Goal: Task Accomplishment & Management: Manage account settings

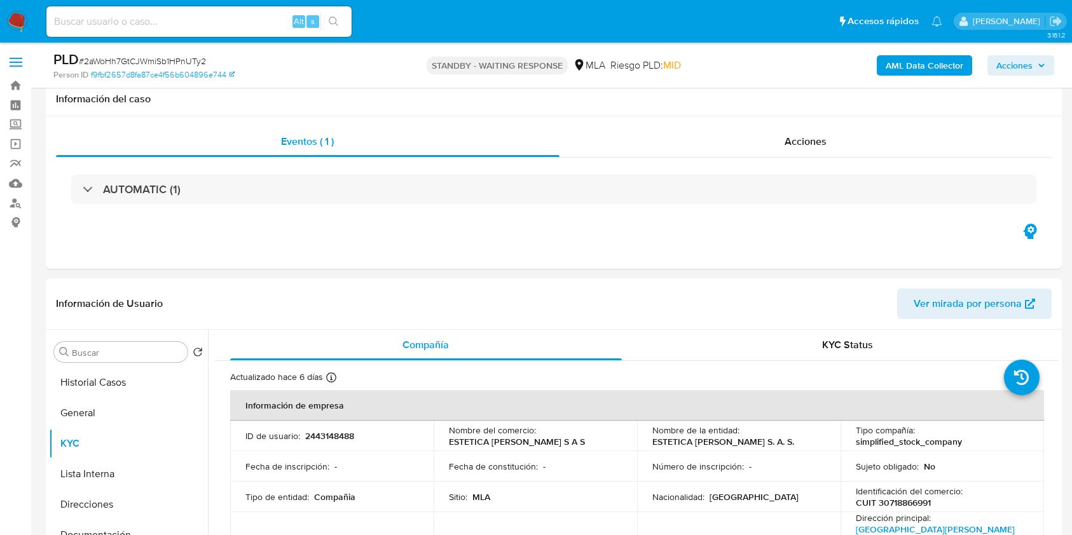
select select "10"
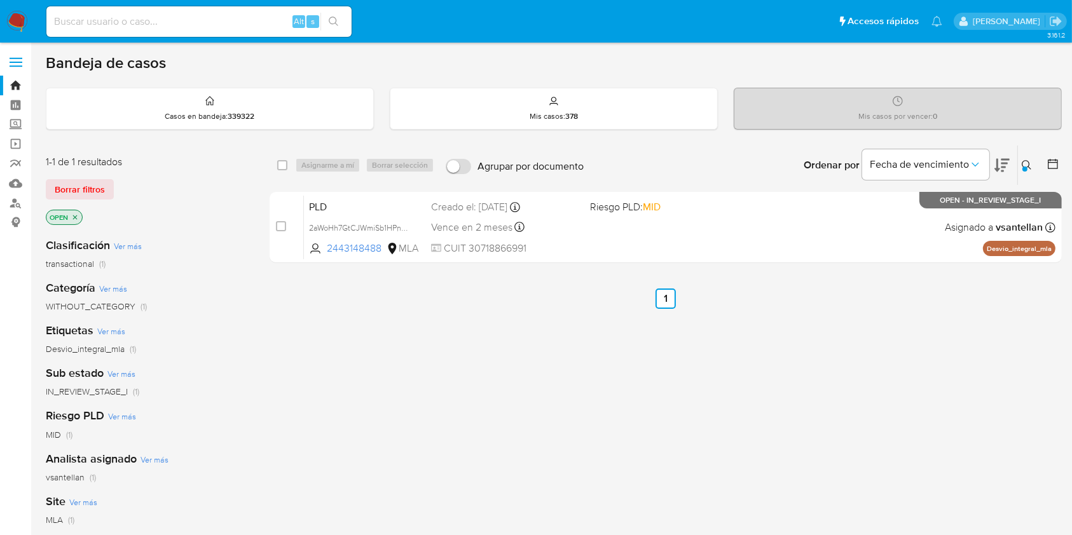
click at [1028, 166] on icon at bounding box center [1027, 165] width 10 height 10
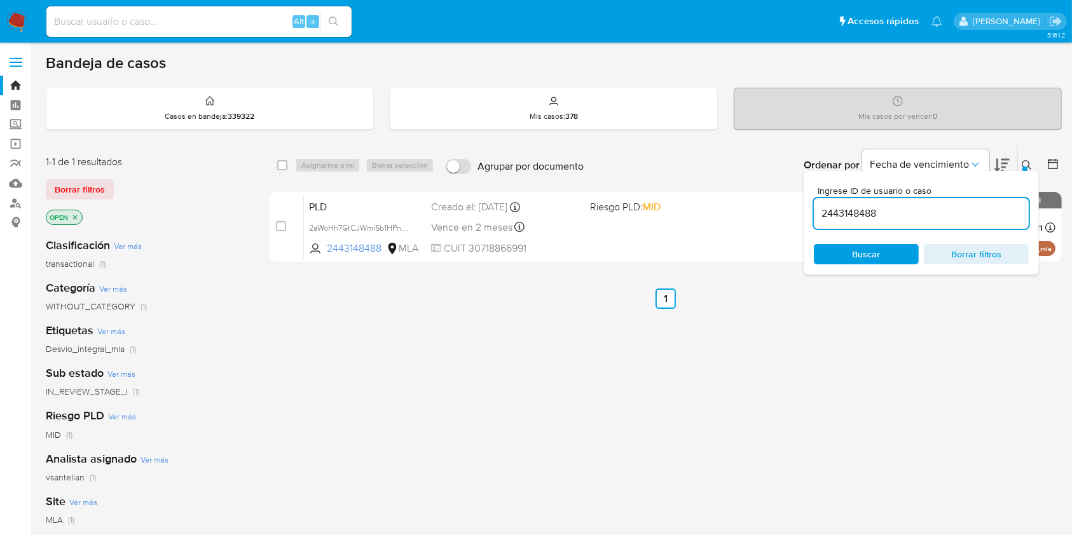
click at [924, 214] on input "2443148488" at bounding box center [921, 213] width 215 height 17
type input "600718649"
click at [1031, 165] on icon at bounding box center [1027, 165] width 10 height 10
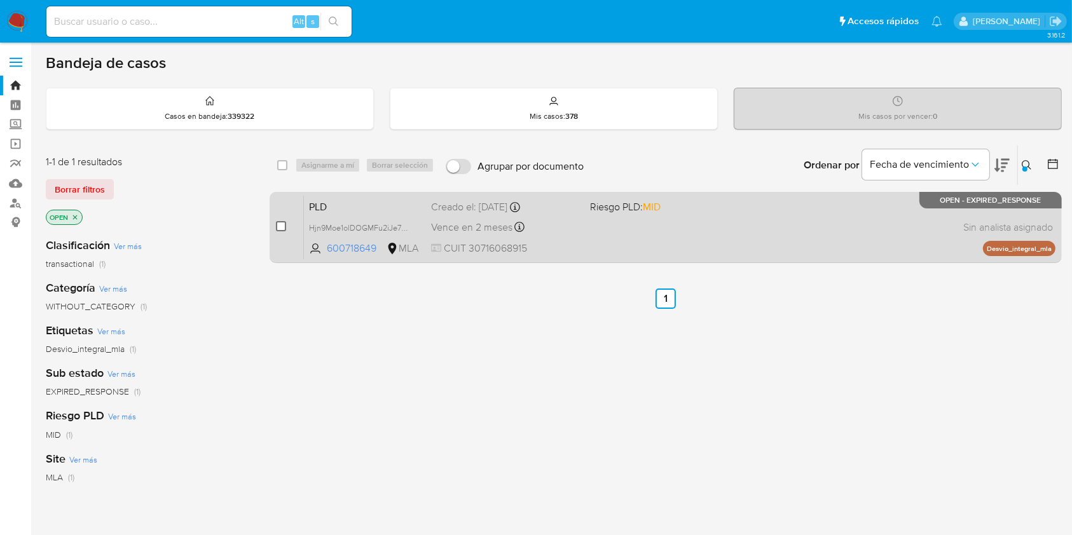
click at [283, 223] on input "checkbox" at bounding box center [281, 226] width 10 height 10
checkbox input "true"
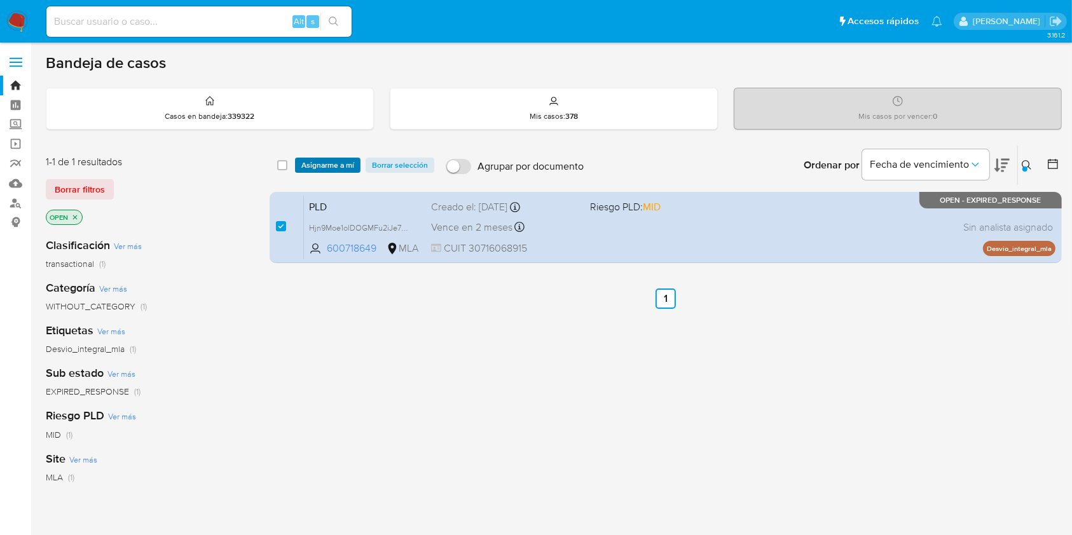
click at [315, 160] on span "Asignarme a mí" at bounding box center [327, 165] width 53 height 13
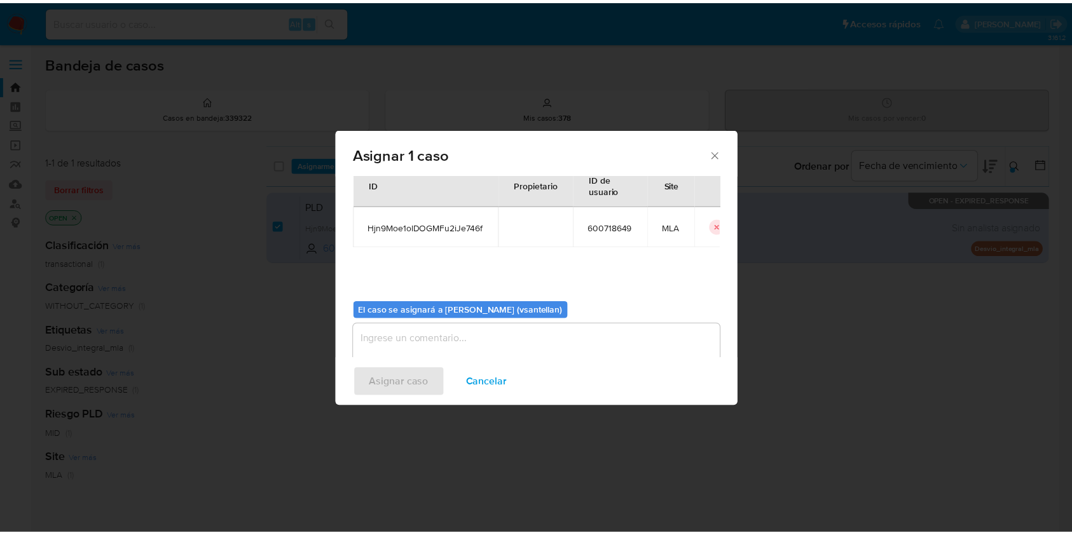
scroll to position [65, 0]
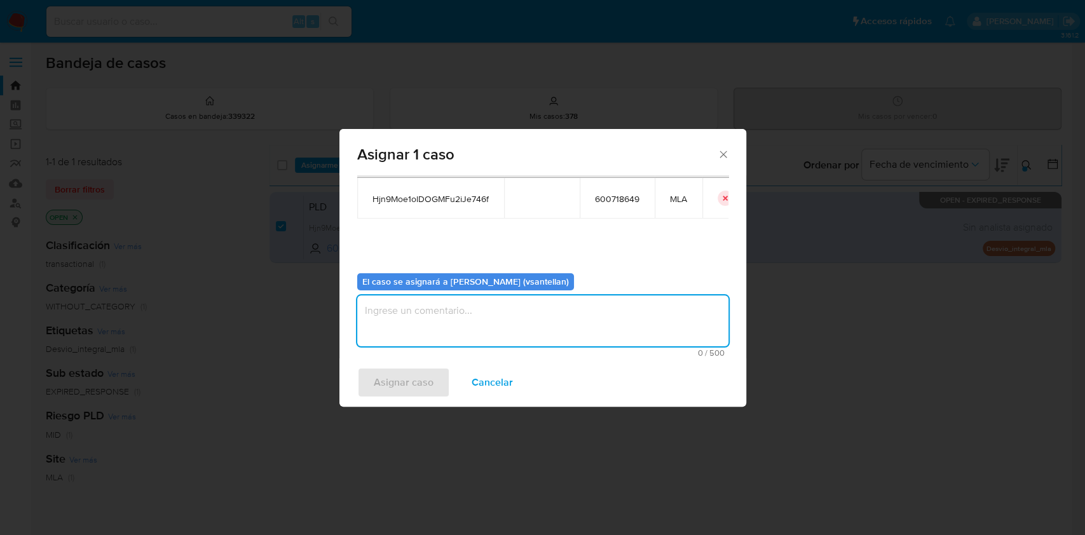
click at [397, 337] on textarea "assign-modal" at bounding box center [542, 321] width 371 height 51
type textarea "1"
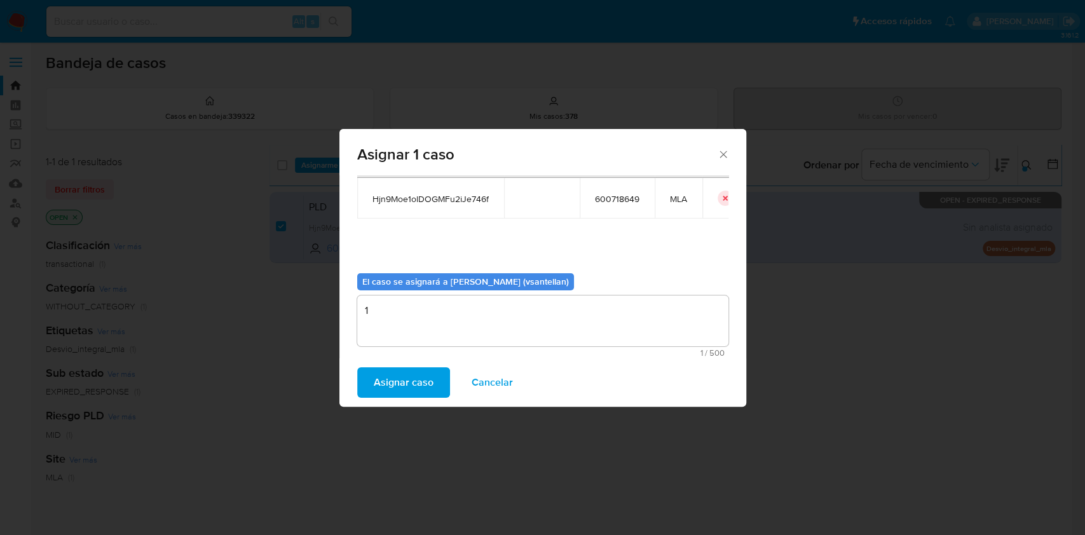
drag, startPoint x: 410, startPoint y: 383, endPoint x: 462, endPoint y: 417, distance: 61.9
click at [411, 383] on span "Asignar caso" at bounding box center [404, 383] width 60 height 28
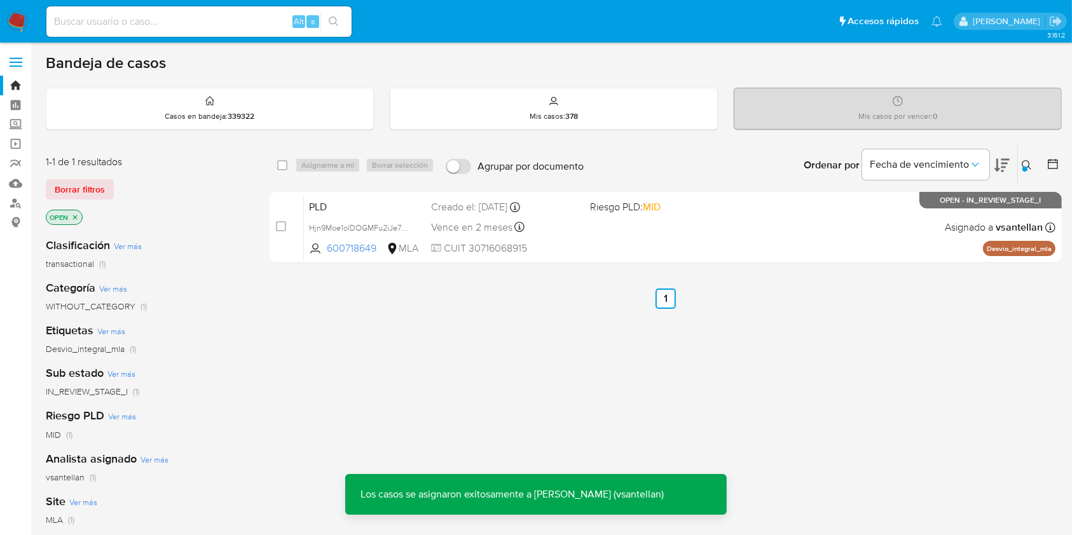
click at [649, 237] on div "PLD Hjn9Moe1olDOGMFu2iJe746f 600718649 MLA Riesgo PLD: MID Creado el: 12/09/202…" at bounding box center [680, 227] width 752 height 64
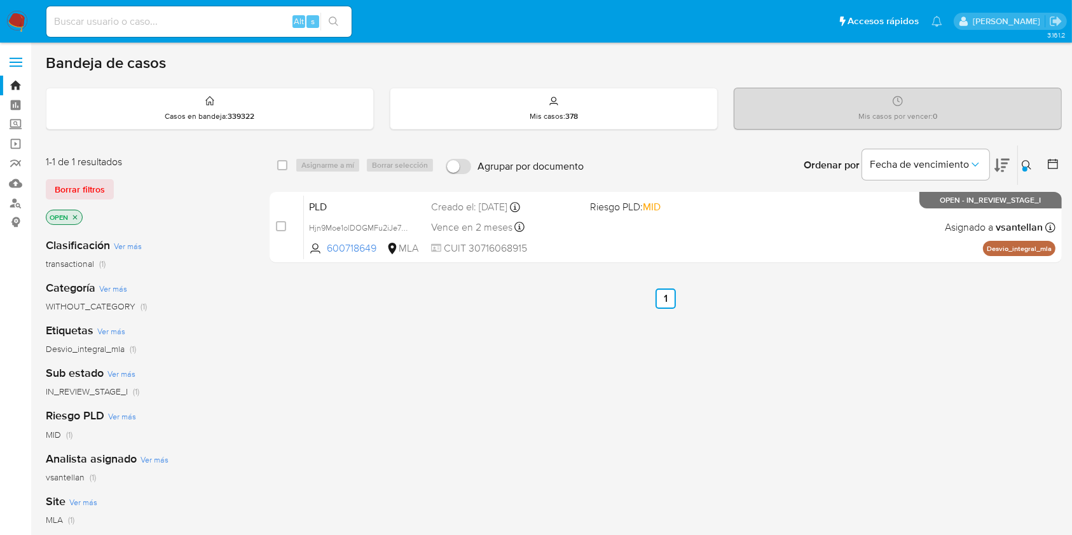
click at [1025, 158] on button at bounding box center [1028, 165] width 21 height 15
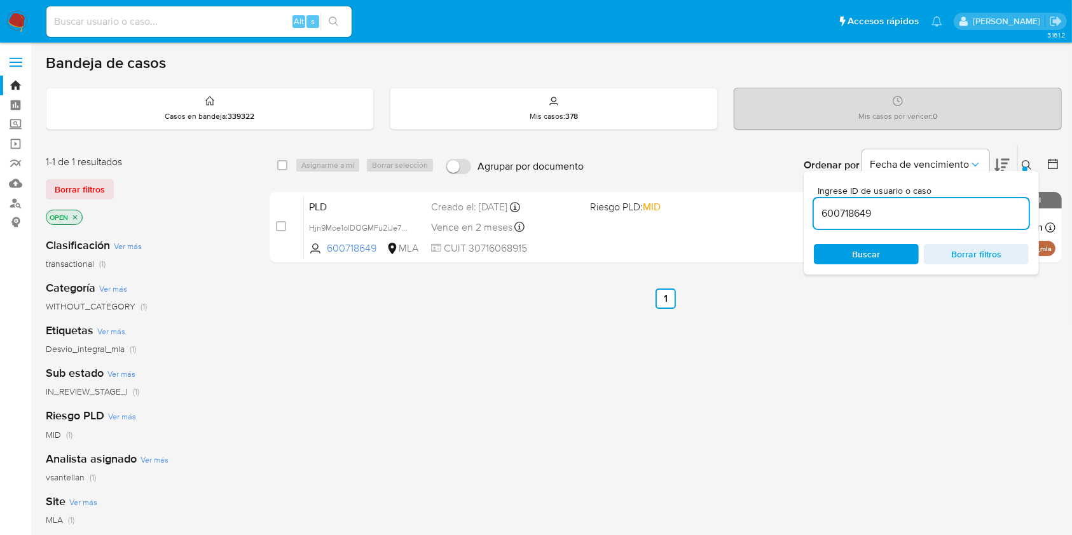
click at [912, 211] on input "600718649" at bounding box center [921, 213] width 215 height 17
type input "164403639"
click at [1024, 165] on icon at bounding box center [1027, 165] width 10 height 10
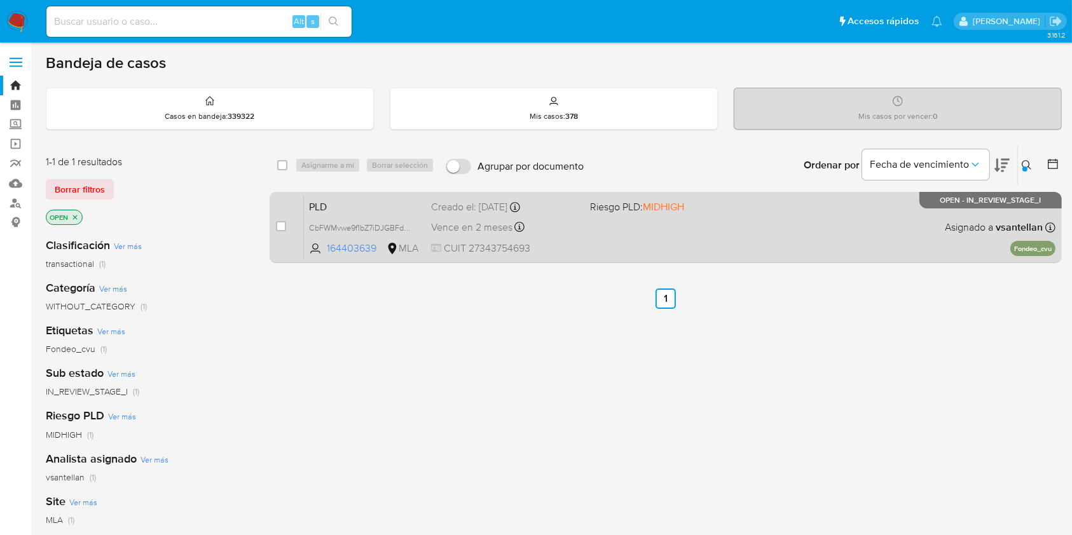
click at [803, 214] on div "PLD CbFWMvwe9f1bZ7iDJGBFdiEG 164403639 MLA Riesgo PLD: MIDHIGH Creado el: 12/09…" at bounding box center [680, 227] width 752 height 64
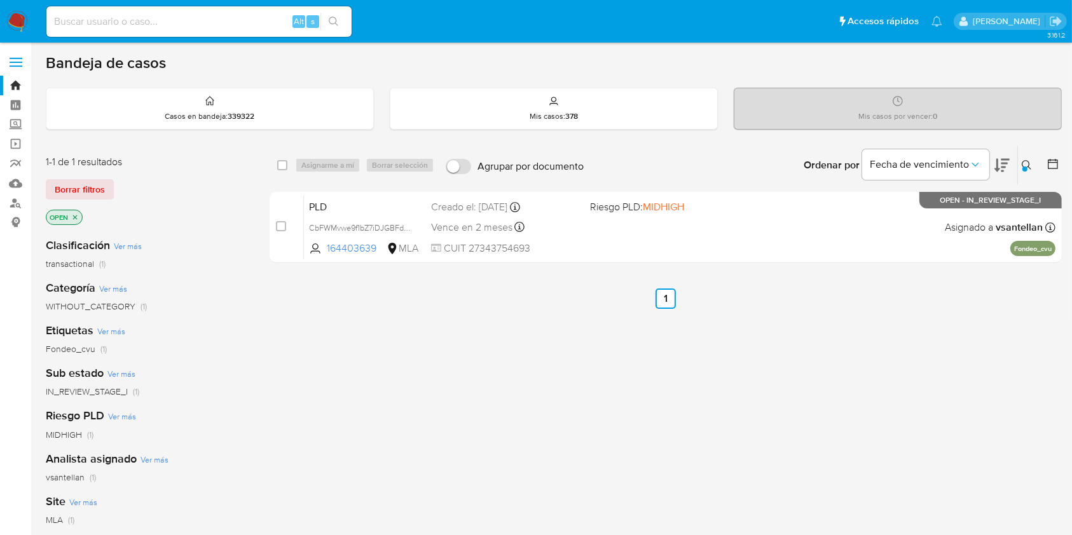
click at [11, 17] on img at bounding box center [17, 22] width 22 height 22
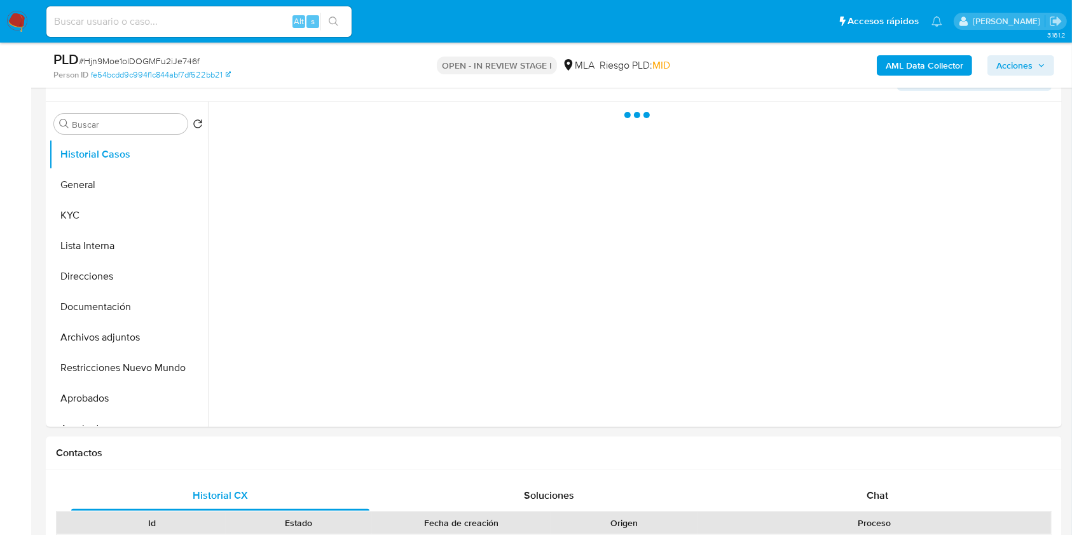
scroll to position [339, 0]
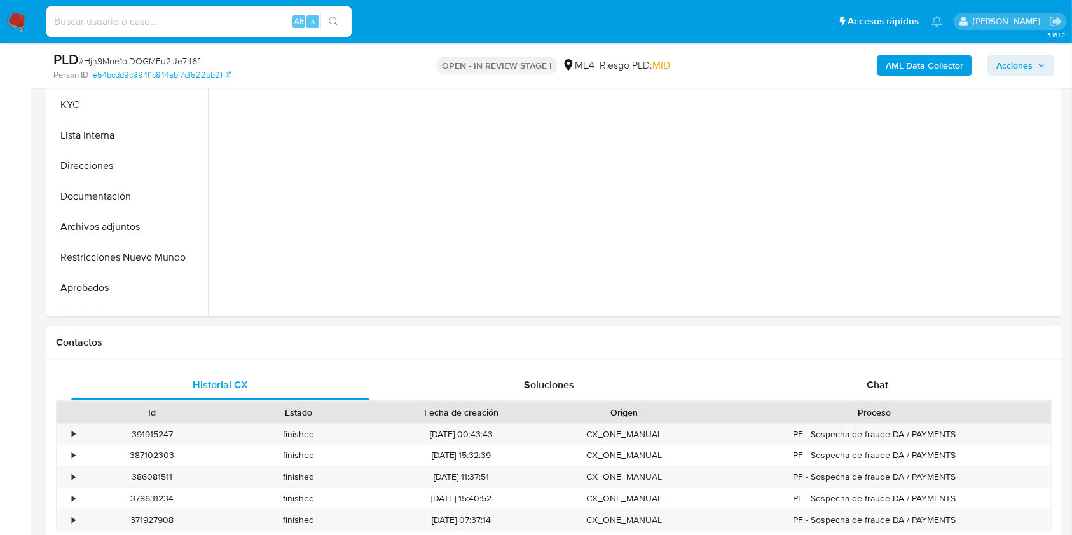
select select "10"
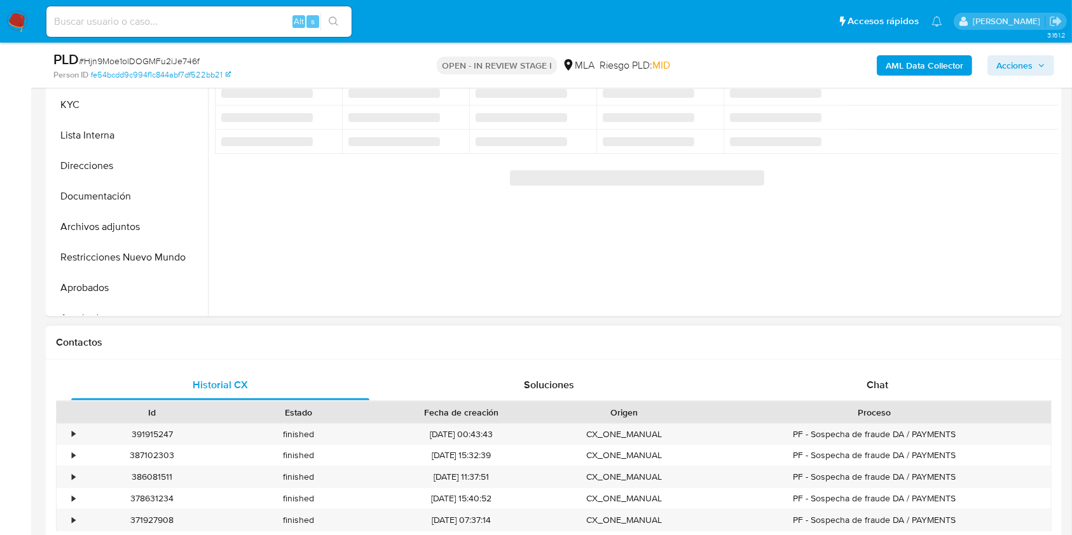
drag, startPoint x: 921, startPoint y: 380, endPoint x: 937, endPoint y: 362, distance: 23.9
click at [921, 380] on div "Chat" at bounding box center [878, 385] width 298 height 31
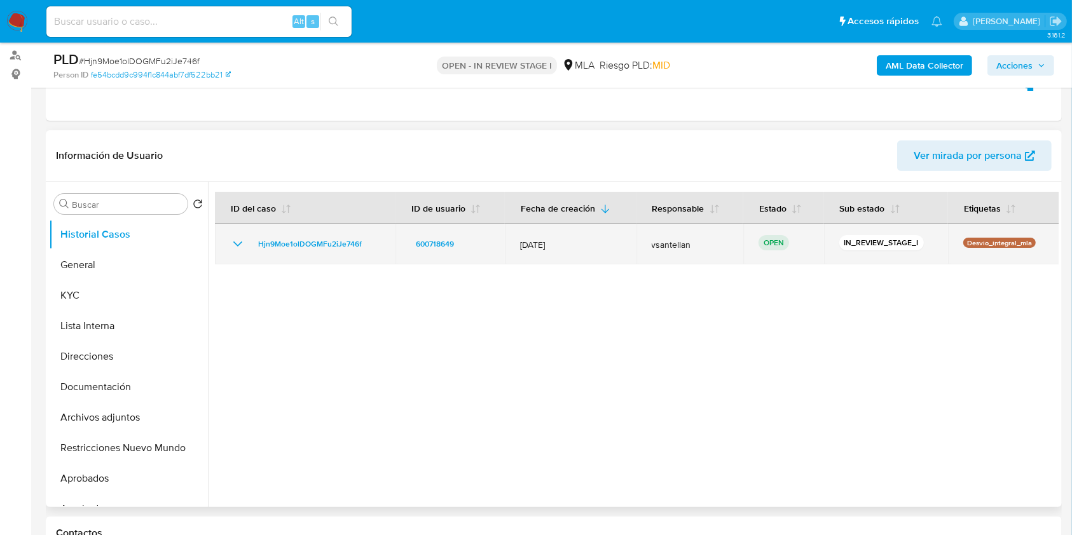
scroll to position [160, 0]
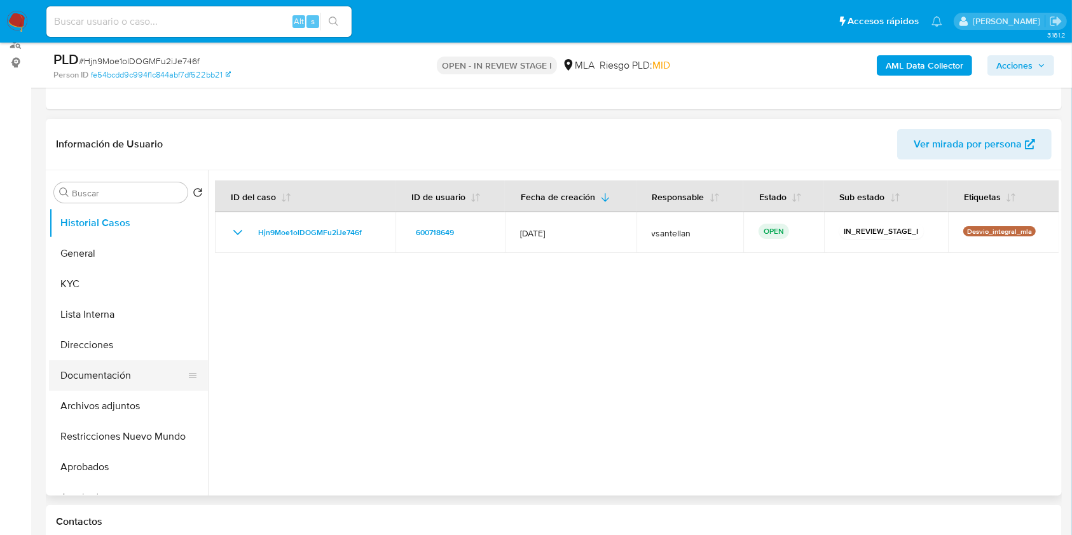
click at [109, 379] on button "Documentación" at bounding box center [123, 376] width 149 height 31
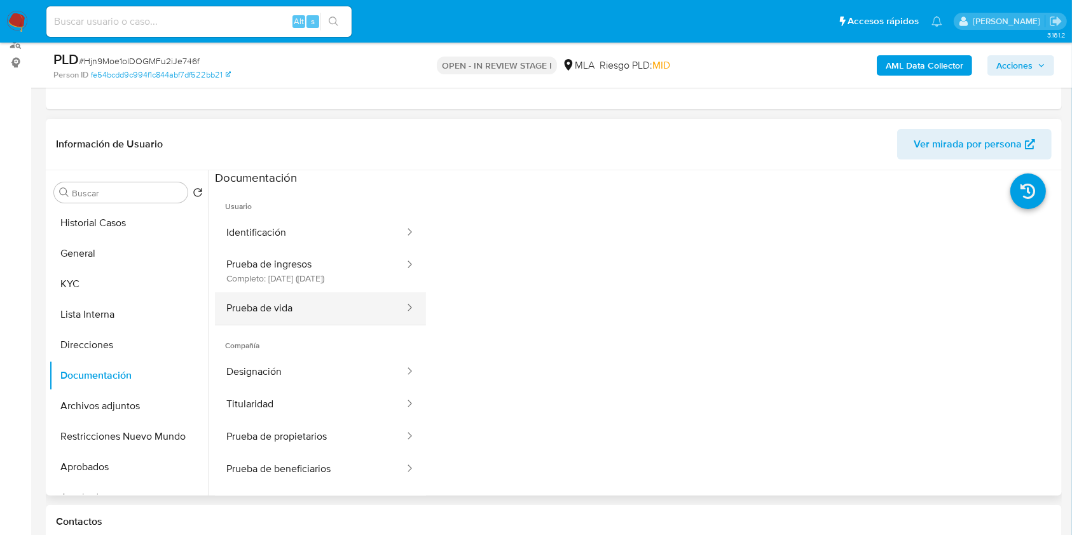
drag, startPoint x: 99, startPoint y: 292, endPoint x: 218, endPoint y: 304, distance: 120.1
click at [210, 313] on div "Buscar Volver al orden por defecto Historial Casos General KYC Lista Interna Di…" at bounding box center [554, 333] width 1010 height 326
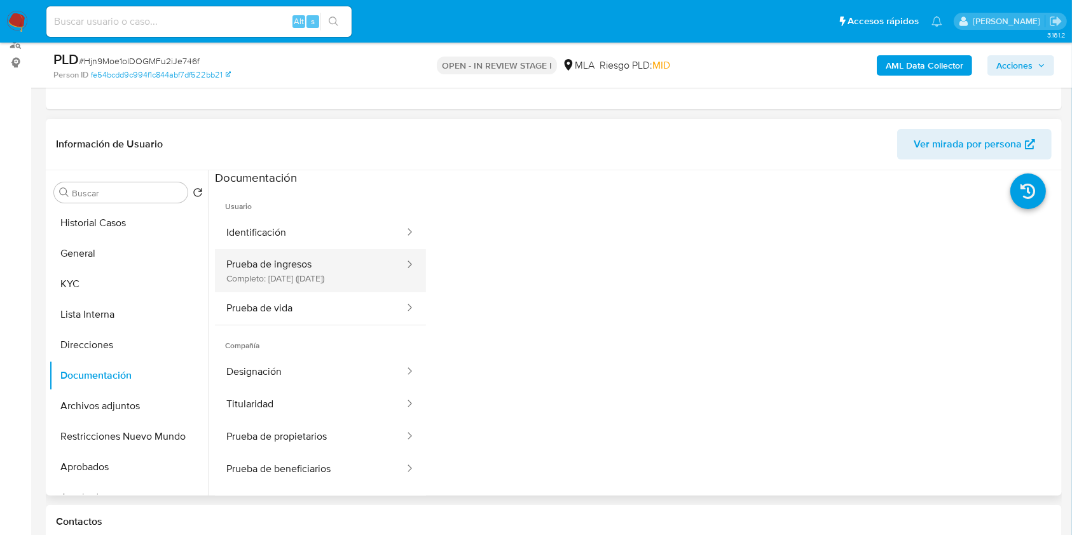
click at [240, 274] on button "Prueba de ingresos Completo: 13/08/2021 (hace 4 años)" at bounding box center [310, 270] width 191 height 43
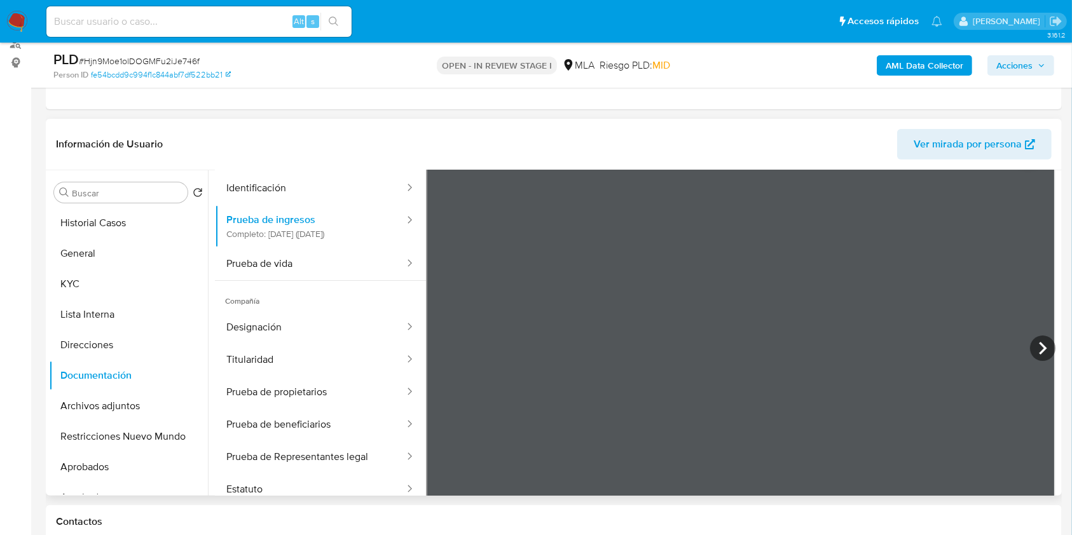
scroll to position [0, 0]
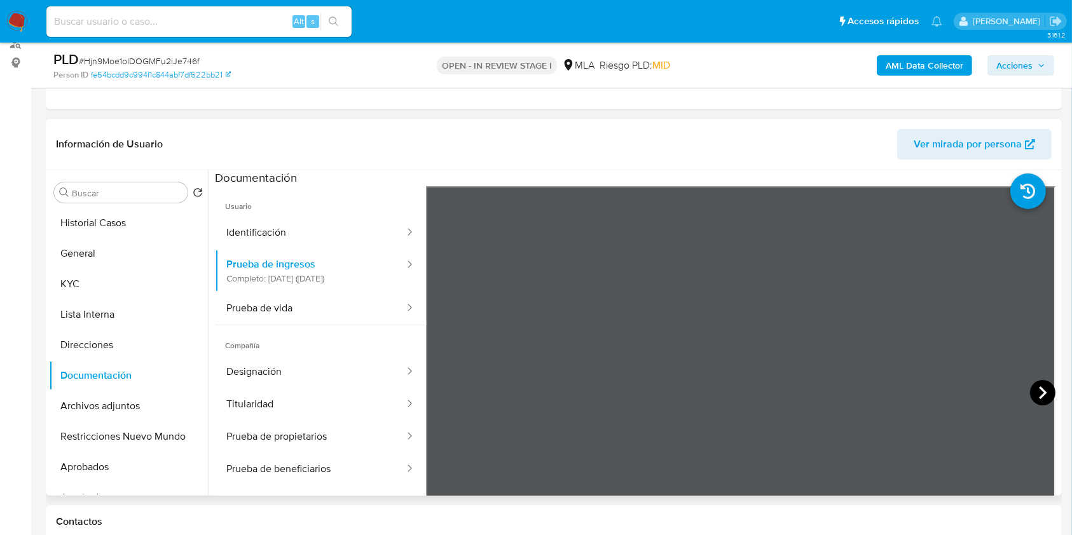
click at [1046, 393] on icon at bounding box center [1042, 392] width 25 height 25
click at [99, 271] on button "KYC" at bounding box center [123, 284] width 149 height 31
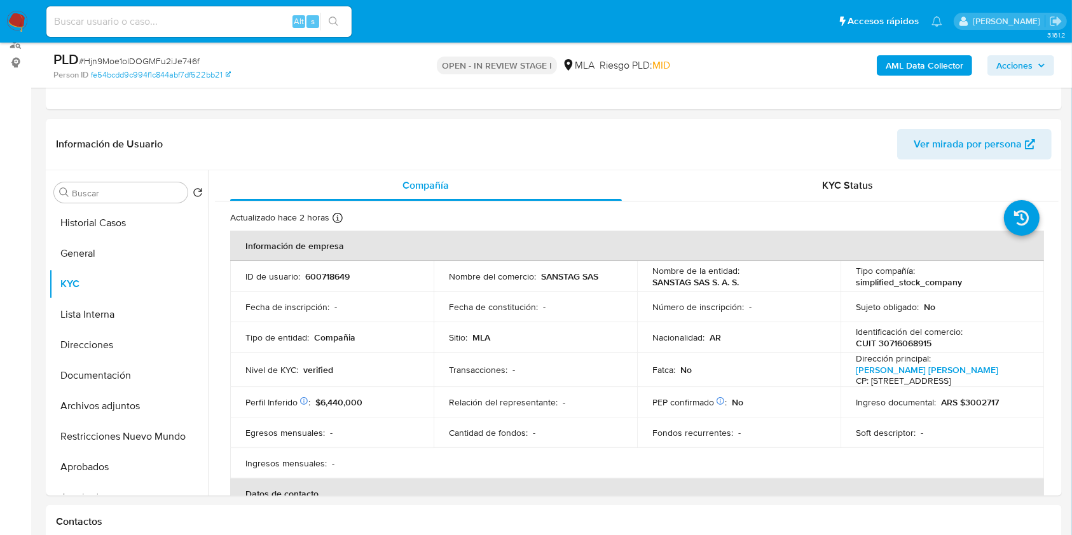
click at [914, 348] on p "CUIT 30716068915" at bounding box center [894, 343] width 76 height 11
copy p "30716068915"
click at [121, 244] on button "General" at bounding box center [123, 253] width 149 height 31
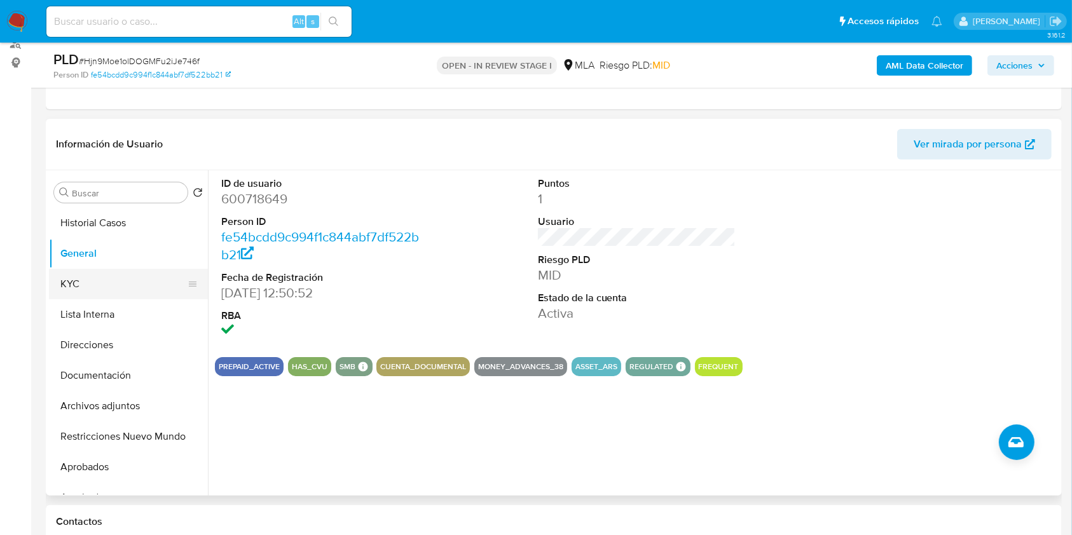
click at [124, 287] on button "KYC" at bounding box center [123, 284] width 149 height 31
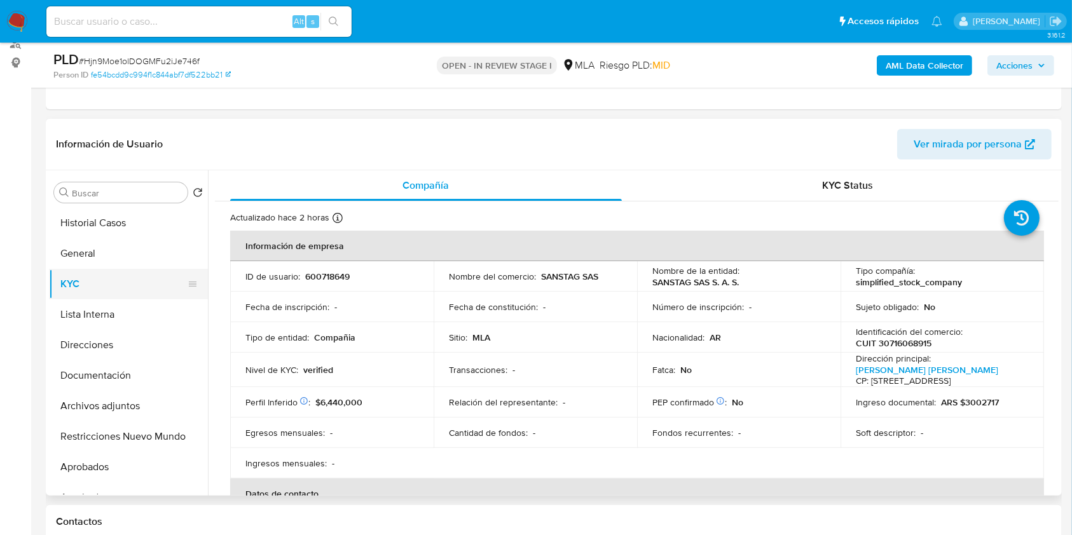
drag, startPoint x: 79, startPoint y: 254, endPoint x: 93, endPoint y: 284, distance: 32.7
click at [79, 253] on button "General" at bounding box center [128, 253] width 159 height 31
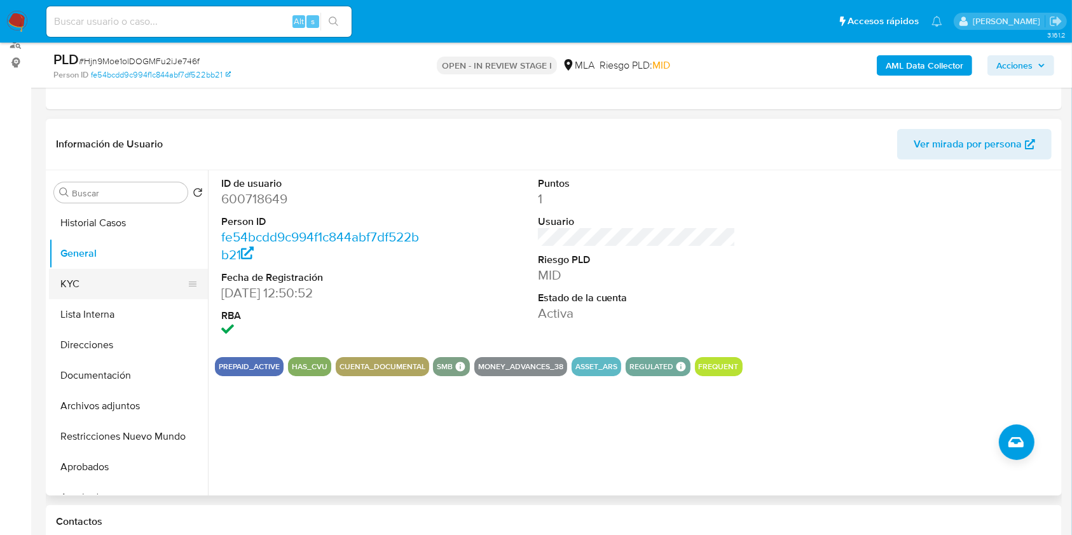
click at [64, 284] on button "KYC" at bounding box center [123, 284] width 149 height 31
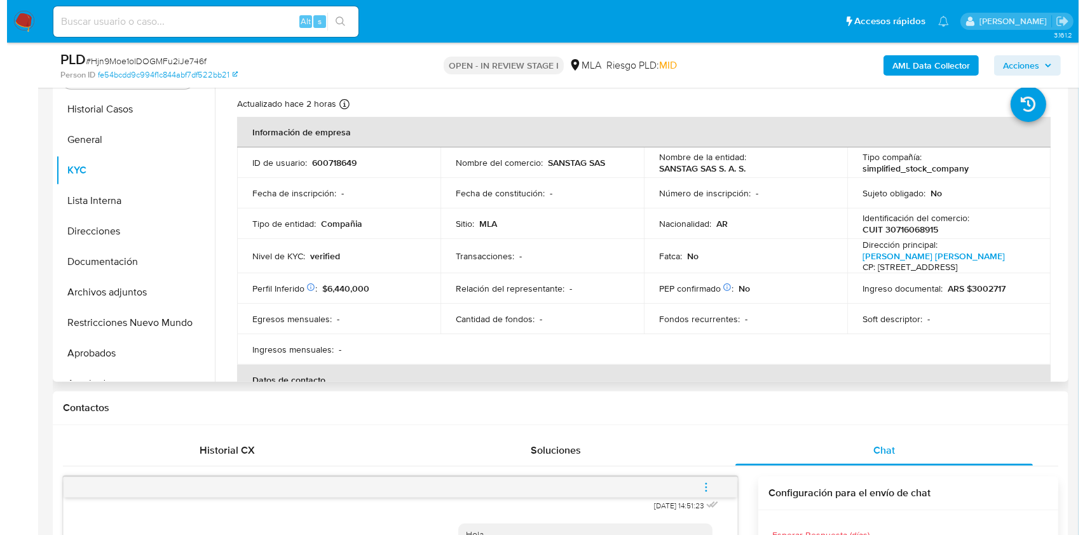
scroll to position [270, 0]
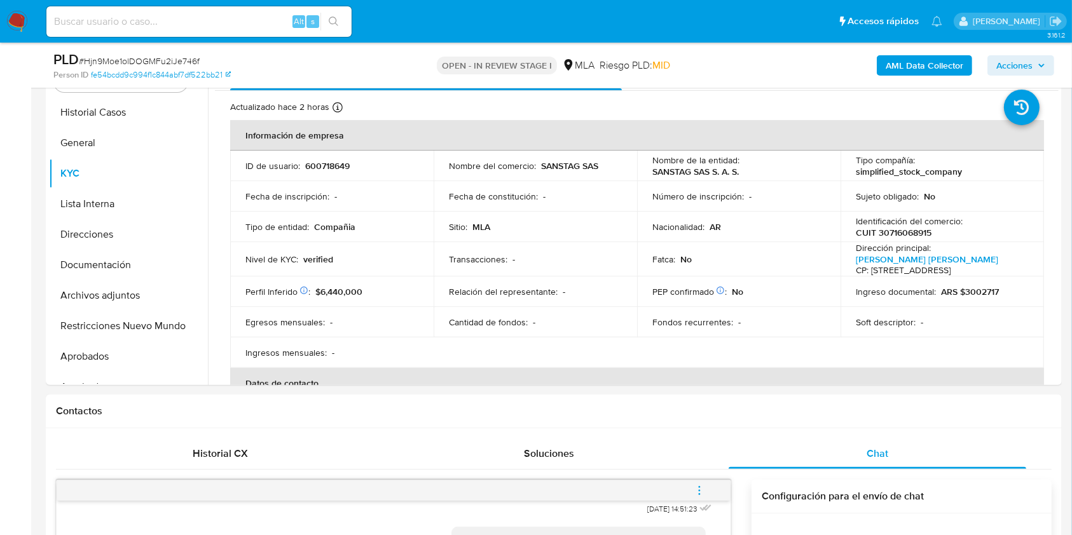
click at [893, 59] on b "AML Data Collector" at bounding box center [925, 65] width 78 height 20
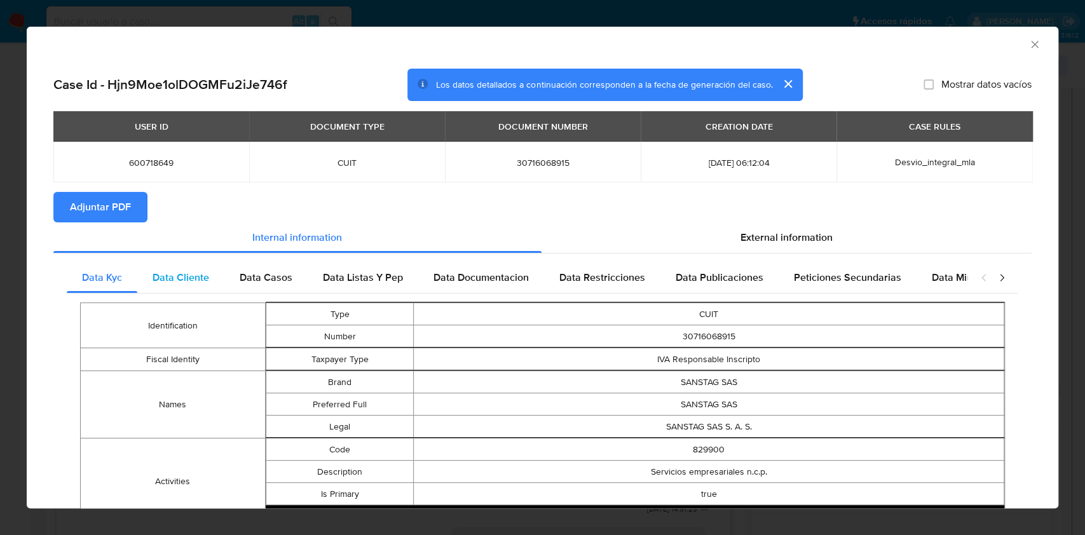
click at [190, 283] on span "Data Cliente" at bounding box center [181, 277] width 57 height 15
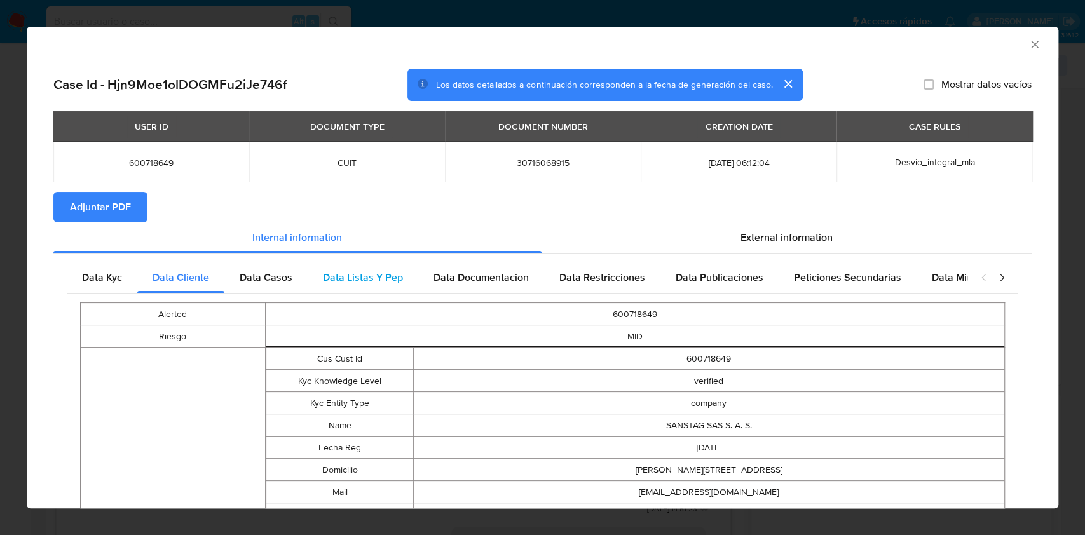
click at [308, 282] on div "Data Listas Y Pep" at bounding box center [363, 278] width 111 height 31
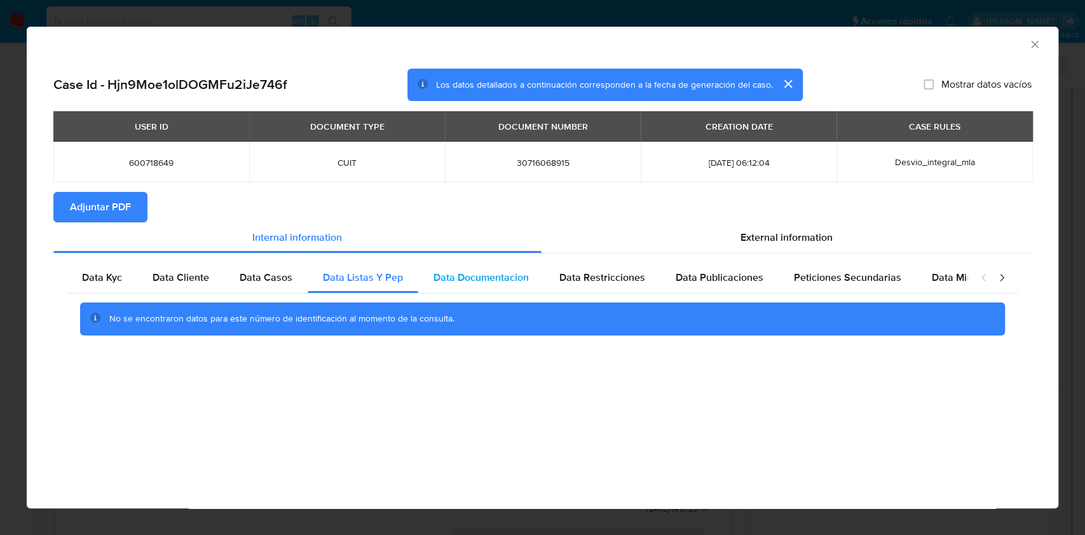
drag, startPoint x: 436, startPoint y: 298, endPoint x: 477, endPoint y: 290, distance: 42.0
click at [443, 298] on div "No se encontraron datos para este número de identificación al momento de la con…" at bounding box center [543, 319] width 952 height 51
click at [479, 289] on div "Data Documentacion" at bounding box center [481, 278] width 126 height 31
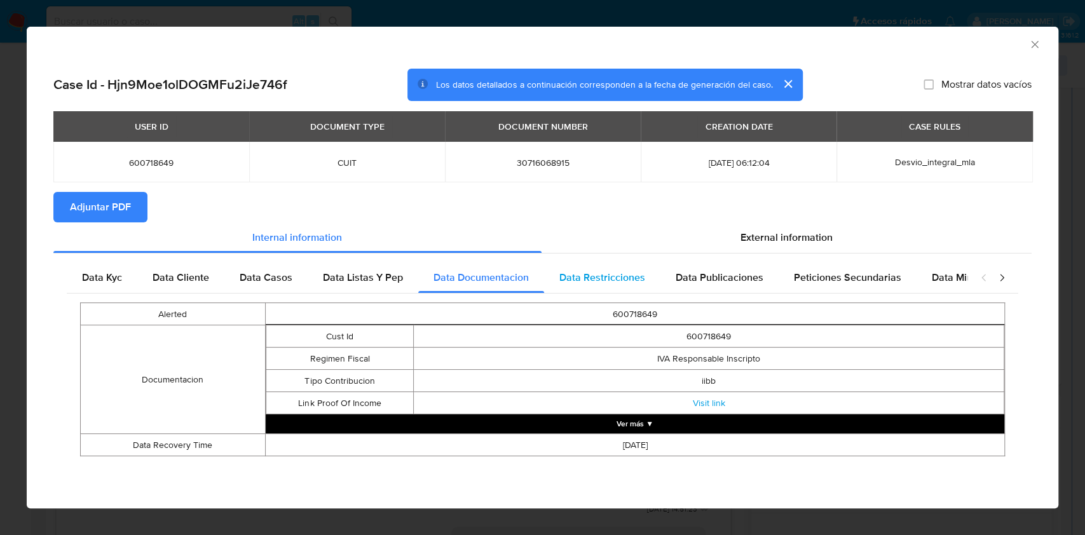
click at [620, 289] on div "Data Restricciones" at bounding box center [602, 278] width 116 height 31
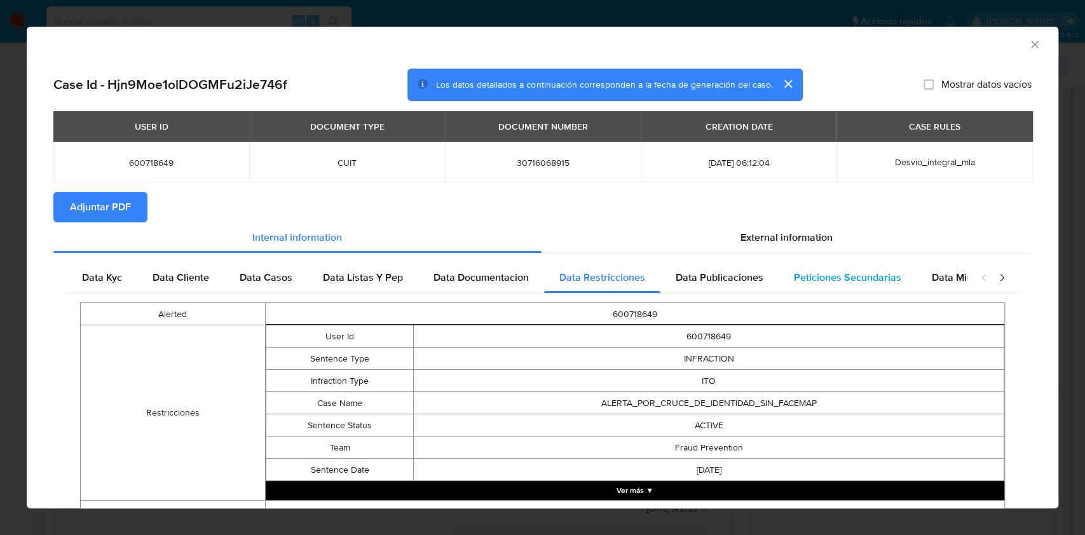
drag, startPoint x: 710, startPoint y: 278, endPoint x: 787, endPoint y: 268, distance: 77.6
click at [712, 278] on span "Data Publicaciones" at bounding box center [720, 277] width 88 height 15
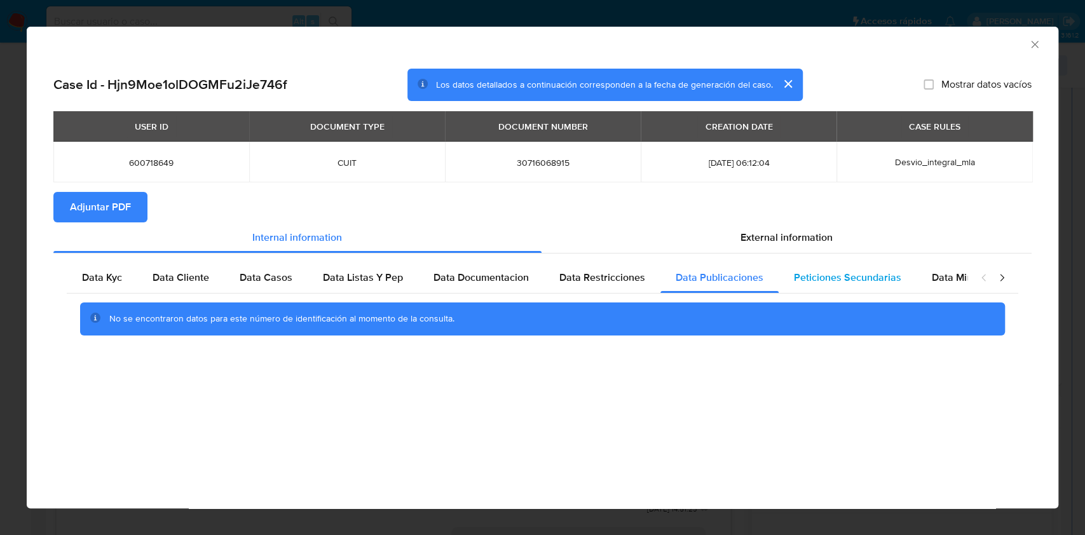
drag, startPoint x: 809, startPoint y: 272, endPoint x: 832, endPoint y: 274, distance: 23.0
click at [809, 272] on span "Peticiones Secundarias" at bounding box center [847, 277] width 107 height 15
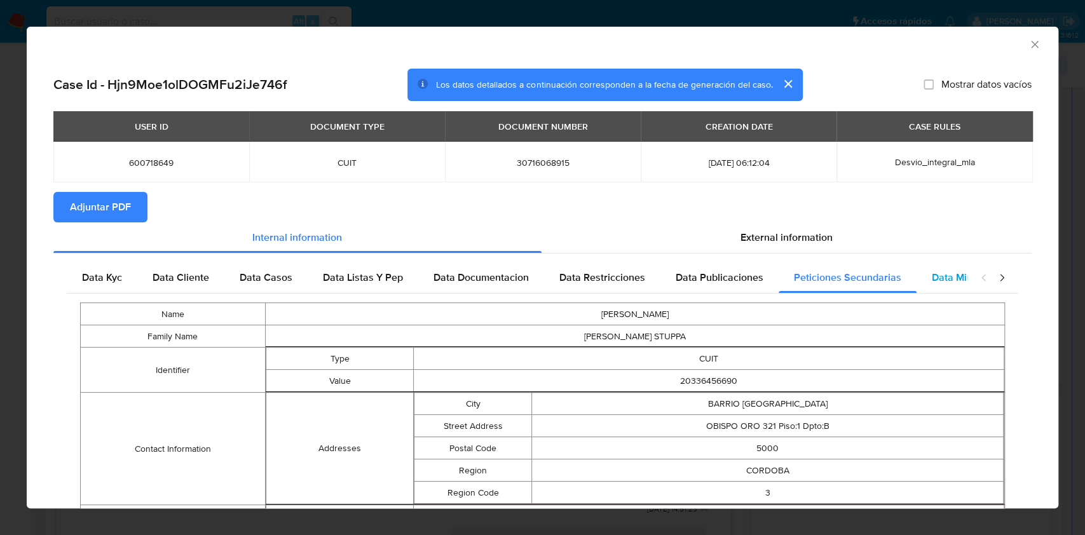
click at [939, 278] on span "Data Minoridad" at bounding box center [967, 277] width 70 height 15
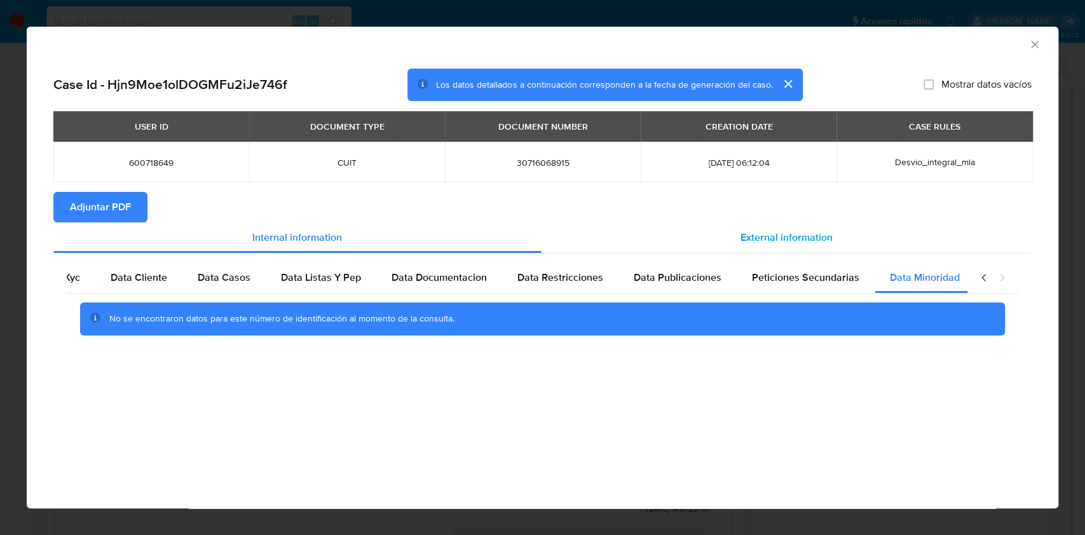
scroll to position [0, 43]
click at [799, 233] on span "External information" at bounding box center [787, 237] width 92 height 15
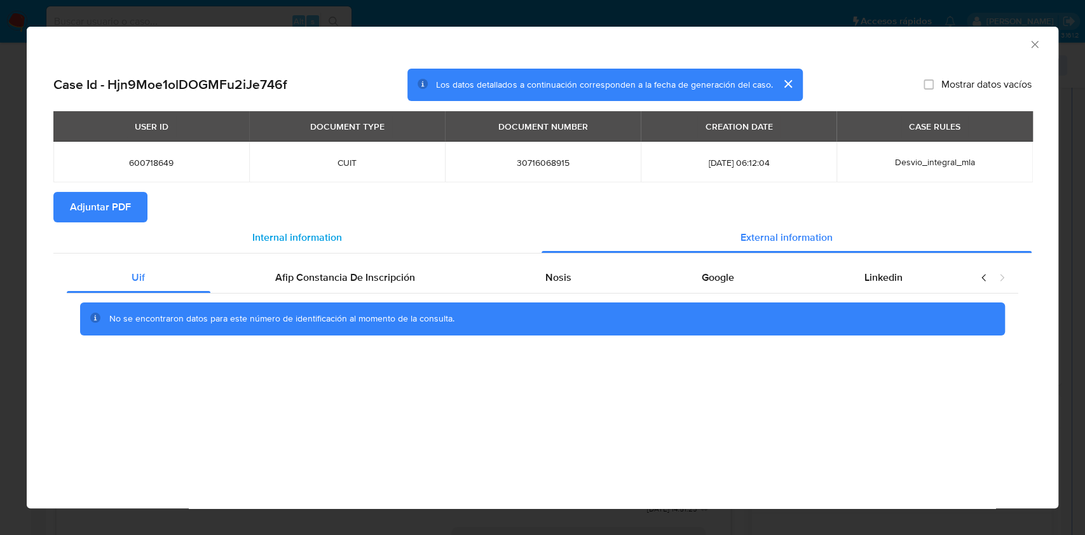
scroll to position [0, 0]
click at [351, 280] on span "Afip Constancia De Inscripción" at bounding box center [345, 277] width 140 height 15
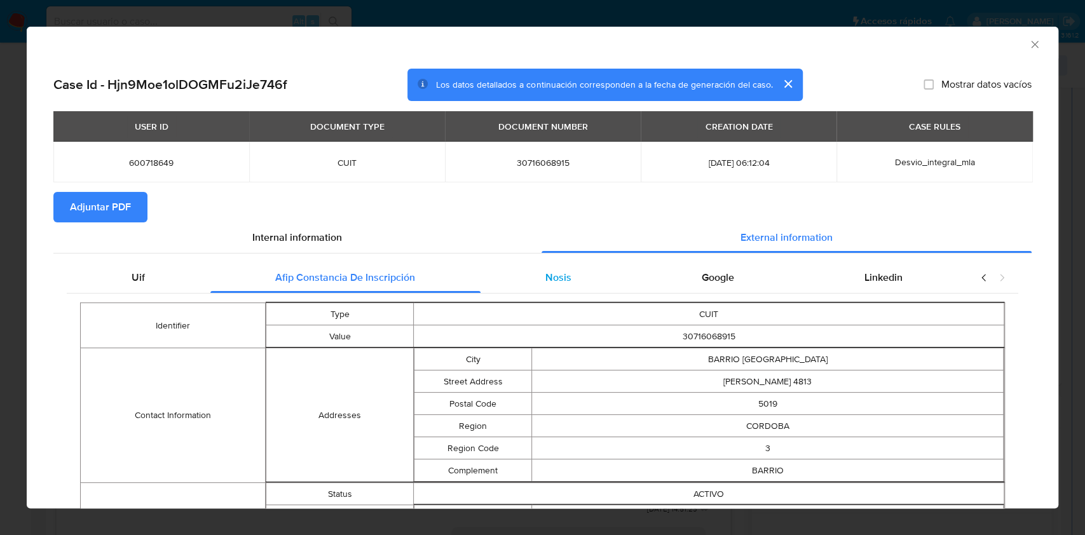
click at [551, 269] on div "Nosis" at bounding box center [559, 278] width 156 height 31
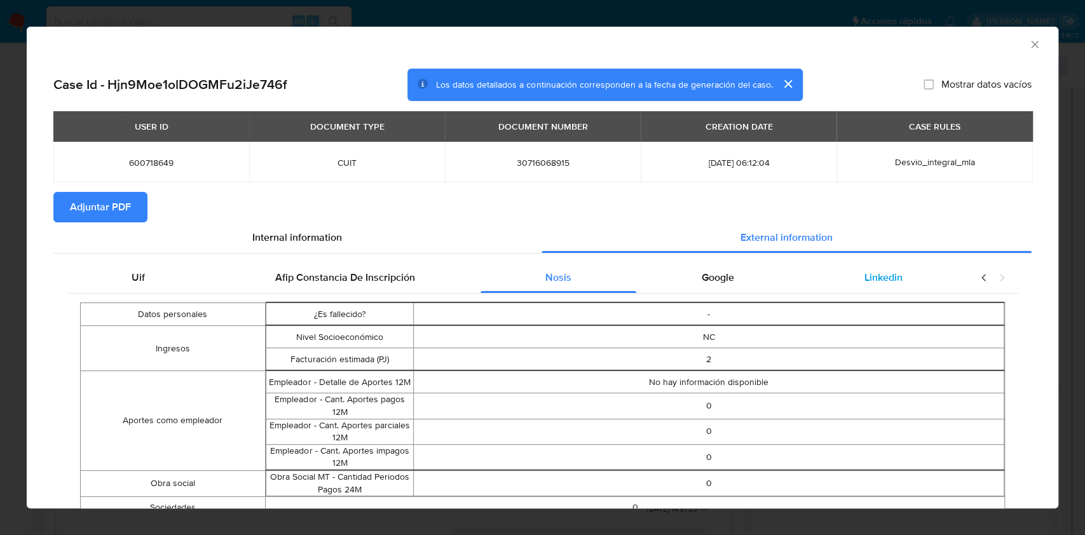
drag, startPoint x: 710, startPoint y: 273, endPoint x: 814, endPoint y: 270, distance: 103.7
click at [716, 272] on span "Google" at bounding box center [718, 277] width 32 height 15
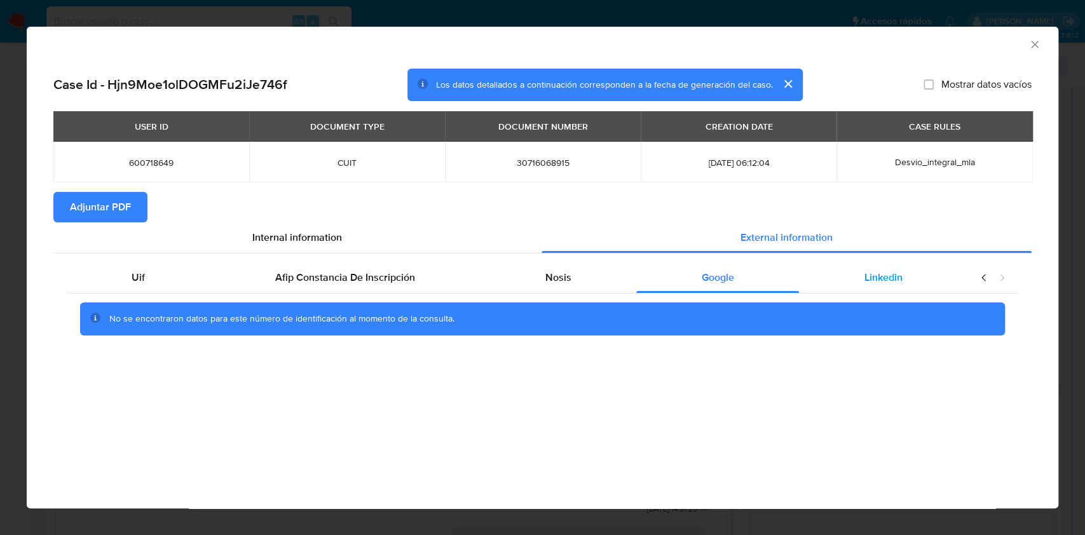
click at [882, 277] on span "Linkedin" at bounding box center [884, 277] width 38 height 15
click at [132, 211] on button "Adjuntar PDF" at bounding box center [100, 207] width 94 height 31
click at [1033, 43] on icon "Cerrar ventana" at bounding box center [1034, 44] width 7 height 7
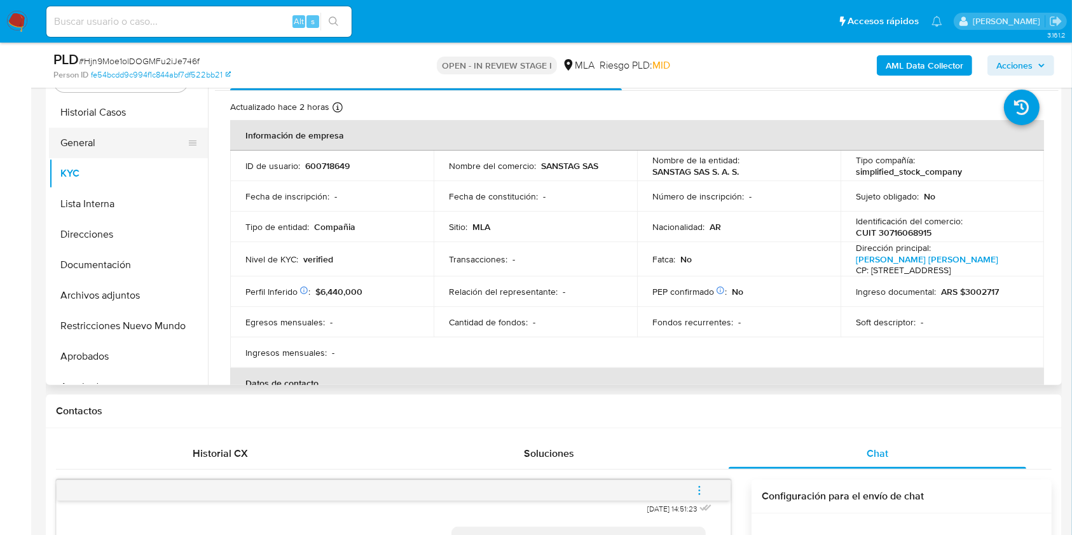
click at [132, 131] on button "General" at bounding box center [123, 143] width 149 height 31
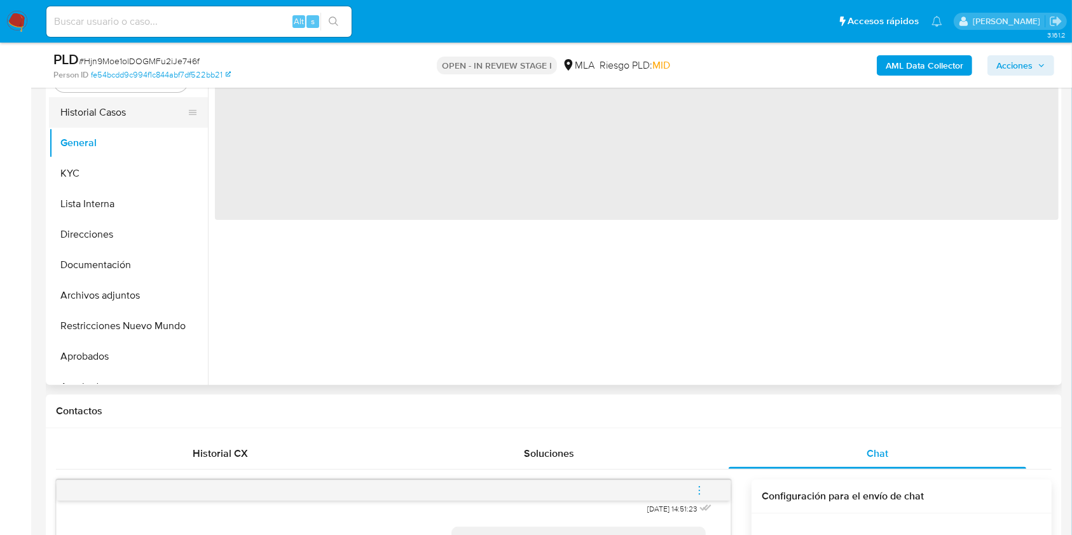
click at [127, 116] on button "Historial Casos" at bounding box center [123, 112] width 149 height 31
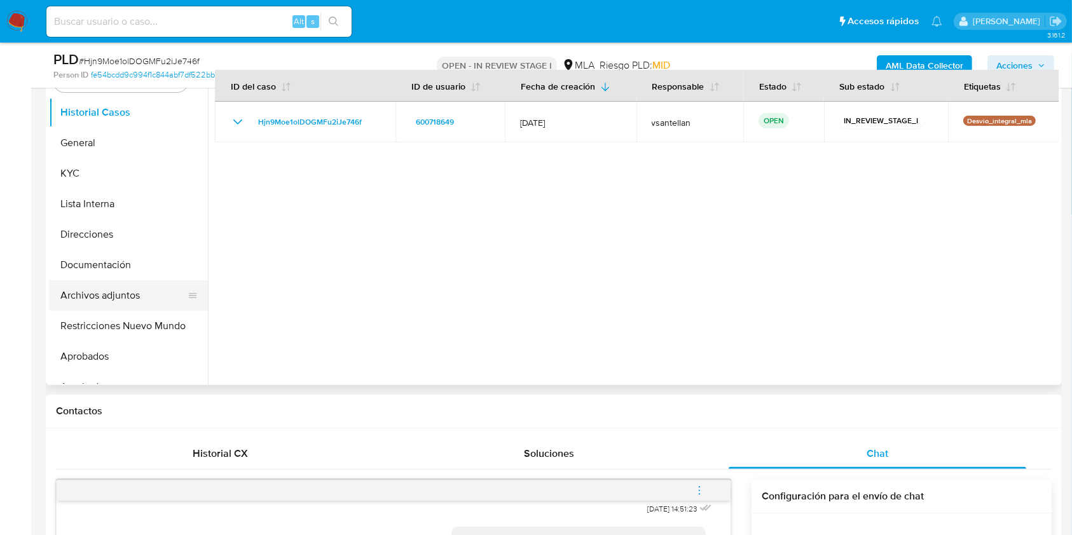
click at [135, 289] on button "Archivos adjuntos" at bounding box center [123, 295] width 149 height 31
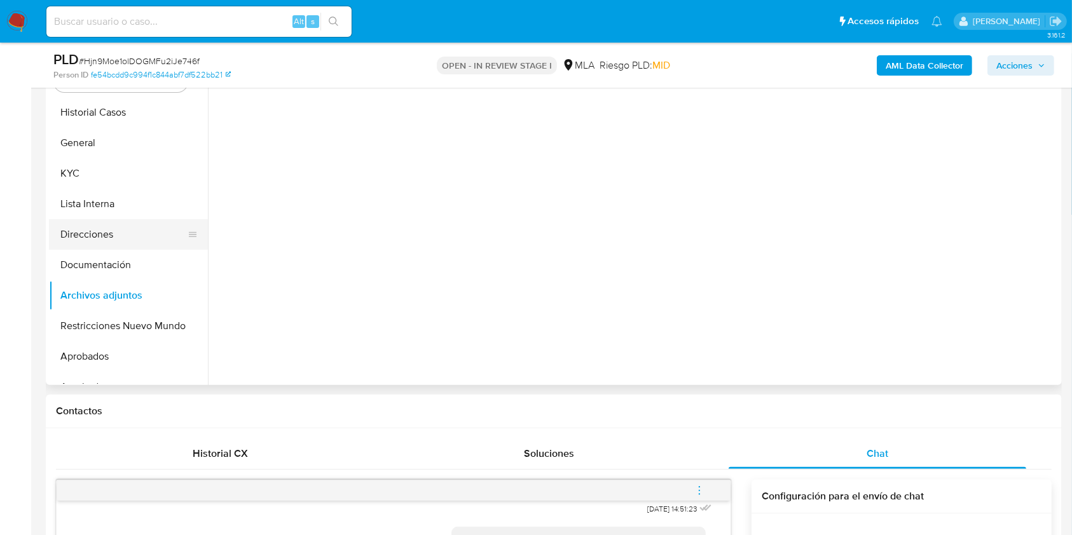
scroll to position [186, 0]
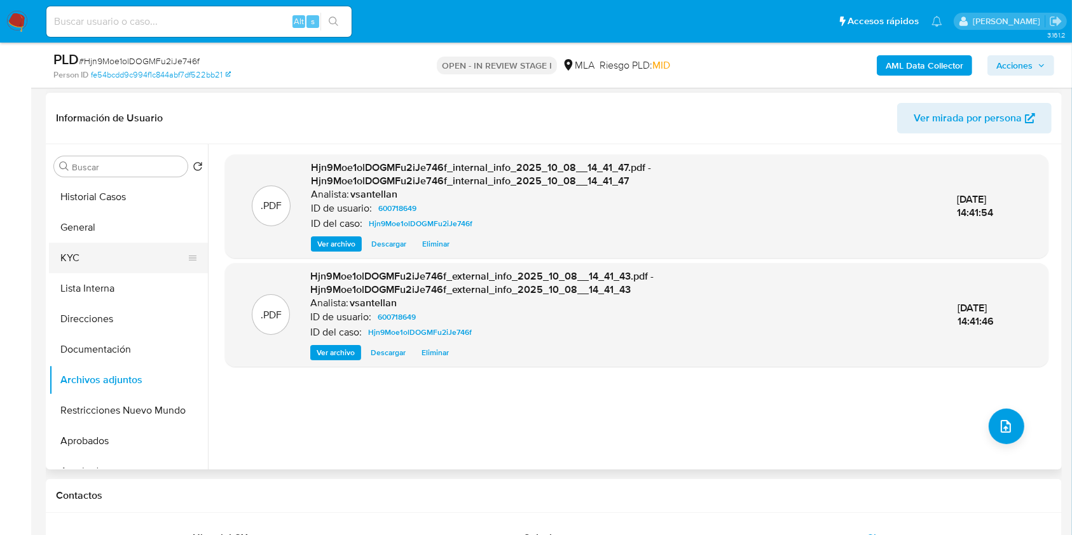
click at [108, 258] on button "KYC" at bounding box center [123, 258] width 149 height 31
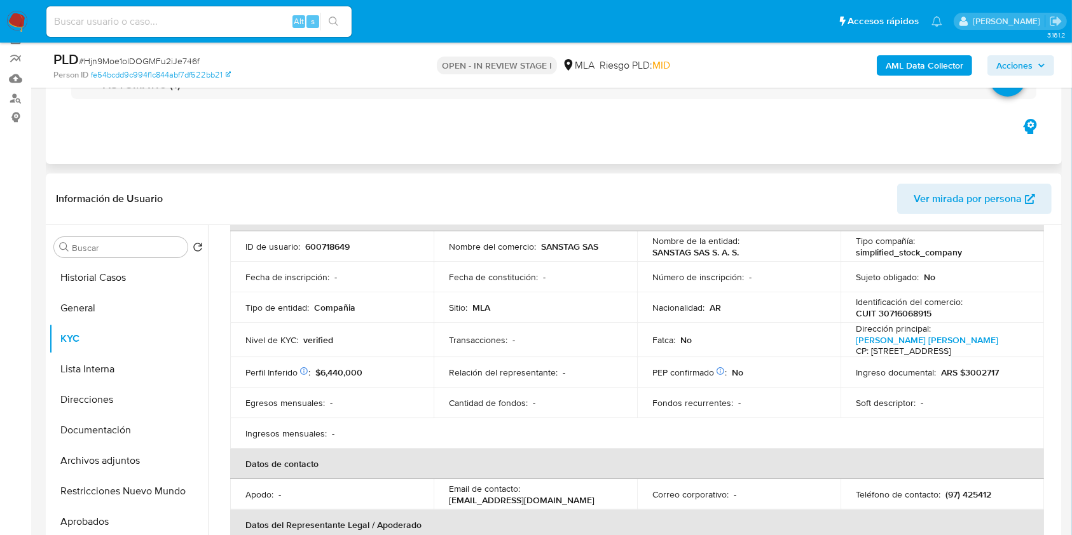
scroll to position [101, 0]
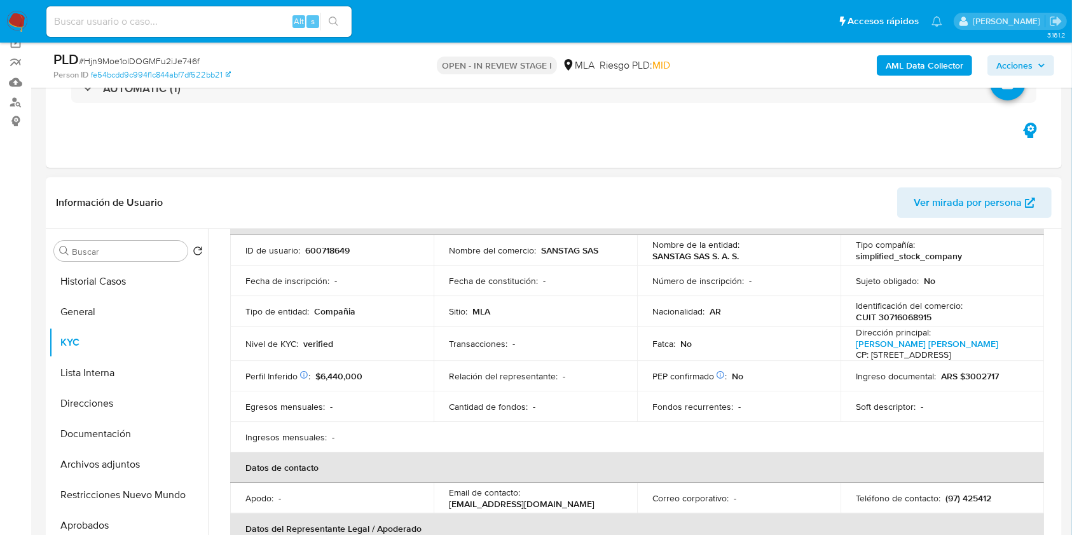
click at [930, 198] on span "Ver mirada por persona" at bounding box center [968, 203] width 108 height 31
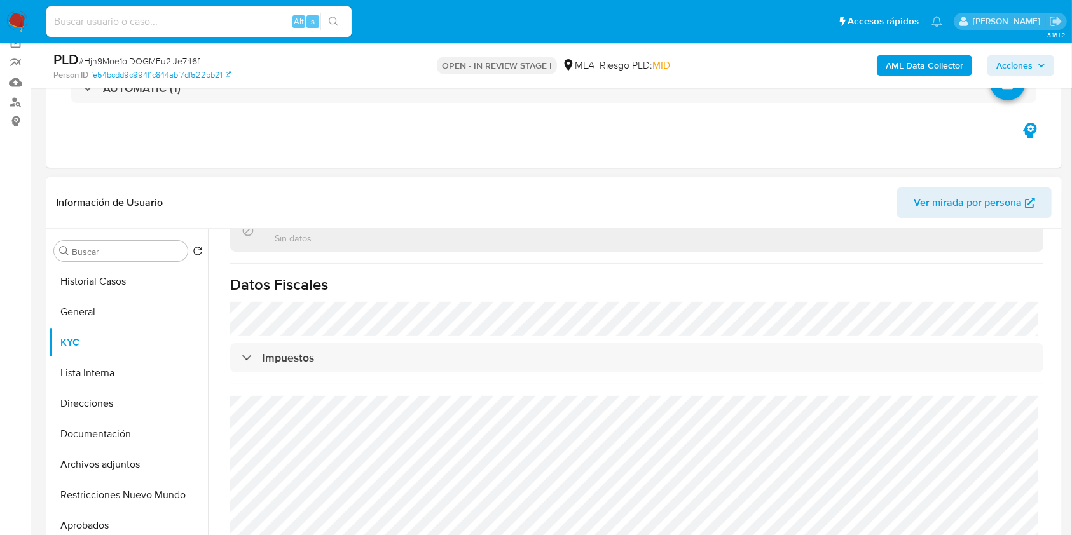
scroll to position [895, 0]
click at [142, 409] on button "Direcciones" at bounding box center [123, 404] width 149 height 31
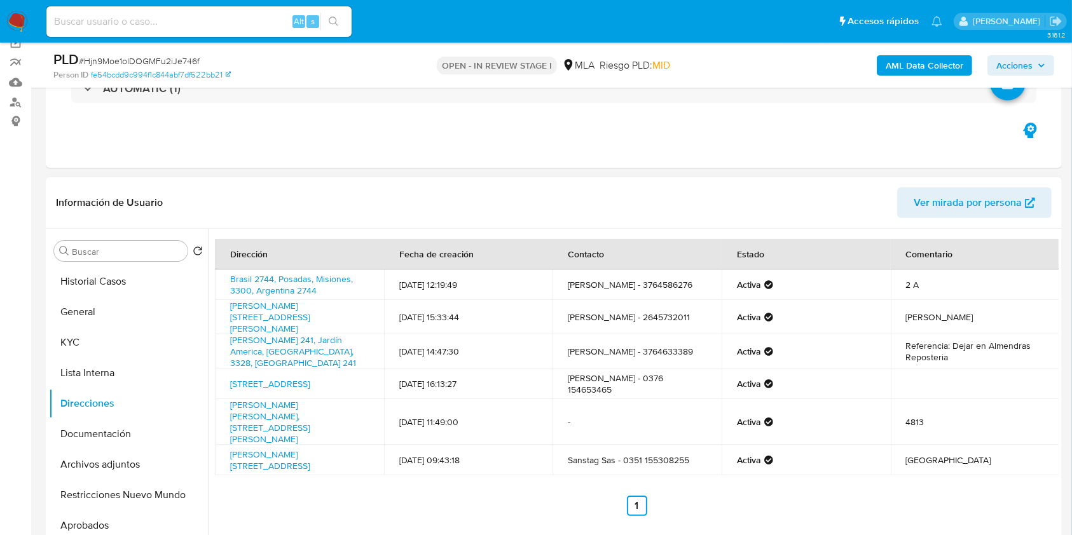
scroll to position [270, 0]
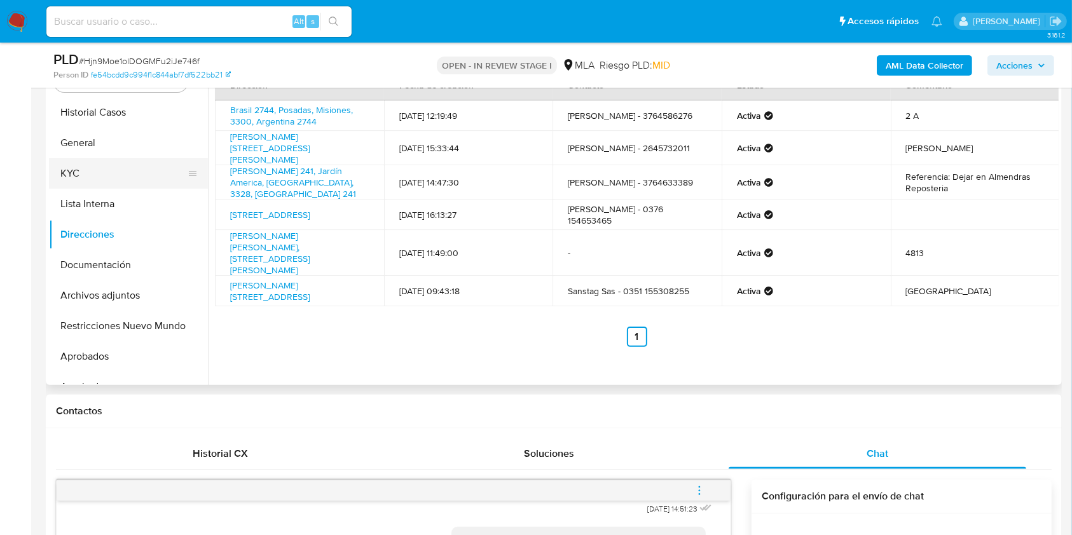
click at [97, 177] on button "KYC" at bounding box center [123, 173] width 149 height 31
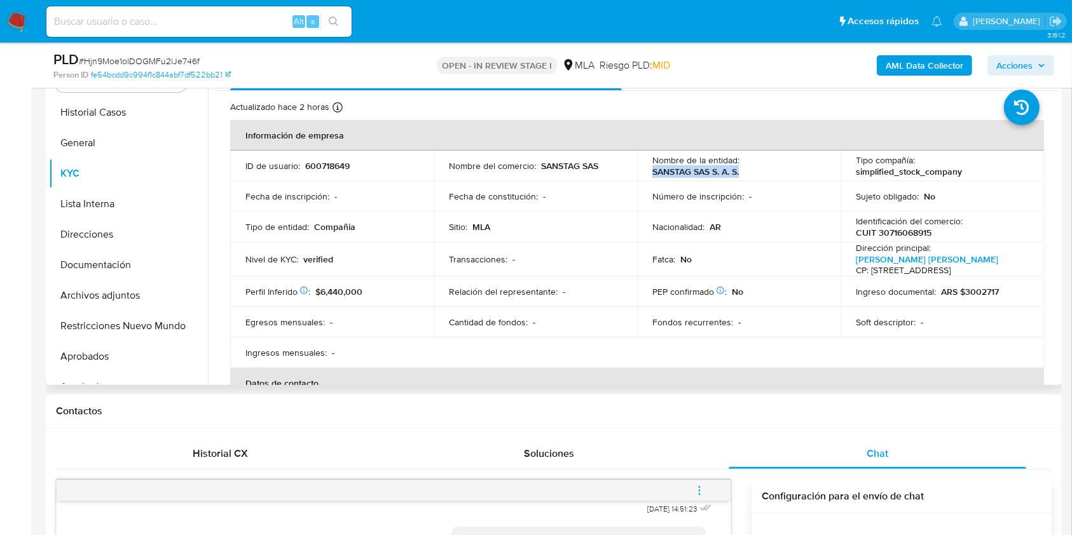
drag, startPoint x: 696, startPoint y: 164, endPoint x: 646, endPoint y: 174, distance: 50.6
click at [646, 174] on td "Nombre de la entidad : SANSTAG SAS S. A. S." at bounding box center [738, 166] width 203 height 31
copy p "SANSTAG SAS S. A. S."
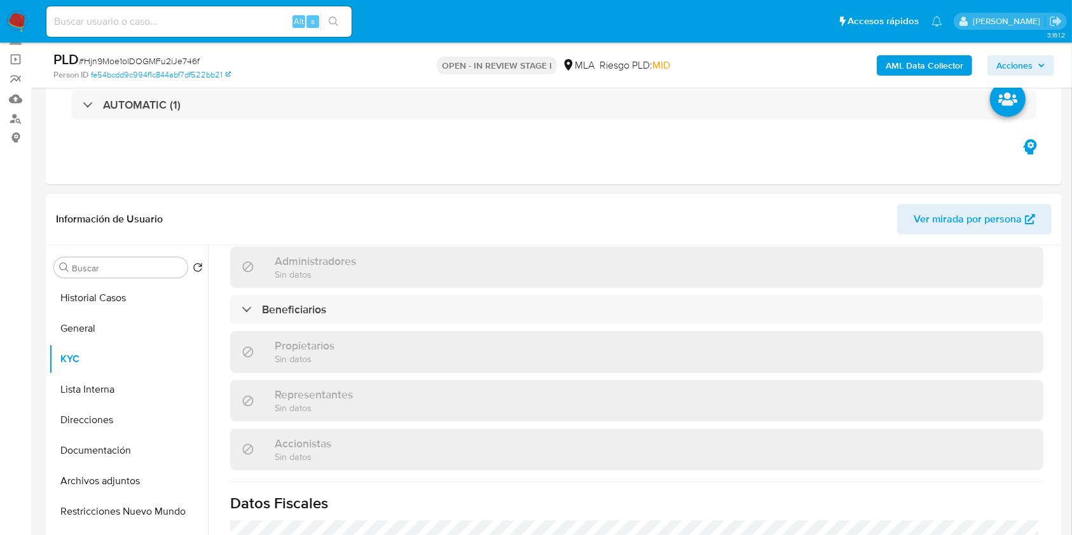
scroll to position [556, 0]
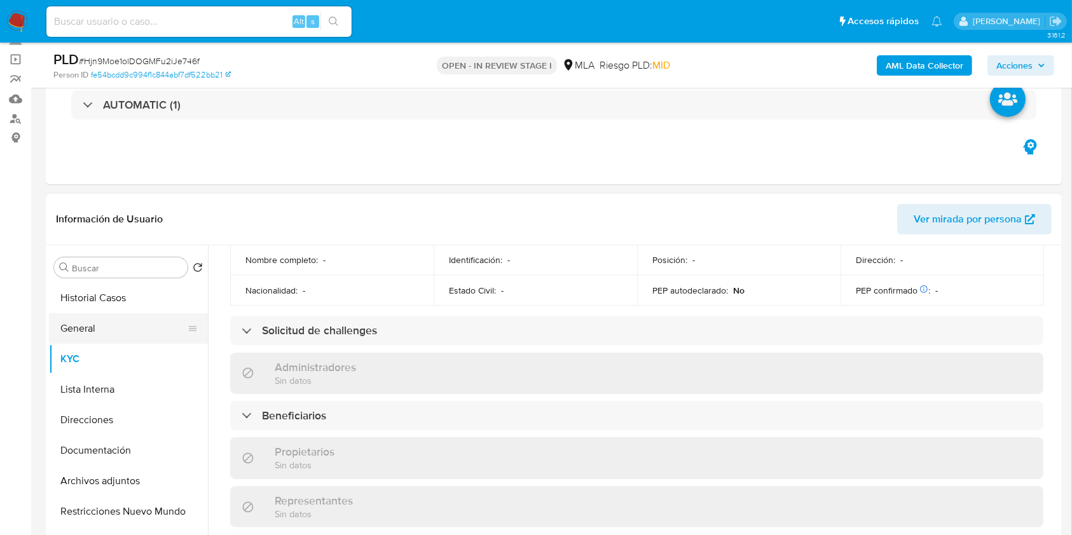
click at [142, 331] on button "General" at bounding box center [123, 328] width 149 height 31
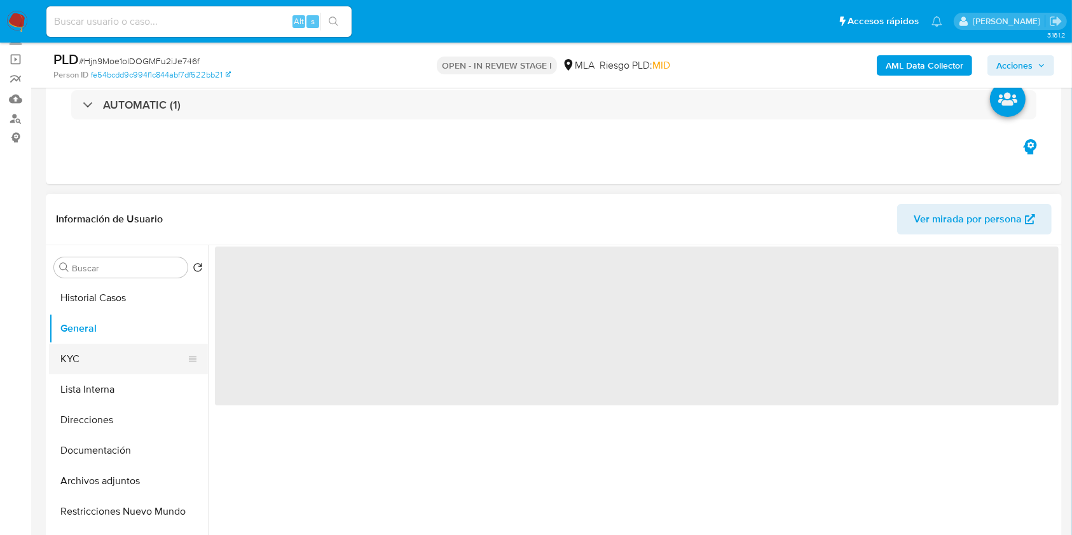
scroll to position [0, 0]
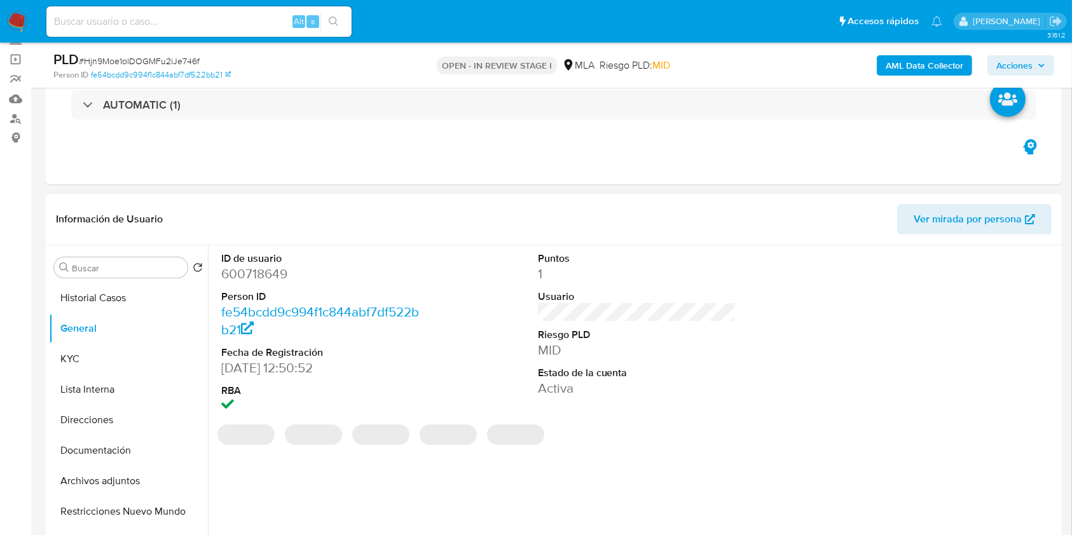
click at [259, 268] on dd "600718649" at bounding box center [320, 274] width 198 height 18
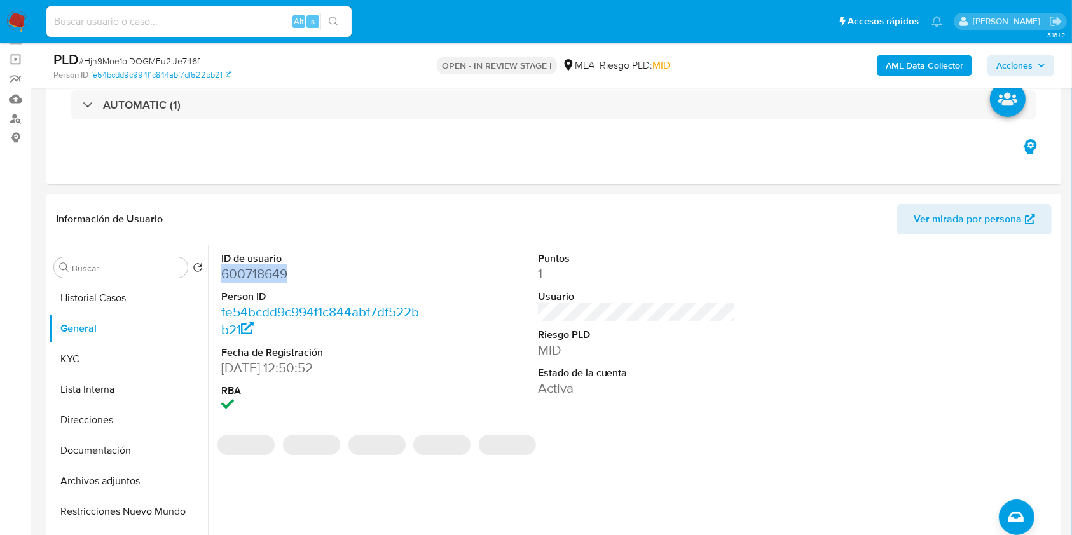
copy dd "600718649"
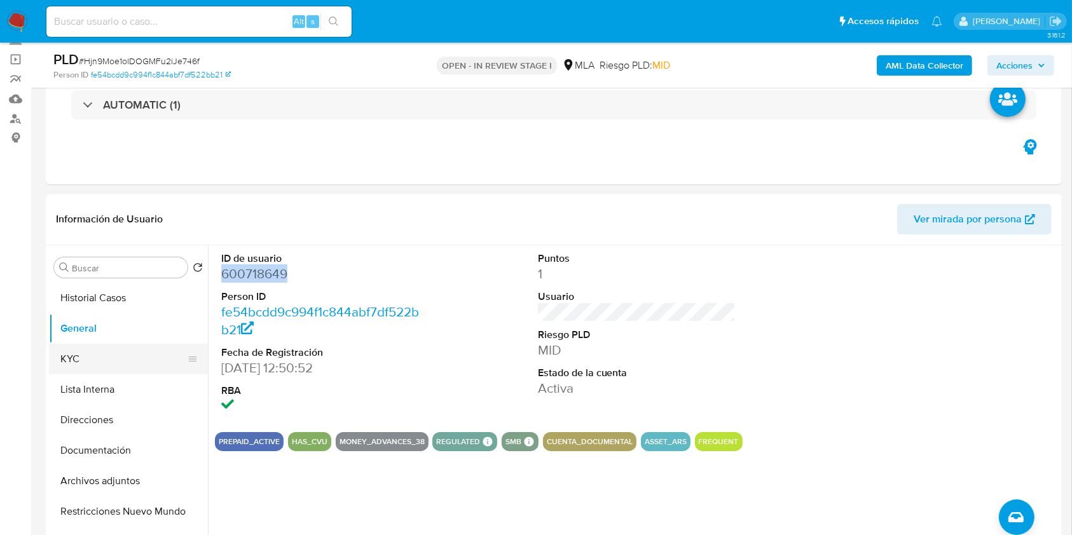
click at [150, 359] on button "KYC" at bounding box center [123, 359] width 149 height 31
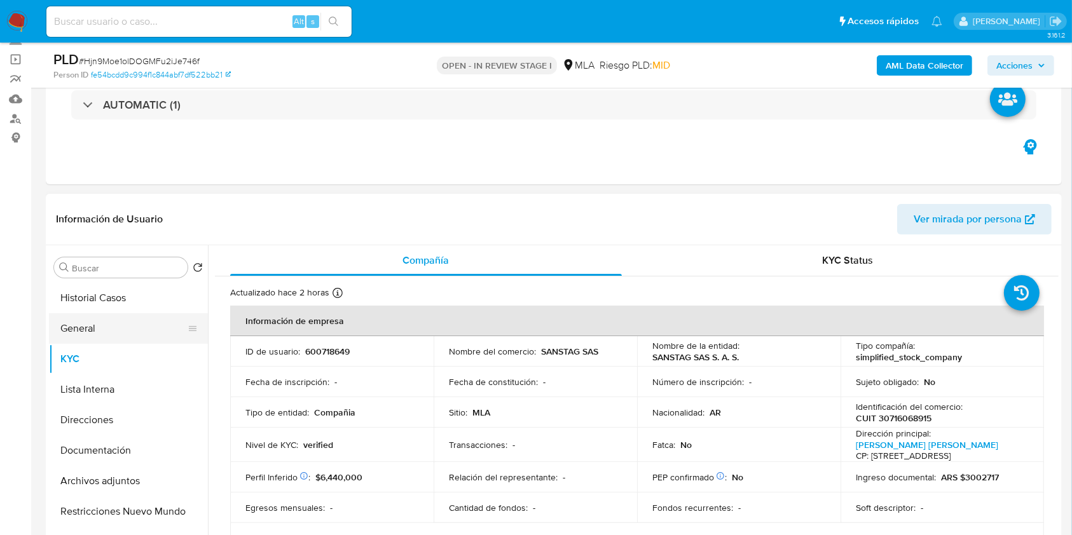
click at [118, 328] on button "General" at bounding box center [123, 328] width 149 height 31
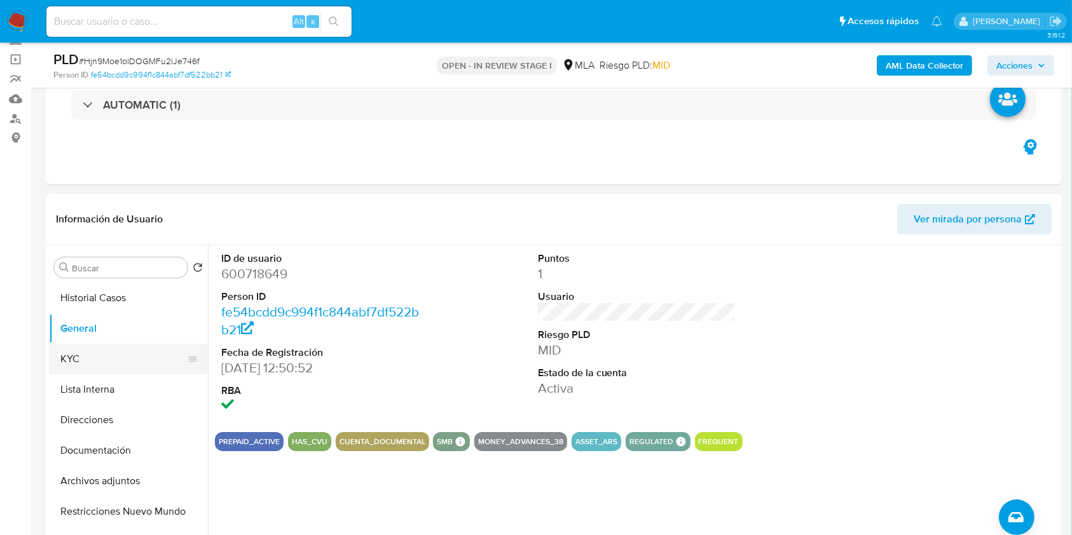
click at [107, 359] on button "KYC" at bounding box center [123, 359] width 149 height 31
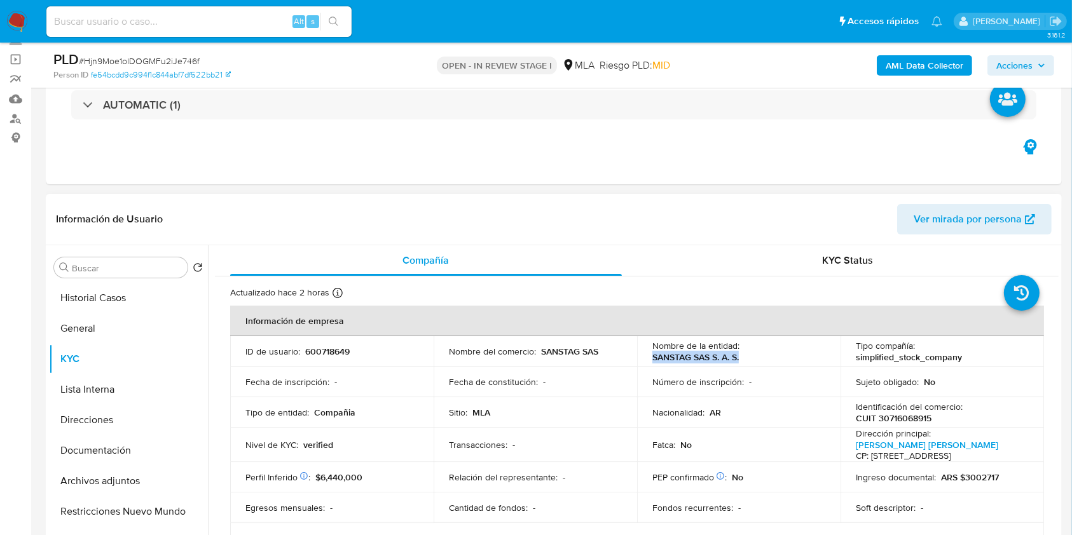
drag, startPoint x: 743, startPoint y: 356, endPoint x: 639, endPoint y: 360, distance: 103.7
click at [639, 360] on td "Nombre de la entidad : SANSTAG SAS S. A. S." at bounding box center [738, 351] width 203 height 31
copy p "SANSTAG SAS S. A. S."
click at [144, 320] on button "General" at bounding box center [123, 328] width 149 height 31
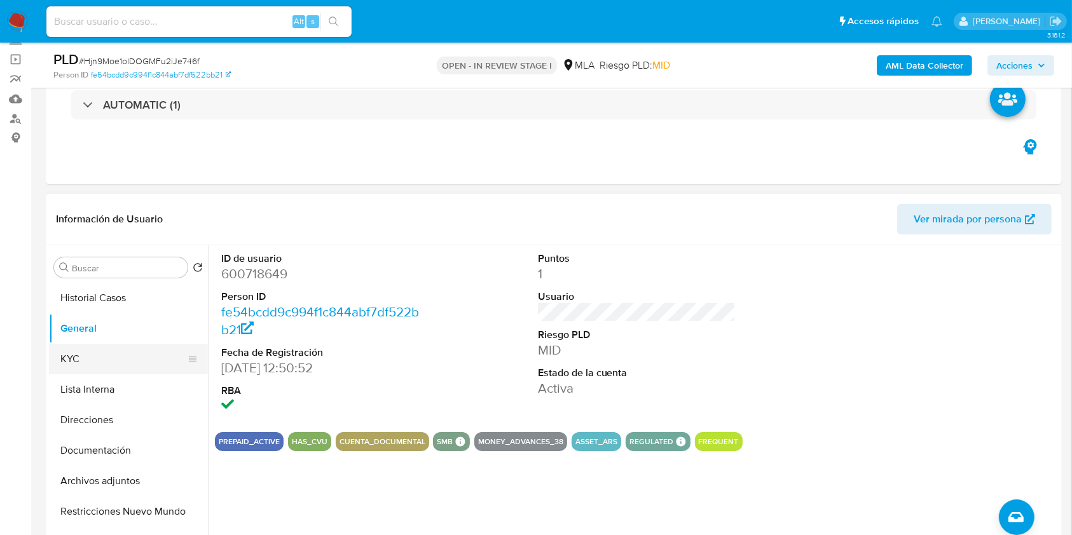
click at [109, 363] on button "KYC" at bounding box center [123, 359] width 149 height 31
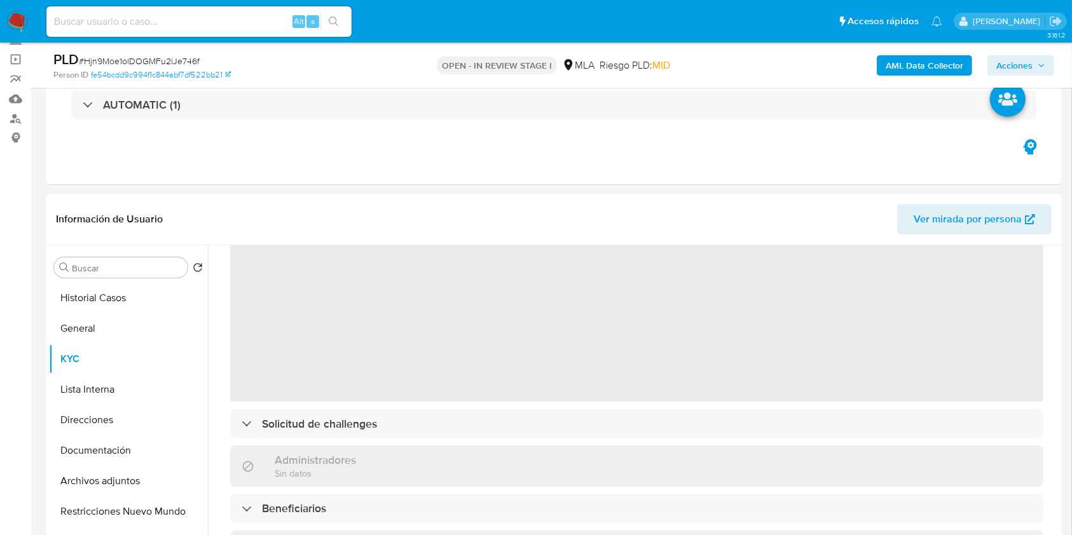
scroll to position [85, 0]
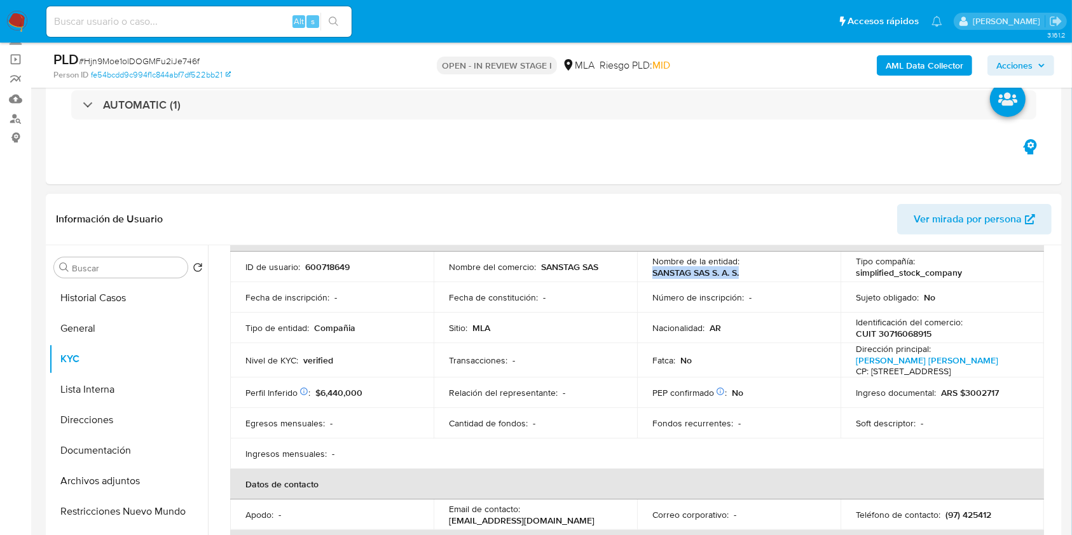
drag, startPoint x: 750, startPoint y: 268, endPoint x: 647, endPoint y: 270, distance: 102.4
click at [647, 270] on td "Nombre de la entidad : SANSTAG SAS S. A. S." at bounding box center [738, 267] width 203 height 31
copy p "SANSTAG SAS S. A. S."
click at [914, 333] on p "CUIT 30716068915" at bounding box center [894, 333] width 76 height 11
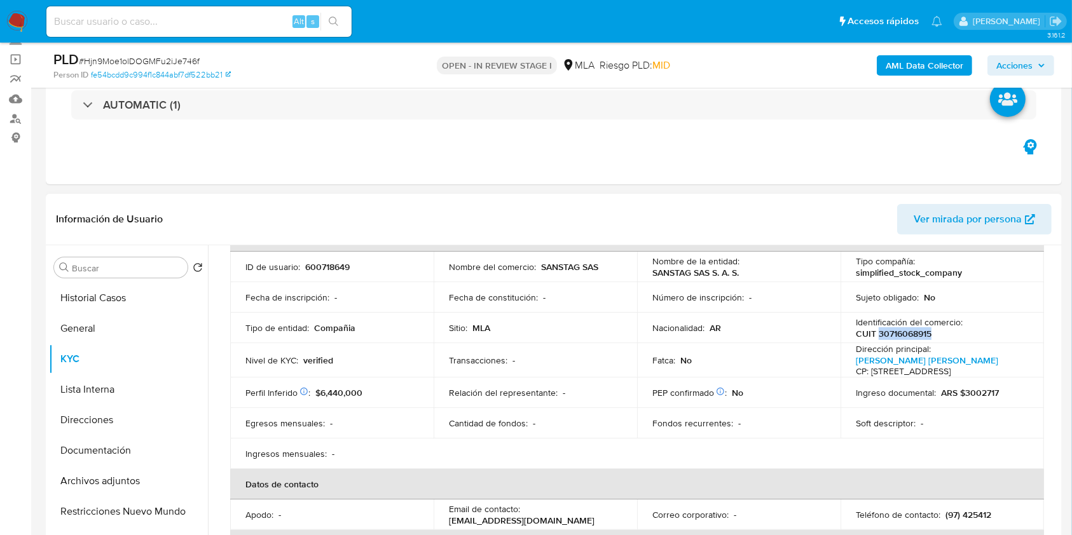
copy p "30716068915"
drag, startPoint x: 607, startPoint y: 264, endPoint x: 539, endPoint y: 268, distance: 67.5
click at [539, 268] on div "Nombre del comercio : SANSTAG SAS" at bounding box center [535, 266] width 173 height 11
copy p "SANSTAG SAS"
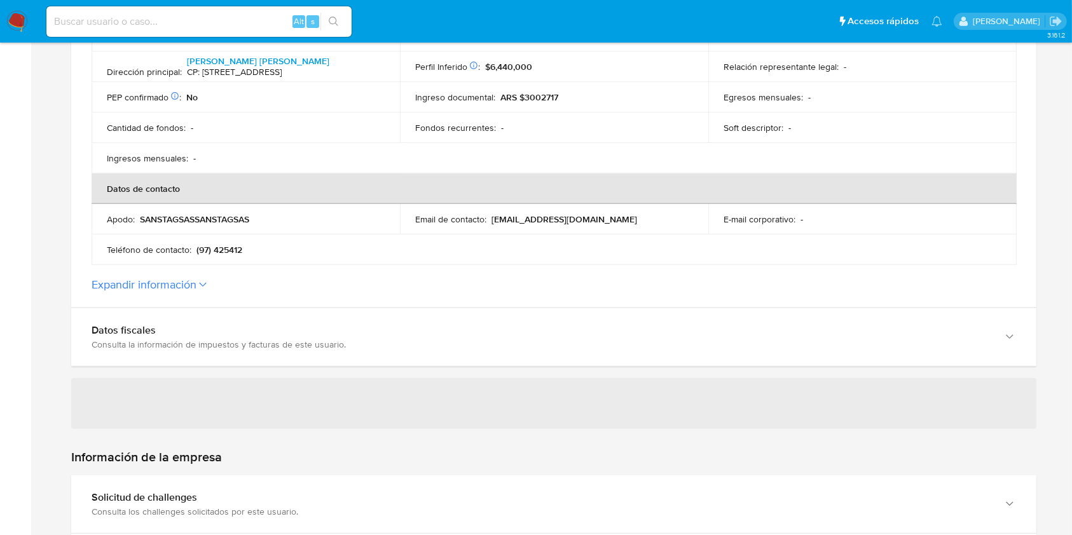
scroll to position [509, 0]
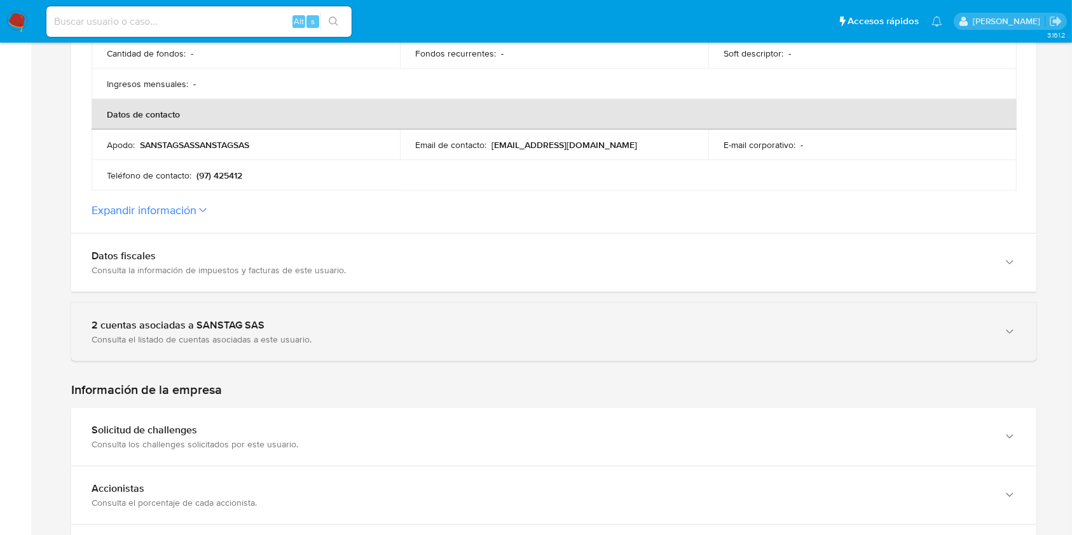
click at [240, 325] on div "2 cuentas asociadas a SANSTAG SAS" at bounding box center [541, 325] width 899 height 13
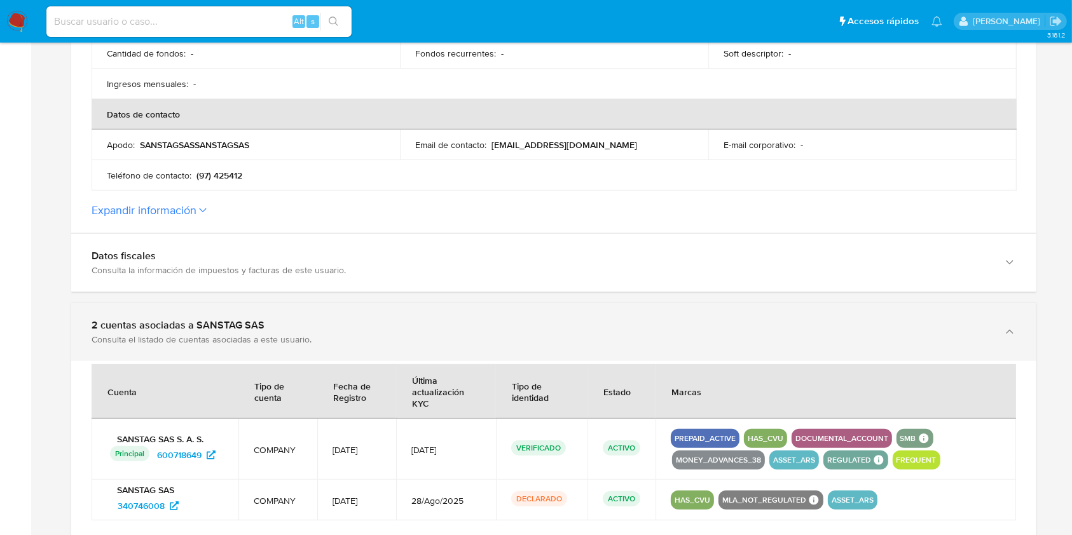
scroll to position [593, 0]
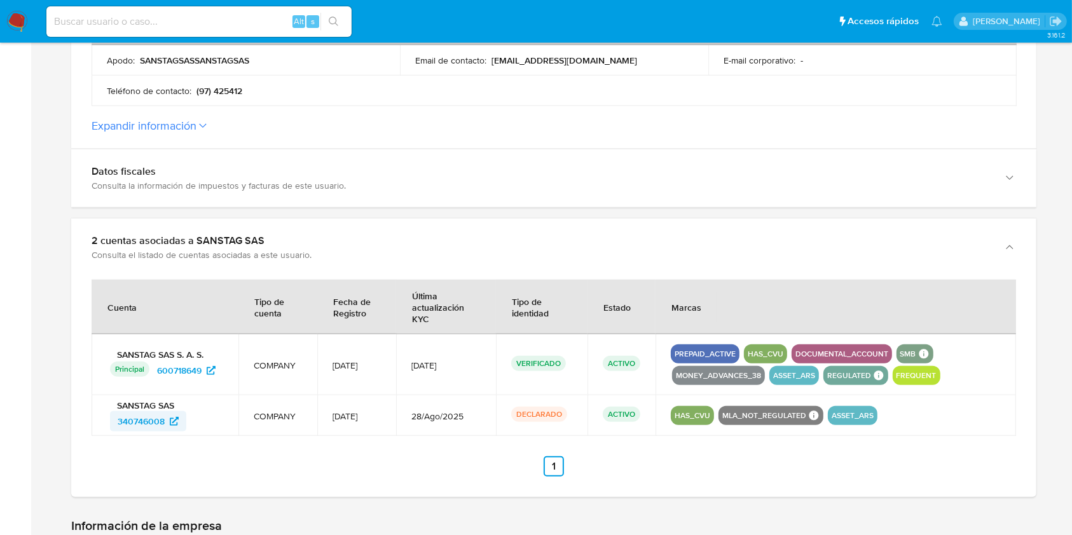
click at [144, 427] on span "340746008" at bounding box center [141, 421] width 47 height 20
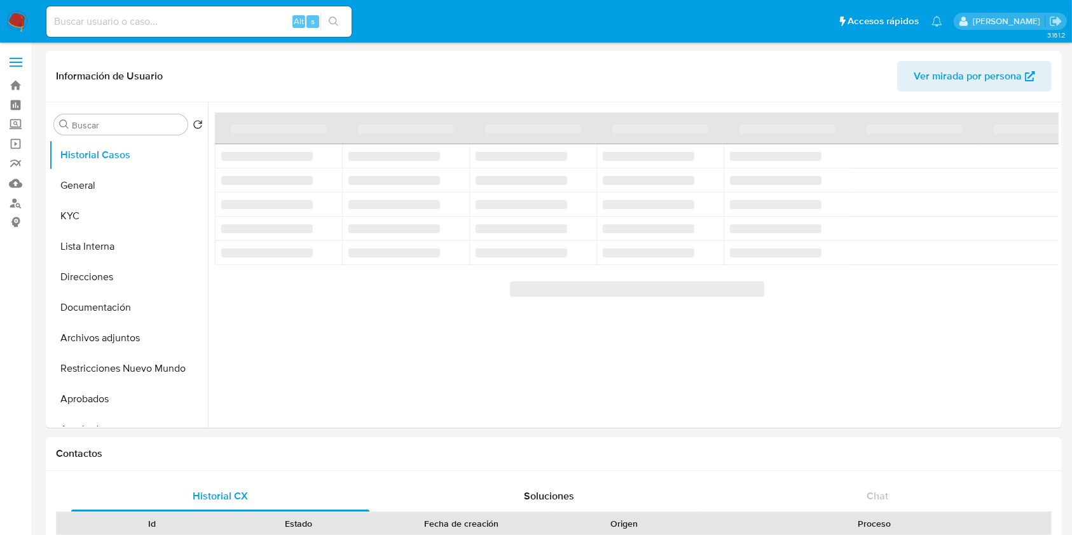
select select "10"
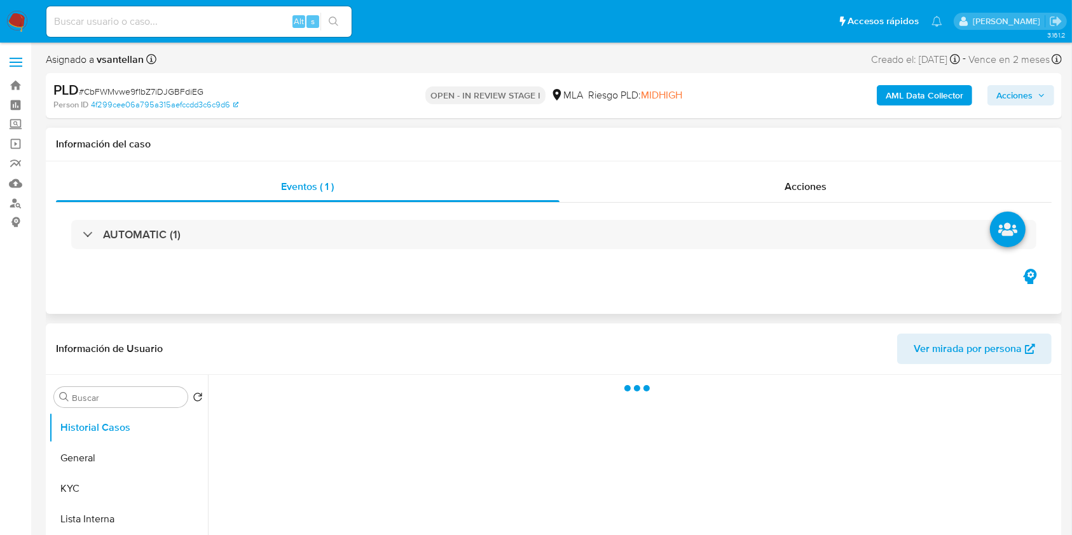
select select "10"
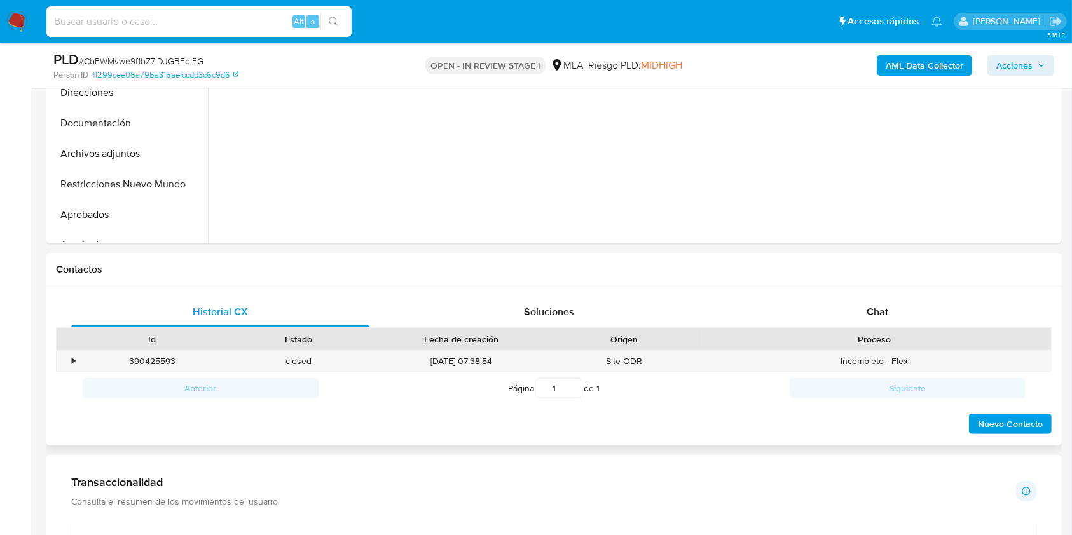
scroll to position [445, 0]
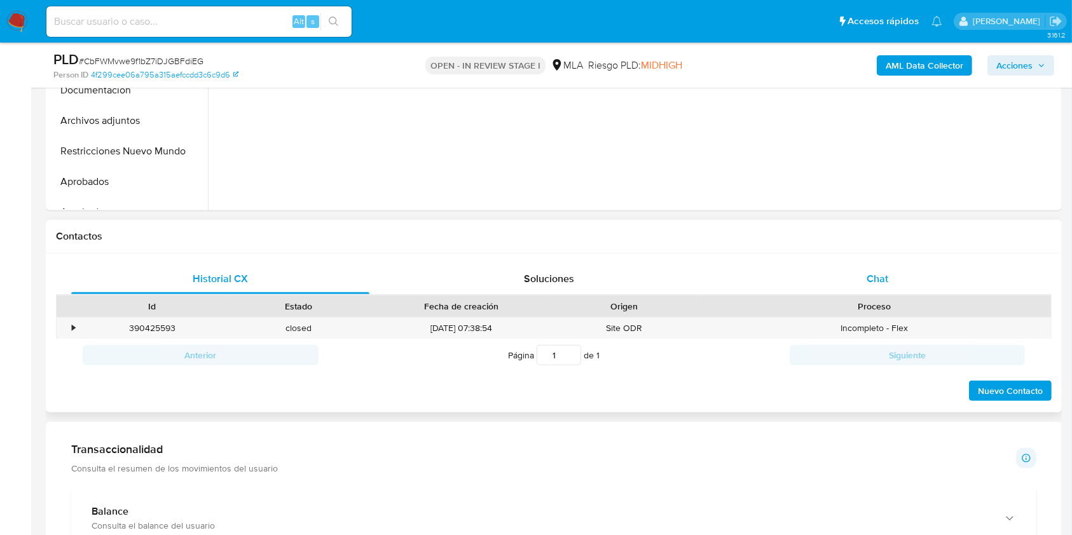
drag, startPoint x: 904, startPoint y: 267, endPoint x: 1024, endPoint y: 230, distance: 125.3
click at [905, 267] on div "Chat" at bounding box center [878, 279] width 298 height 31
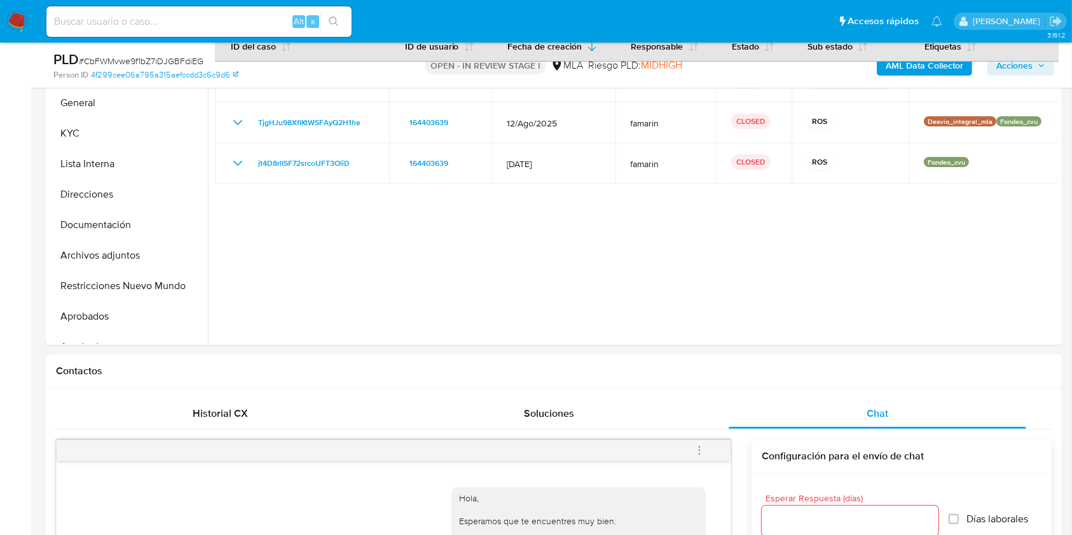
scroll to position [293, 0]
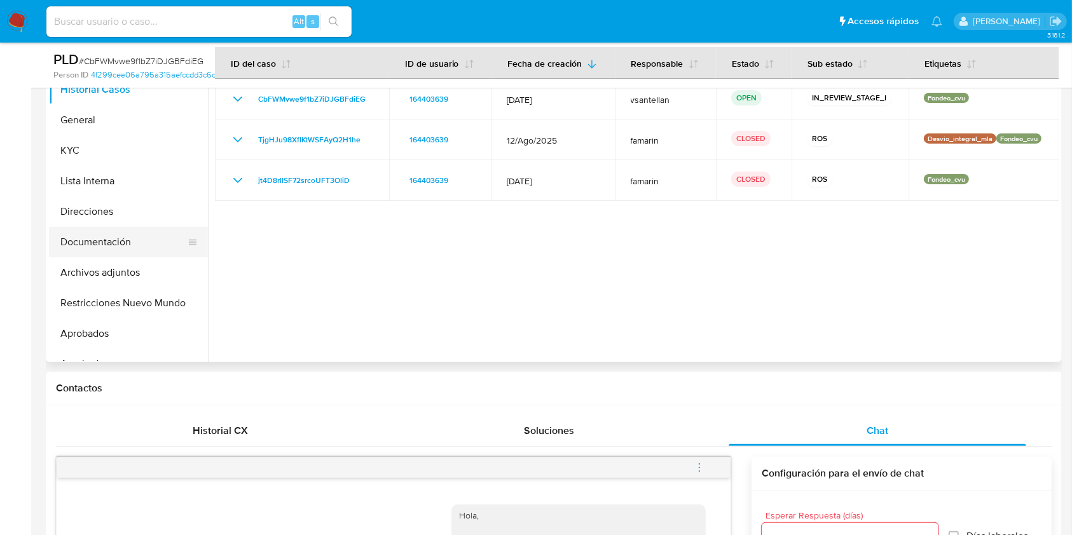
click at [142, 237] on button "Documentación" at bounding box center [123, 242] width 149 height 31
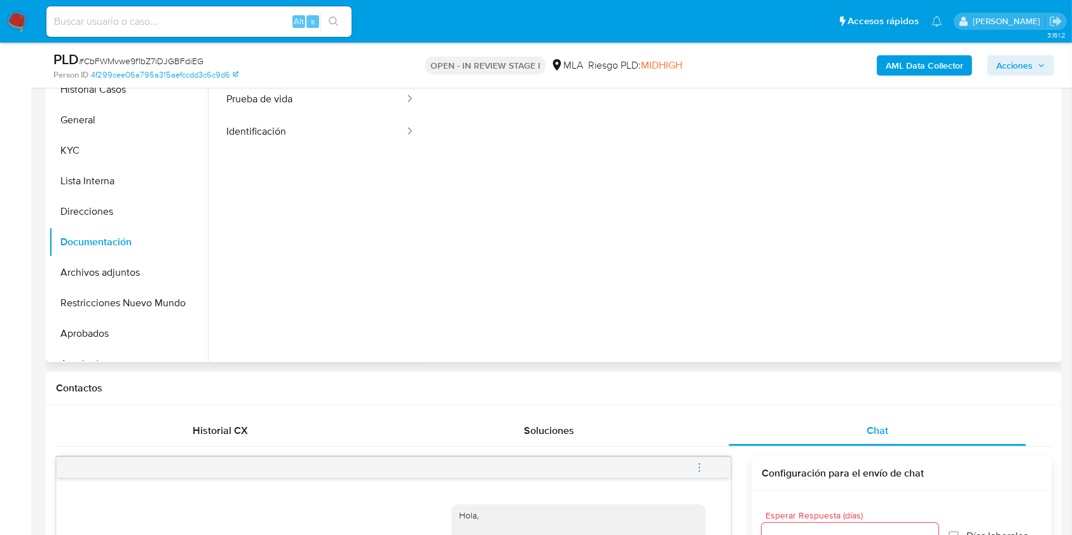
drag, startPoint x: 1071, startPoint y: 132, endPoint x: 1060, endPoint y: 110, distance: 25.0
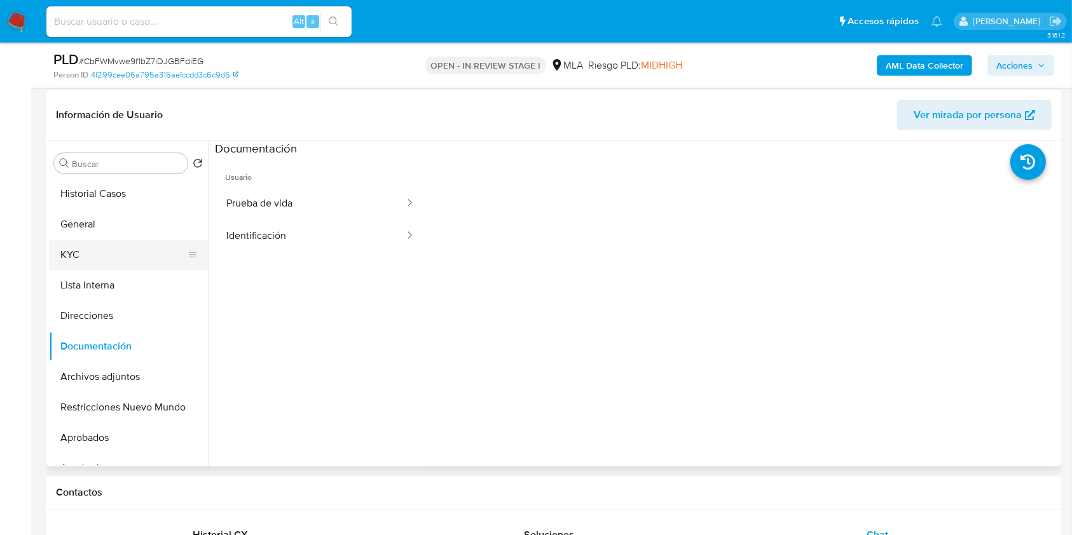
click at [134, 258] on button "KYC" at bounding box center [123, 255] width 149 height 31
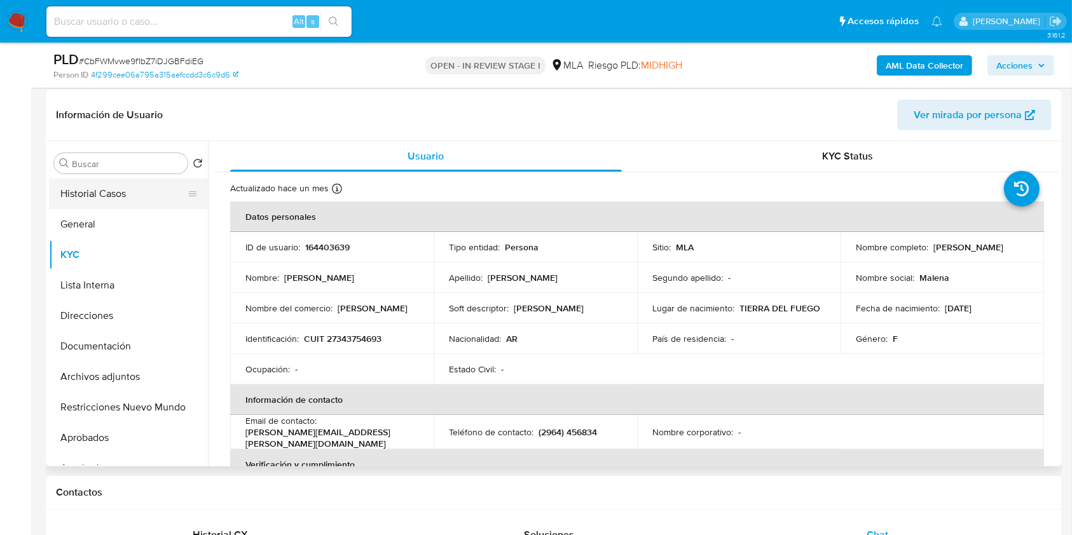
click at [107, 204] on button "Historial Casos" at bounding box center [123, 194] width 149 height 31
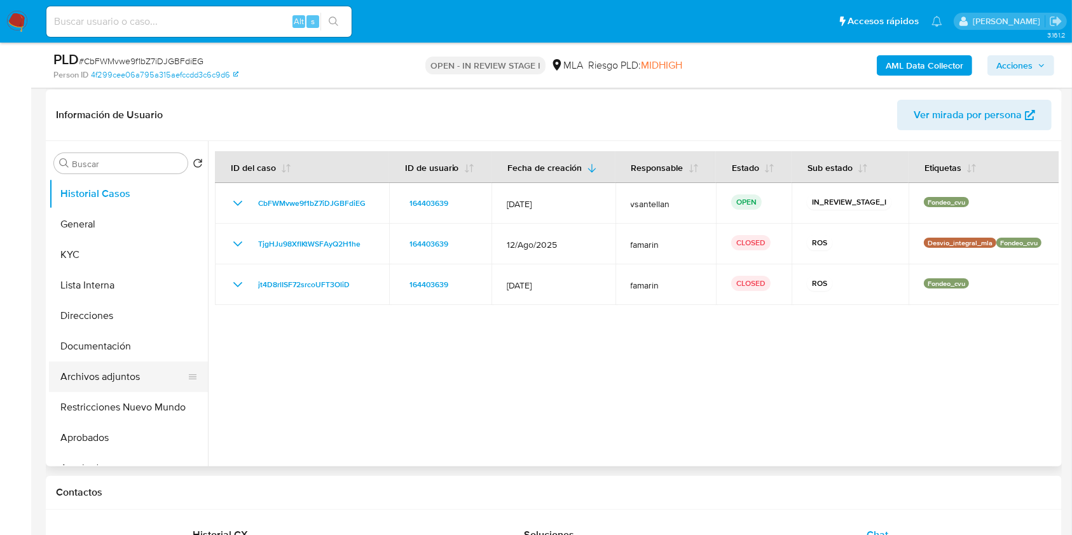
click at [105, 383] on button "Archivos adjuntos" at bounding box center [123, 377] width 149 height 31
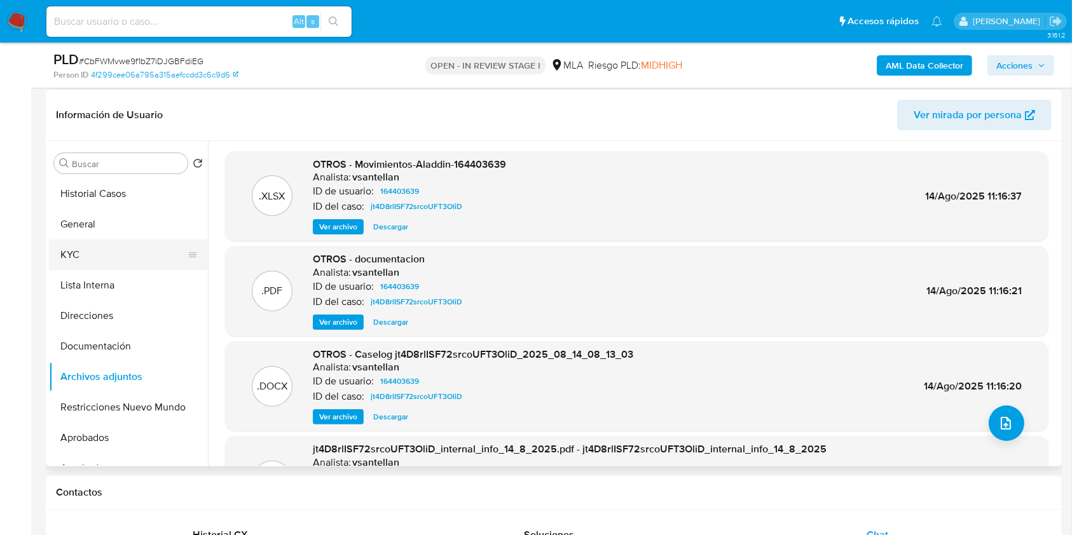
click at [90, 257] on button "KYC" at bounding box center [123, 255] width 149 height 31
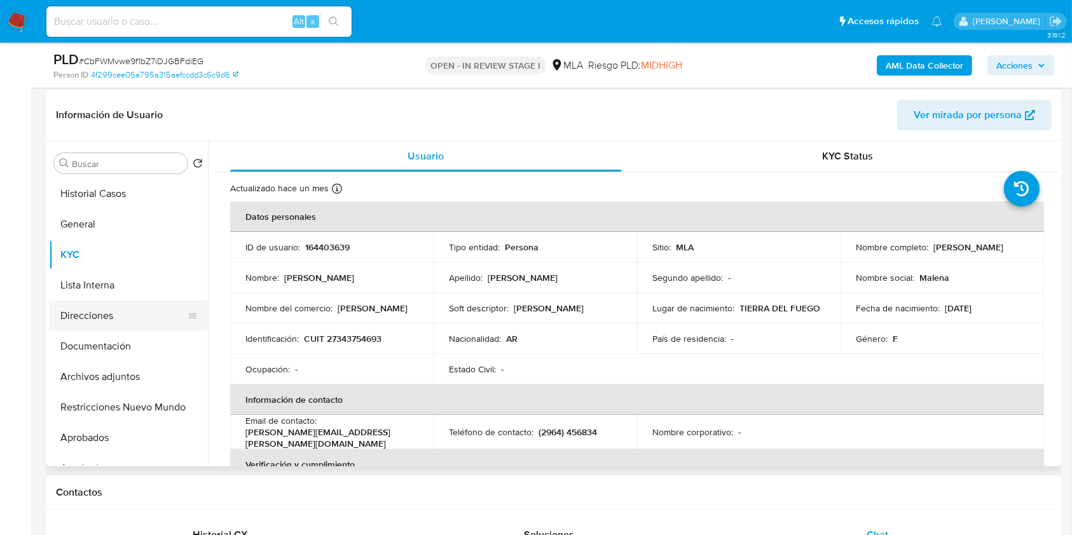
drag, startPoint x: 133, startPoint y: 346, endPoint x: 122, endPoint y: 299, distance: 47.7
click at [133, 346] on button "Documentación" at bounding box center [128, 346] width 159 height 31
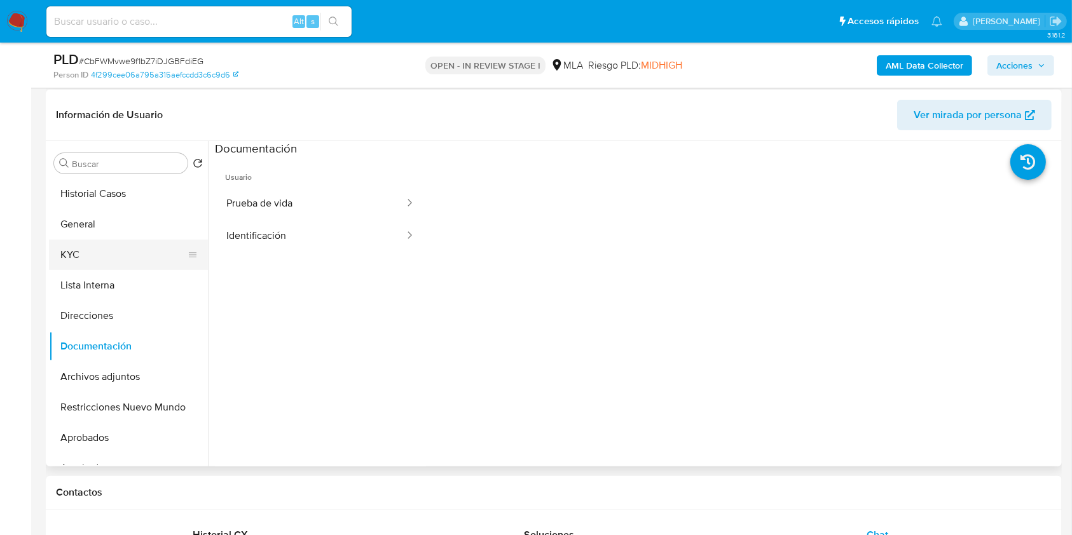
click at [107, 249] on button "KYC" at bounding box center [123, 255] width 149 height 31
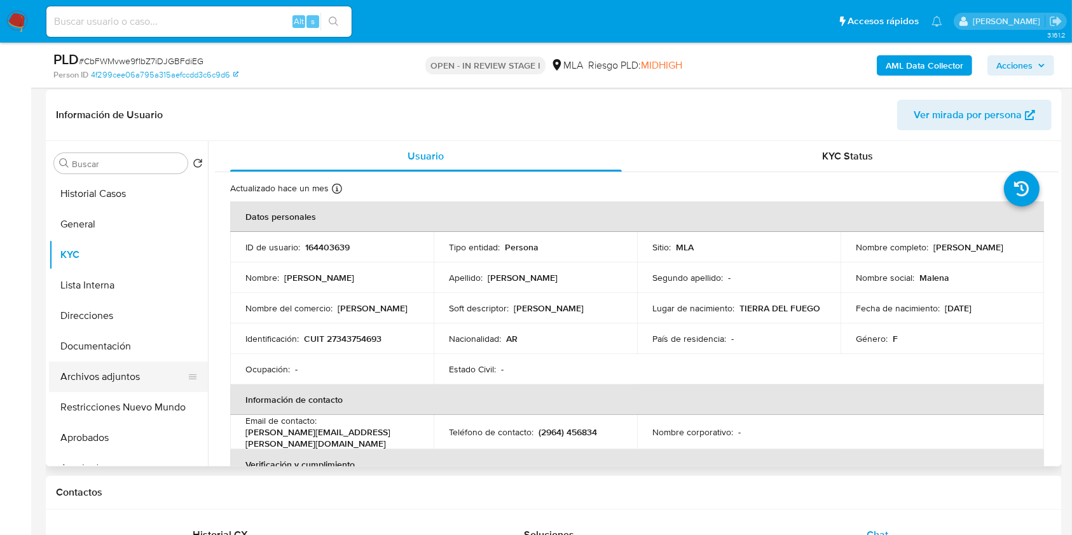
click at [145, 376] on button "Archivos adjuntos" at bounding box center [123, 377] width 149 height 31
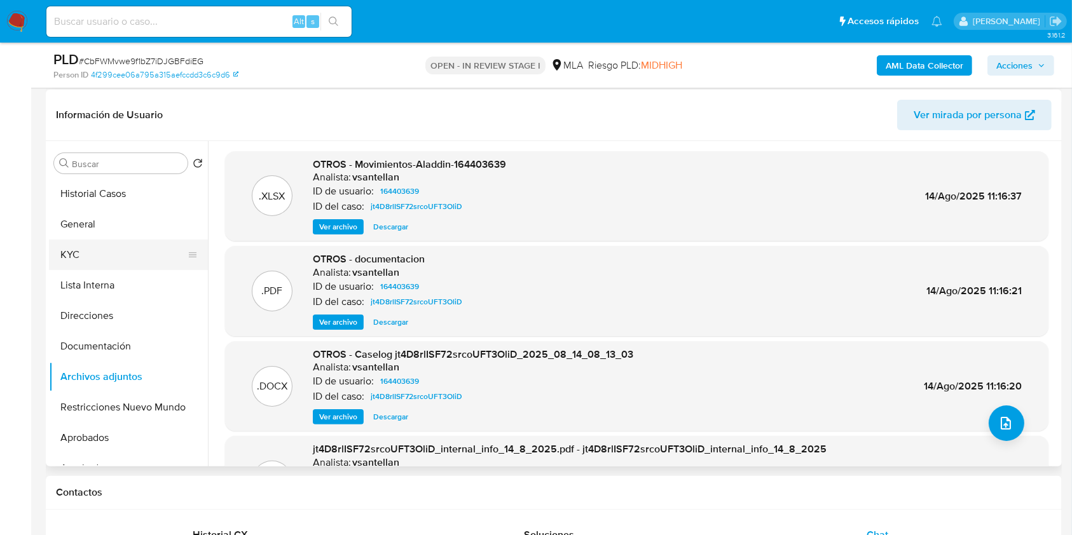
click at [106, 252] on button "KYC" at bounding box center [123, 255] width 149 height 31
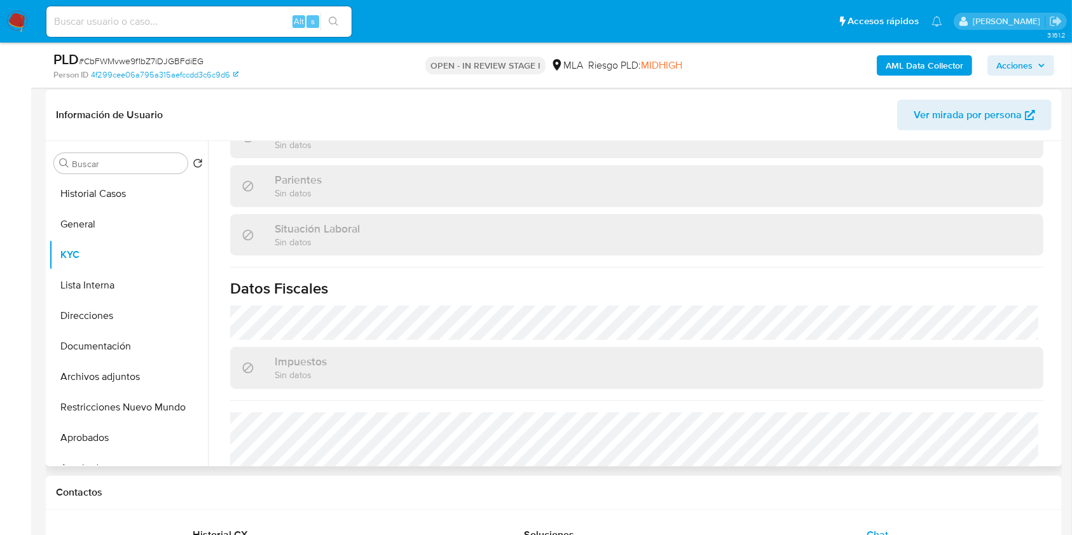
scroll to position [682, 0]
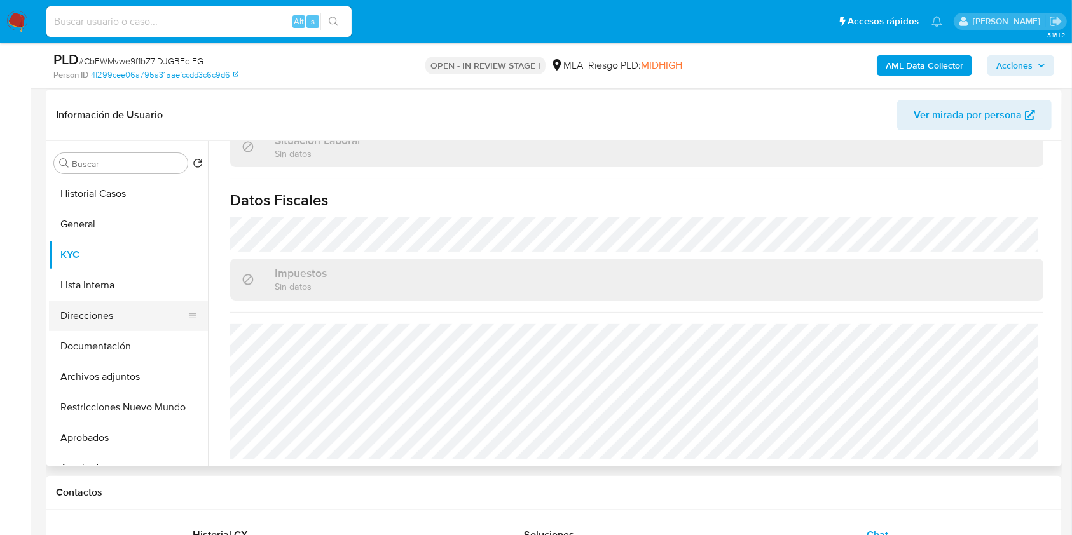
click at [123, 316] on button "Direcciones" at bounding box center [123, 316] width 149 height 31
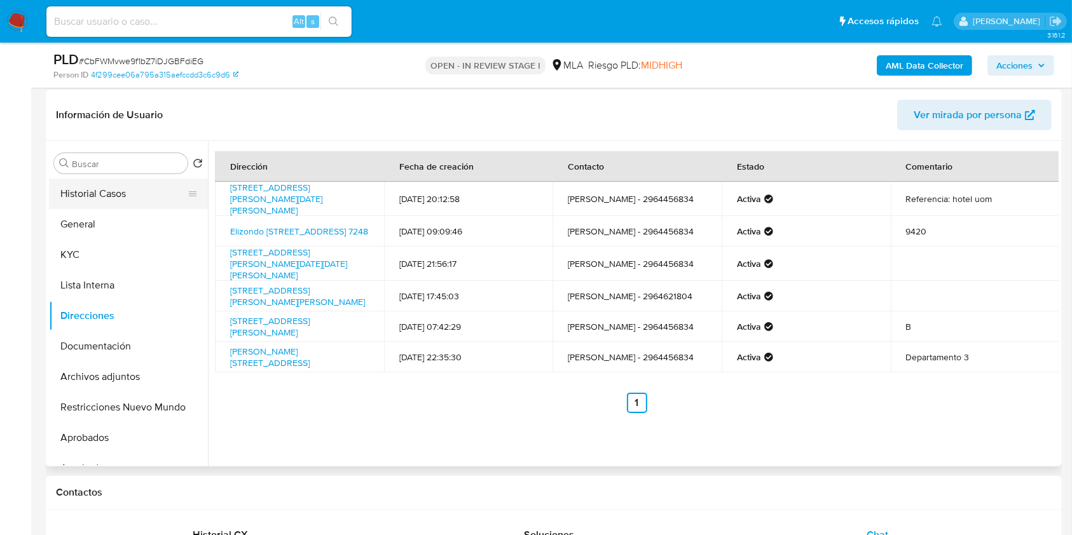
click at [104, 198] on button "Historial Casos" at bounding box center [123, 194] width 149 height 31
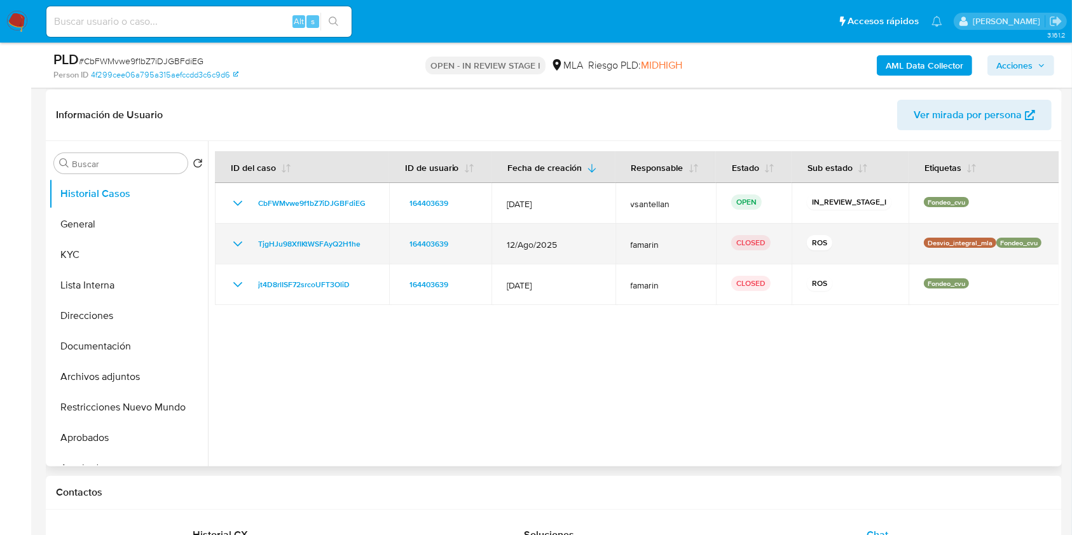
click at [238, 240] on icon "Mostrar/Ocultar" at bounding box center [237, 244] width 15 height 15
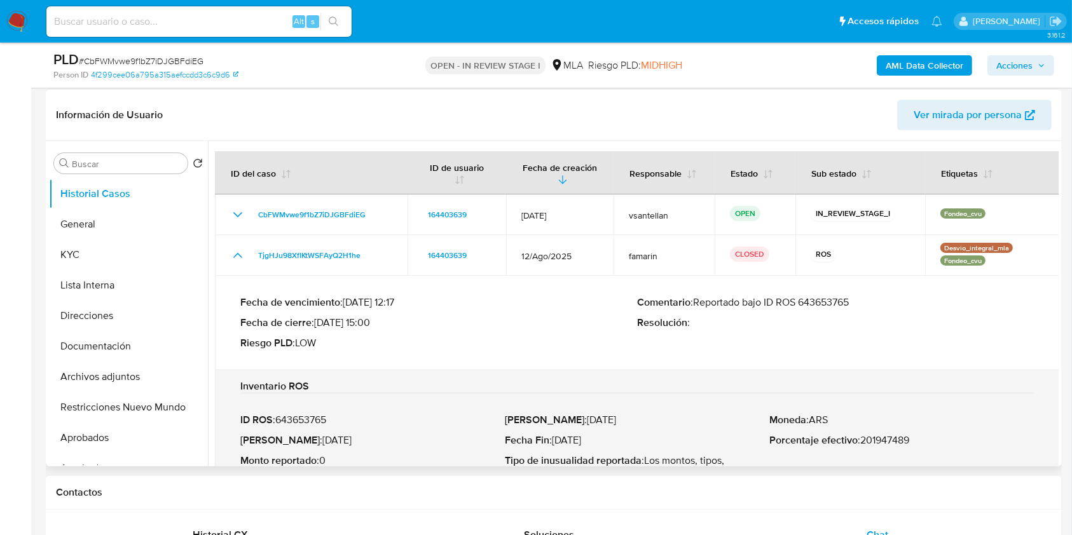
click at [303, 419] on p "ID ROS : 643653765" at bounding box center [372, 420] width 265 height 13
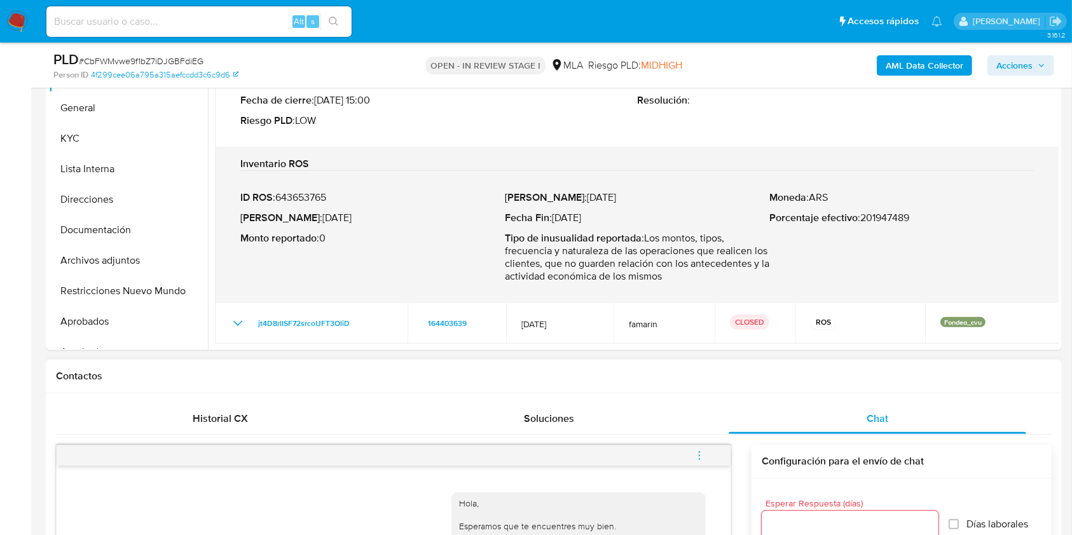
scroll to position [359, 0]
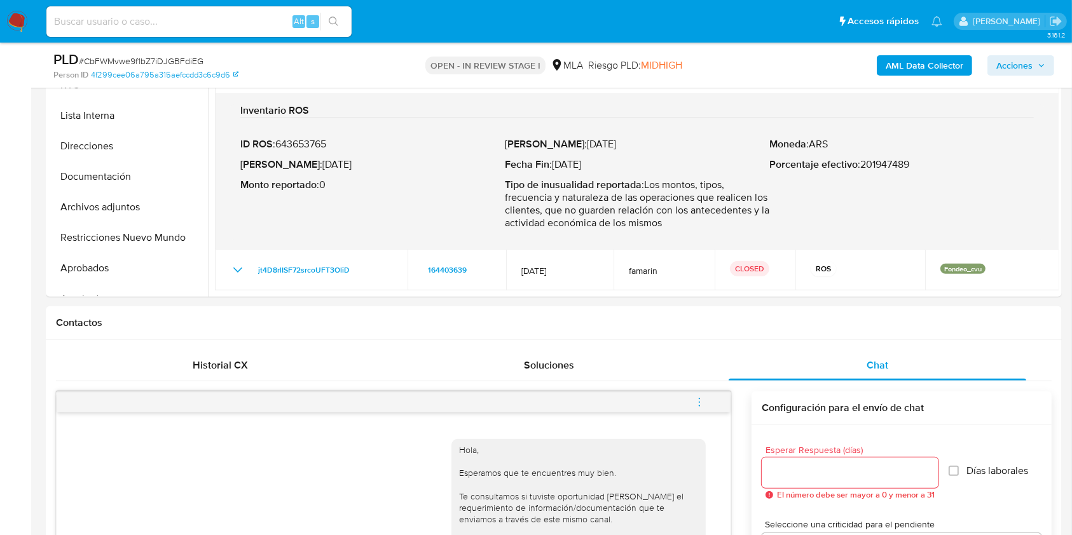
drag, startPoint x: 692, startPoint y: 401, endPoint x: 650, endPoint y: 380, distance: 46.6
click at [692, 401] on button "menu-action" at bounding box center [699, 402] width 42 height 31
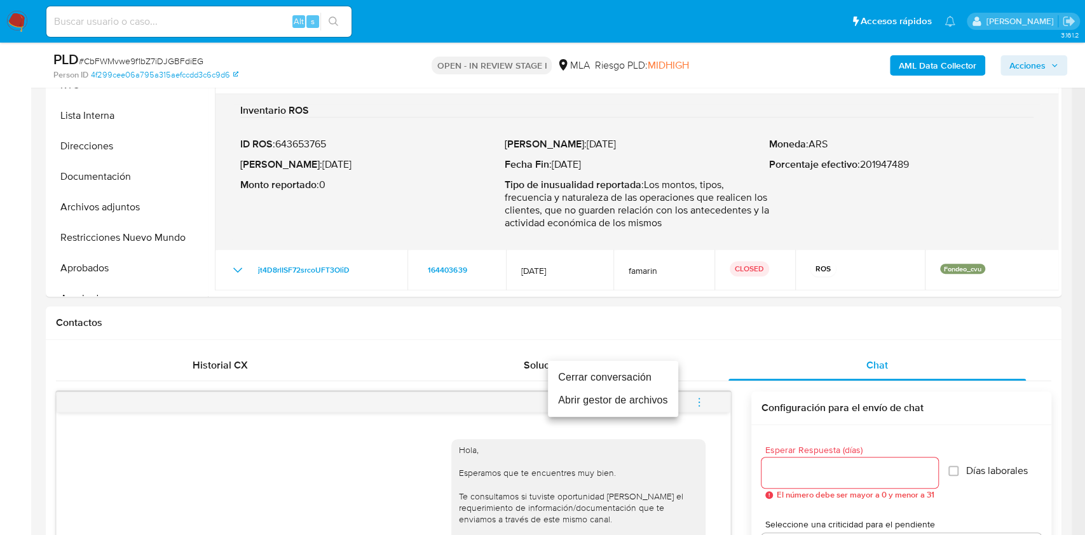
click at [618, 382] on li "Cerrar conversación" at bounding box center [613, 377] width 130 height 23
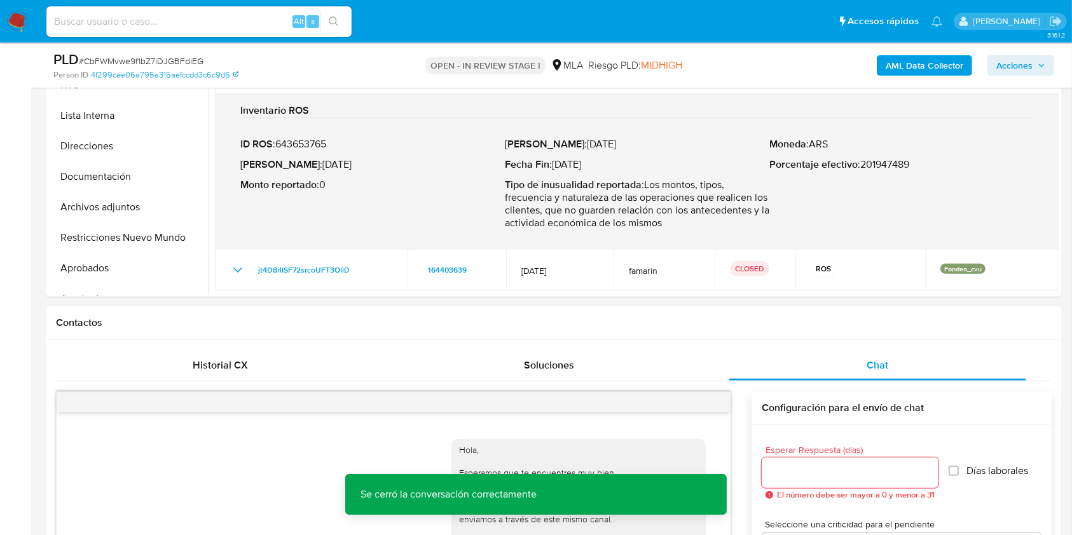
scroll to position [454, 0]
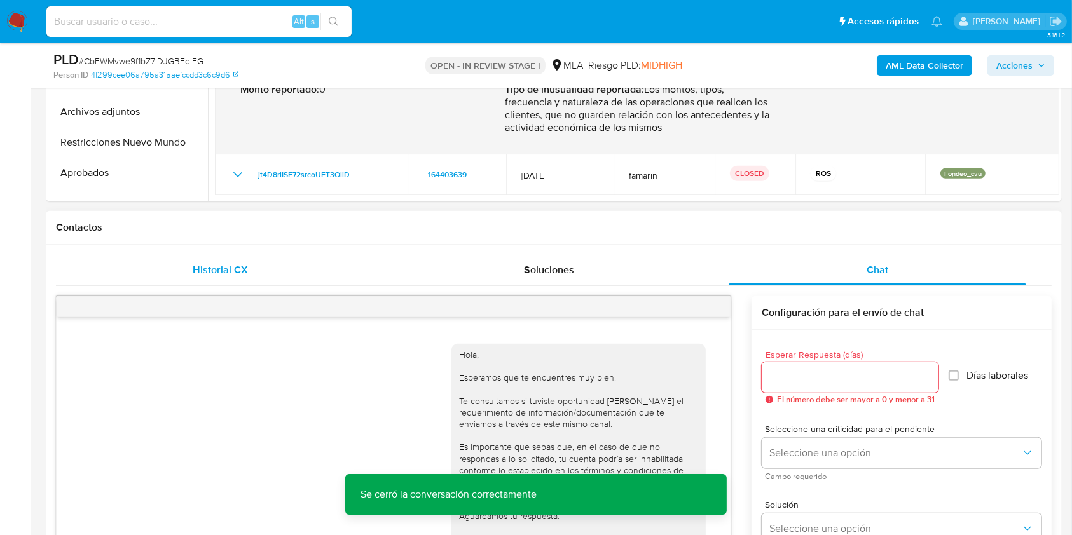
click at [269, 274] on div "Historial CX" at bounding box center [220, 270] width 298 height 31
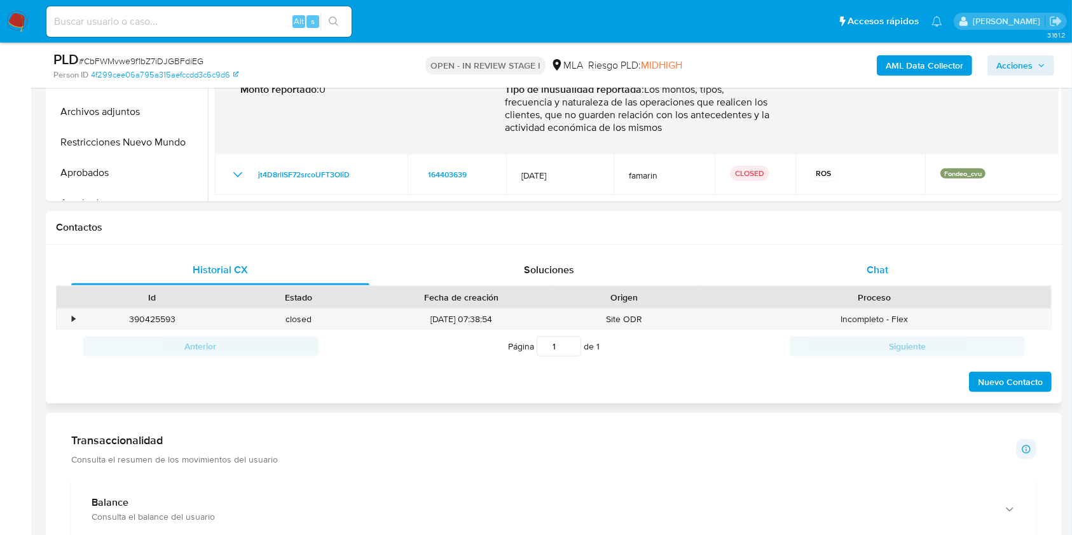
click at [829, 255] on div "Chat" at bounding box center [878, 270] width 298 height 31
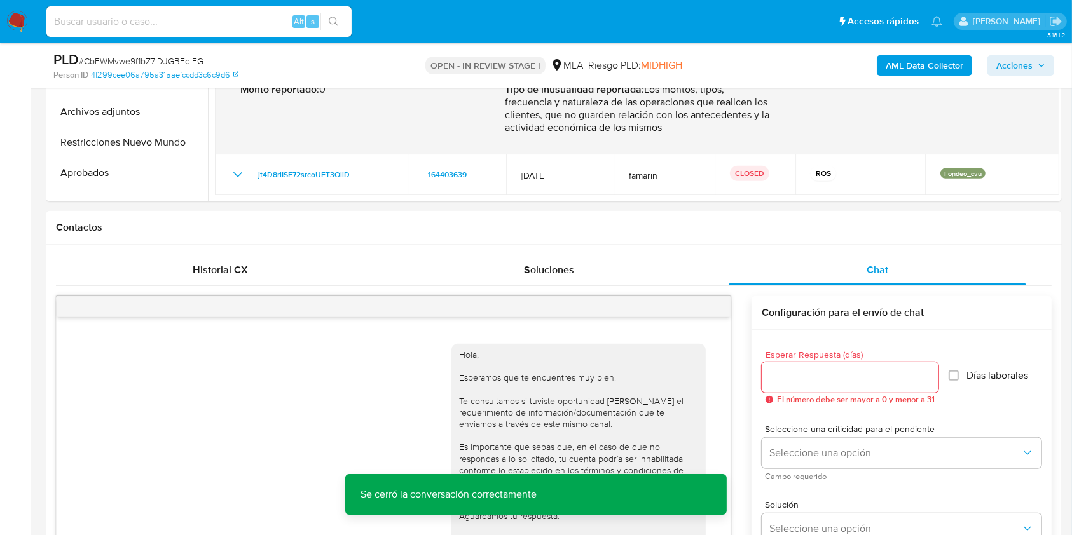
scroll to position [287, 0]
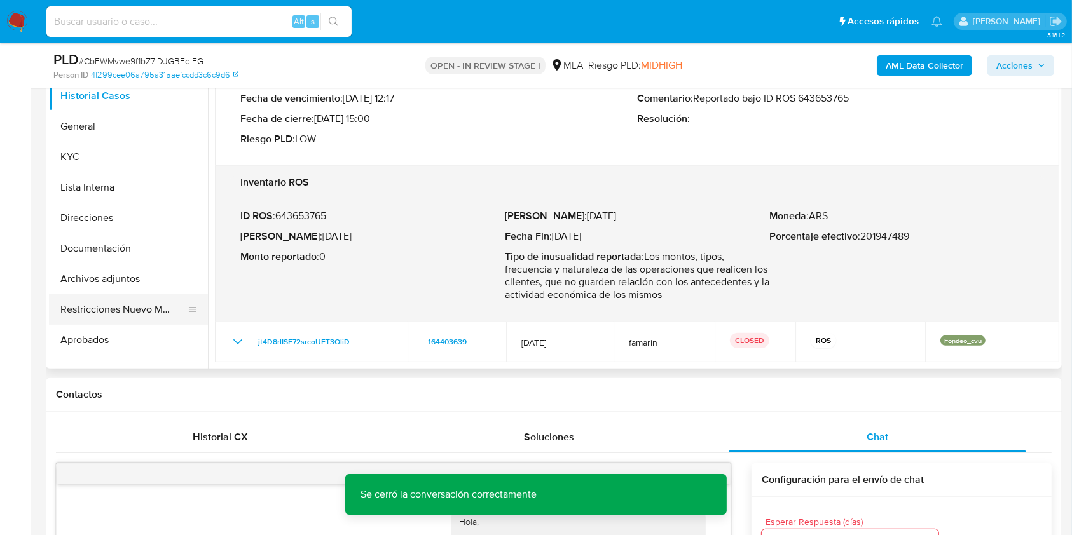
click at [169, 296] on button "Restricciones Nuevo Mundo" at bounding box center [123, 309] width 149 height 31
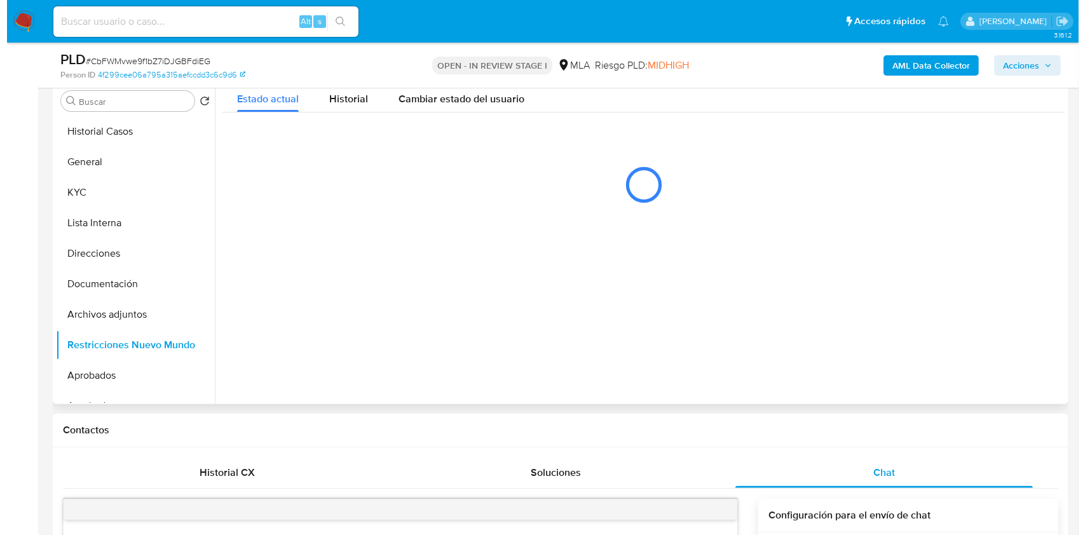
scroll to position [249, 0]
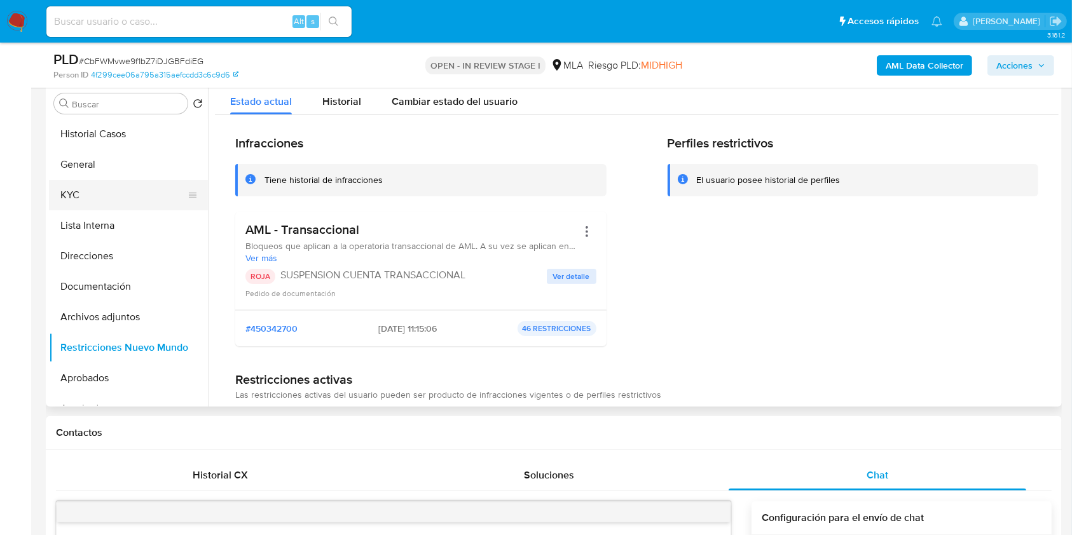
click at [93, 196] on button "KYC" at bounding box center [123, 195] width 149 height 31
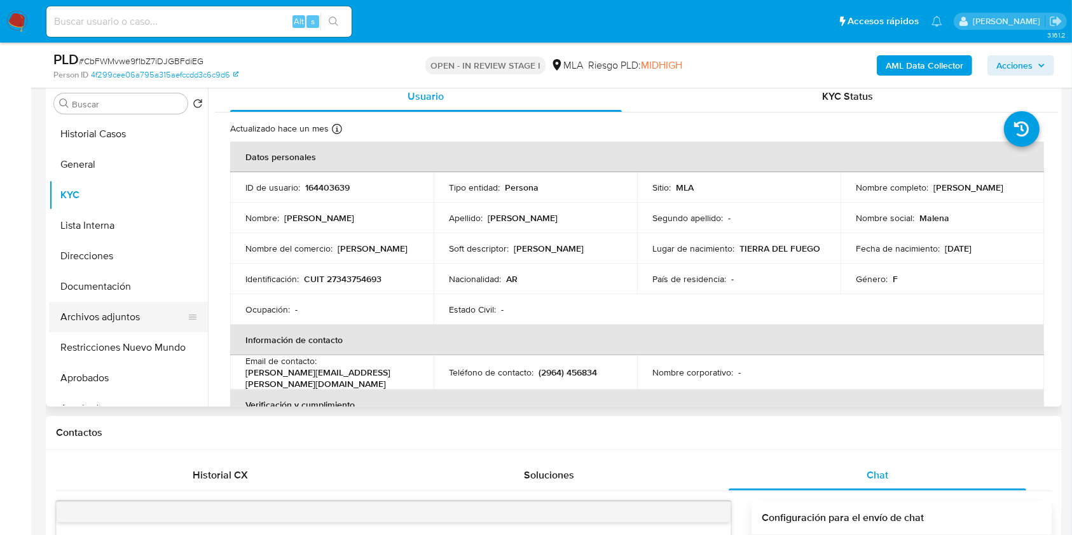
click at [114, 318] on button "Archivos adjuntos" at bounding box center [123, 317] width 149 height 31
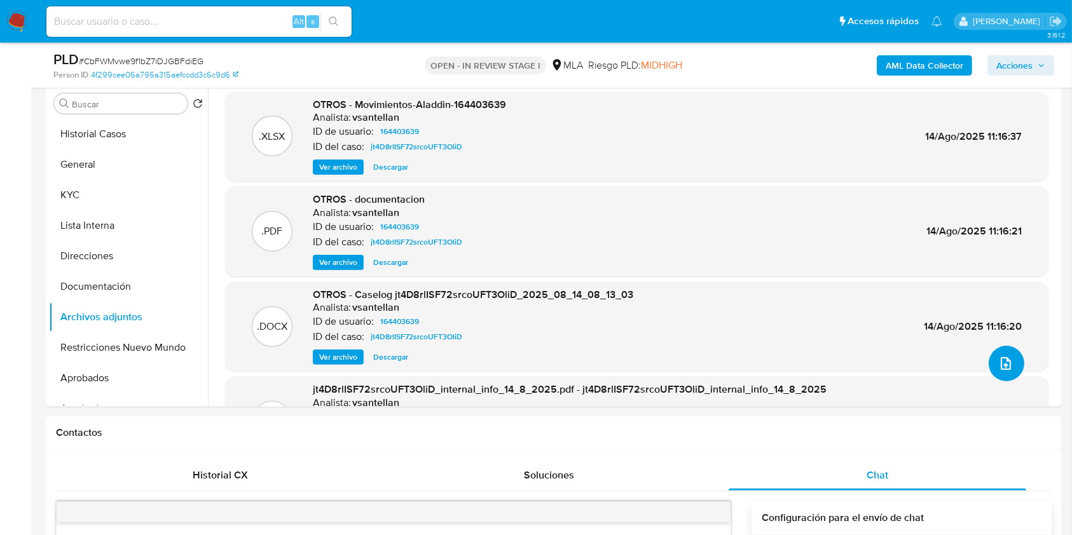
click at [1000, 357] on icon "upload-file" at bounding box center [1005, 363] width 15 height 15
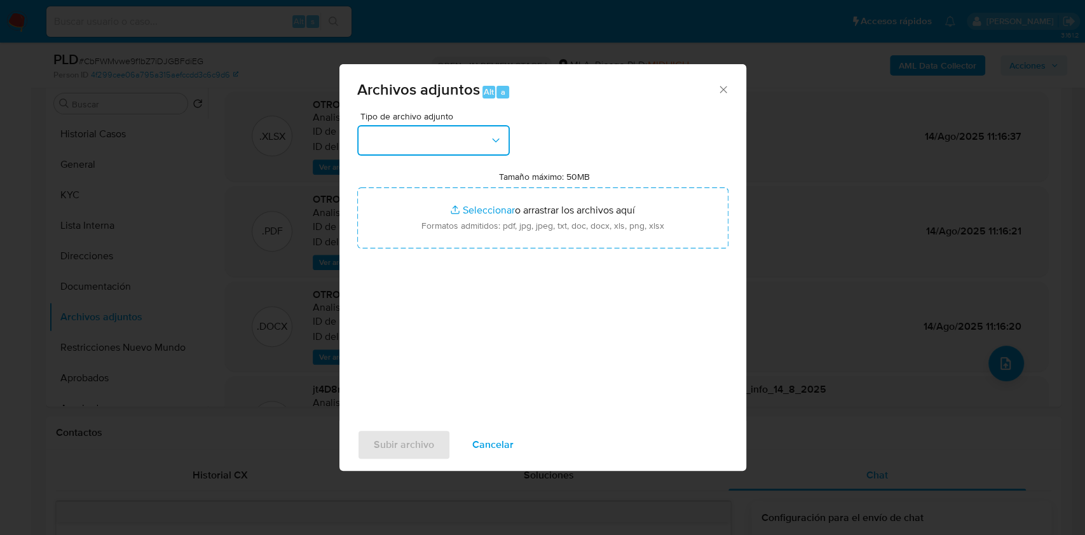
click at [479, 128] on button "button" at bounding box center [433, 140] width 153 height 31
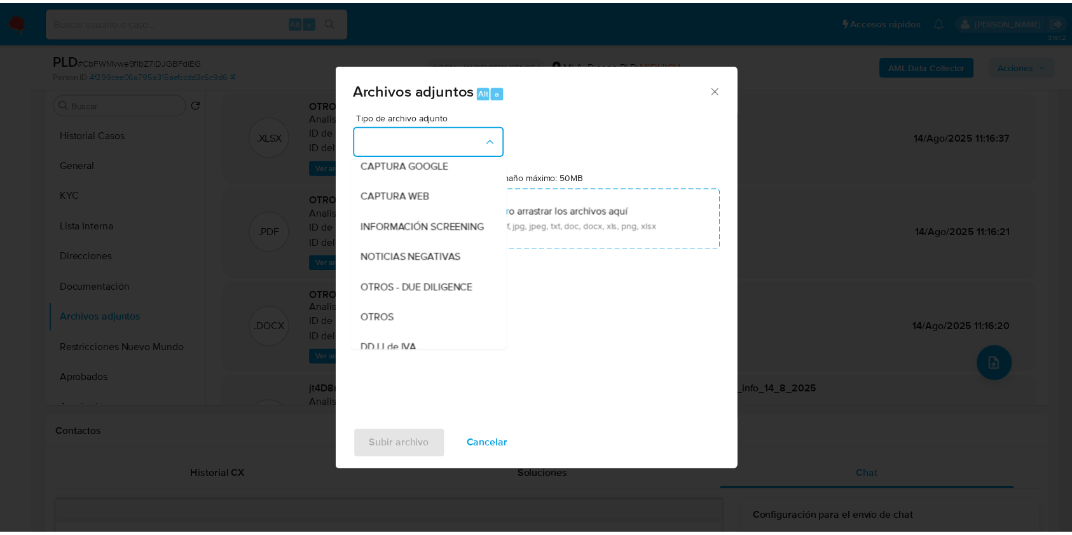
scroll to position [254, 0]
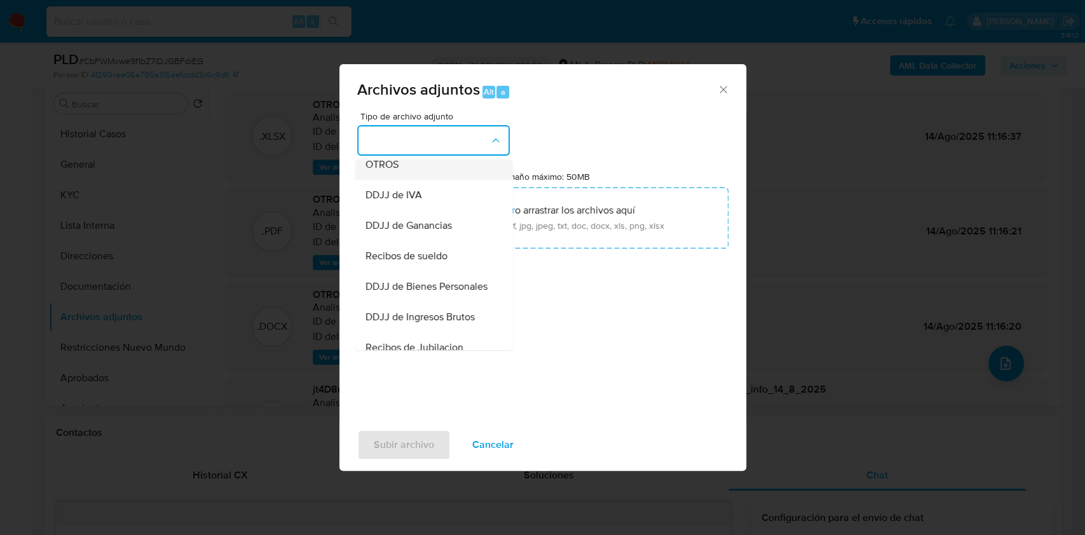
click at [415, 180] on div "OTROS" at bounding box center [430, 164] width 130 height 31
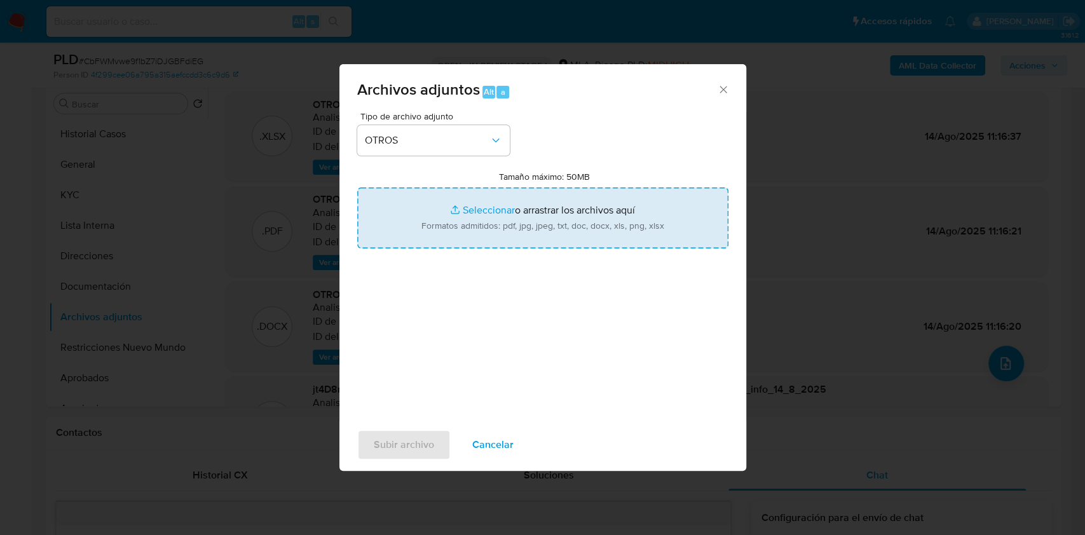
click at [450, 208] on input "Tamaño máximo: 50MB Seleccionar archivos" at bounding box center [542, 218] width 371 height 61
type input "C:\fakepath\Caselog CbFWMvwe9f1bZ7iDJGBFdiEG_2025_10_08_07_48_30 (complementari…"
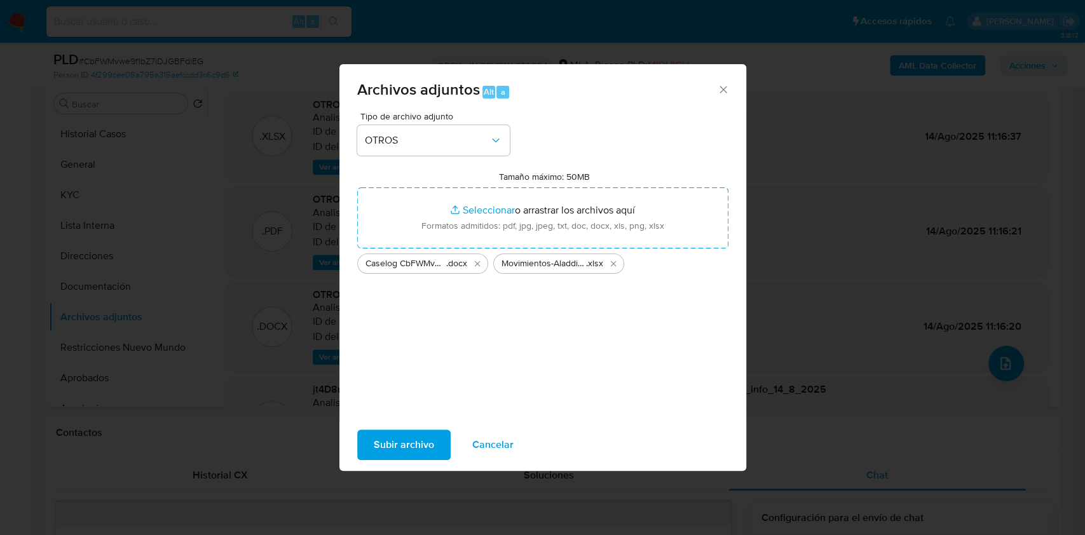
click at [420, 449] on span "Subir archivo" at bounding box center [404, 445] width 60 height 28
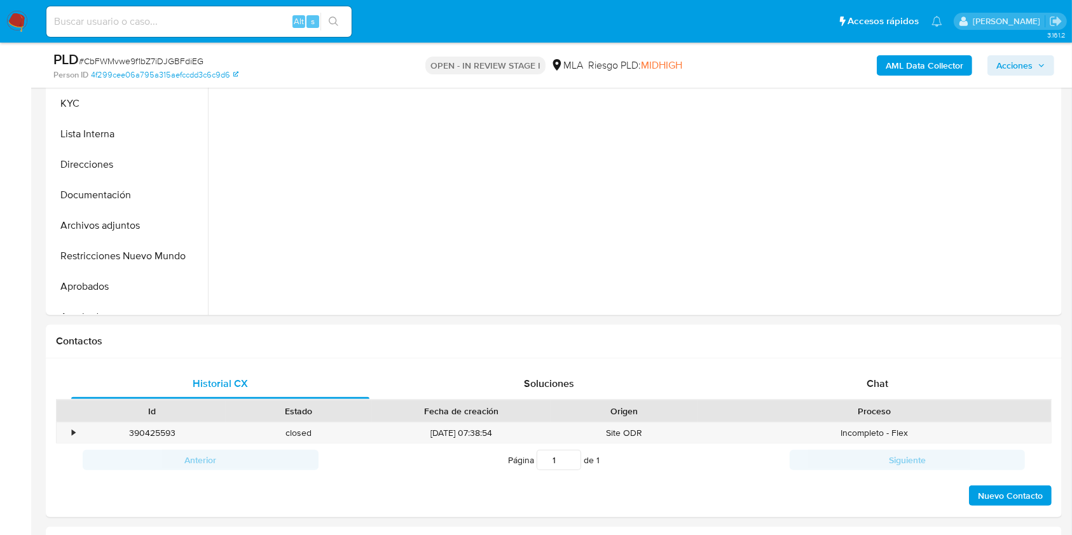
scroll to position [342, 0]
click at [890, 387] on div "Chat" at bounding box center [878, 382] width 298 height 31
select select "10"
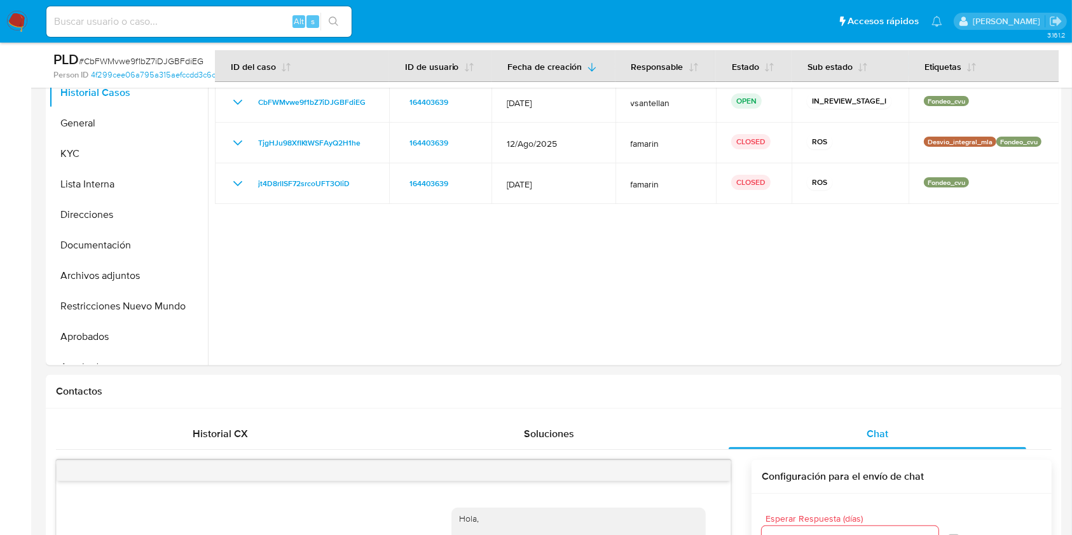
scroll to position [253, 0]
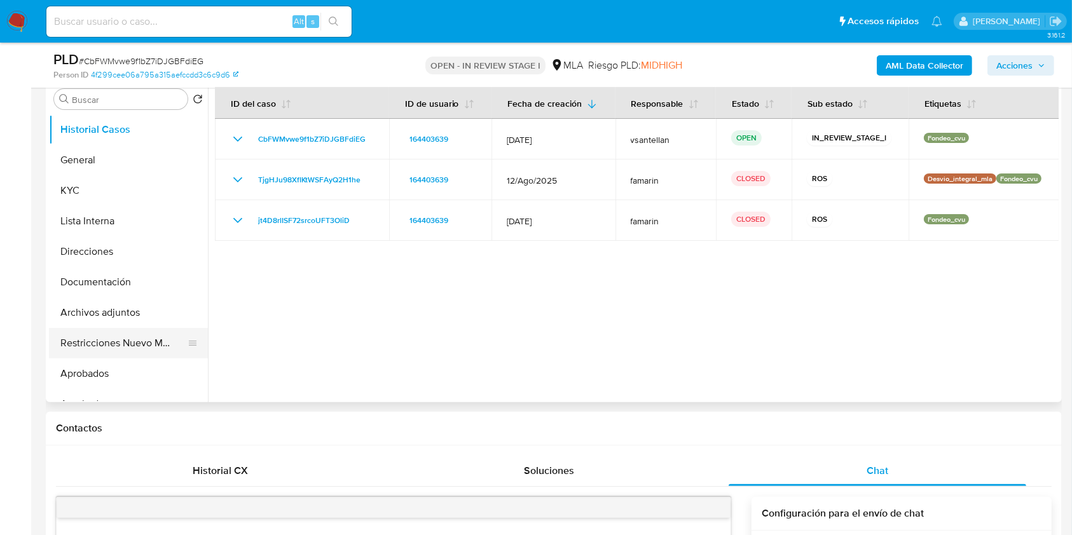
click at [163, 338] on button "Restricciones Nuevo Mundo" at bounding box center [123, 343] width 149 height 31
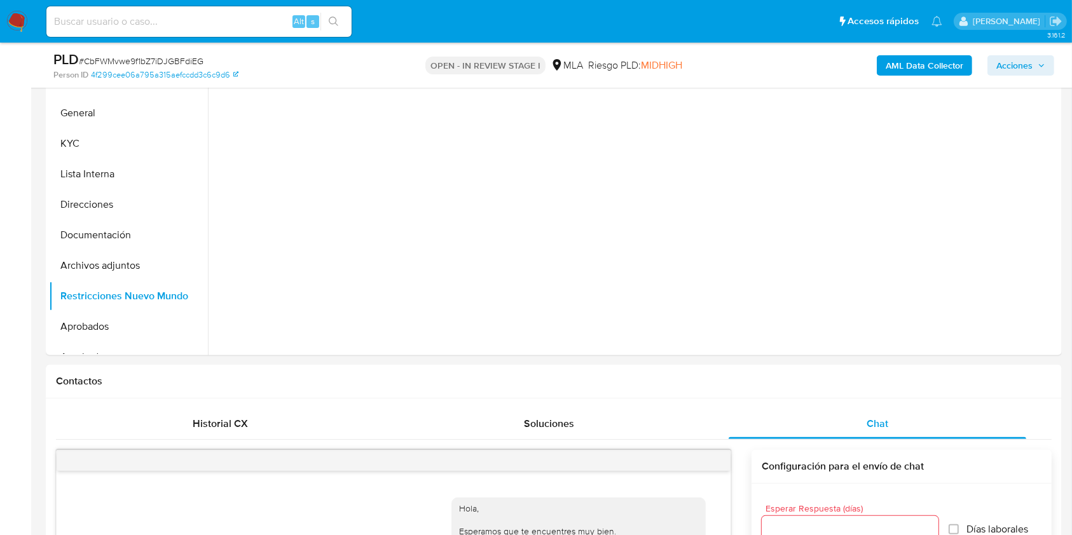
scroll to position [231, 0]
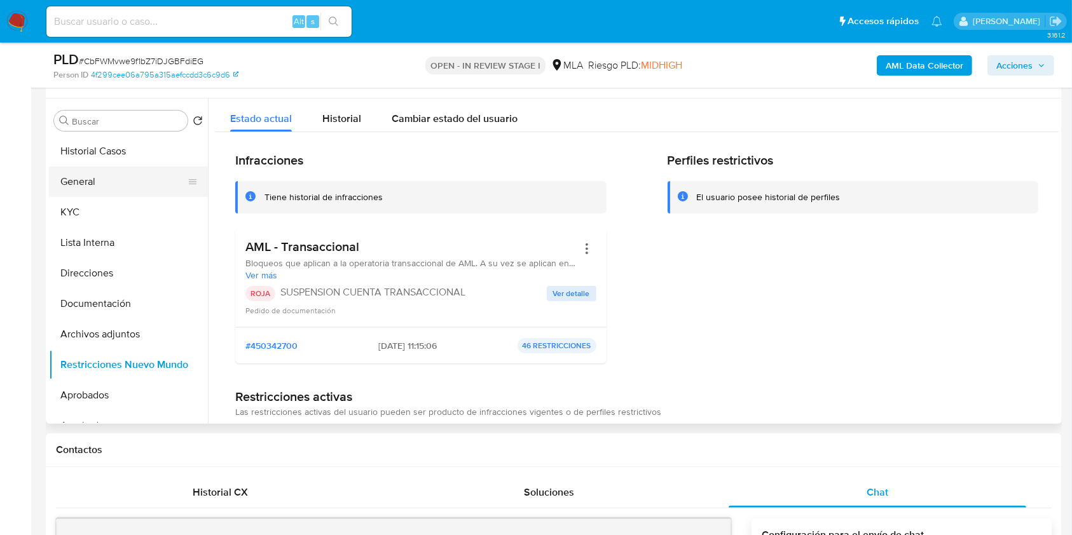
click at [123, 184] on button "General" at bounding box center [123, 182] width 149 height 31
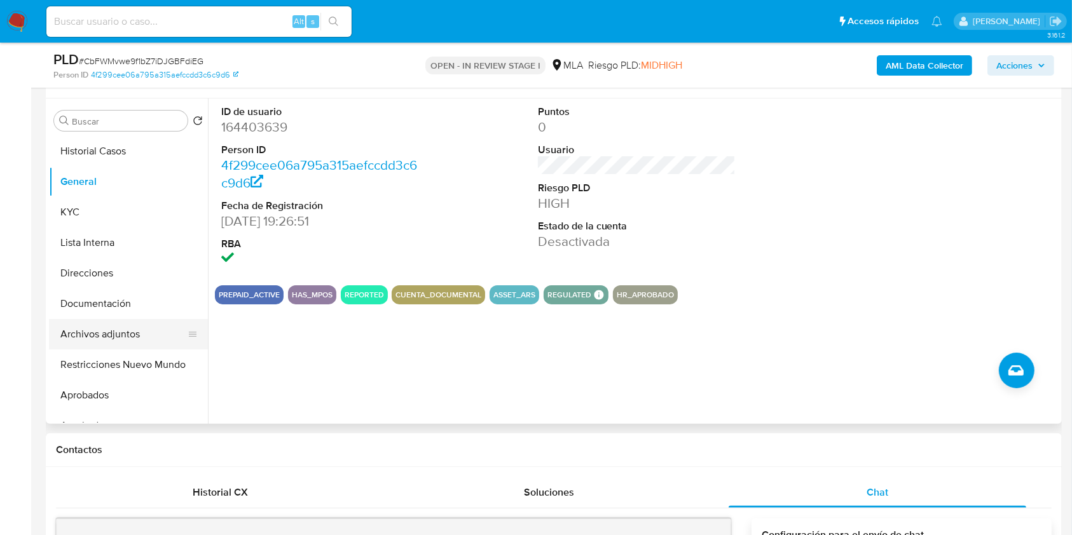
click at [130, 334] on button "Archivos adjuntos" at bounding box center [123, 334] width 149 height 31
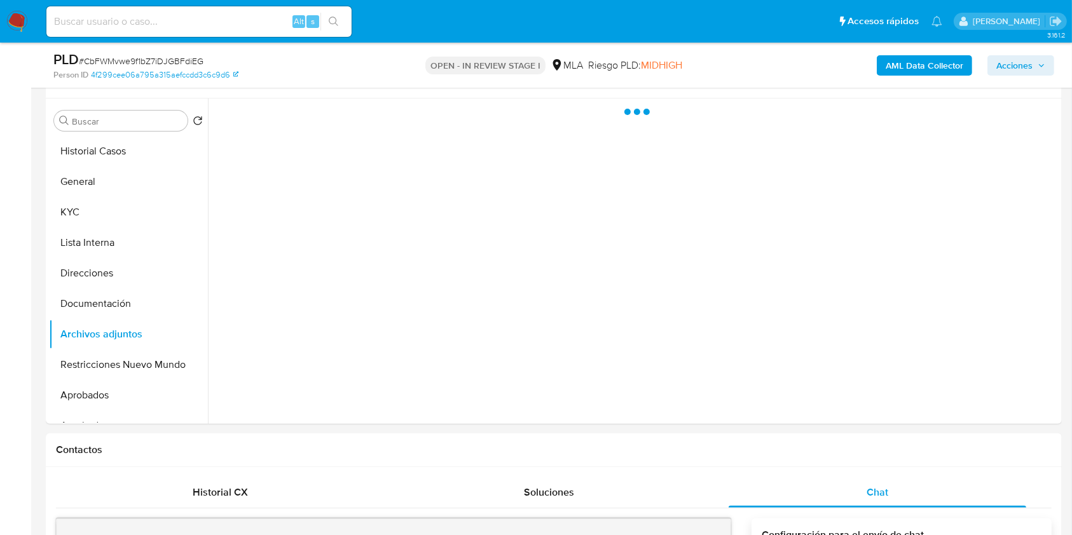
drag, startPoint x: 1017, startPoint y: 55, endPoint x: 1012, endPoint y: 64, distance: 10.3
click at [1018, 55] on span "Acciones" at bounding box center [1014, 65] width 36 height 20
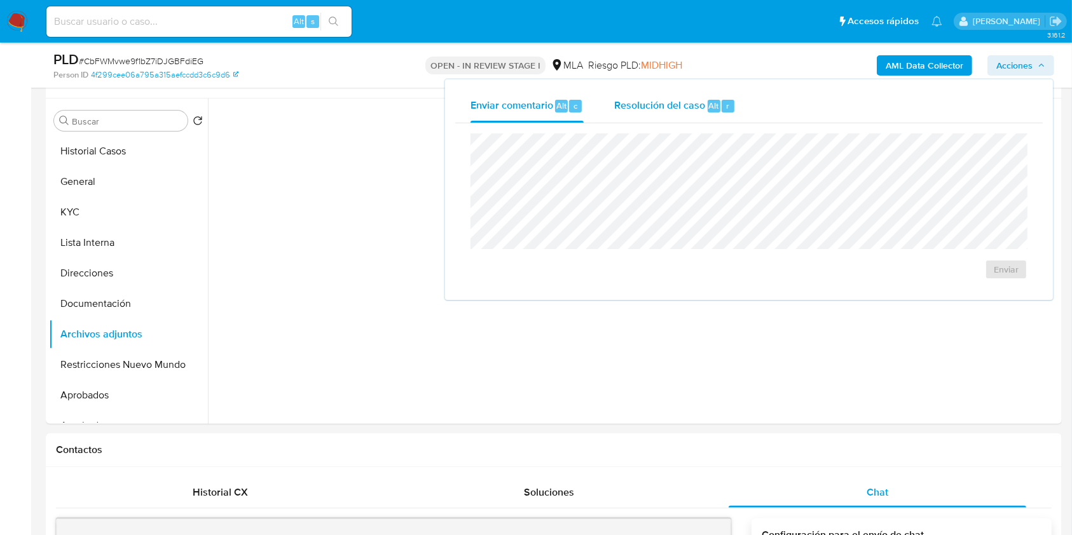
click at [663, 99] on span "Resolución del caso" at bounding box center [659, 105] width 91 height 15
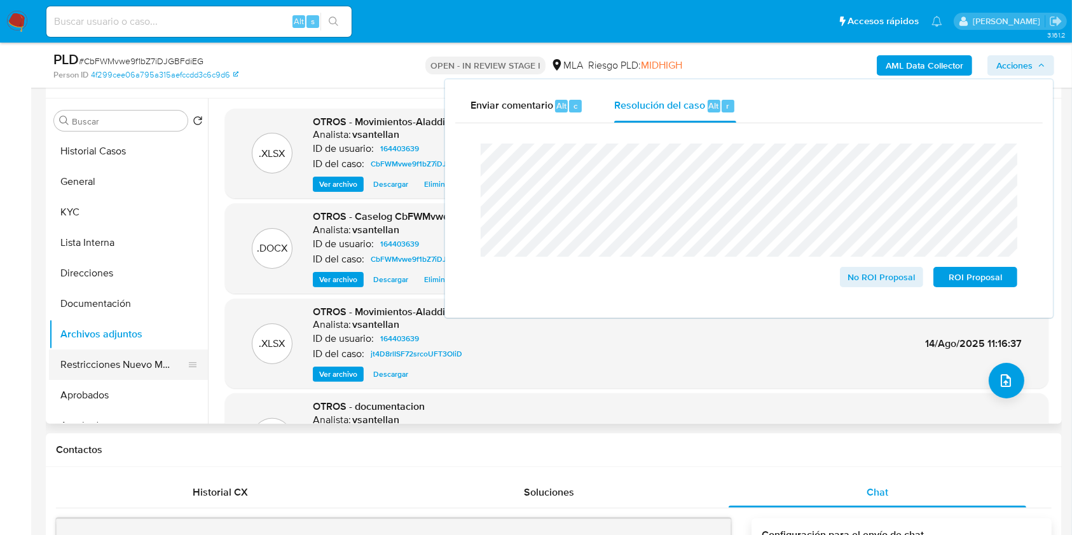
drag, startPoint x: 156, startPoint y: 373, endPoint x: 118, endPoint y: 350, distance: 45.0
click at [155, 372] on button "Restricciones Nuevo Mundo" at bounding box center [123, 365] width 149 height 31
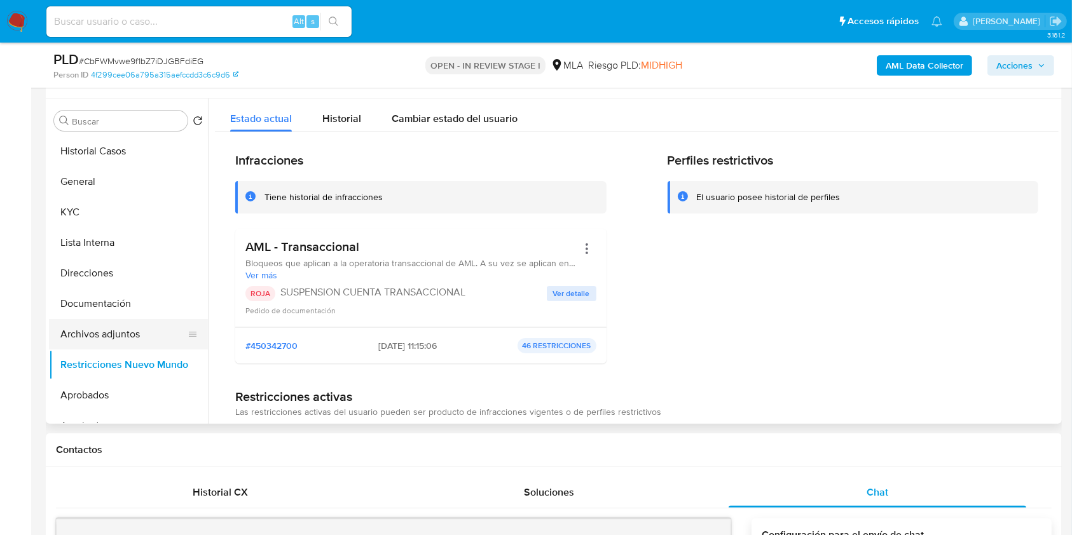
click at [106, 340] on button "Archivos adjuntos" at bounding box center [123, 334] width 149 height 31
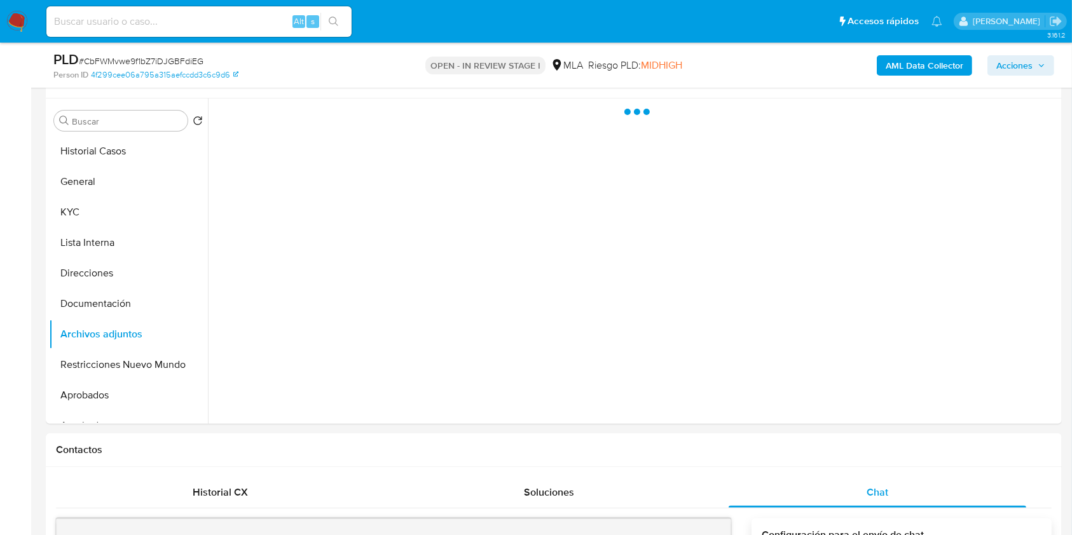
click at [1022, 70] on span "Acciones" at bounding box center [1014, 65] width 36 height 20
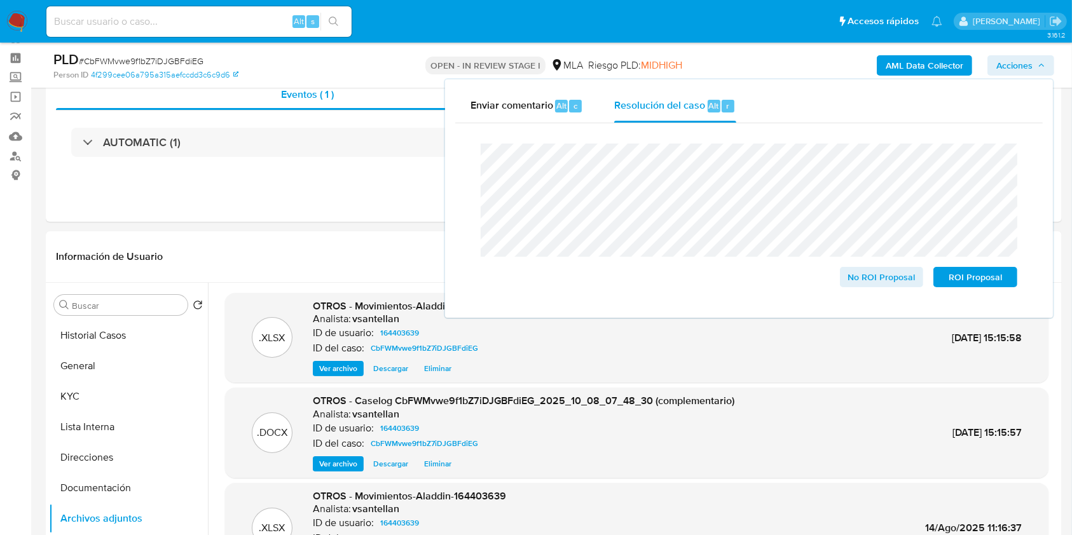
scroll to position [19, 0]
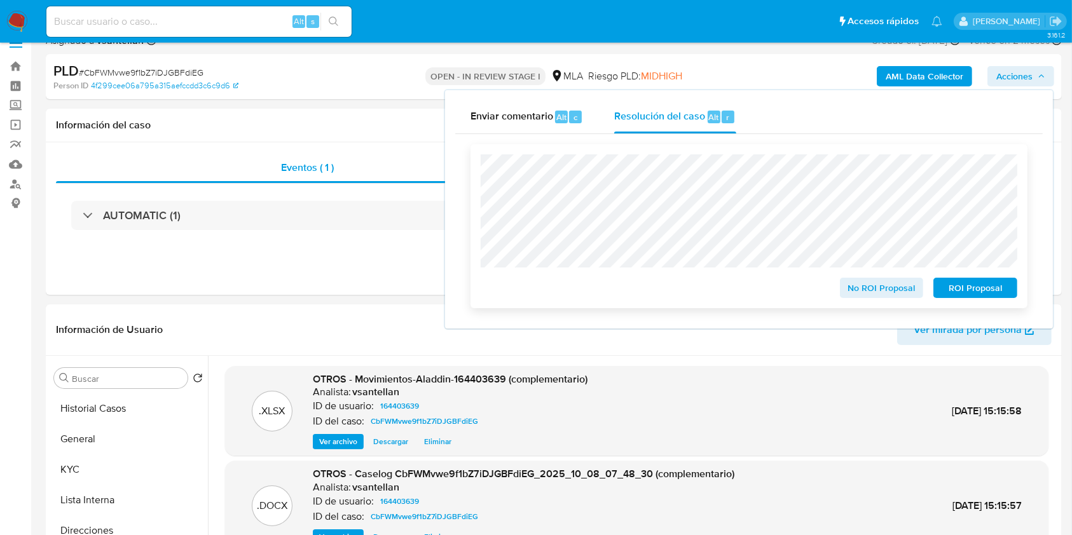
click at [958, 285] on span "ROI Proposal" at bounding box center [975, 288] width 66 height 18
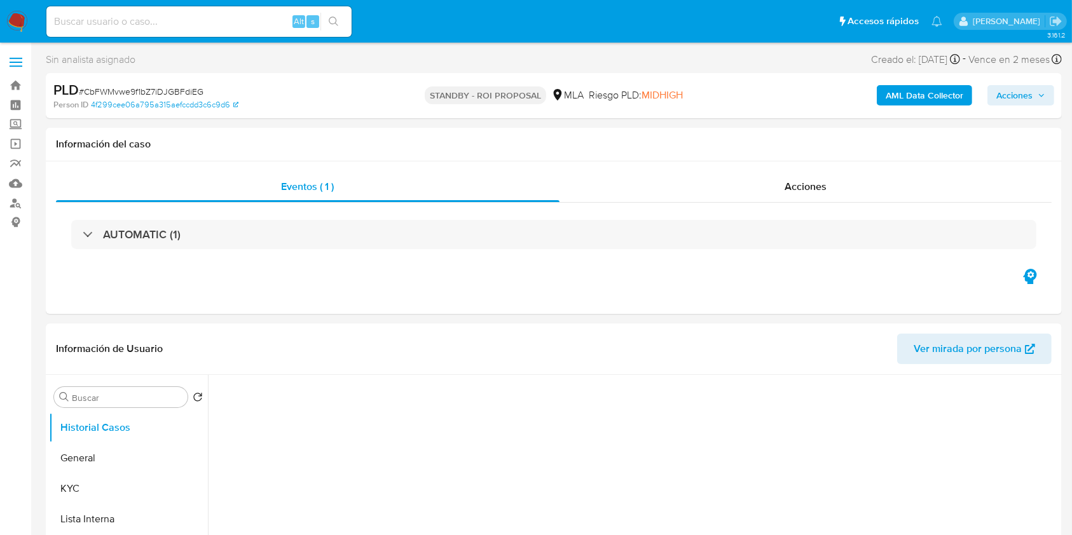
select select "10"
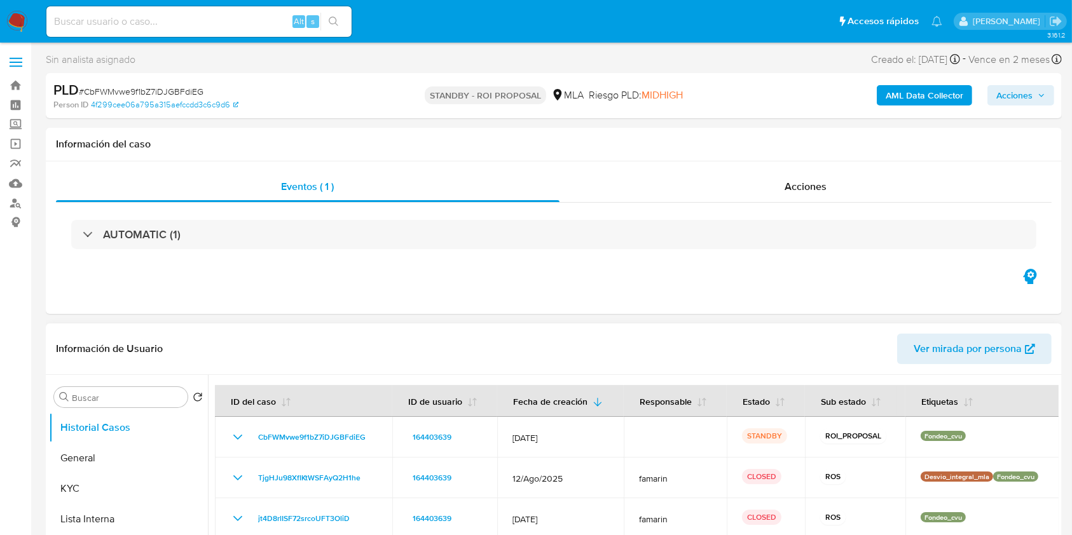
click at [506, 341] on header "Información de Usuario Ver mirada por persona" at bounding box center [554, 349] width 996 height 31
click at [528, 299] on div "Eventos ( 1 ) Acciones AUTOMATIC (1)" at bounding box center [554, 238] width 1016 height 153
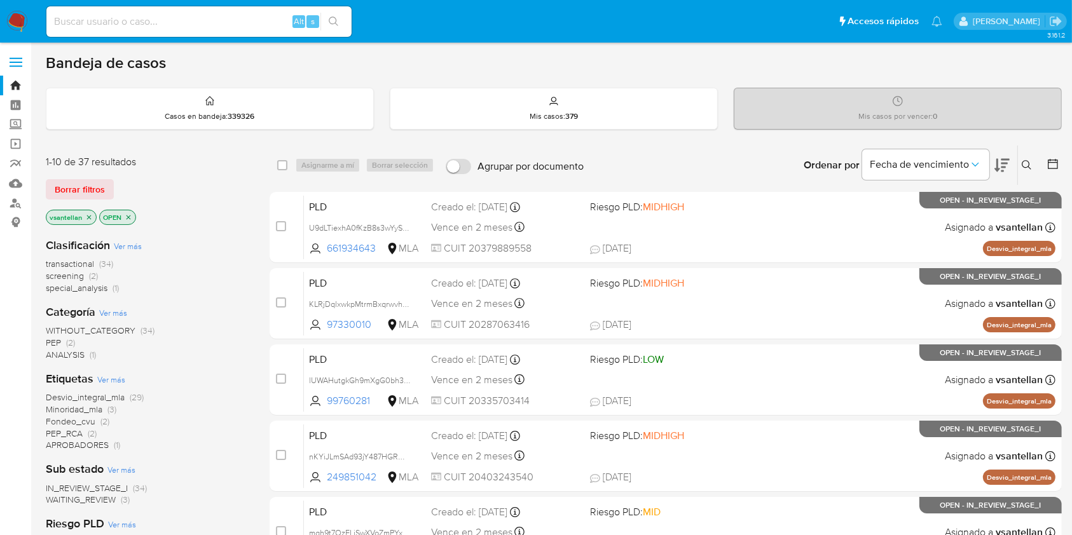
click at [1022, 164] on icon at bounding box center [1027, 165] width 10 height 10
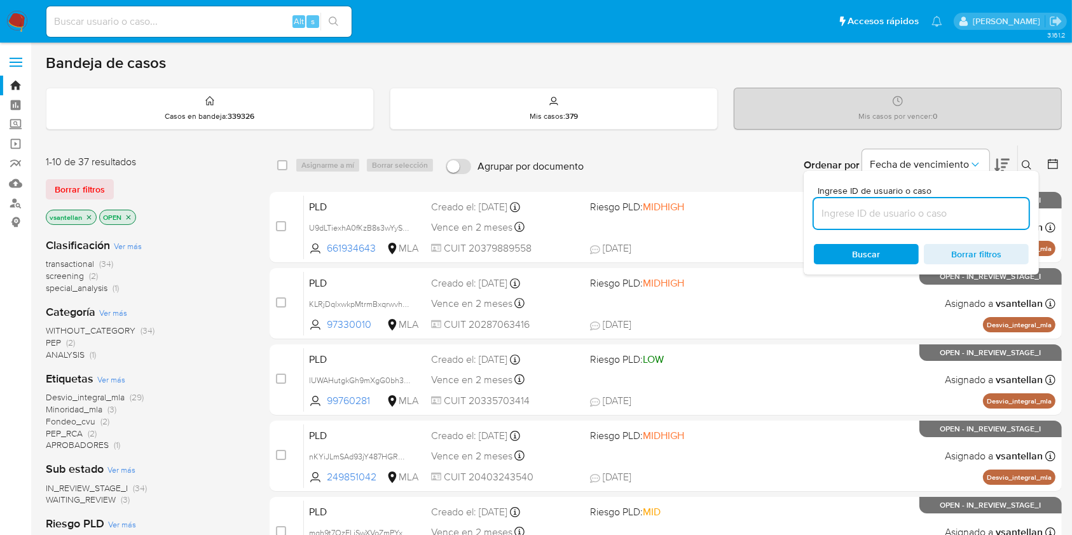
click at [928, 208] on input at bounding box center [921, 213] width 215 height 17
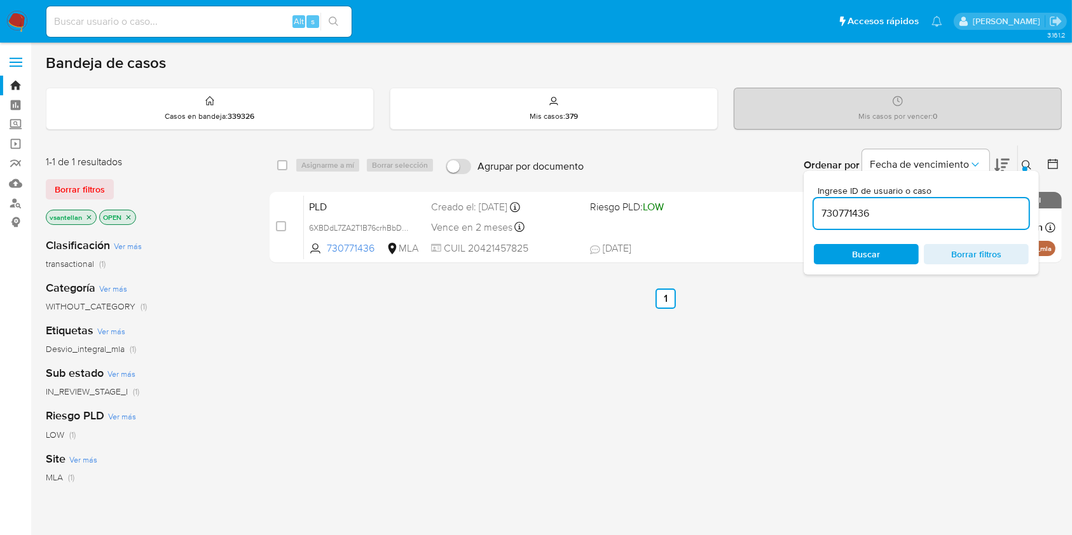
click at [1026, 163] on icon at bounding box center [1027, 165] width 10 height 10
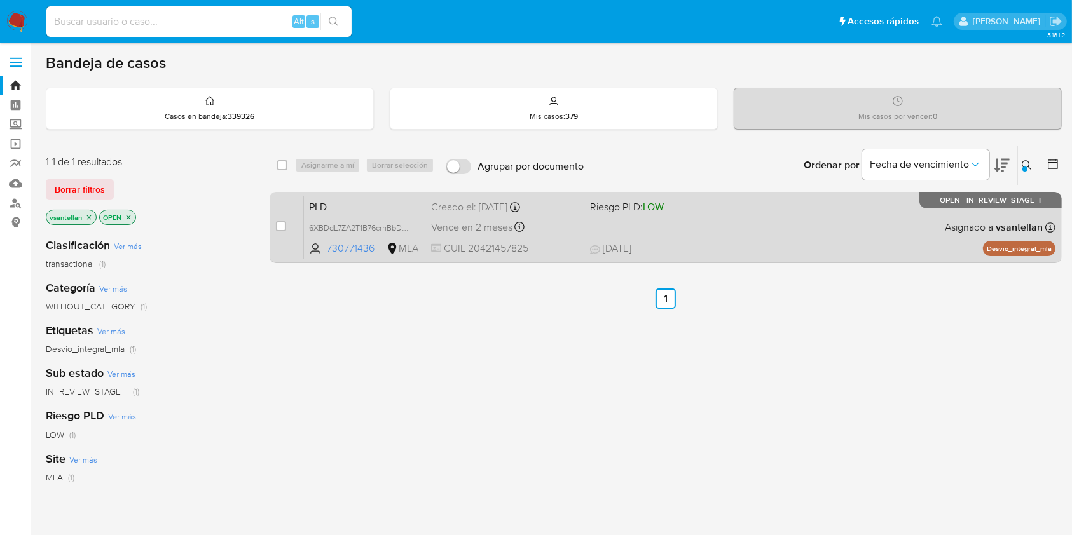
click at [926, 221] on div "PLD 6XBDdL7ZA2T1B76crhBbDmXY 730771436 MLA Riesgo PLD: LOW Creado el: 12/09/202…" at bounding box center [680, 227] width 752 height 64
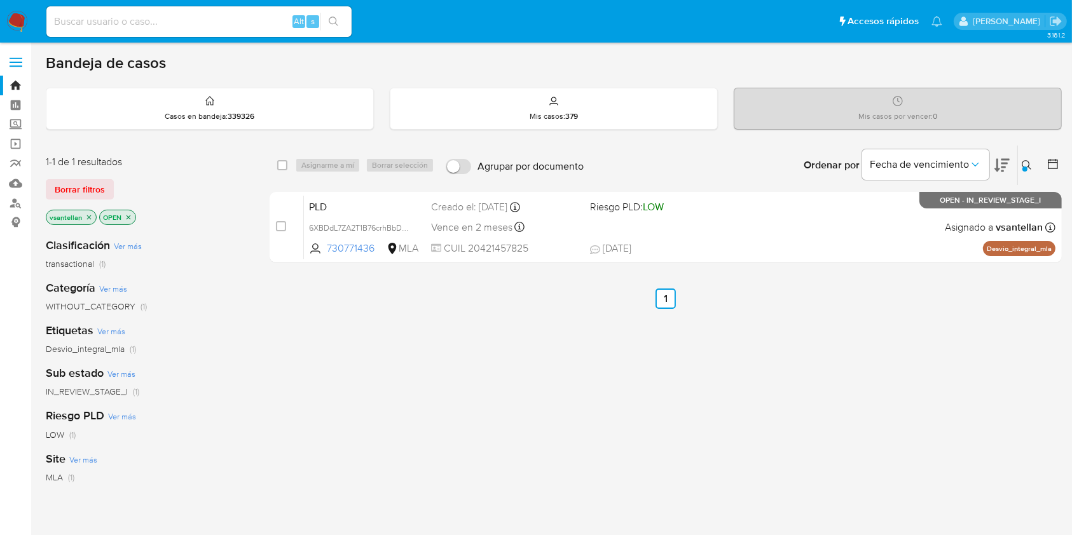
click at [1026, 160] on icon at bounding box center [1027, 165] width 10 height 10
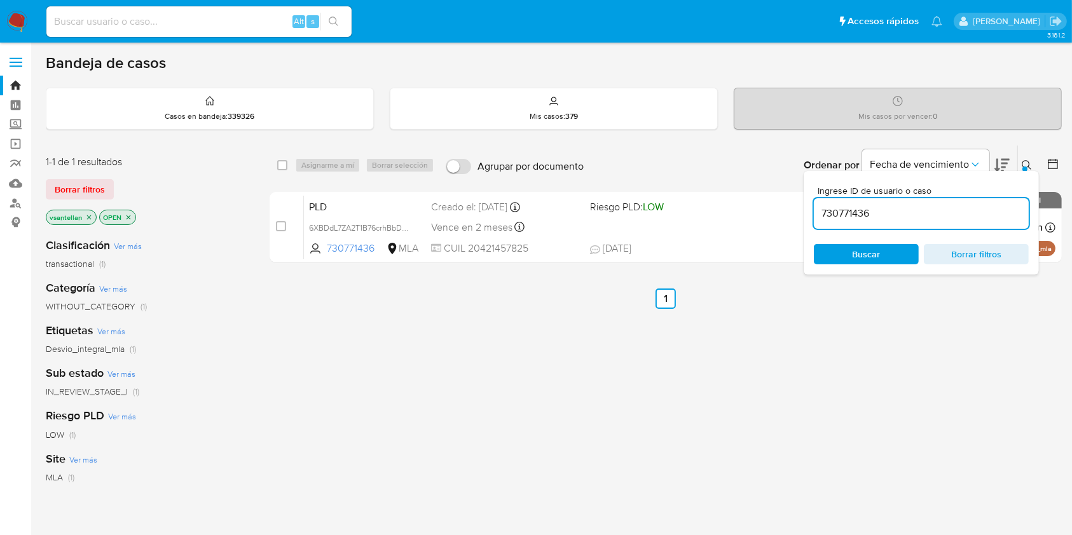
click at [897, 209] on input "730771436" at bounding box center [921, 213] width 215 height 17
click at [1022, 160] on icon at bounding box center [1027, 165] width 10 height 10
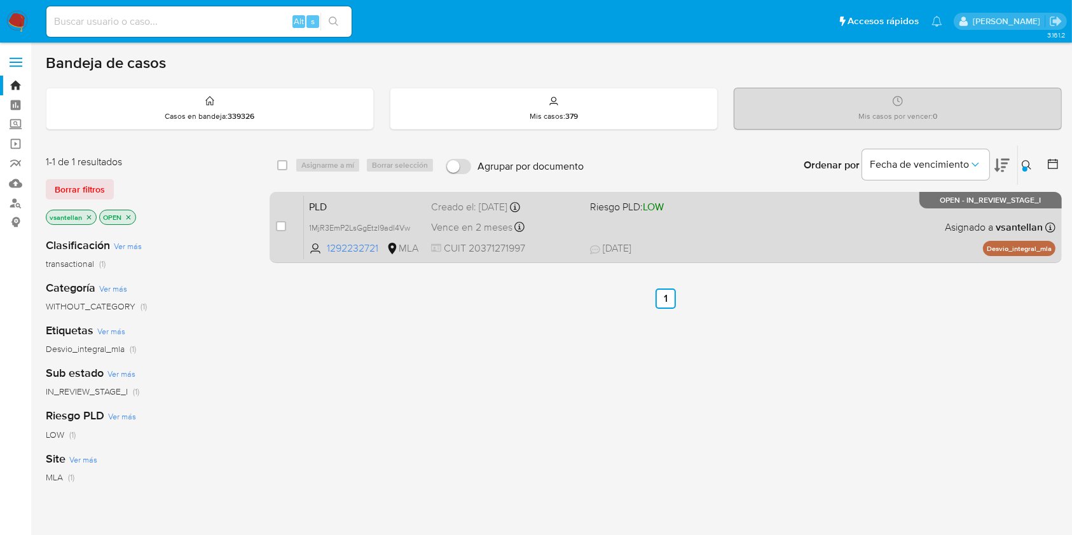
click at [762, 240] on div "PLD 1MjR3EmP2LsGgEtzI9adl4Vw 1292232721 MLA Riesgo PLD: LOW Creado el: 12/09/20…" at bounding box center [680, 227] width 752 height 64
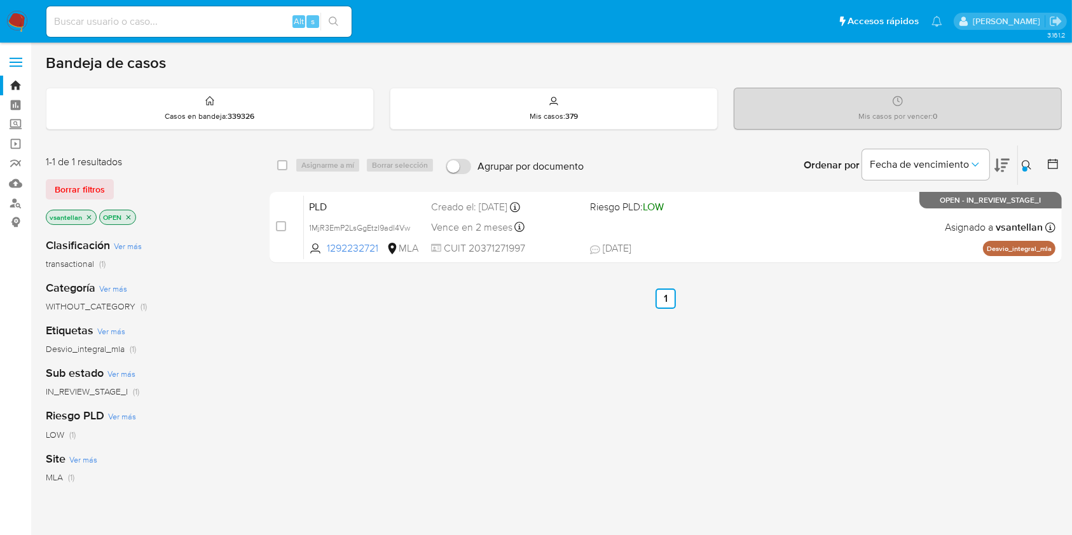
click at [1027, 165] on icon at bounding box center [1027, 165] width 10 height 10
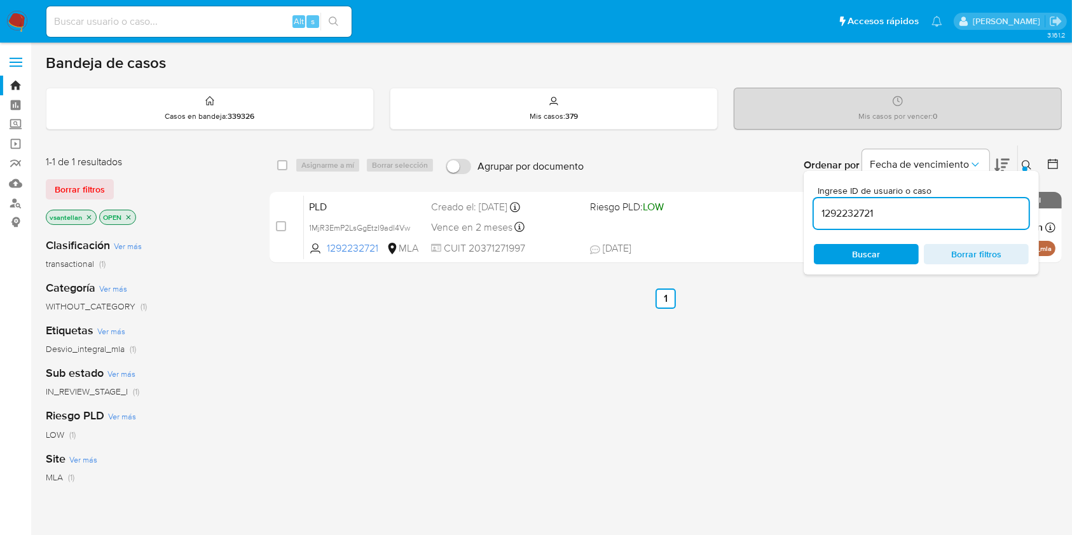
click at [936, 211] on input "1292232721" at bounding box center [921, 213] width 215 height 17
type input "195556654"
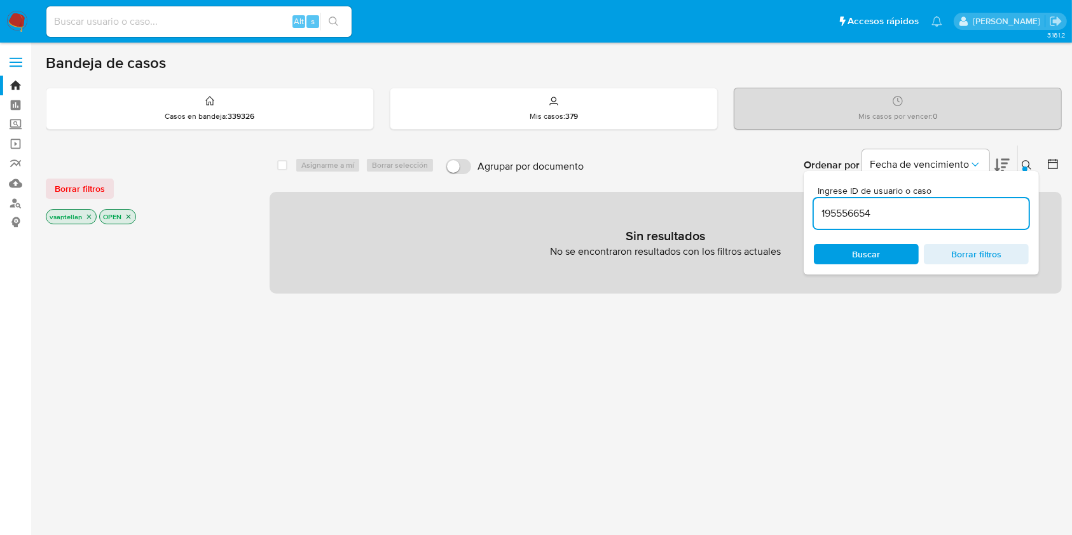
click at [822, 212] on input "195556654" at bounding box center [921, 213] width 215 height 17
click at [863, 259] on span "Buscar" at bounding box center [867, 254] width 28 height 20
click at [85, 214] on icon "close-filter" at bounding box center [89, 217] width 8 height 8
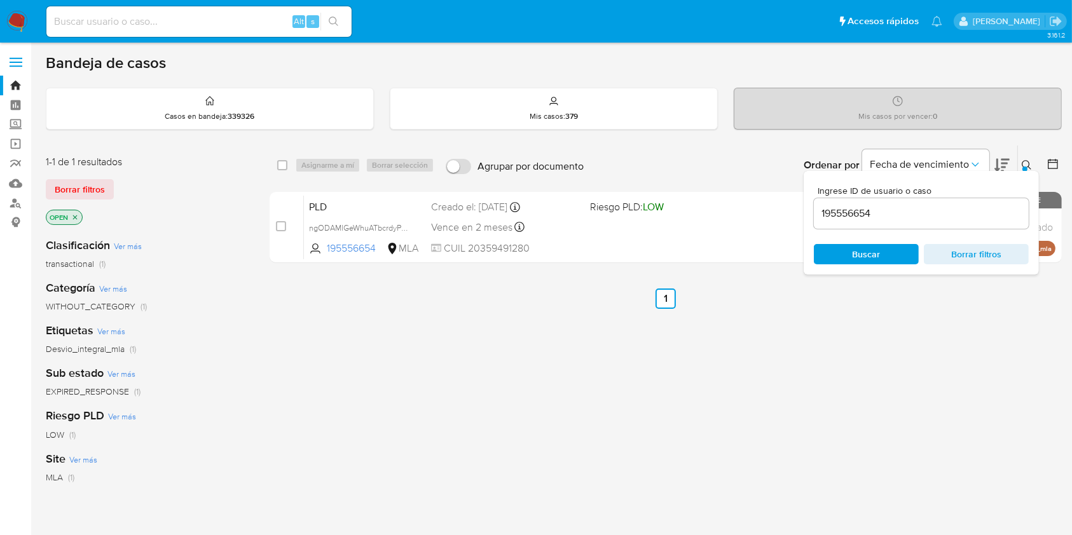
click at [1028, 165] on icon at bounding box center [1027, 165] width 10 height 10
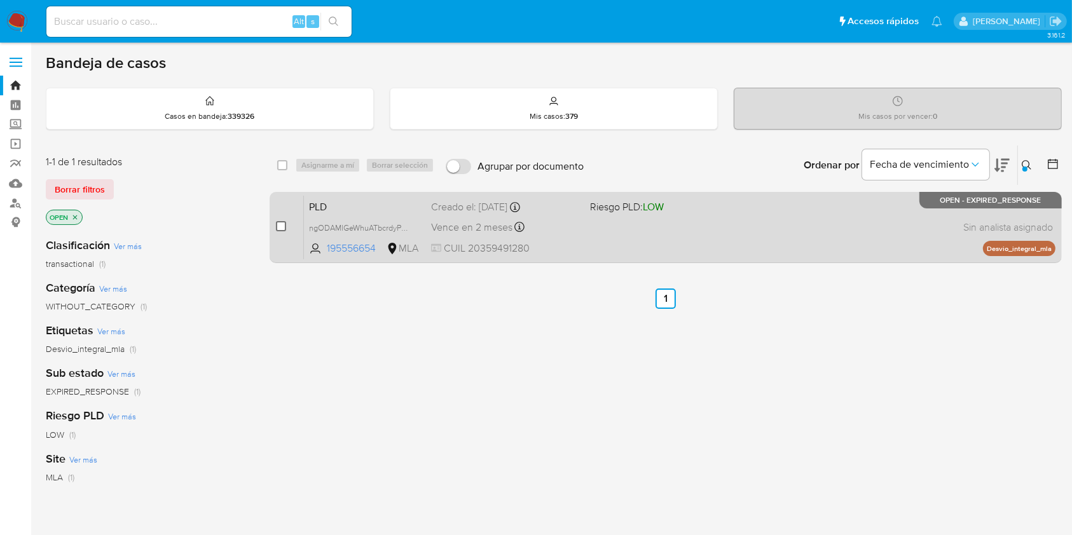
click at [282, 224] on input "checkbox" at bounding box center [281, 226] width 10 height 10
checkbox input "true"
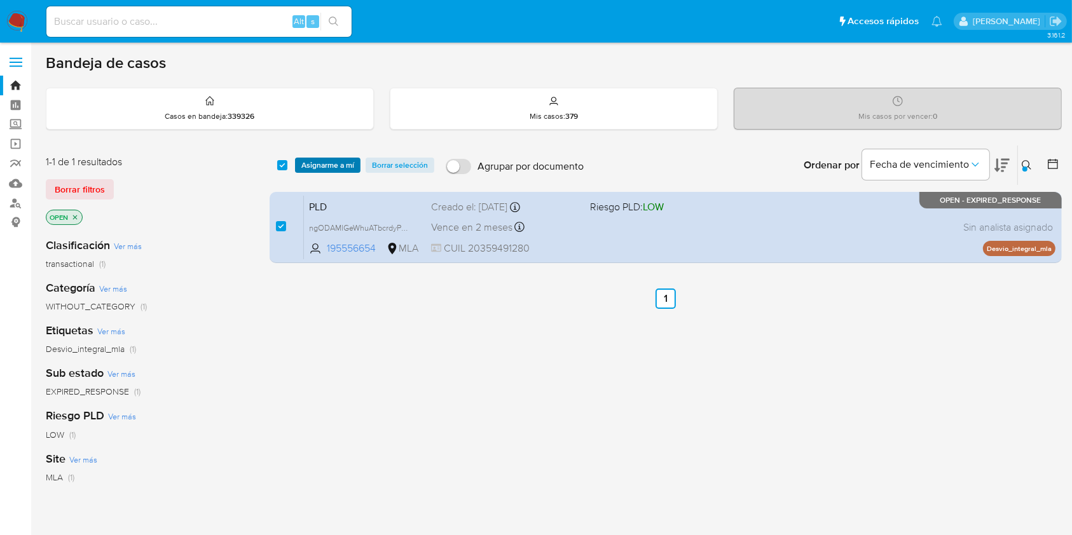
click at [336, 163] on span "Asignarme a mí" at bounding box center [327, 165] width 53 height 13
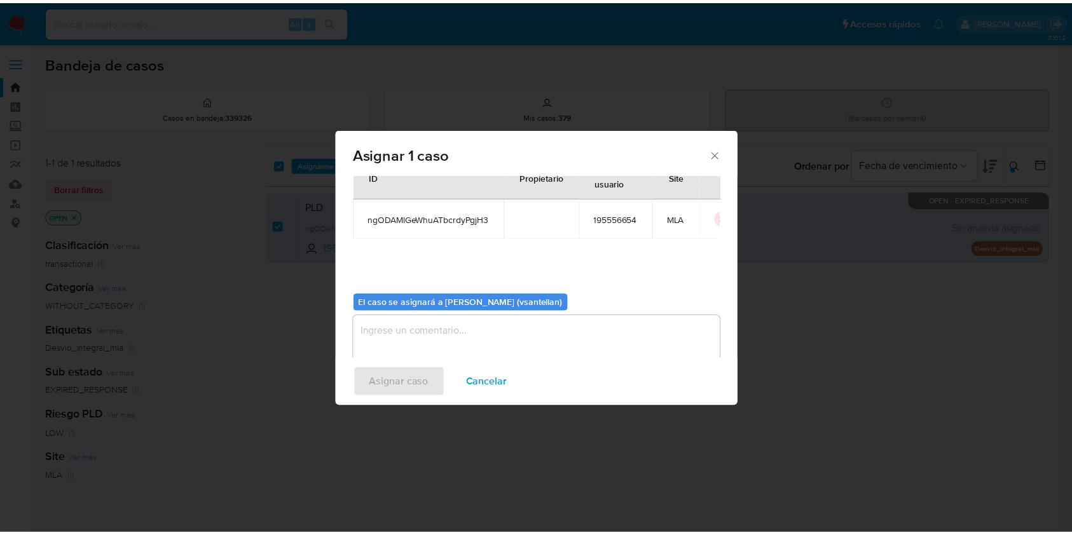
scroll to position [65, 0]
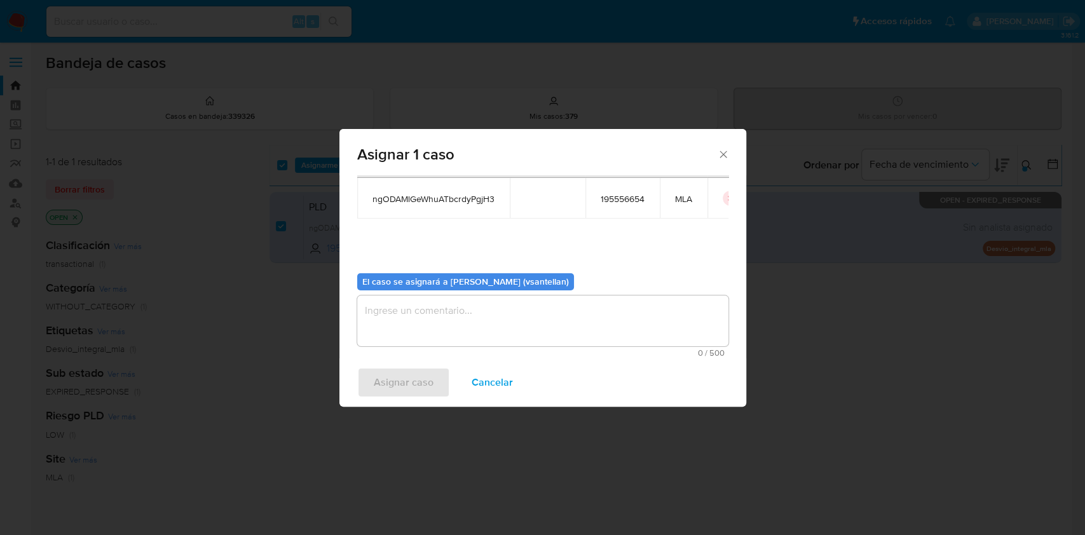
click at [385, 331] on textarea "assign-modal" at bounding box center [542, 321] width 371 height 51
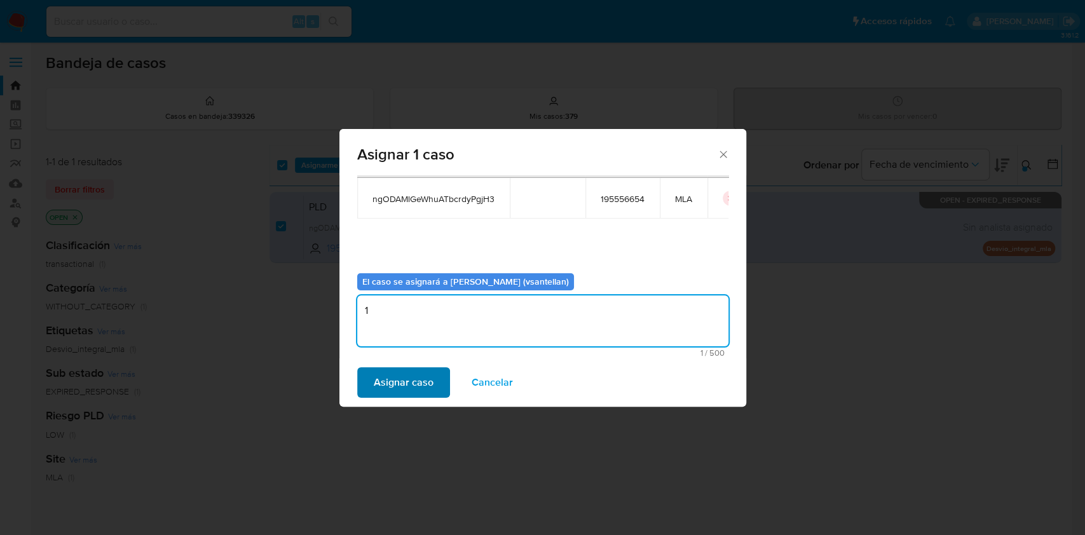
type textarea "1"
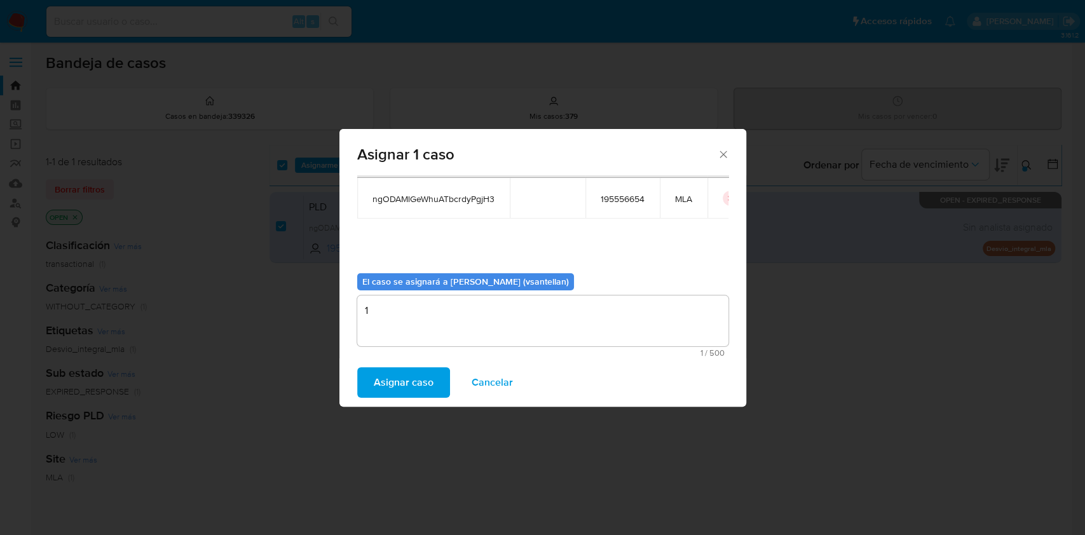
click at [422, 391] on span "Asignar caso" at bounding box center [404, 383] width 60 height 28
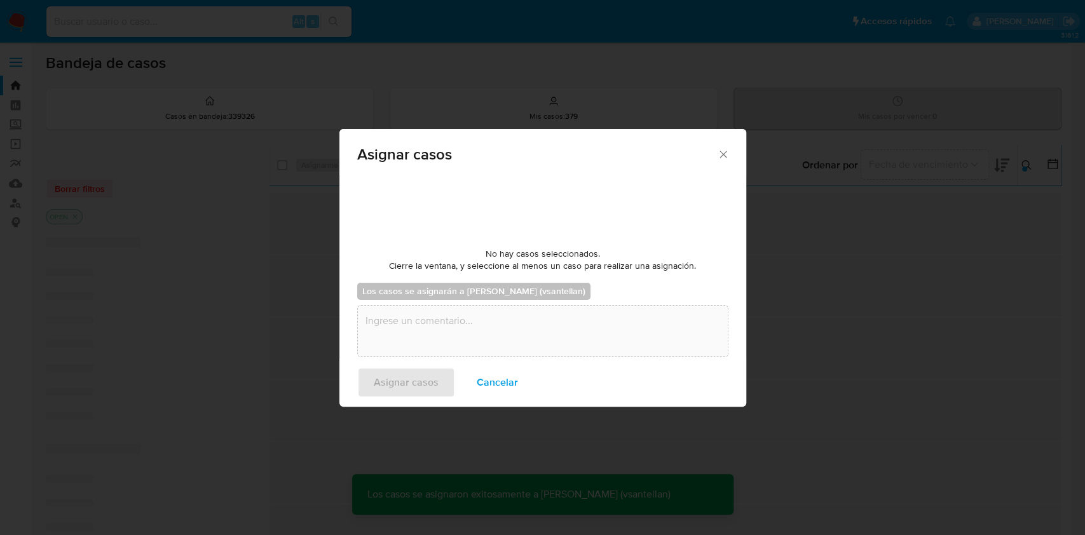
checkbox input "false"
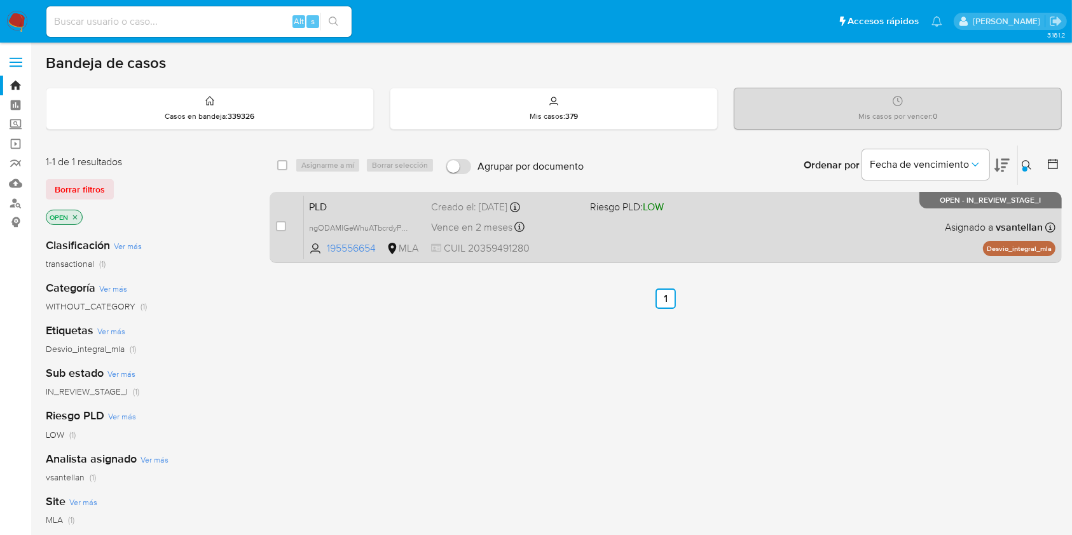
click at [773, 226] on div "PLD ngODAMlGeWhuATbcrdyPgjH3 195556654 MLA Riesgo PLD: LOW Creado el: 12/09/202…" at bounding box center [680, 227] width 752 height 64
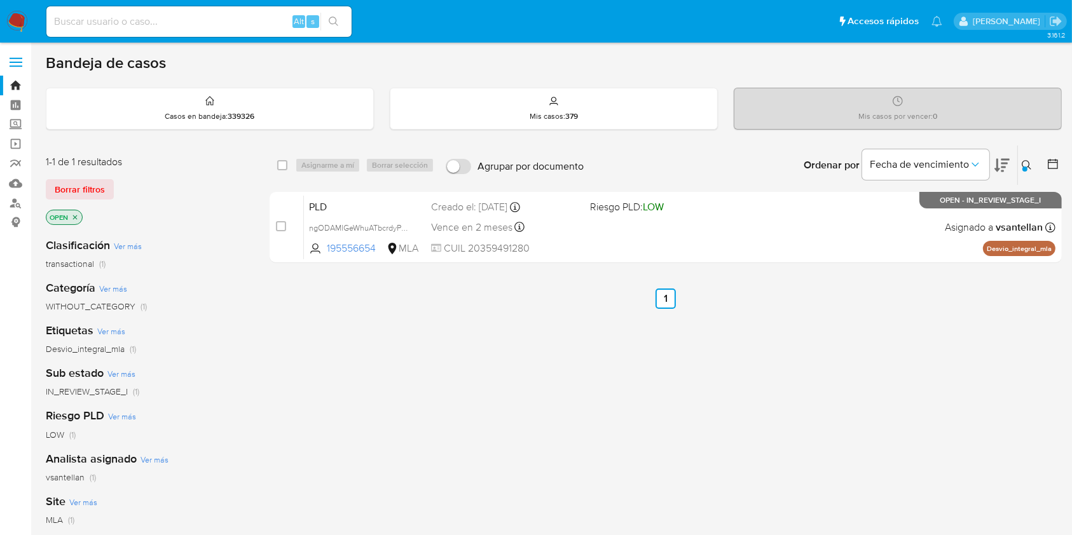
click at [20, 21] on img at bounding box center [17, 22] width 22 height 22
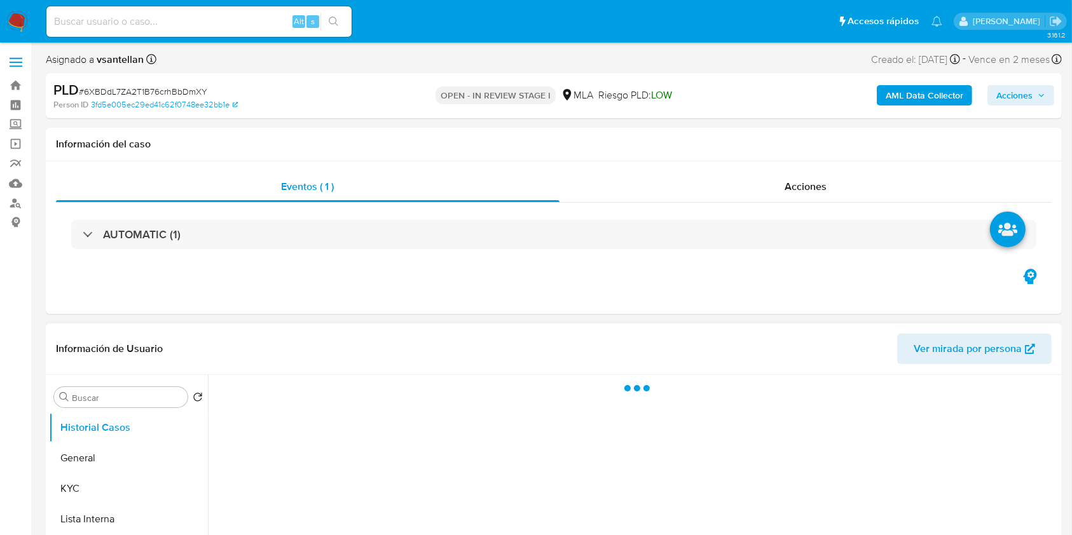
select select "10"
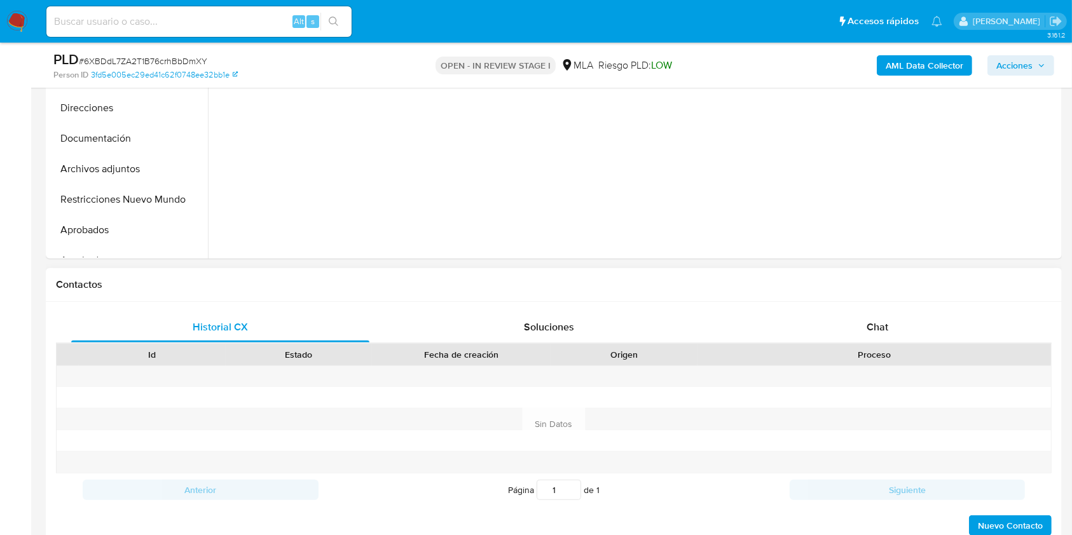
scroll to position [423, 0]
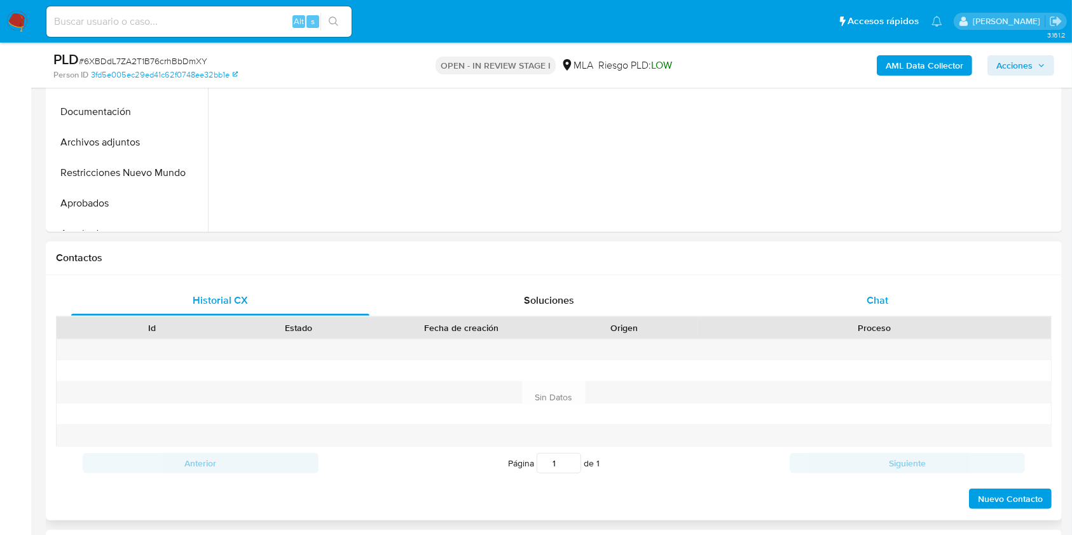
click at [880, 299] on span "Chat" at bounding box center [878, 300] width 22 height 15
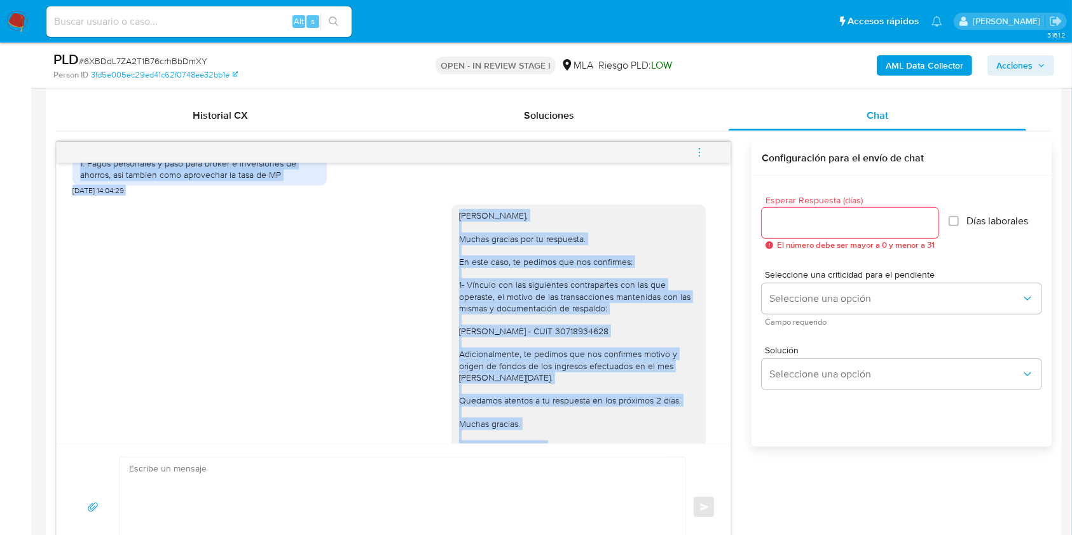
scroll to position [758, 0]
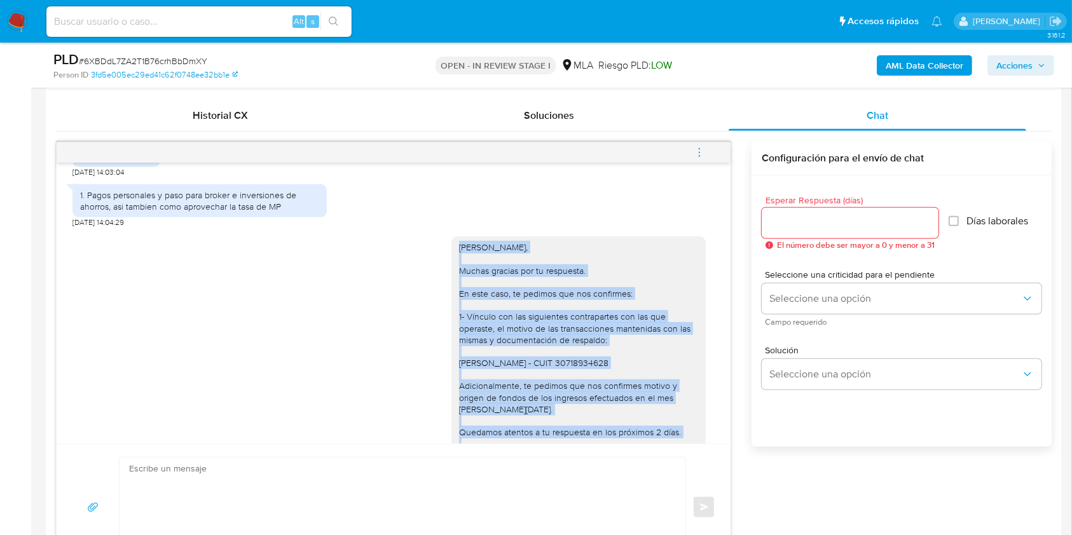
drag, startPoint x: 563, startPoint y: 329, endPoint x: 443, endPoint y: 266, distance: 135.1
click at [451, 266] on div "[PERSON_NAME], Muchas gracias por tu respuesta. En este caso, te pedimos que no…" at bounding box center [578, 375] width 254 height 276
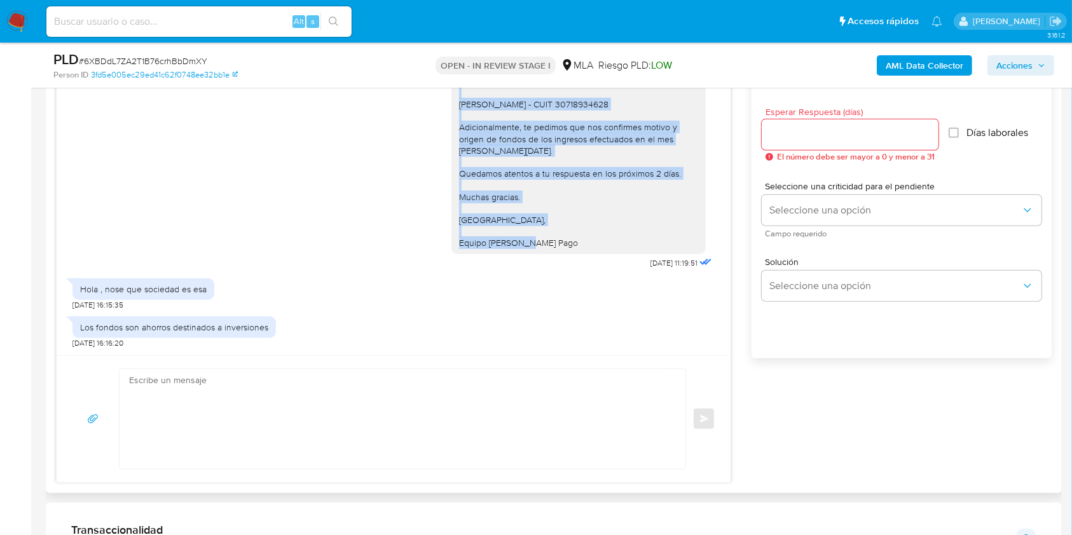
scroll to position [778, 0]
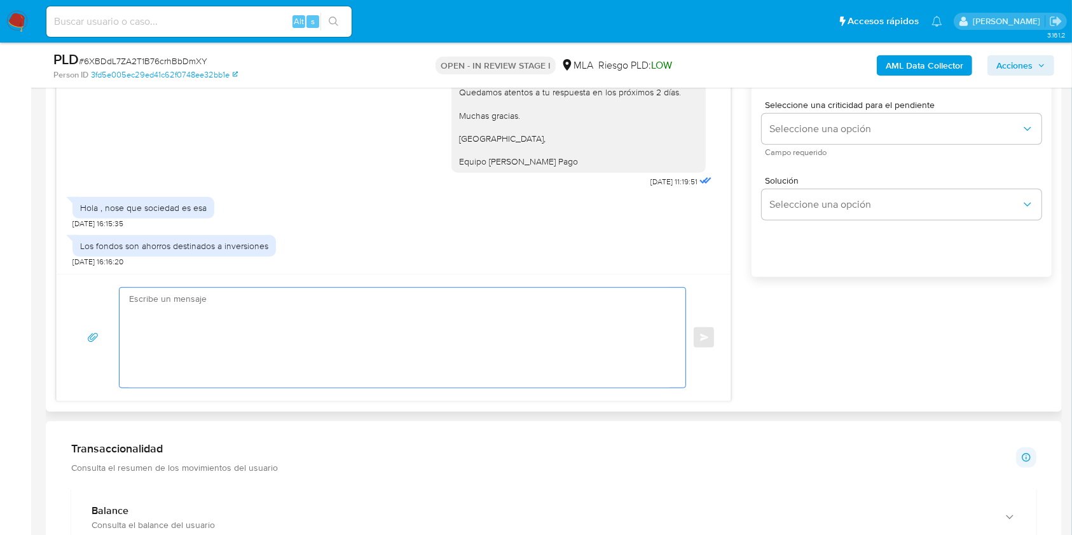
click at [265, 331] on textarea at bounding box center [399, 338] width 540 height 100
paste textarea "[PERSON_NAME], Muchas gracias por tu respuesta. En este caso, te pedimos que no…"
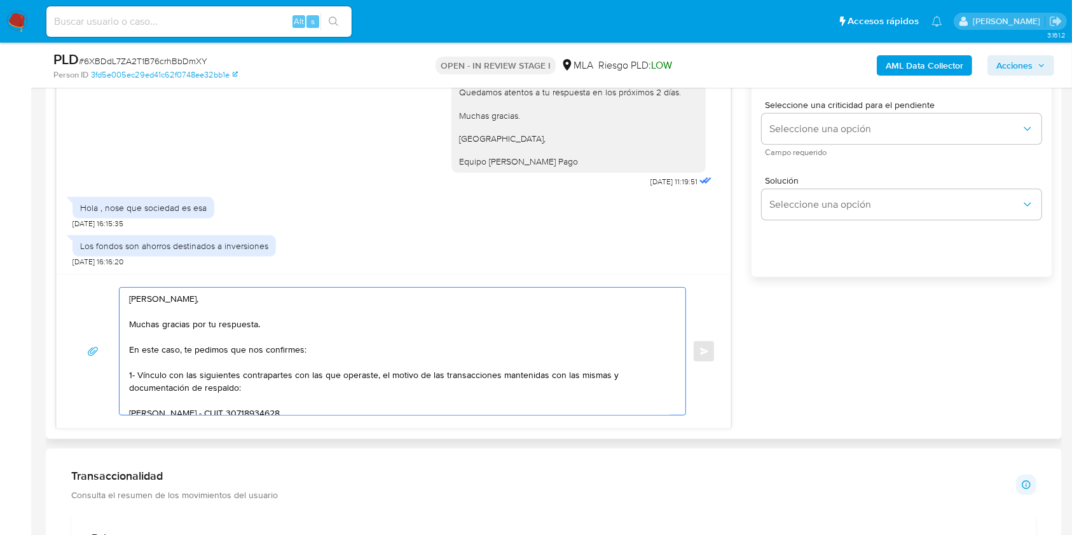
scroll to position [137, 0]
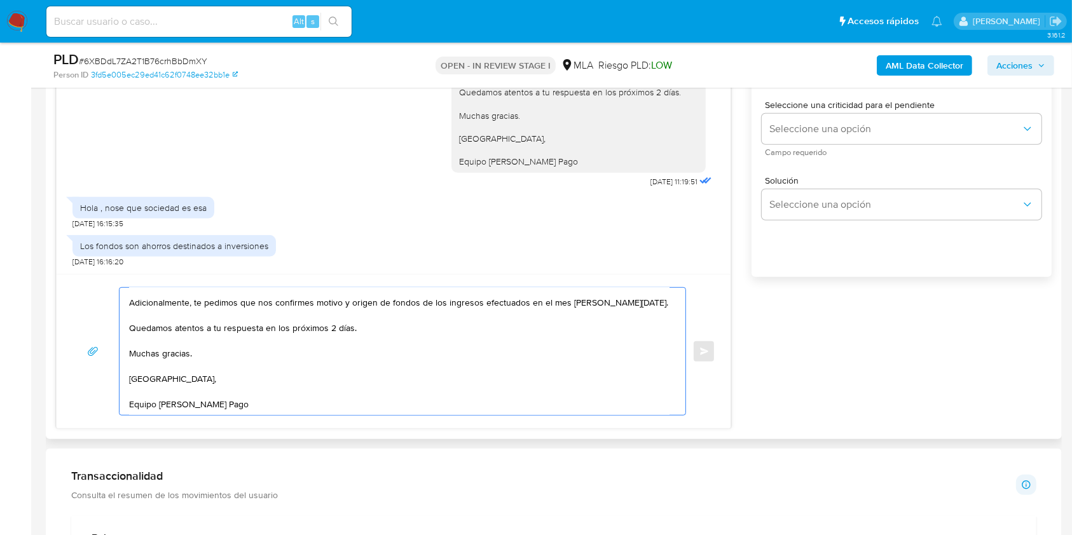
drag, startPoint x: 354, startPoint y: 331, endPoint x: 265, endPoint y: 334, distance: 89.1
click at [265, 334] on textarea "[PERSON_NAME], Muchas gracias por tu respuesta. En este caso, te pedimos que no…" at bounding box center [399, 351] width 540 height 127
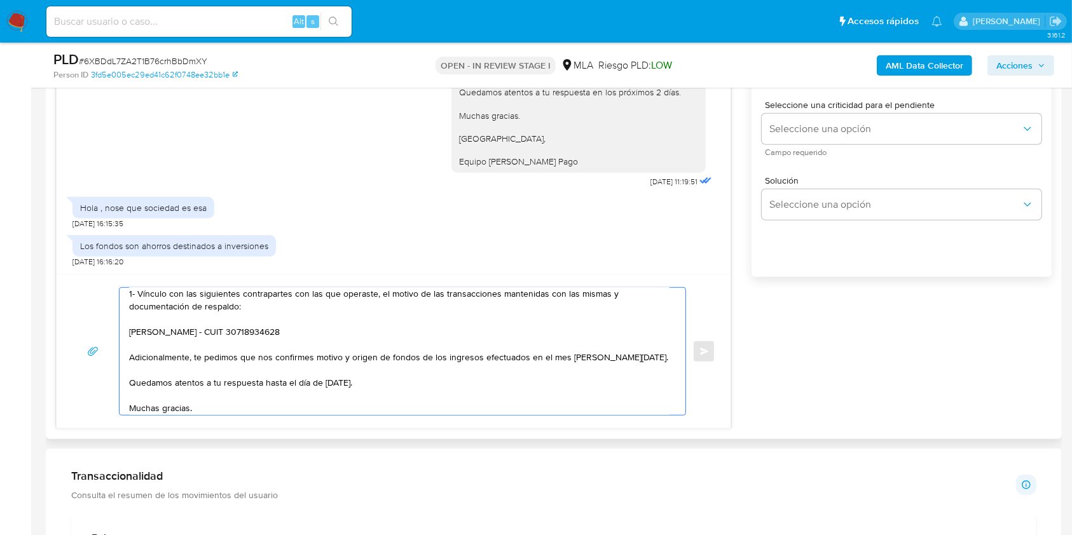
scroll to position [15, 0]
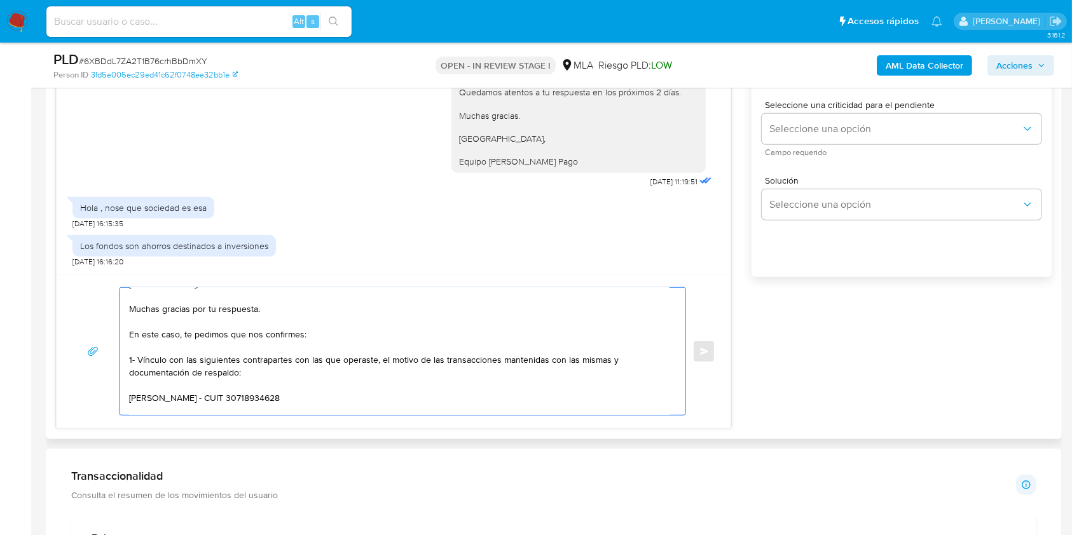
drag, startPoint x: 586, startPoint y: 297, endPoint x: 184, endPoint y: 334, distance: 404.2
click at [184, 334] on textarea "[PERSON_NAME], Muchas gracias por tu respuesta. En este caso, te pedimos que no…" at bounding box center [399, 351] width 540 height 127
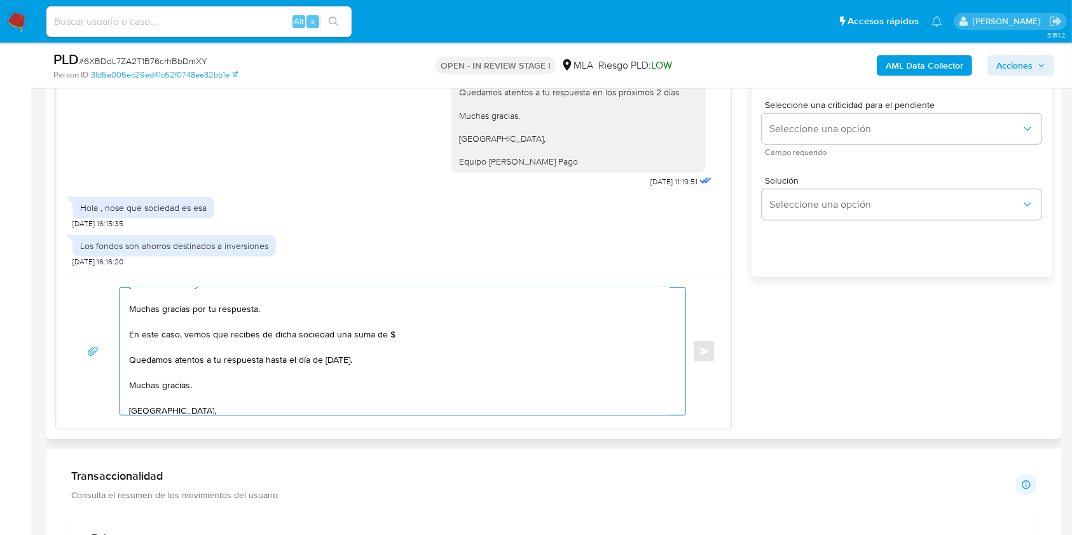
paste textarea "$ 5.031.415,36"
click at [399, 335] on textarea "[PERSON_NAME], Muchas gracias por tu respuesta. En este caso, vemos que recibes…" at bounding box center [399, 351] width 540 height 127
click at [461, 336] on textarea "[PERSON_NAME], Muchas gracias por tu respuesta. En este caso, vemos que recibes…" at bounding box center [399, 351] width 540 height 127
paste textarea "[DATE]"
drag, startPoint x: 464, startPoint y: 338, endPoint x: 477, endPoint y: 338, distance: 13.4
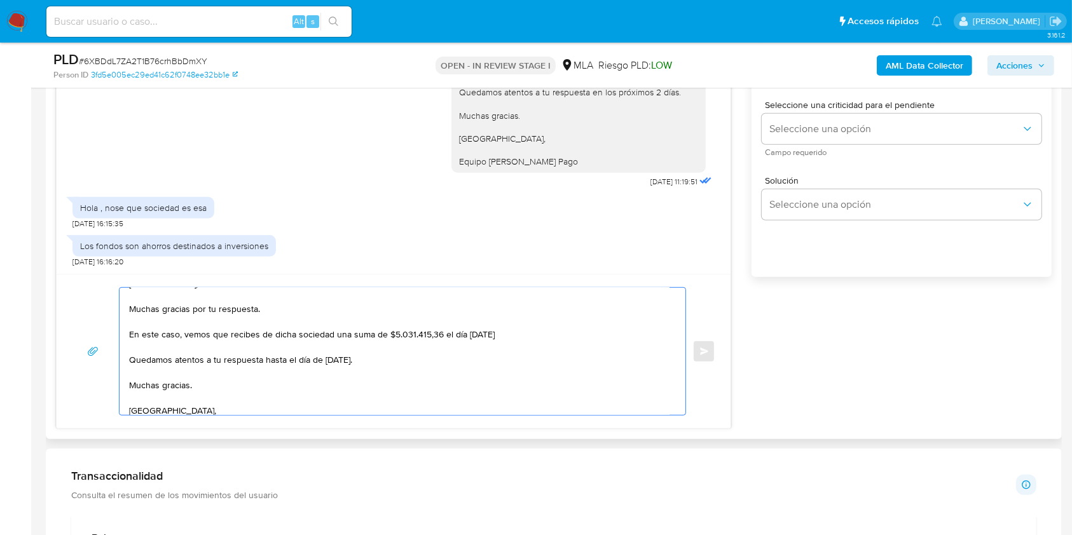
click at [534, 342] on textarea "[PERSON_NAME], Muchas gracias por tu respuesta. En este caso, vemos que recibes…" at bounding box center [399, 351] width 540 height 127
click at [530, 331] on textarea "[PERSON_NAME], Muchas gracias por tu respuesta. En este caso, vemos que recibes…" at bounding box center [399, 351] width 540 height 127
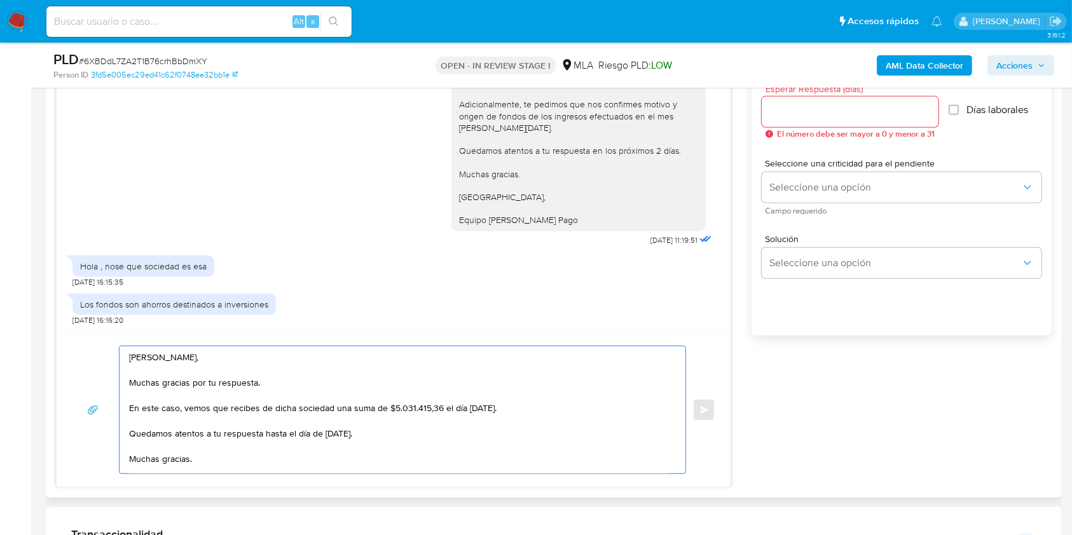
scroll to position [693, 0]
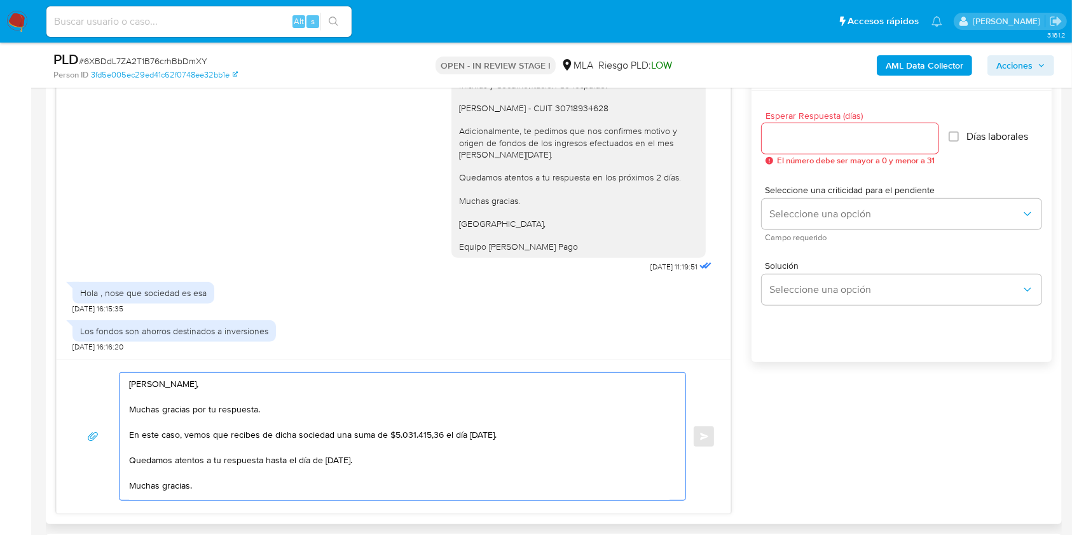
type textarea "[PERSON_NAME], Muchas gracias por tu respuesta. En este caso, vemos que recibes…"
click at [783, 148] on div at bounding box center [850, 138] width 177 height 31
drag, startPoint x: 785, startPoint y: 133, endPoint x: 801, endPoint y: 185, distance: 54.3
click at [785, 132] on input "Esperar Respuesta (días)" at bounding box center [850, 138] width 177 height 17
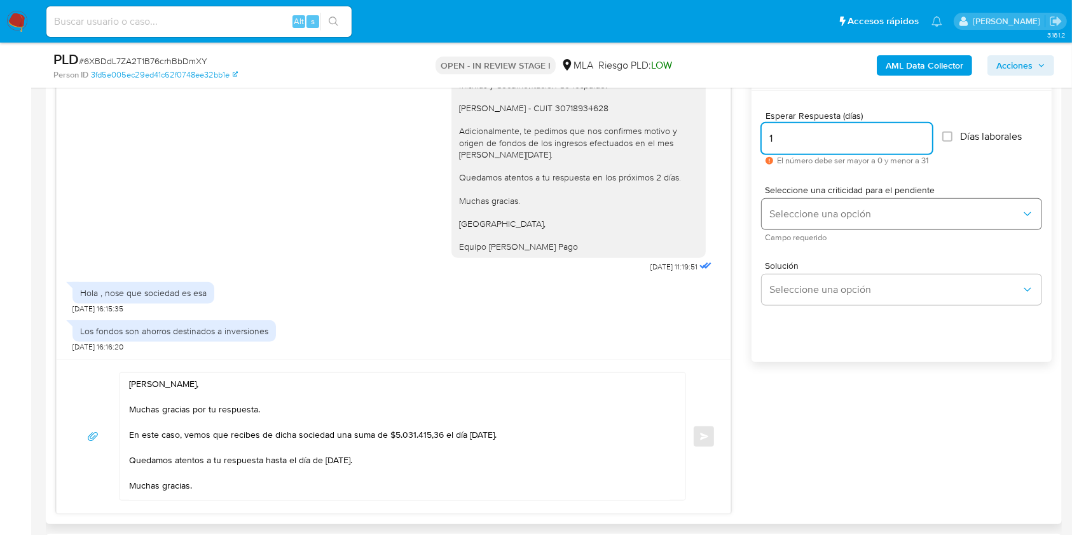
type input "1"
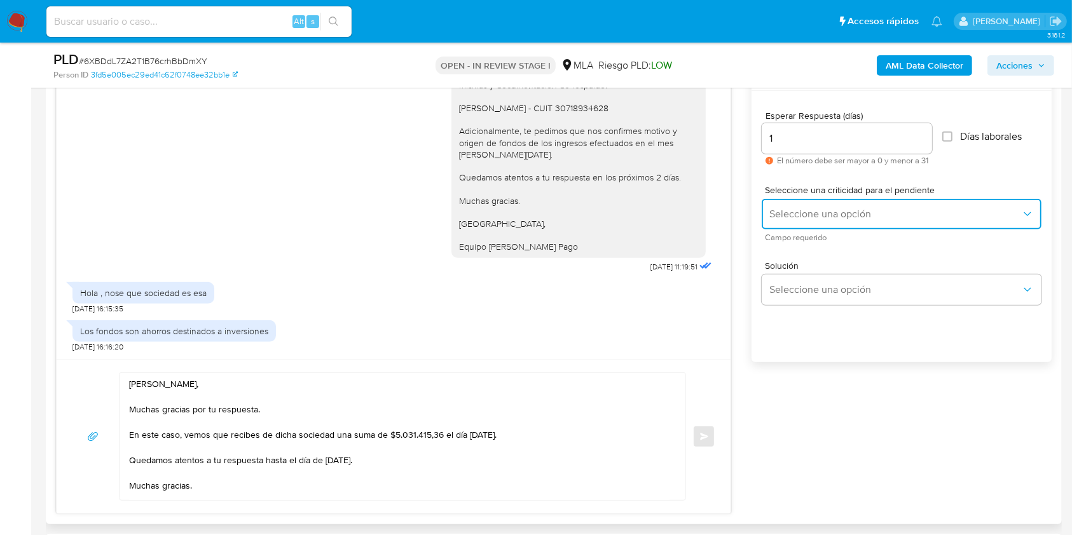
click at [804, 208] on span "Seleccione una opción" at bounding box center [895, 214] width 252 height 13
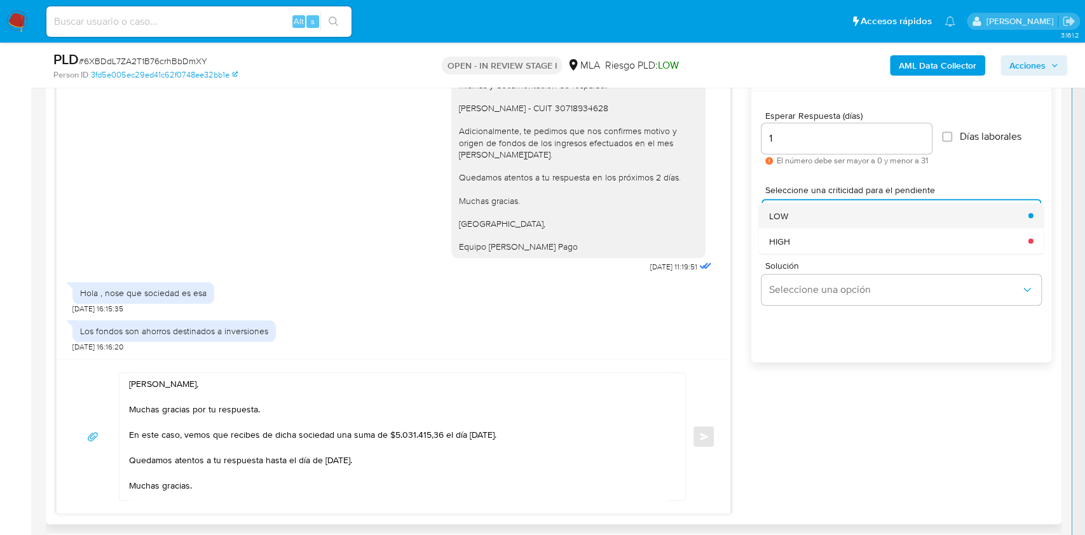
click at [808, 214] on div "LOW" at bounding box center [895, 215] width 252 height 25
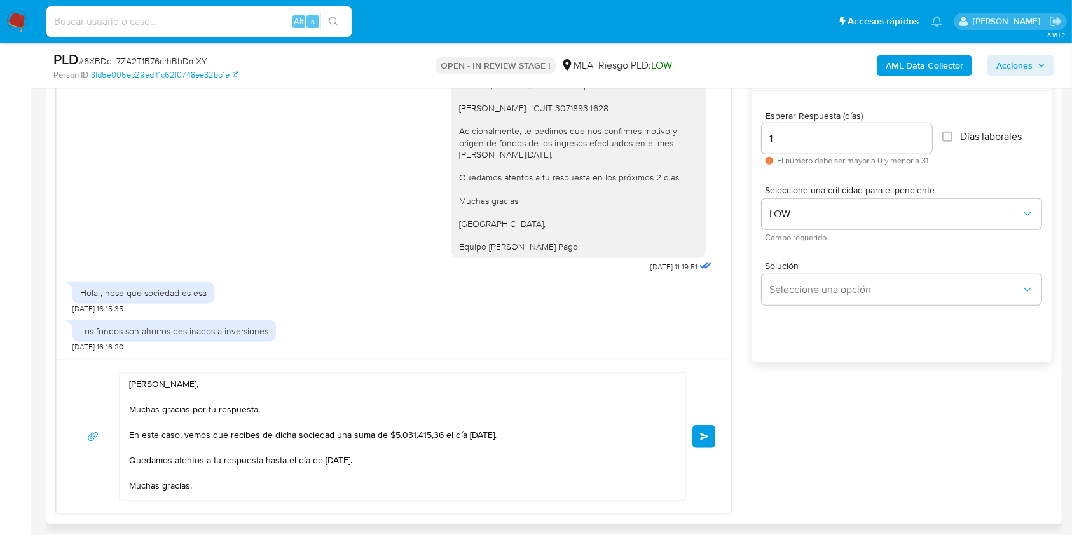
click at [708, 433] on span "Enviar" at bounding box center [704, 437] width 9 height 8
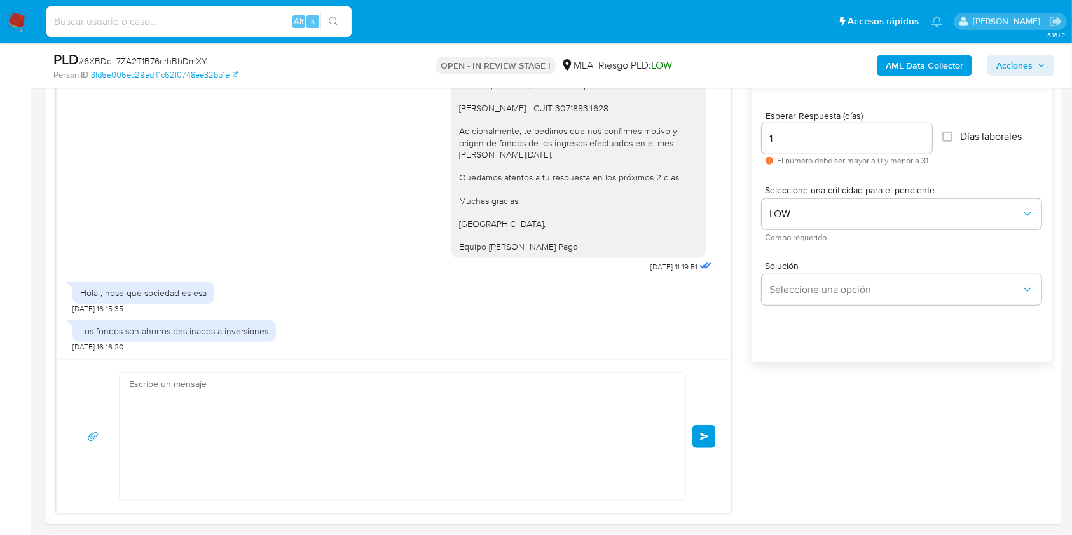
scroll to position [1150, 0]
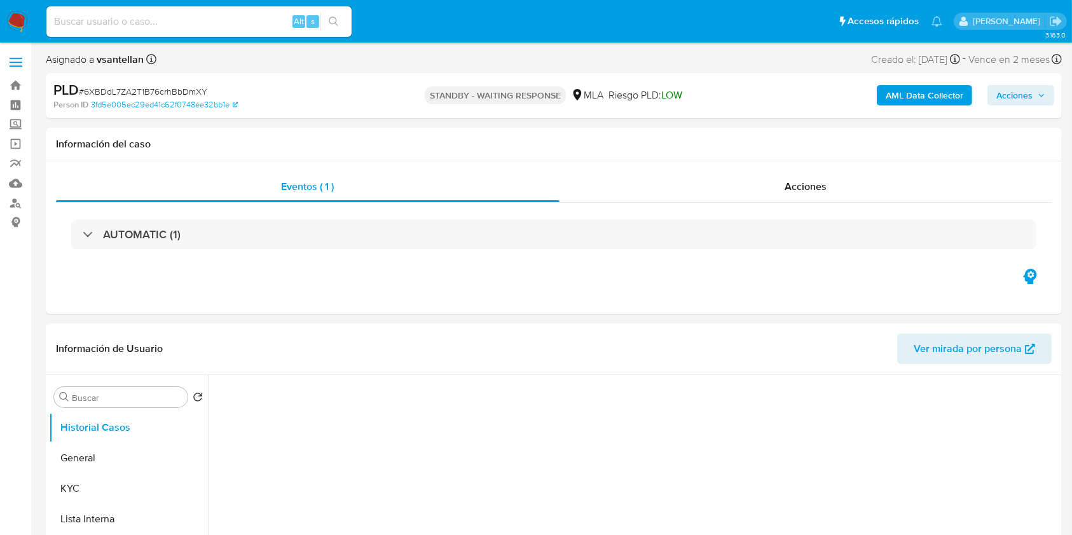
select select "10"
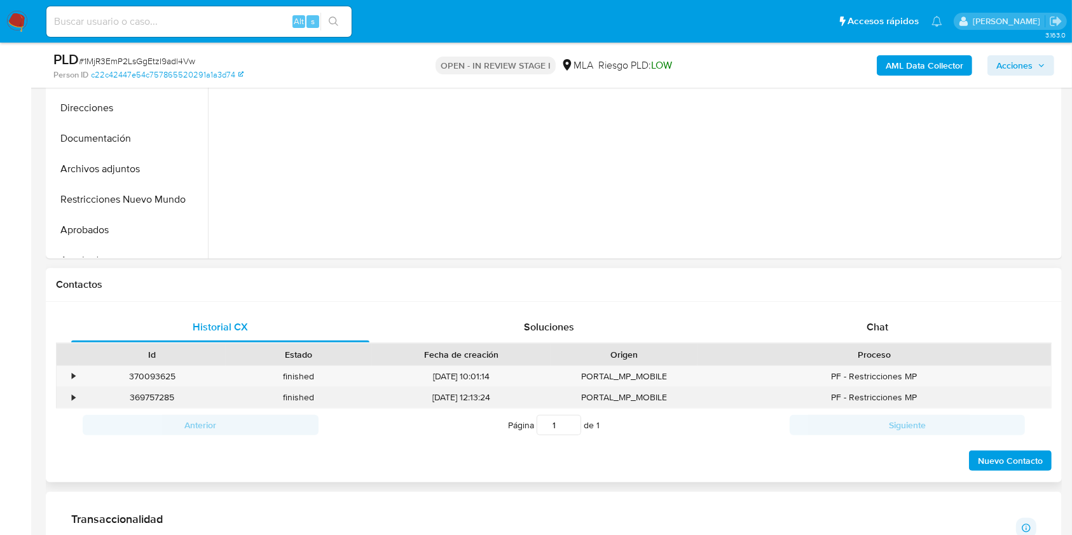
scroll to position [423, 0]
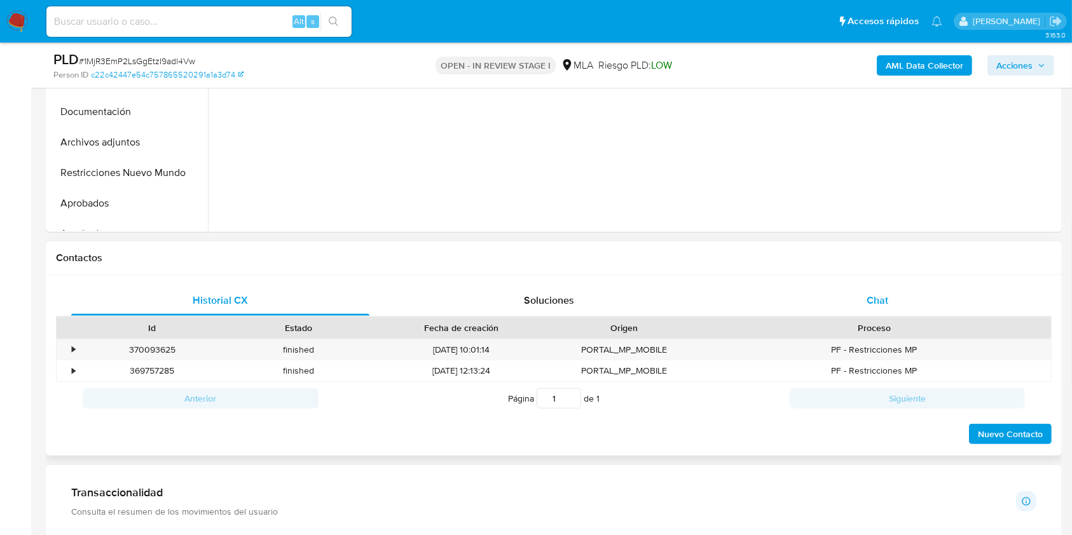
drag, startPoint x: 917, startPoint y: 305, endPoint x: 933, endPoint y: 287, distance: 23.8
click at [917, 304] on div "Chat" at bounding box center [878, 300] width 298 height 31
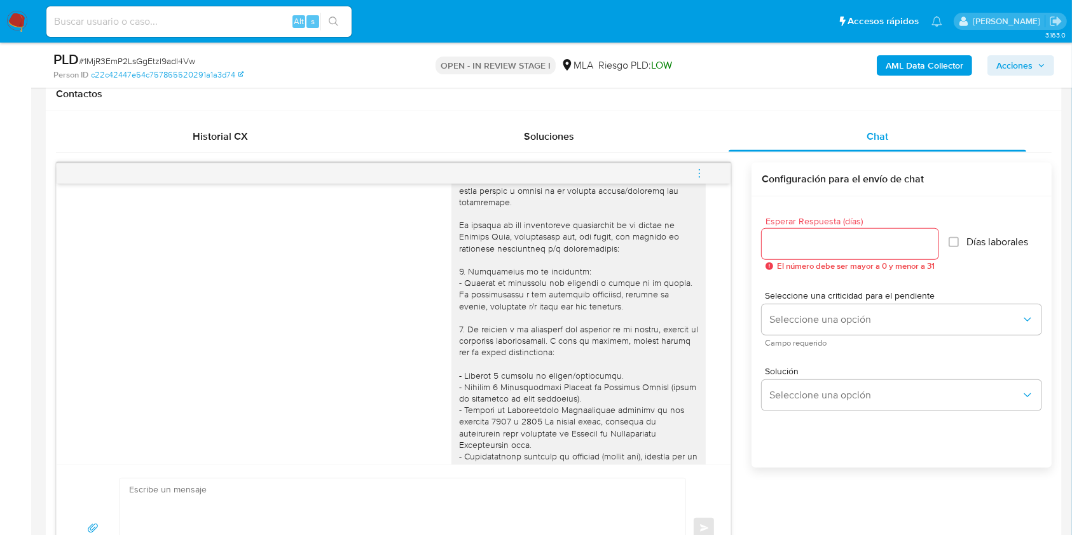
scroll to position [1351, 0]
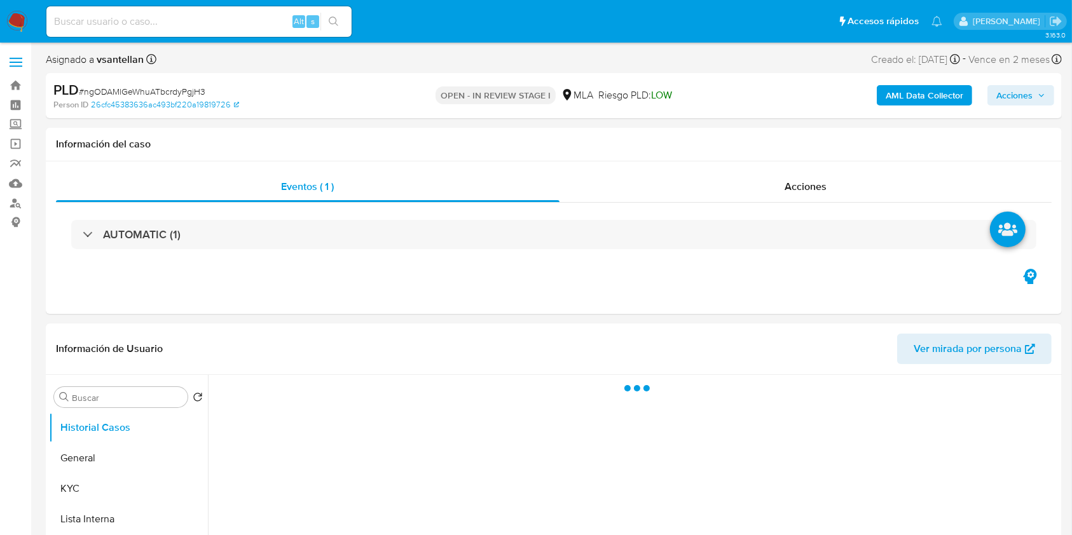
select select "10"
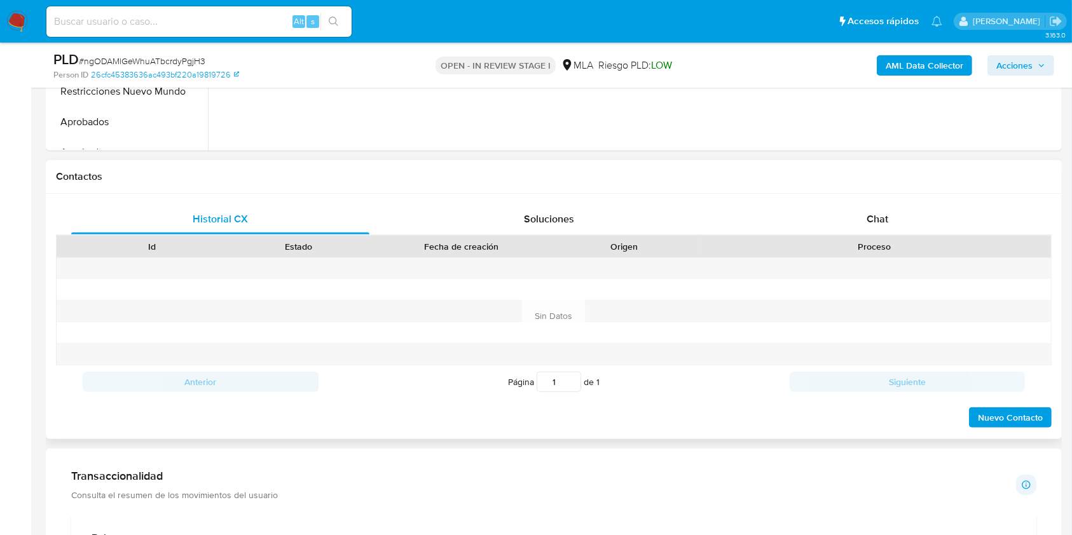
scroll to position [509, 0]
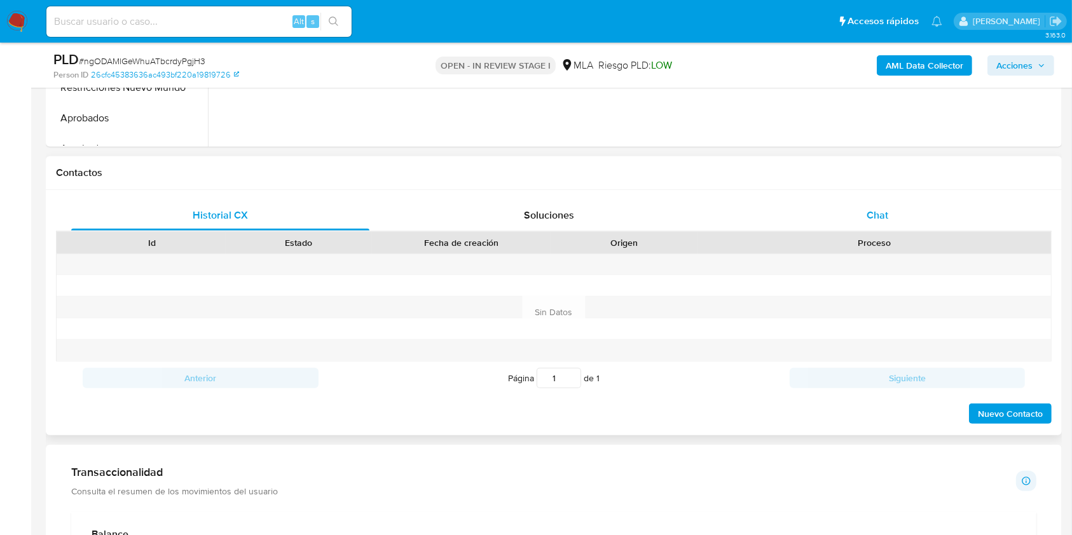
click at [834, 217] on div "Chat" at bounding box center [878, 215] width 298 height 31
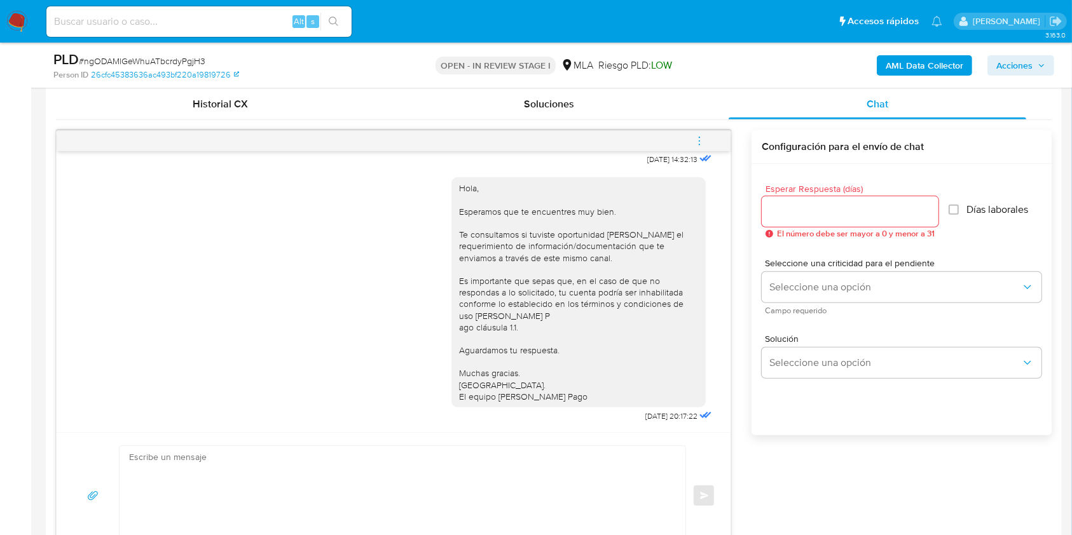
scroll to position [593, 0]
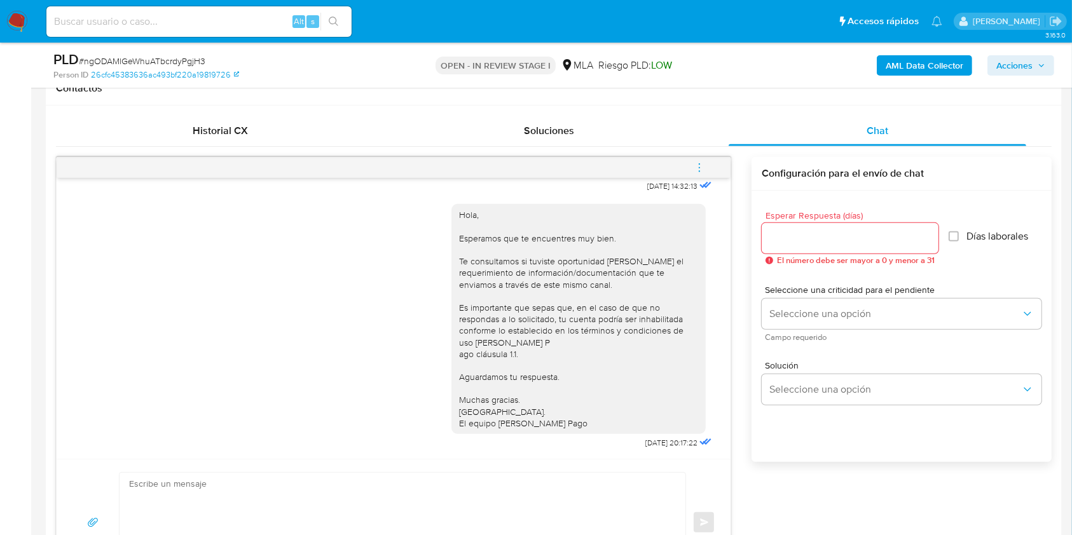
click at [700, 163] on icon "menu-action" at bounding box center [699, 163] width 1 height 1
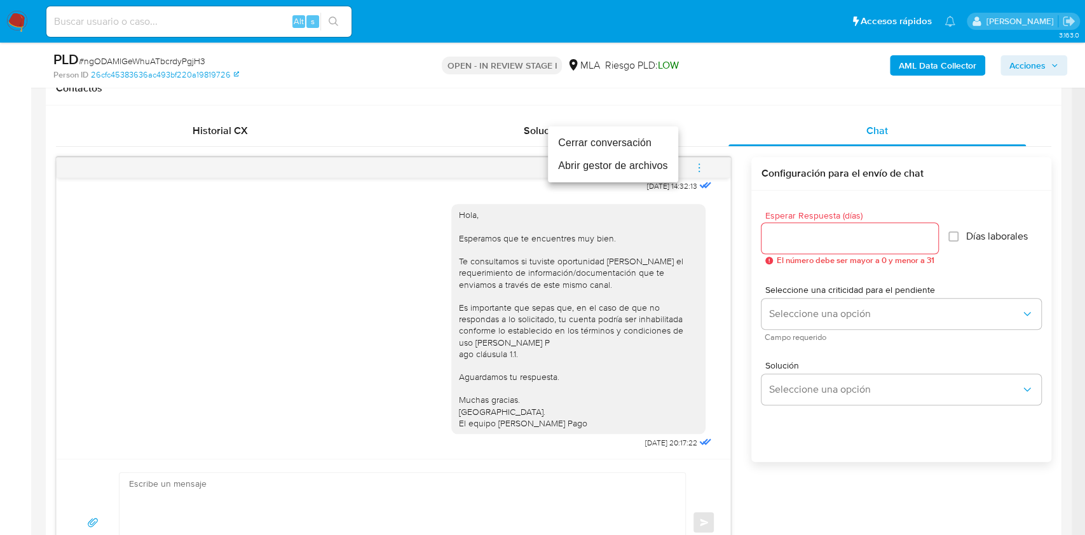
click at [651, 139] on li "Cerrar conversación" at bounding box center [613, 143] width 130 height 23
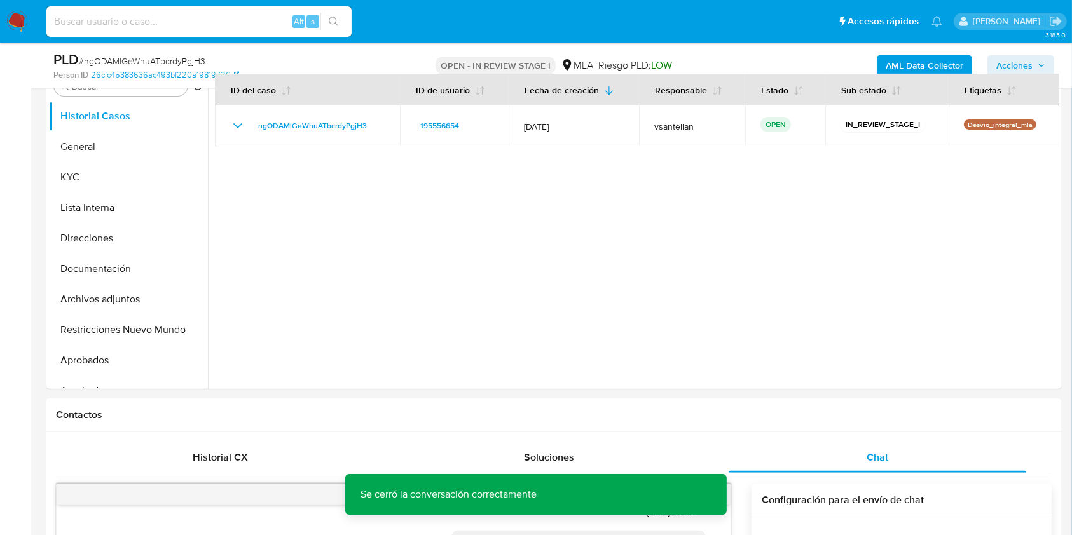
scroll to position [217, 0]
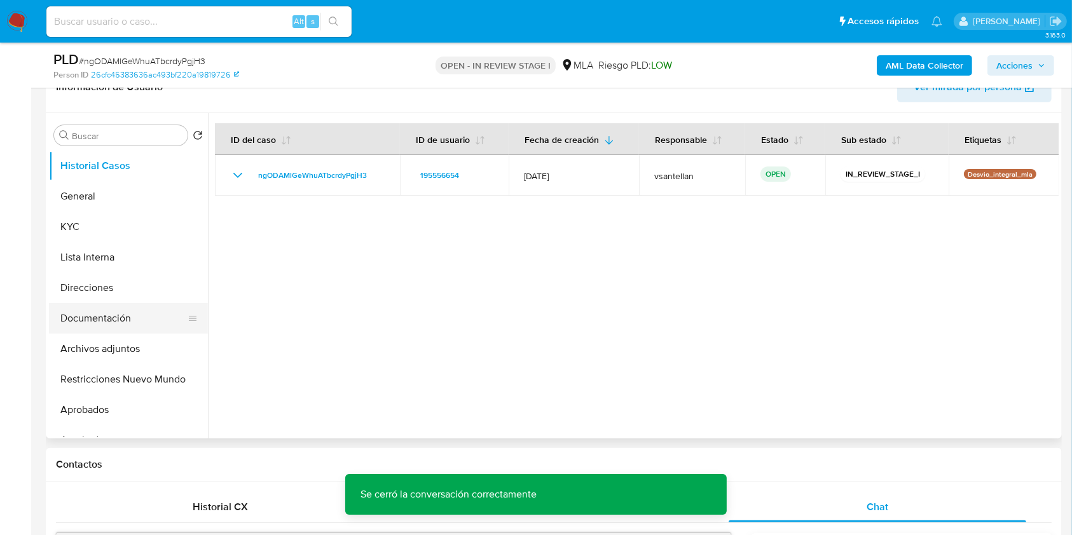
click at [131, 316] on button "Documentación" at bounding box center [123, 318] width 149 height 31
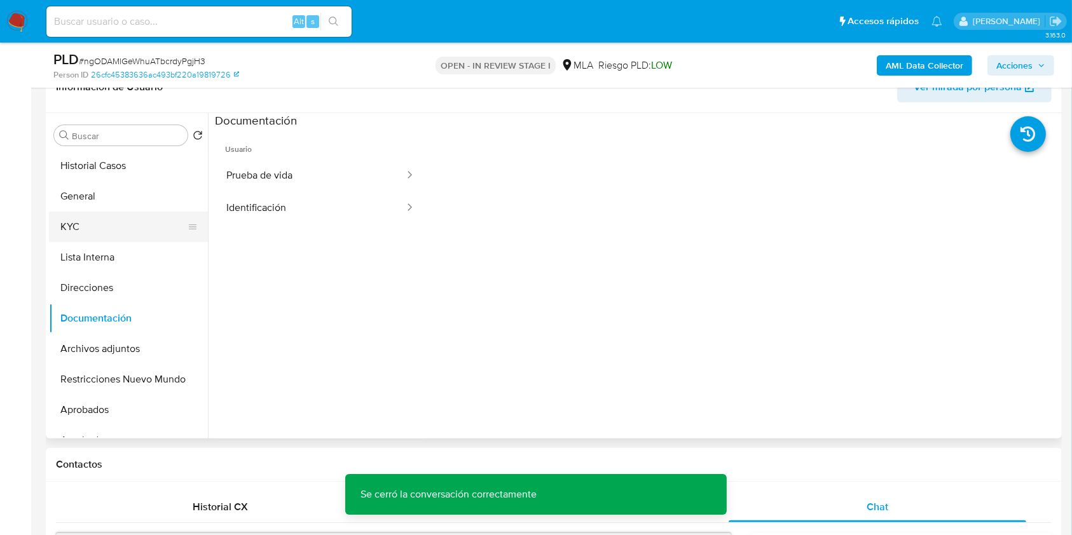
click at [88, 229] on button "KYC" at bounding box center [123, 227] width 149 height 31
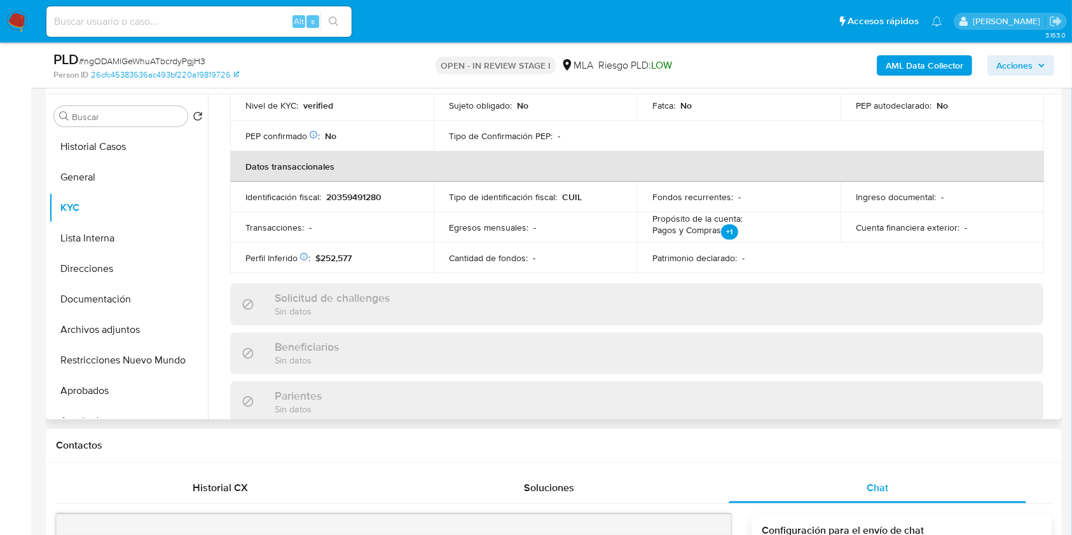
scroll to position [191, 0]
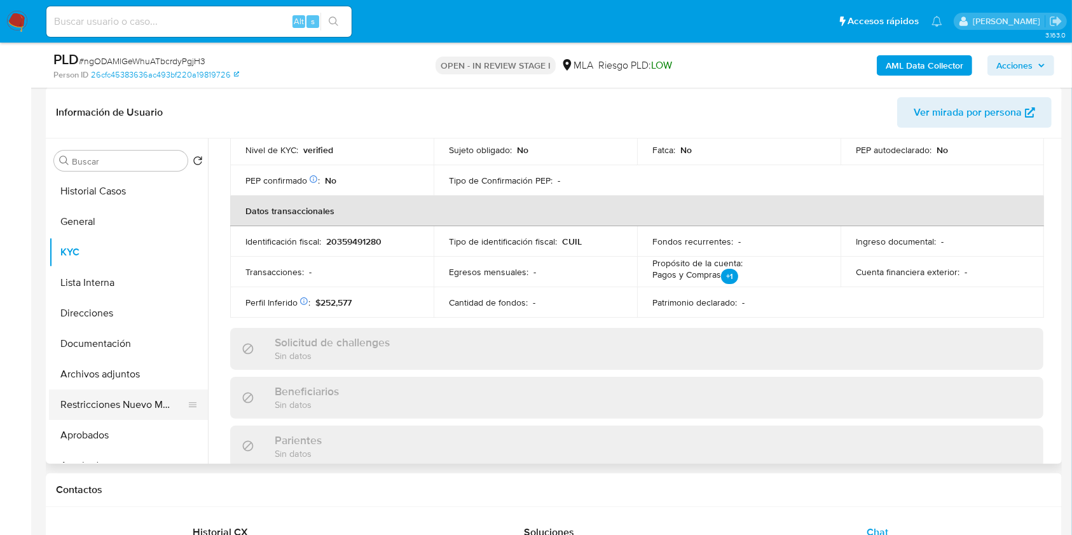
click at [133, 405] on button "Restricciones Nuevo Mundo" at bounding box center [123, 405] width 149 height 31
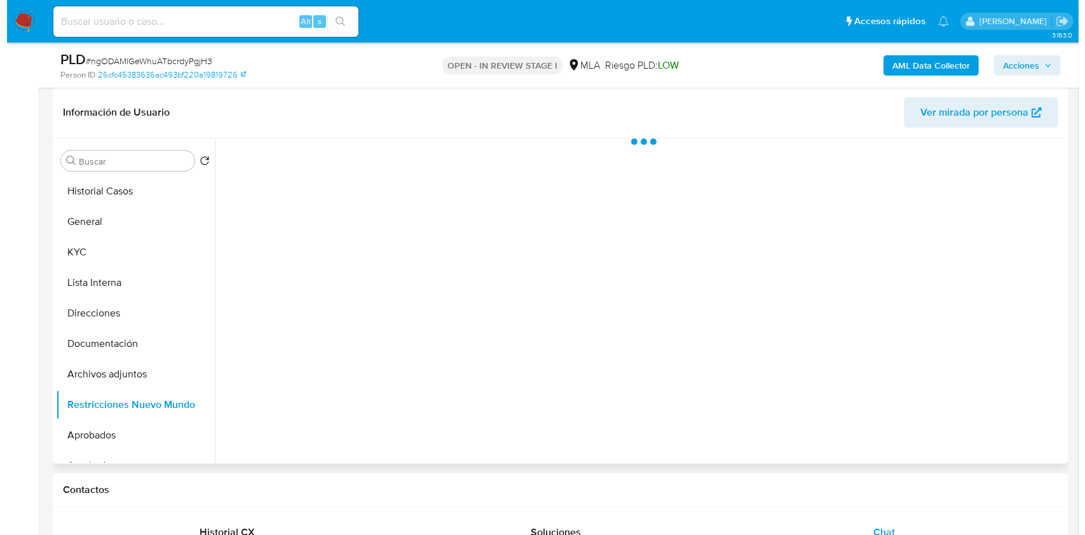
scroll to position [0, 0]
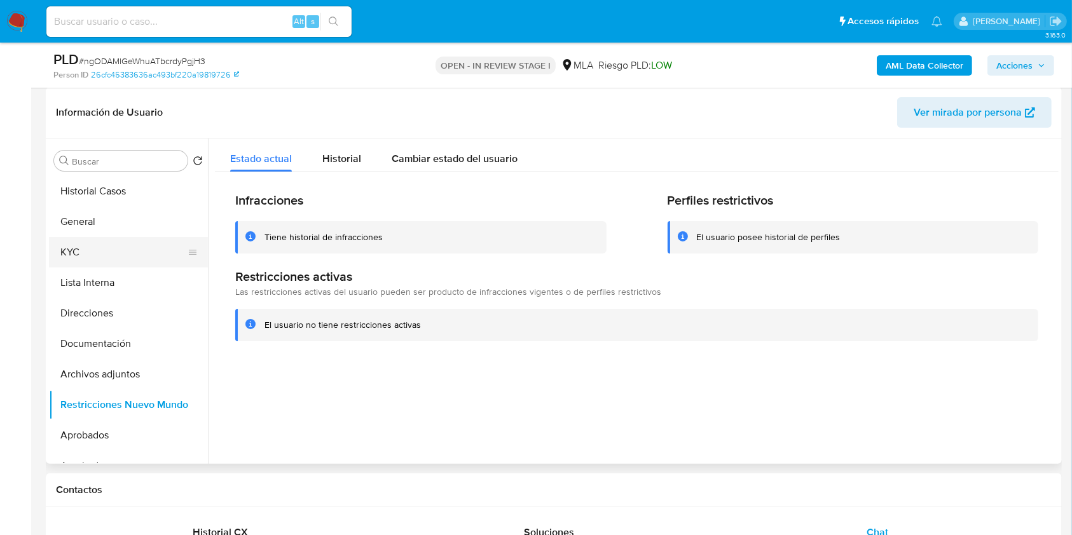
click at [102, 252] on button "KYC" at bounding box center [123, 252] width 149 height 31
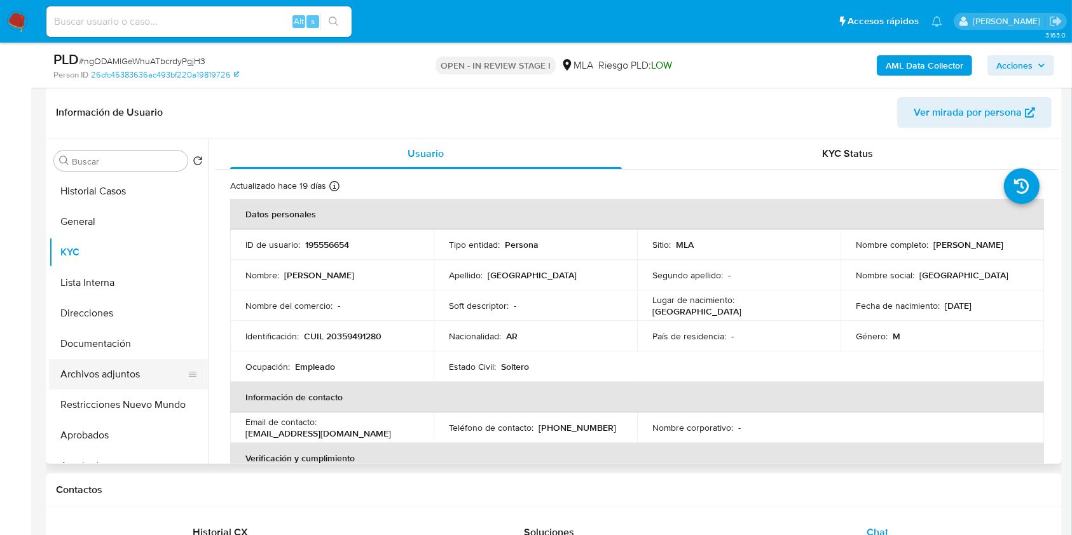
click at [121, 374] on button "Archivos adjuntos" at bounding box center [123, 374] width 149 height 31
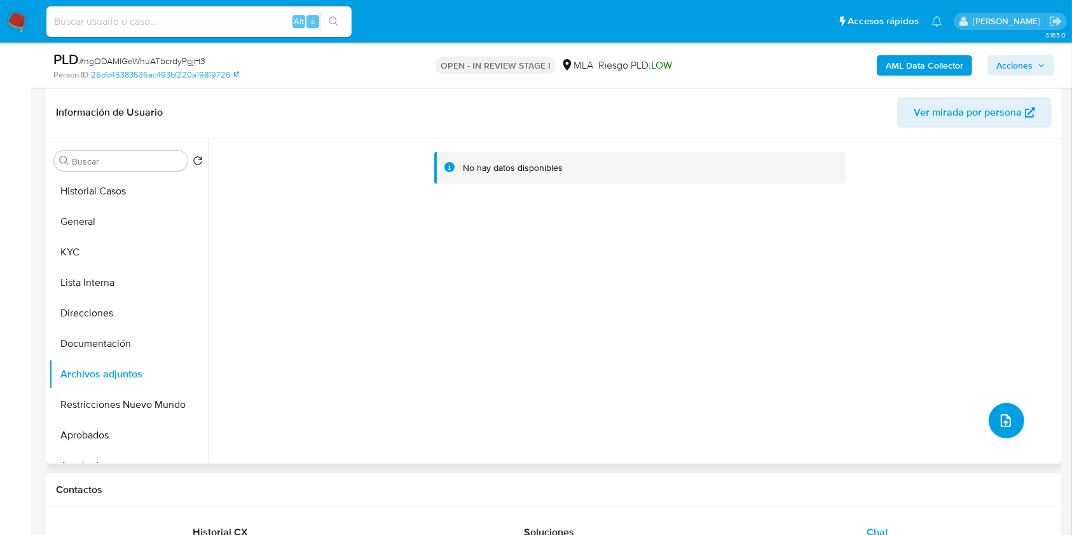
click at [1005, 425] on icon "upload-file" at bounding box center [1005, 420] width 15 height 15
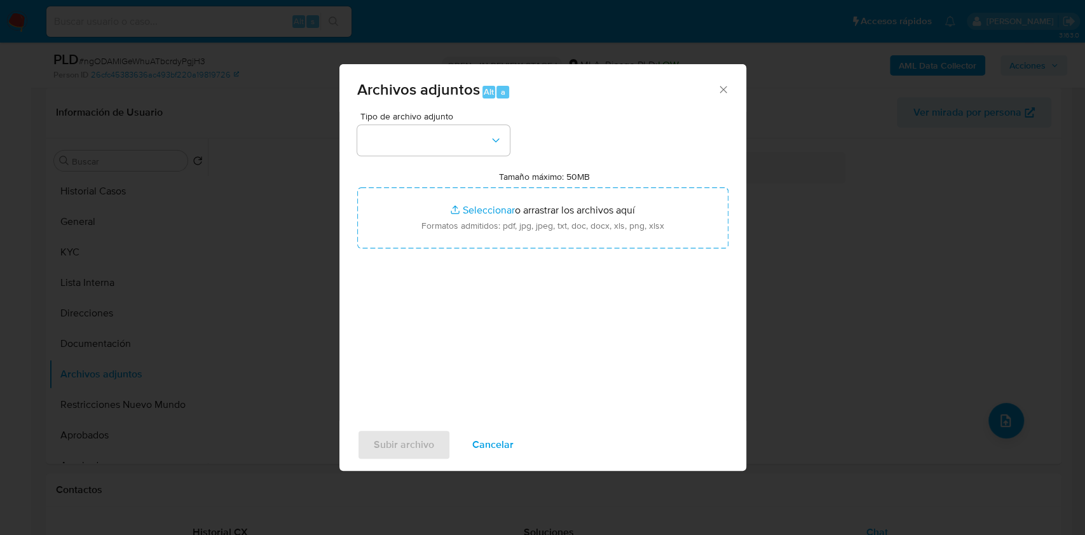
click at [471, 157] on div "Tipo de archivo adjunto Tamaño máximo: 50MB Seleccionar archivos Seleccionar o …" at bounding box center [542, 262] width 371 height 300
click at [472, 144] on button "button" at bounding box center [433, 140] width 153 height 31
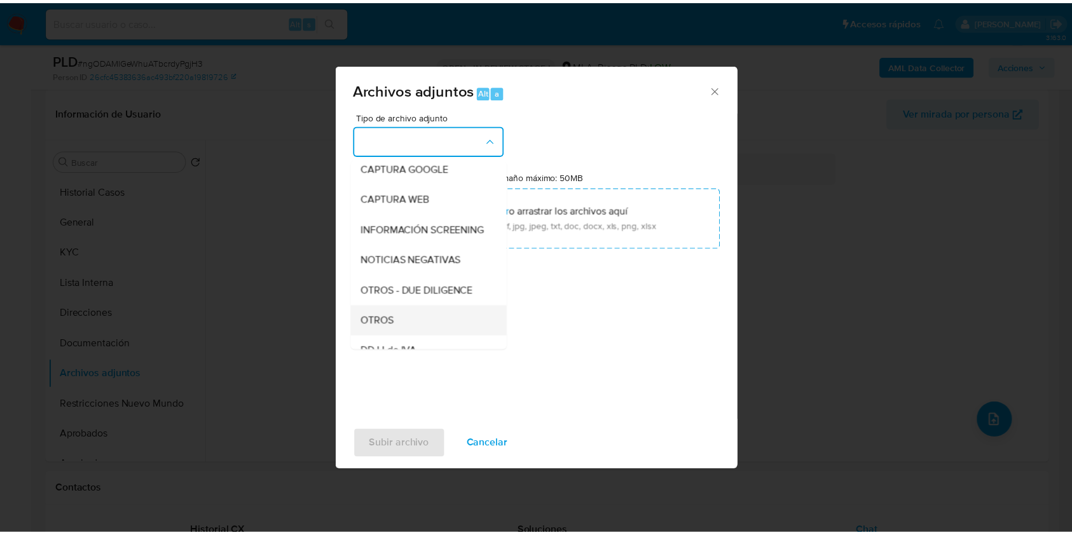
scroll to position [169, 0]
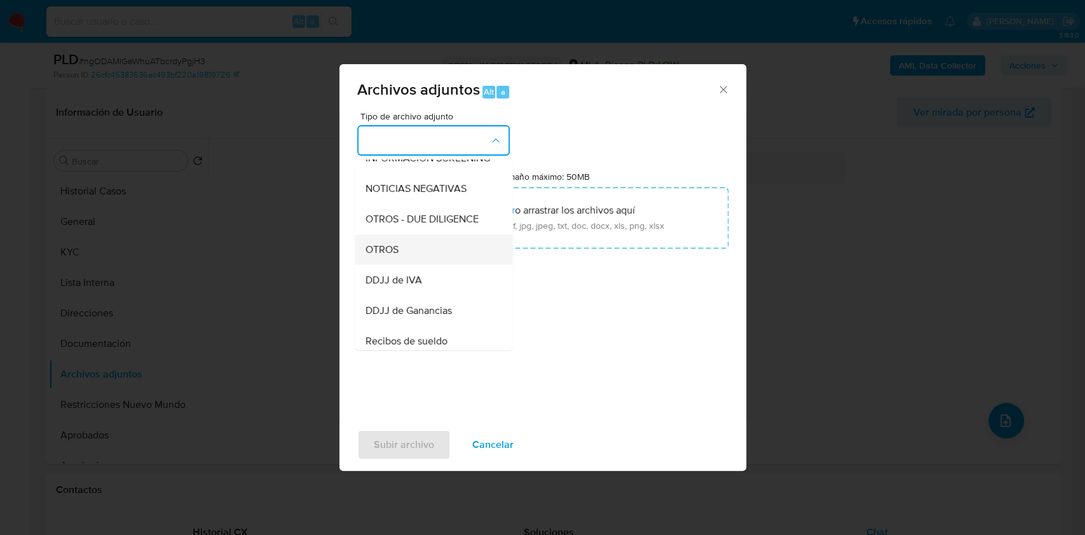
click at [399, 265] on div "OTROS" at bounding box center [430, 250] width 130 height 31
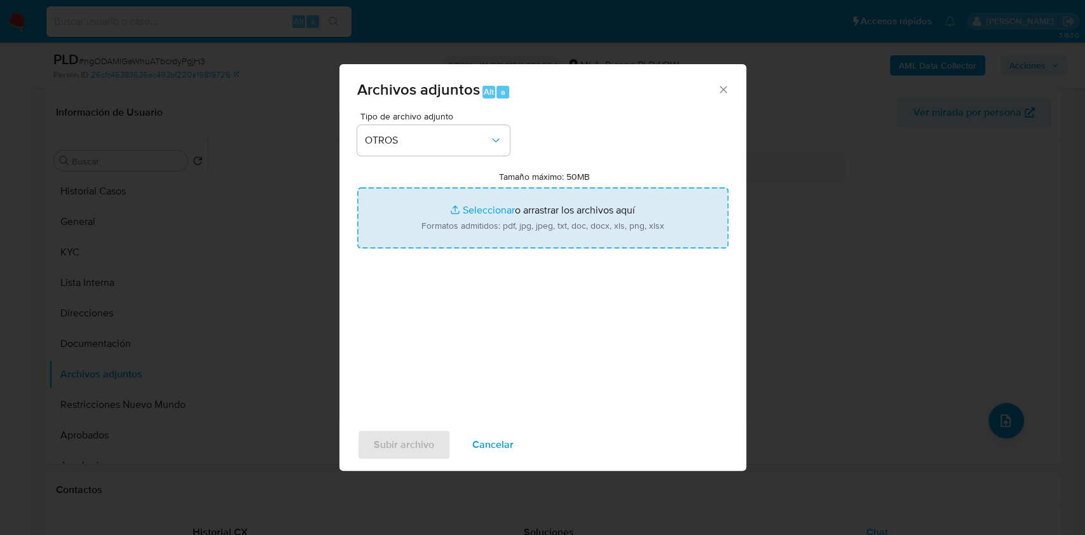
click at [504, 235] on input "Tamaño máximo: 50MB Seleccionar archivos" at bounding box center [542, 218] width 371 height 61
type input "C:\fakepath\Caselog-195556654- NO ROI.docx"
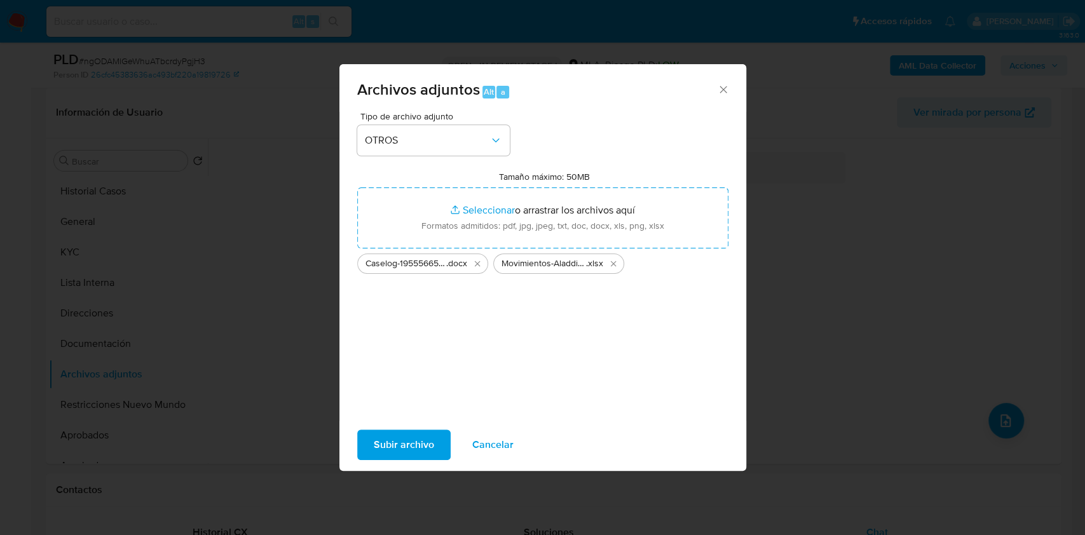
click at [425, 435] on span "Subir archivo" at bounding box center [404, 445] width 60 height 28
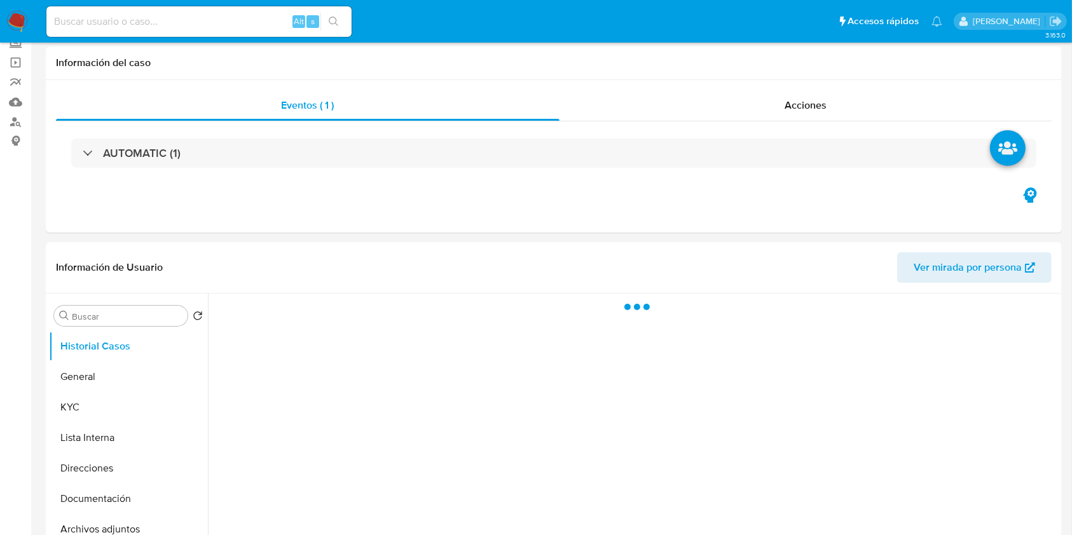
scroll to position [254, 0]
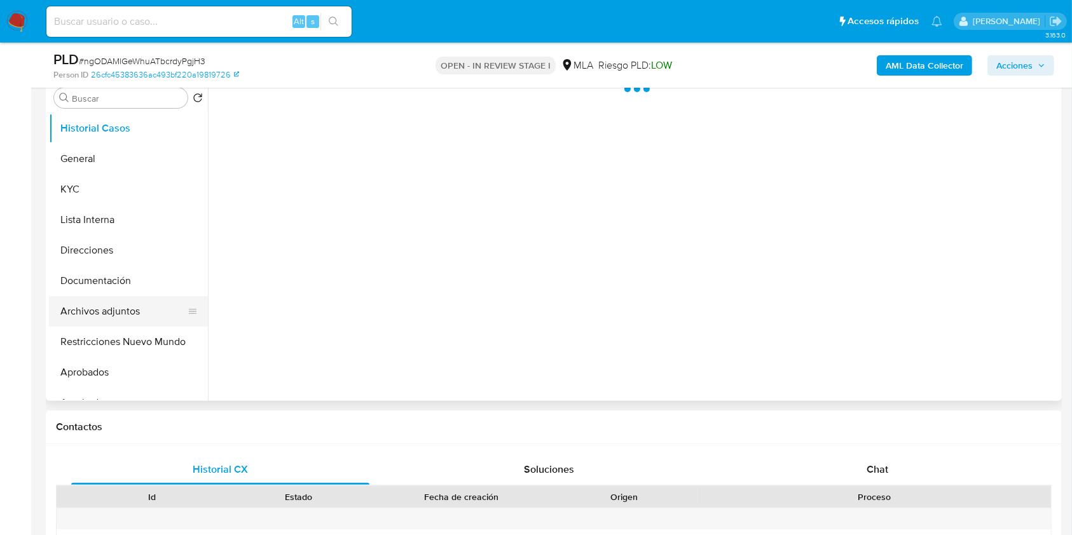
select select "10"
click at [86, 309] on button "Archivos adjuntos" at bounding box center [123, 311] width 149 height 31
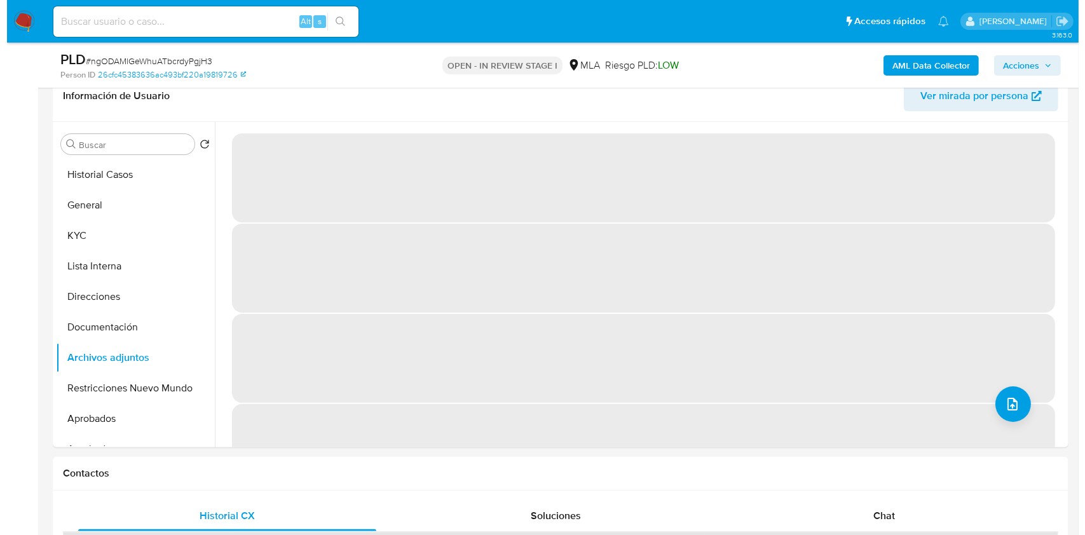
scroll to position [175, 0]
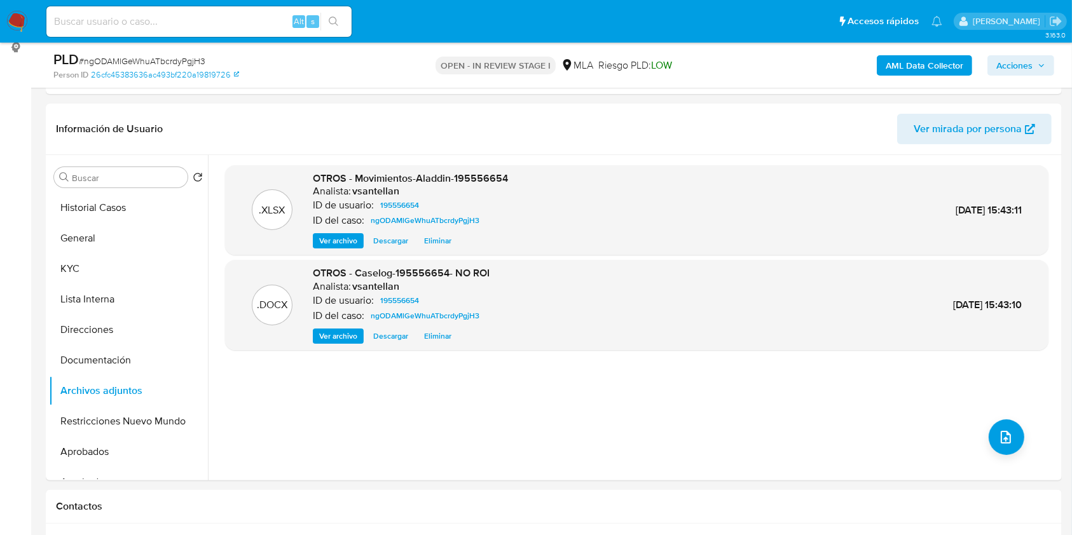
click at [928, 64] on b "AML Data Collector" at bounding box center [925, 65] width 78 height 20
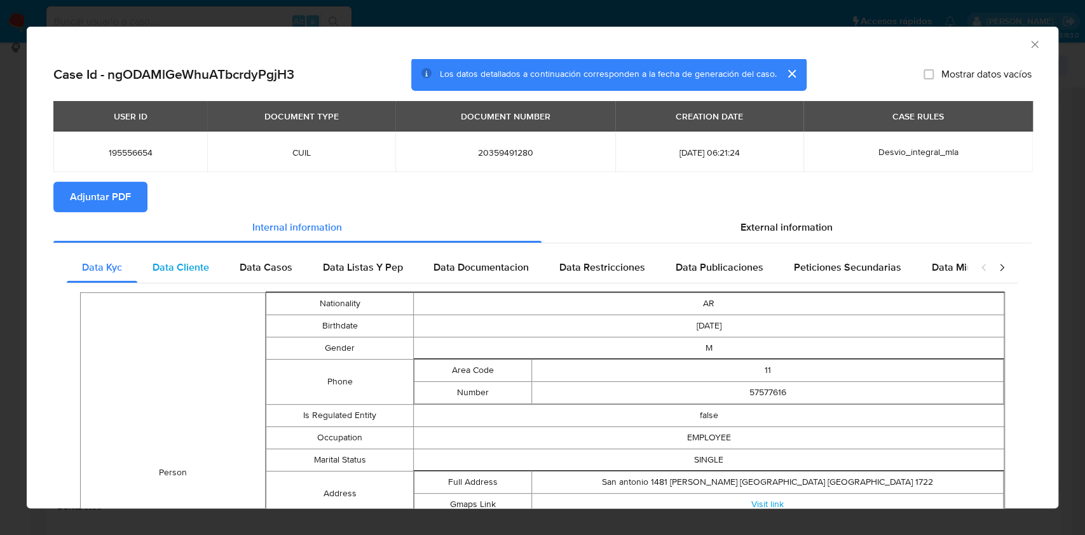
click at [199, 258] on div "Data Cliente" at bounding box center [180, 267] width 87 height 31
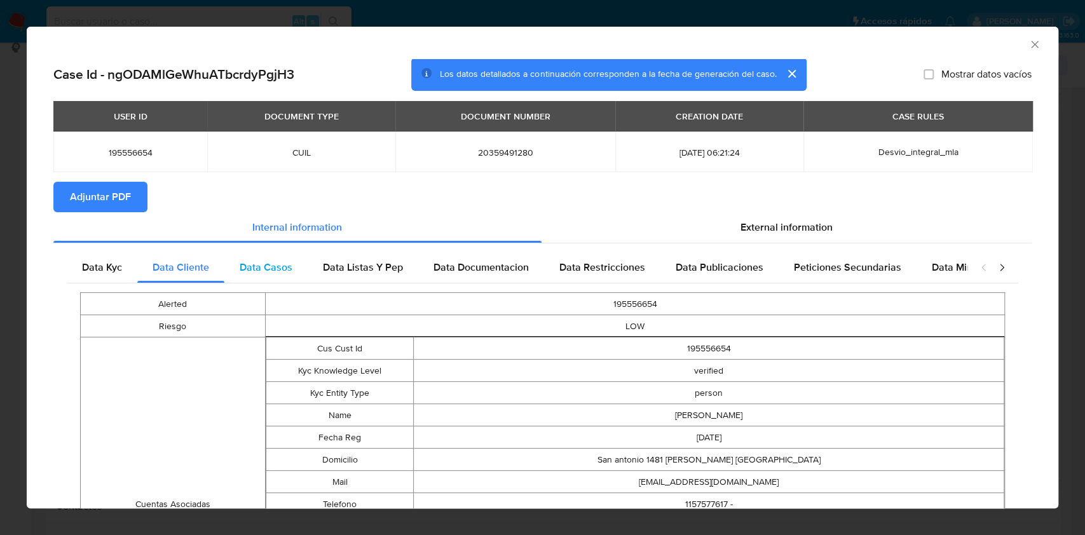
drag, startPoint x: 263, startPoint y: 272, endPoint x: 277, endPoint y: 270, distance: 14.7
click at [266, 272] on span "Data Casos" at bounding box center [266, 267] width 53 height 15
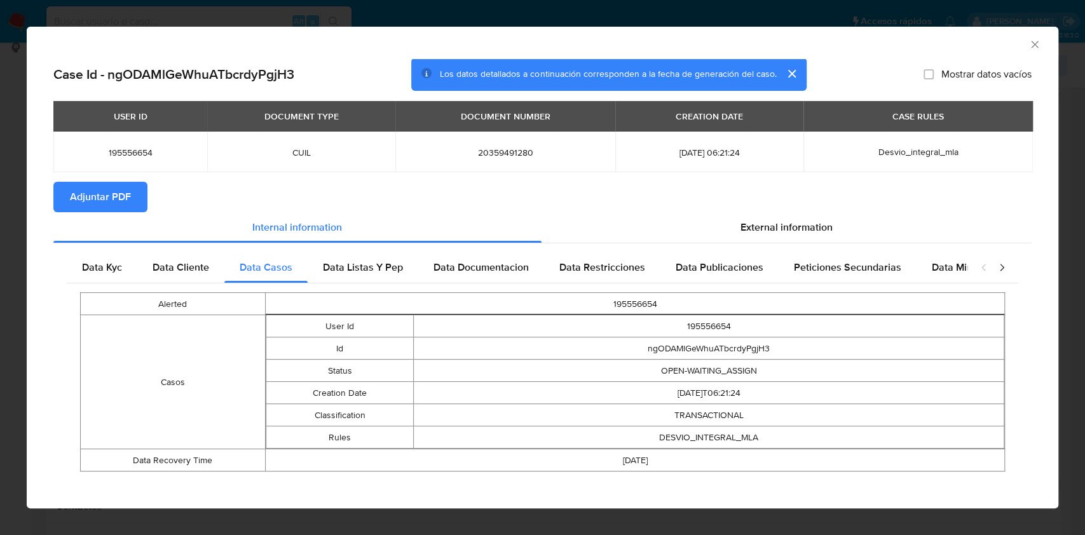
click at [374, 286] on div "Alerted 195556654 Casos User Id 195556654 Id ngODAMlGeWhuATbcrdyPgjH3 Status OP…" at bounding box center [543, 382] width 952 height 197
drag, startPoint x: 408, startPoint y: 278, endPoint x: 422, endPoint y: 275, distance: 14.3
click at [408, 277] on div "Data Listas Y Pep" at bounding box center [363, 267] width 111 height 31
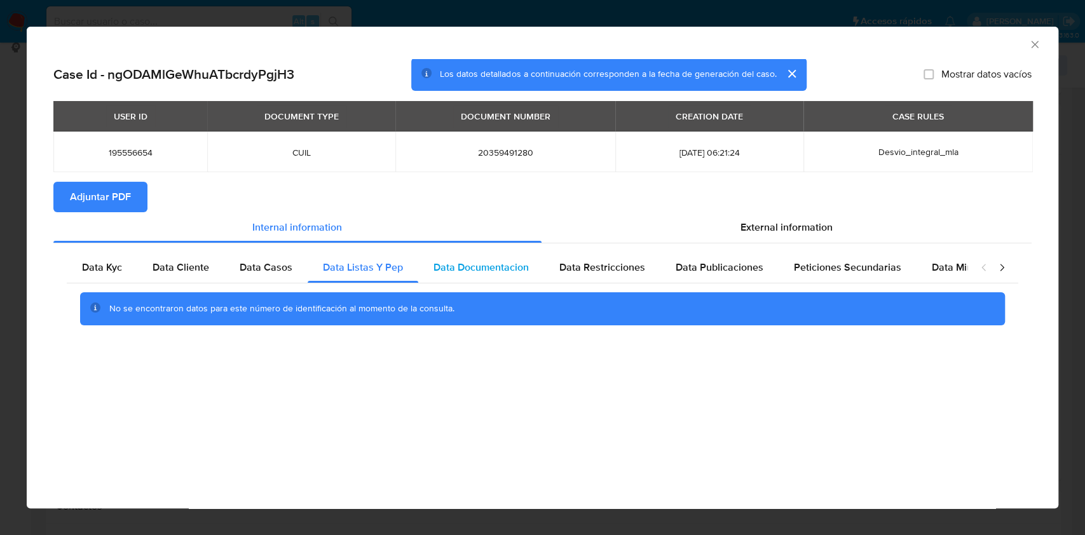
click at [493, 272] on span "Data Documentacion" at bounding box center [481, 267] width 95 height 15
drag, startPoint x: 576, startPoint y: 267, endPoint x: 598, endPoint y: 266, distance: 21.7
click at [589, 266] on span "Data Restricciones" at bounding box center [603, 267] width 86 height 15
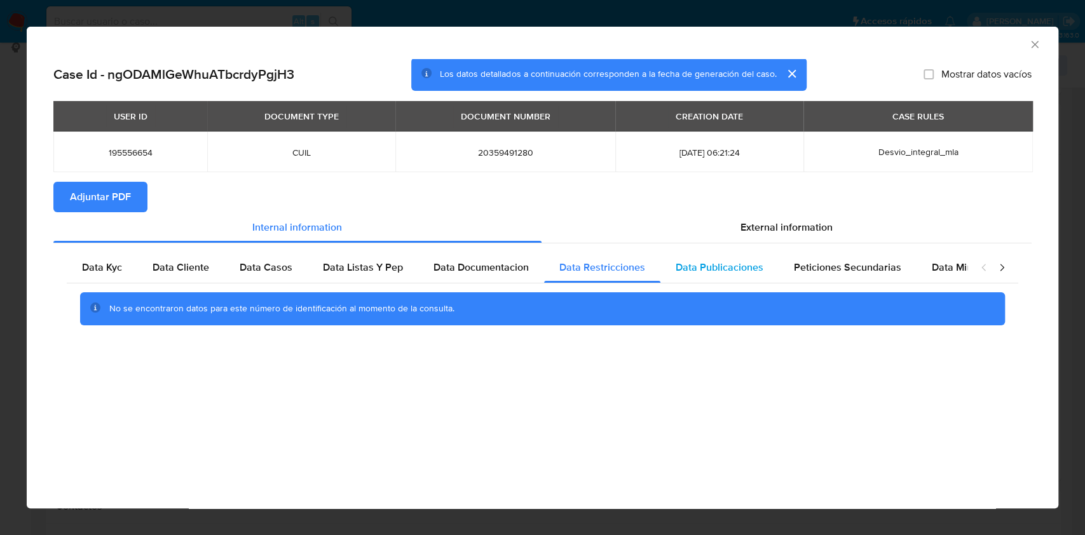
click at [714, 275] on span "Data Publicaciones" at bounding box center [720, 267] width 88 height 15
click at [827, 282] on div "Peticiones Secundarias" at bounding box center [848, 267] width 138 height 31
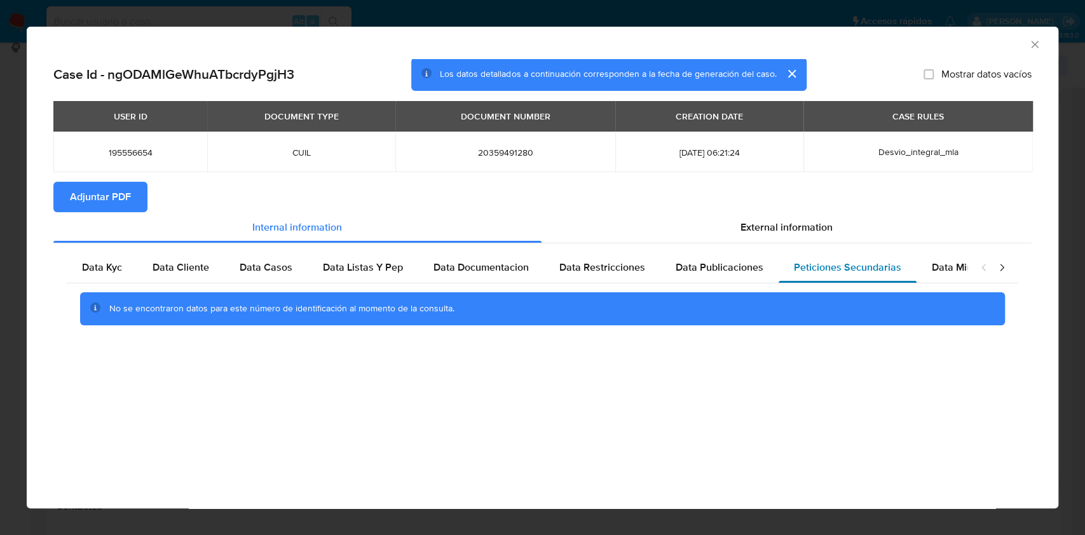
click at [905, 273] on div "Peticiones Secundarias" at bounding box center [848, 267] width 138 height 31
drag, startPoint x: 902, startPoint y: 275, endPoint x: 916, endPoint y: 273, distance: 13.4
click at [912, 273] on div "Data Kyc Data Cliente Data Casos Data Listas Y Pep Data Documentacion Data Rest…" at bounding box center [517, 267] width 901 height 31
click at [946, 275] on div "Data Minoridad" at bounding box center [967, 267] width 100 height 31
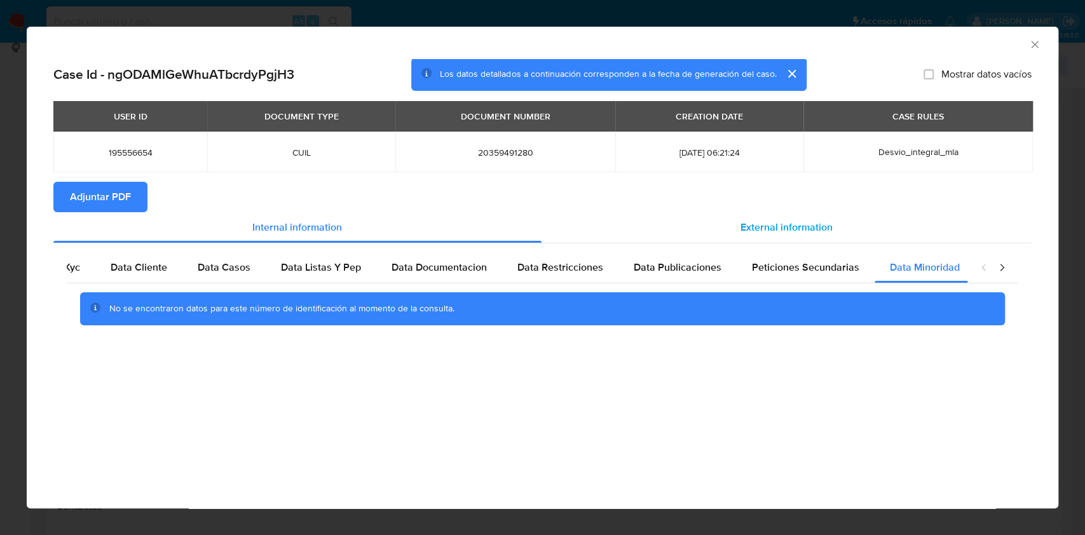
scroll to position [0, 43]
click at [797, 241] on div "External information" at bounding box center [787, 227] width 491 height 31
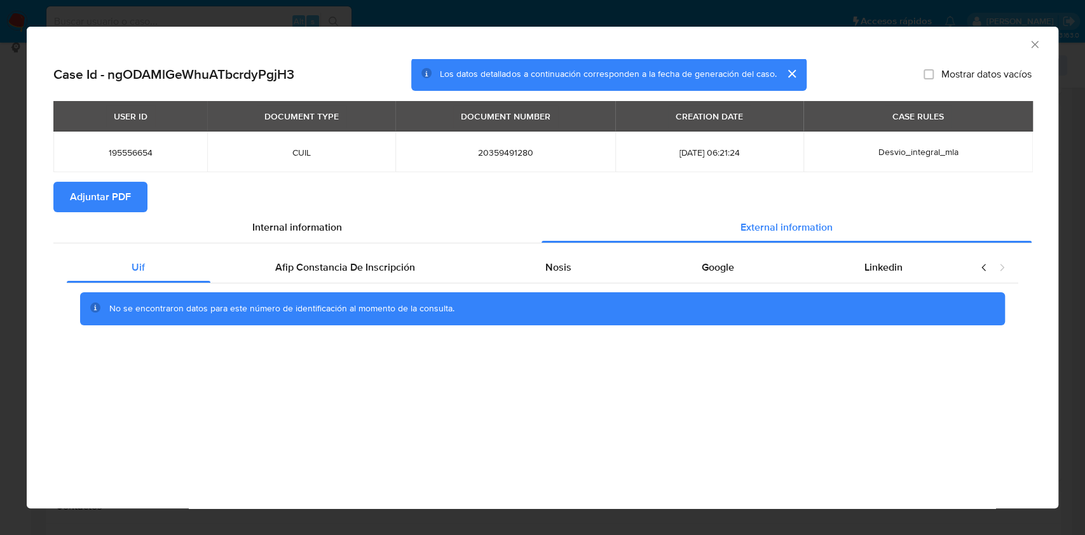
scroll to position [0, 0]
click at [411, 266] on span "Afip Constancia De Inscripción" at bounding box center [345, 267] width 140 height 15
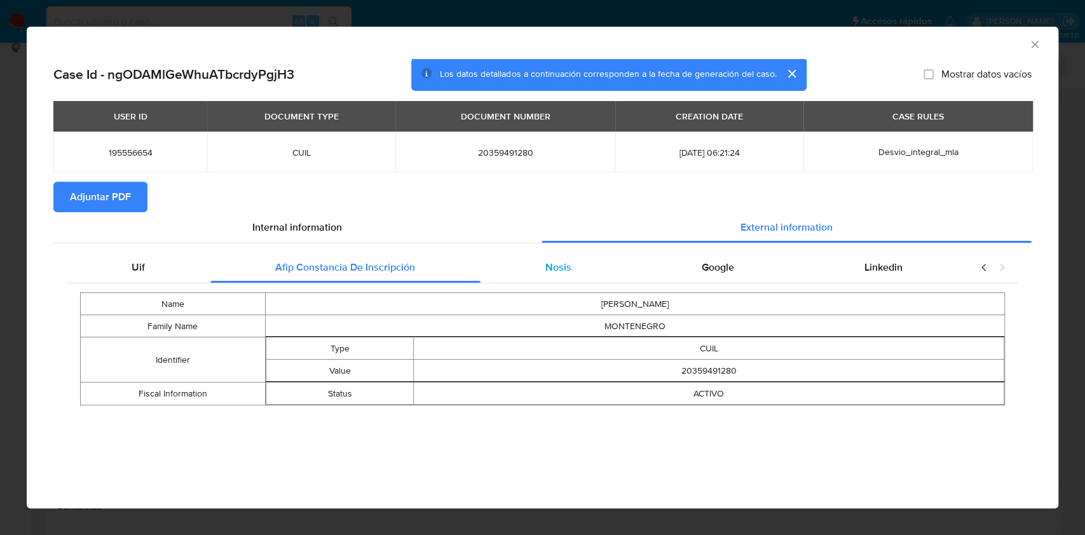
click at [612, 270] on div "Nosis" at bounding box center [559, 267] width 156 height 31
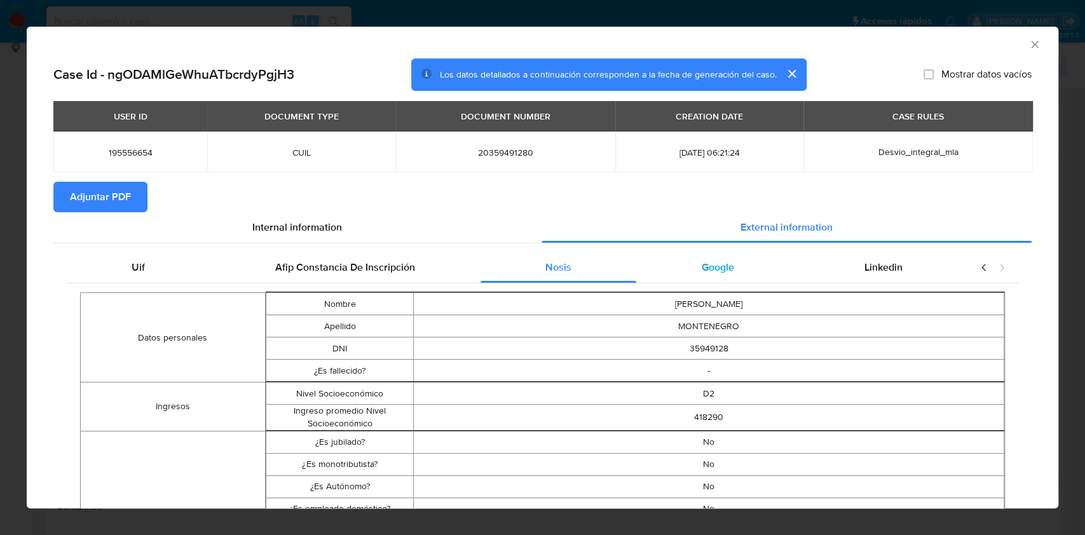
click at [688, 258] on div "Google" at bounding box center [717, 267] width 163 height 31
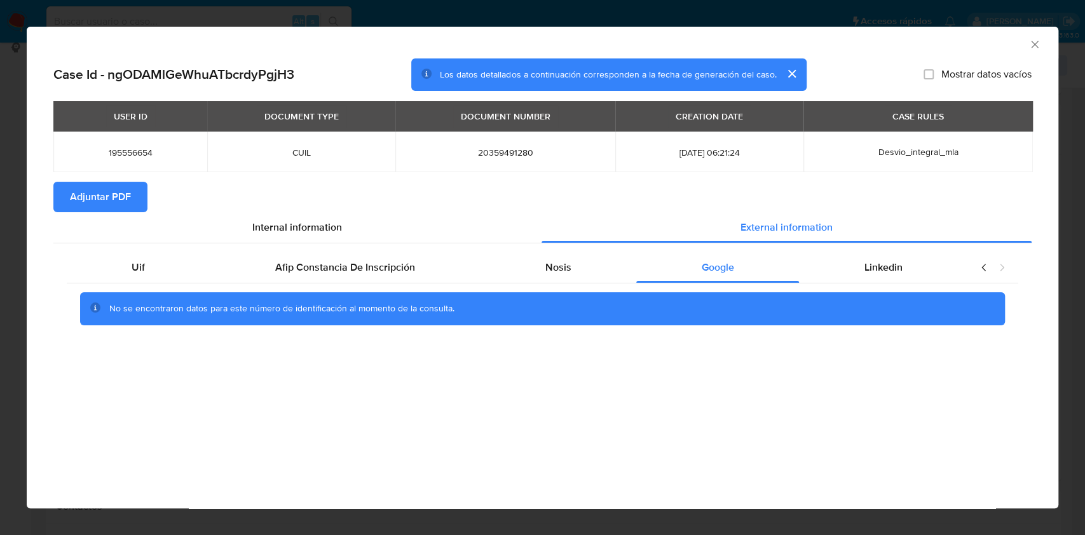
click at [115, 191] on span "Adjuntar PDF" at bounding box center [100, 197] width 61 height 28
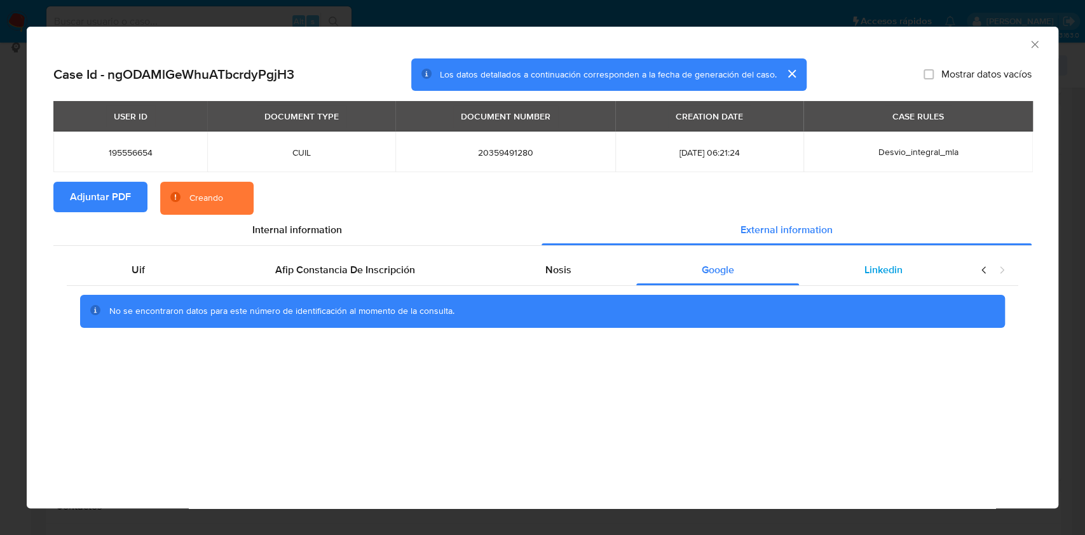
click at [889, 263] on span "Linkedin" at bounding box center [884, 270] width 38 height 15
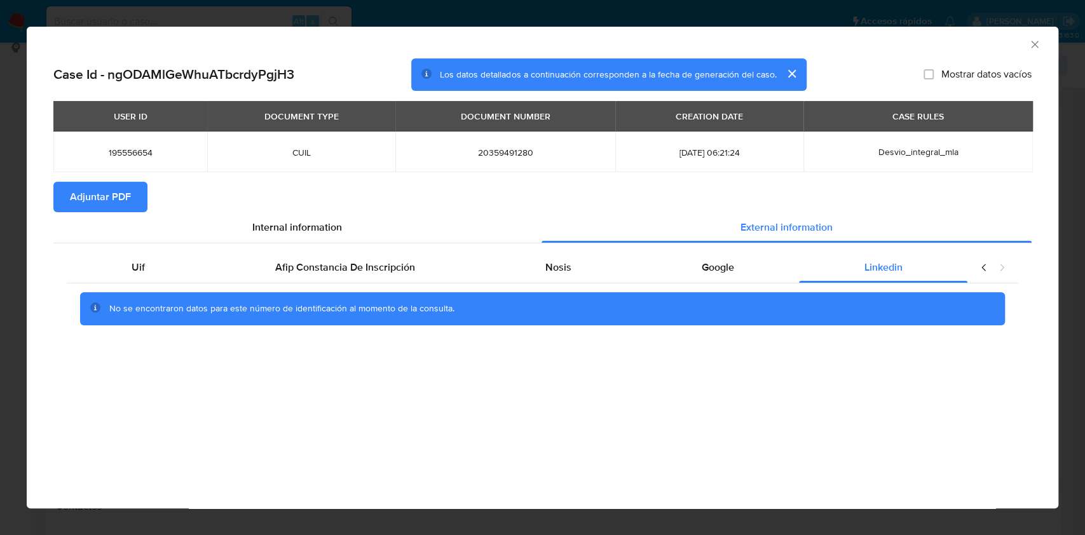
click at [1032, 46] on icon "Cerrar ventana" at bounding box center [1035, 44] width 13 height 13
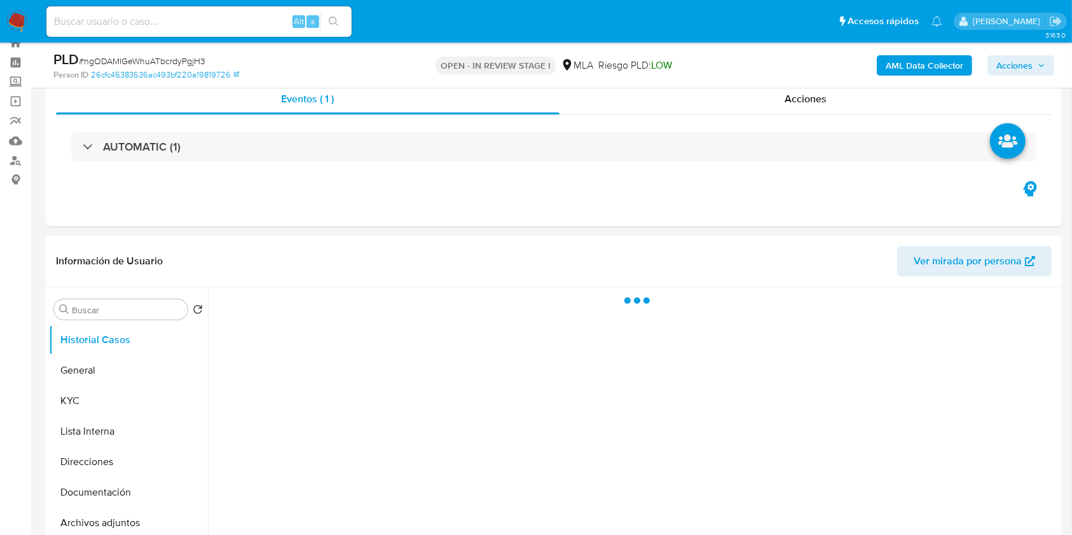
scroll to position [552, 0]
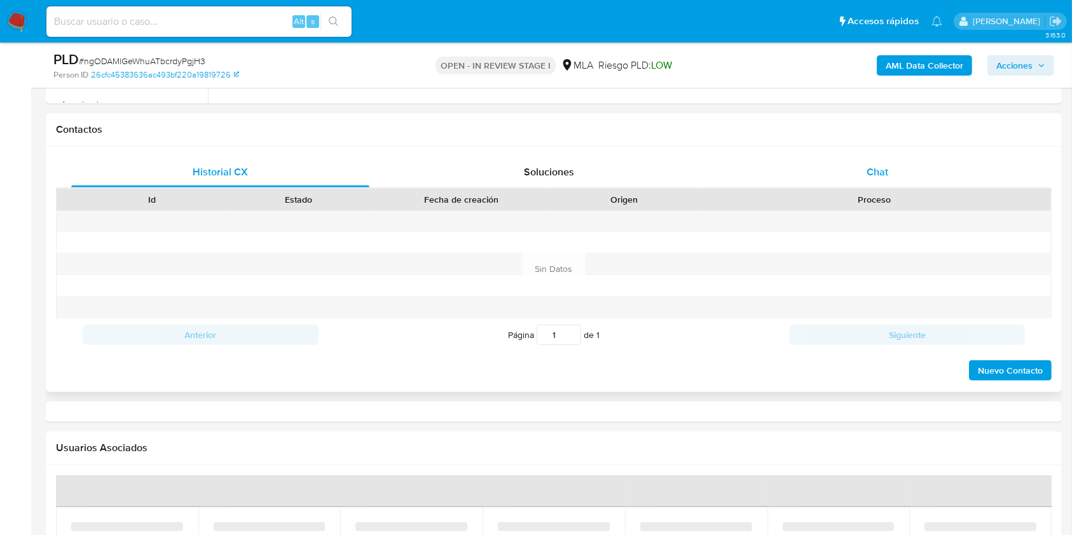
select select "10"
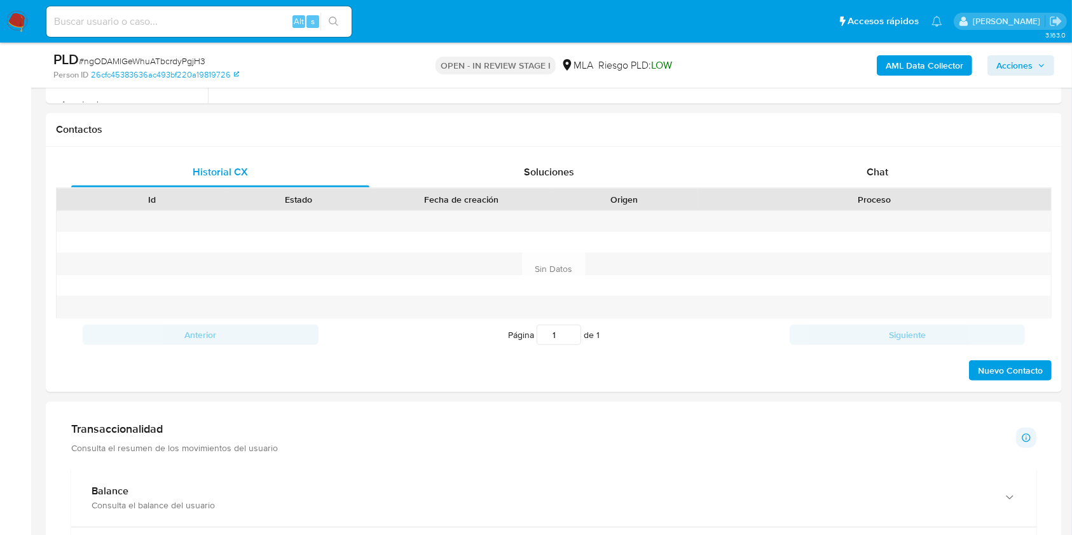
drag, startPoint x: 920, startPoint y: 167, endPoint x: 1075, endPoint y: 196, distance: 157.3
click at [920, 167] on div "Chat" at bounding box center [878, 172] width 298 height 31
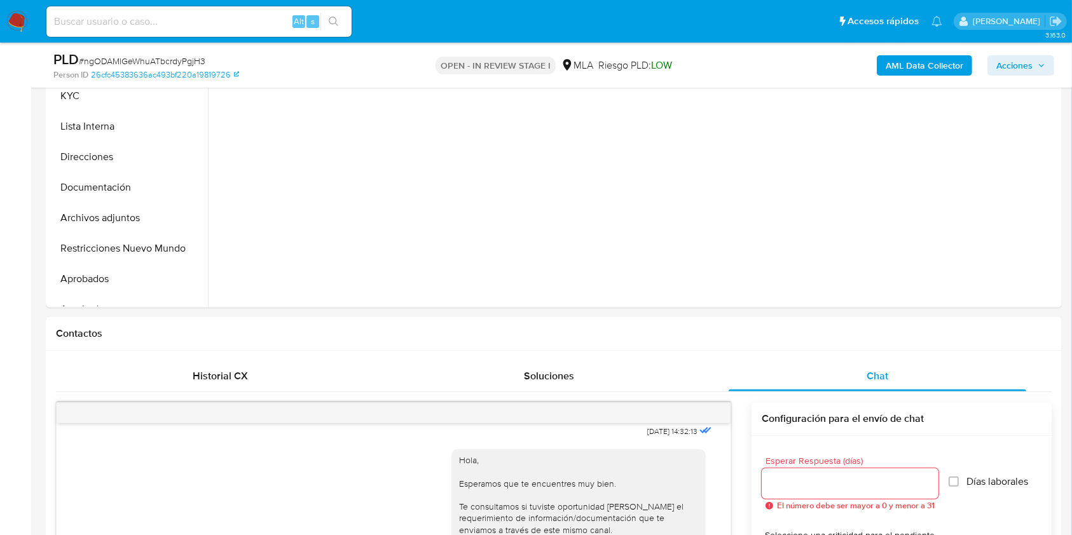
scroll to position [300, 0]
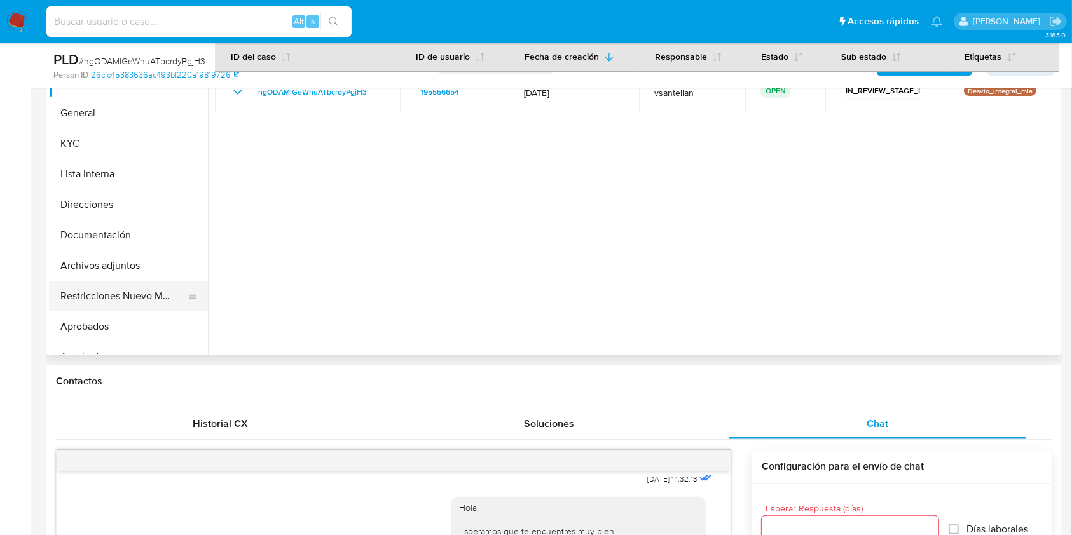
click at [134, 286] on button "Restricciones Nuevo Mundo" at bounding box center [123, 296] width 149 height 31
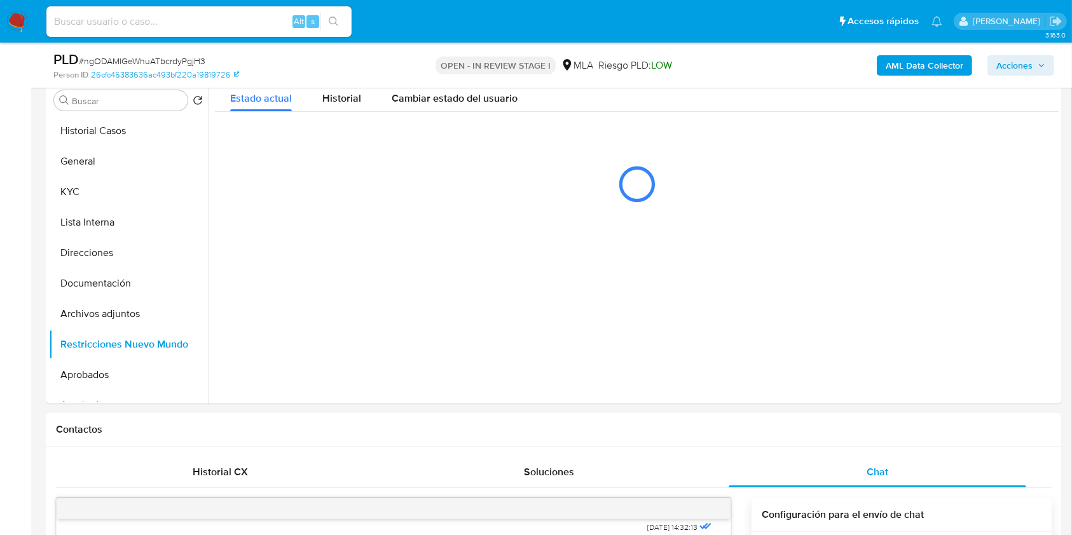
scroll to position [205, 0]
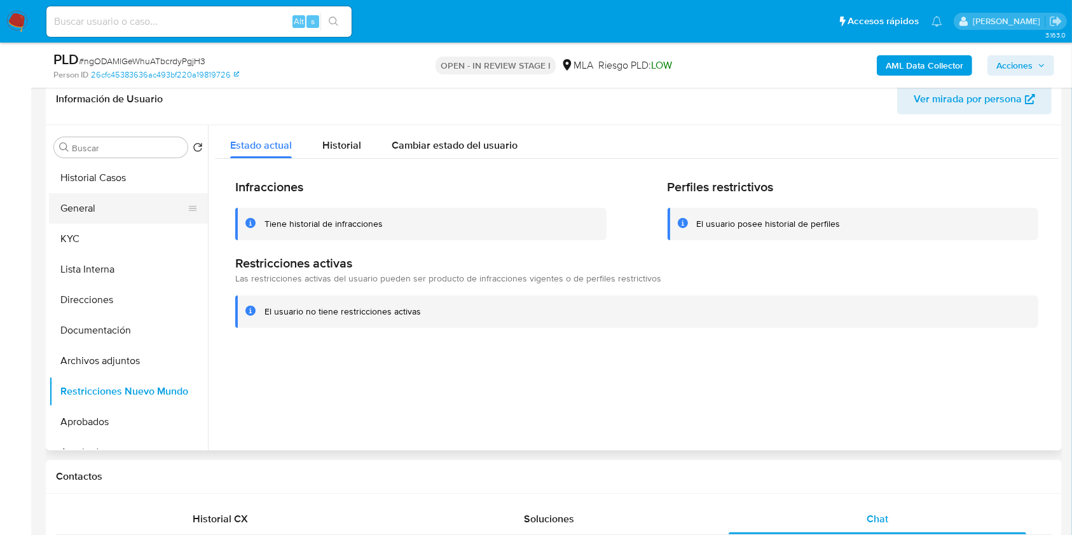
click at [74, 209] on button "General" at bounding box center [123, 208] width 149 height 31
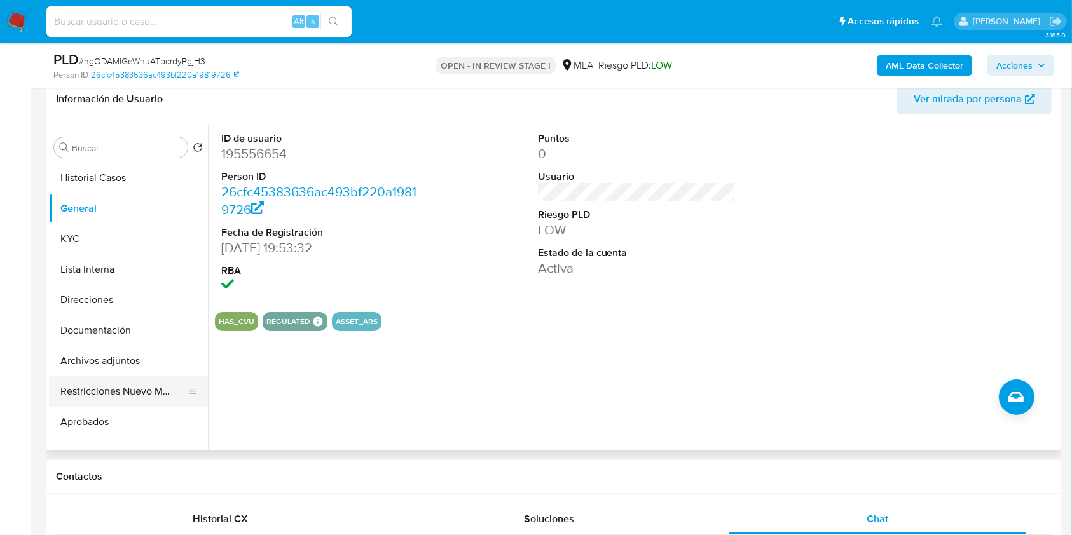
click at [125, 382] on button "Restricciones Nuevo Mundo" at bounding box center [123, 391] width 149 height 31
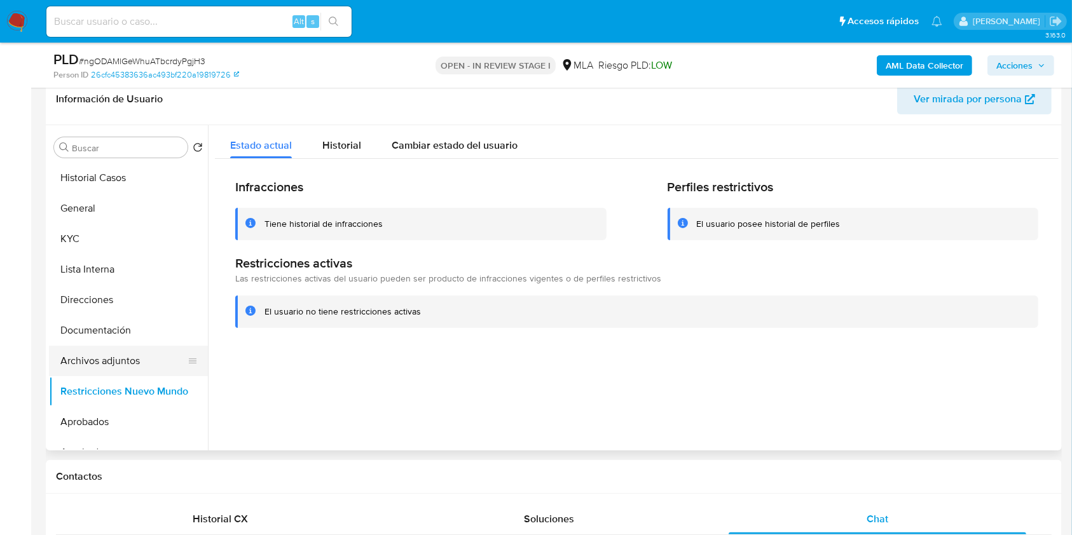
click at [129, 354] on button "Archivos adjuntos" at bounding box center [123, 361] width 149 height 31
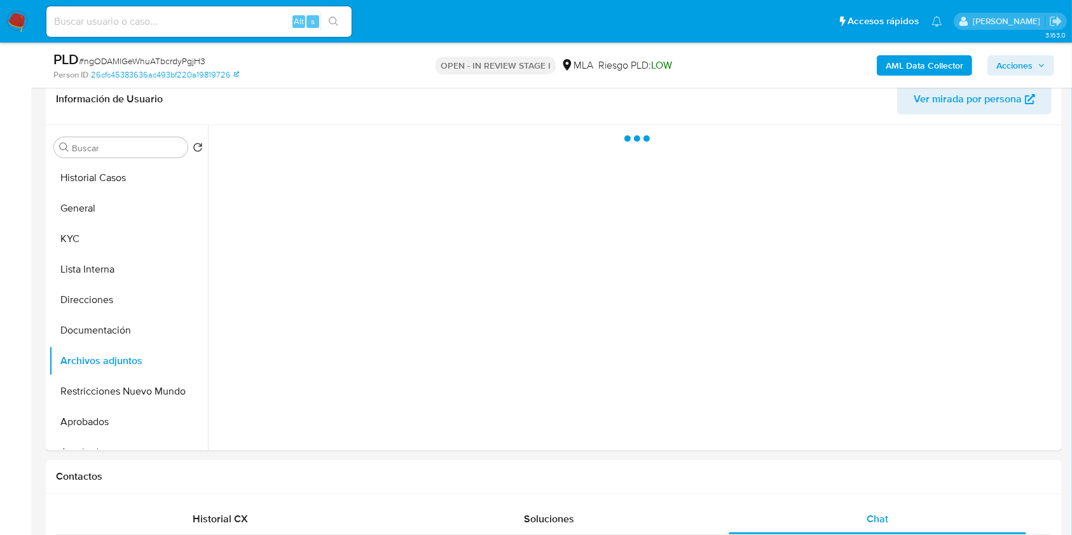
click at [1022, 57] on span "Acciones" at bounding box center [1014, 65] width 36 height 20
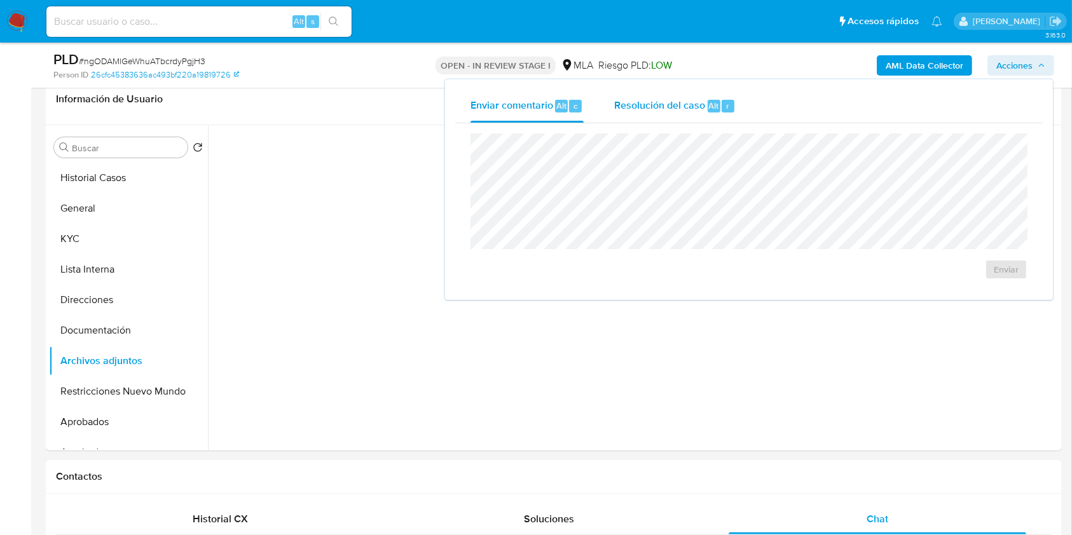
click at [684, 95] on div "Resolución del caso Alt r" at bounding box center [674, 106] width 121 height 33
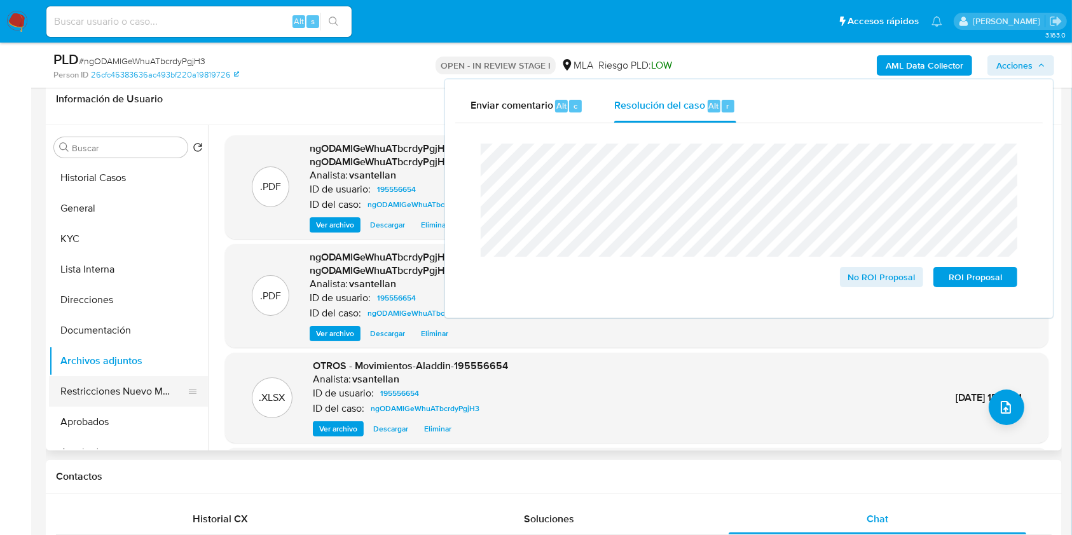
click at [144, 381] on button "Restricciones Nuevo Mundo" at bounding box center [123, 391] width 149 height 31
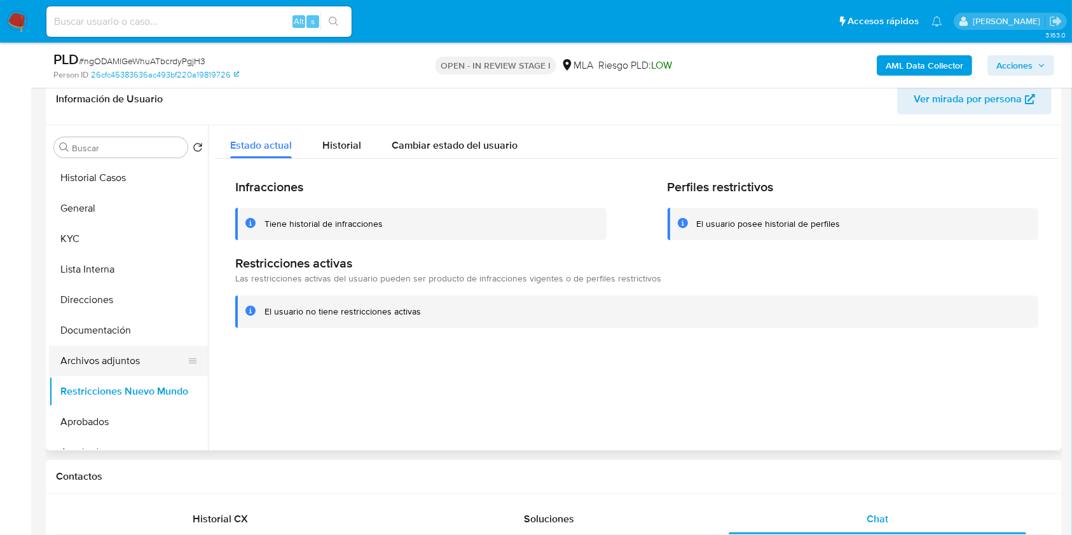
click at [130, 359] on button "Archivos adjuntos" at bounding box center [123, 361] width 149 height 31
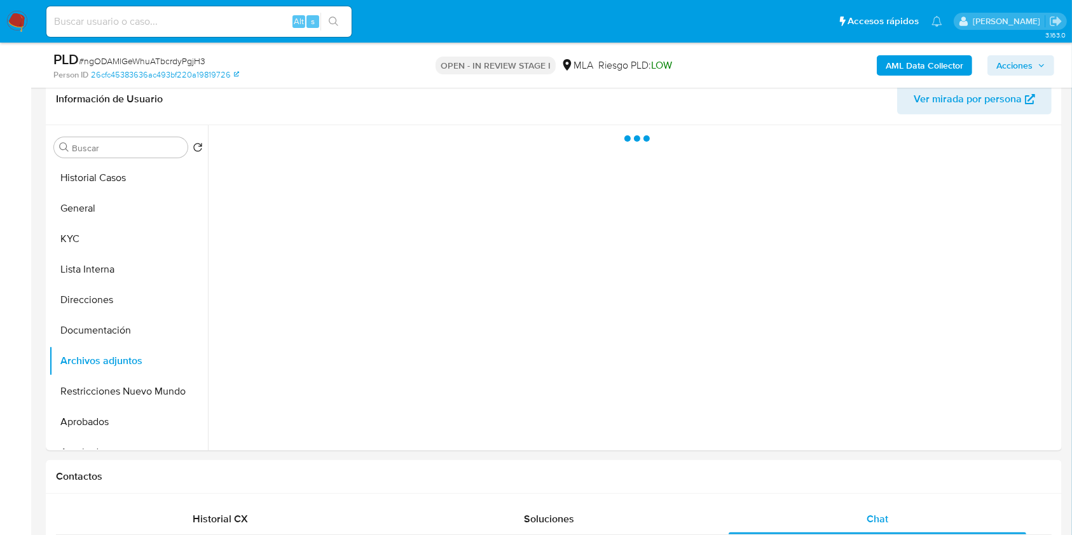
click at [1015, 69] on span "Acciones" at bounding box center [1014, 65] width 36 height 20
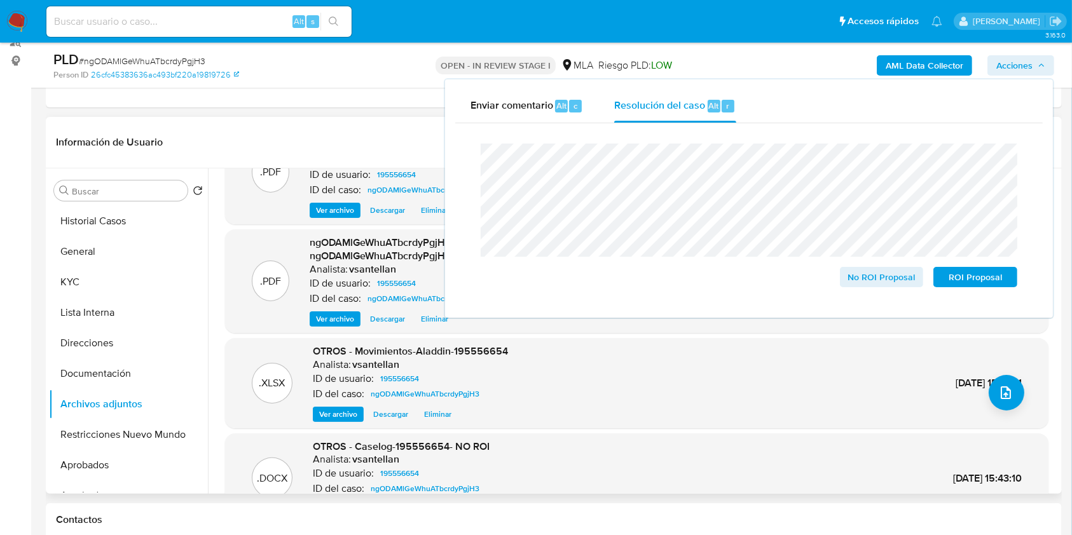
scroll to position [99, 0]
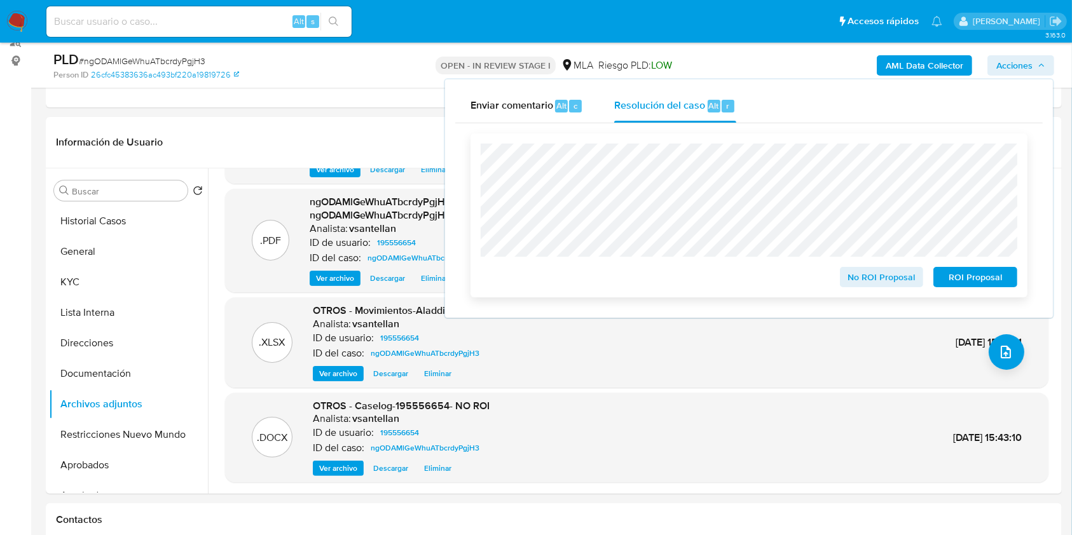
click at [886, 283] on span "No ROI Proposal" at bounding box center [882, 277] width 66 height 18
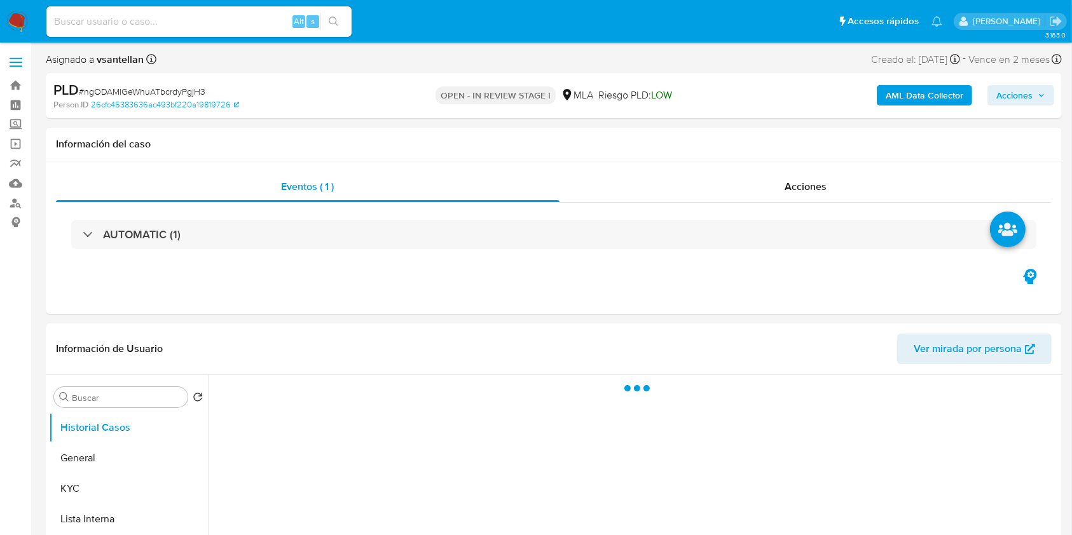
select select "10"
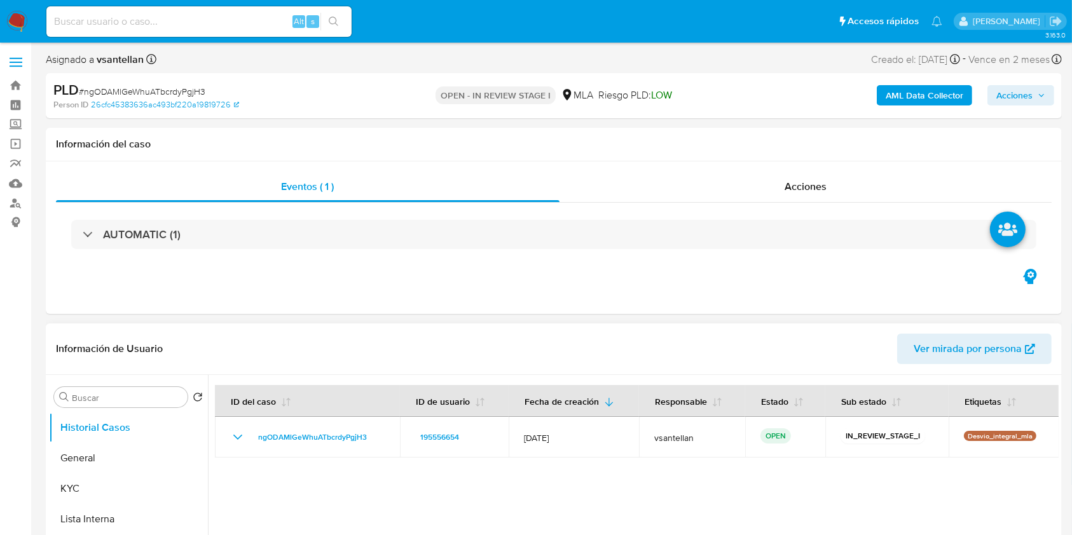
click at [689, 485] on div at bounding box center [633, 538] width 851 height 326
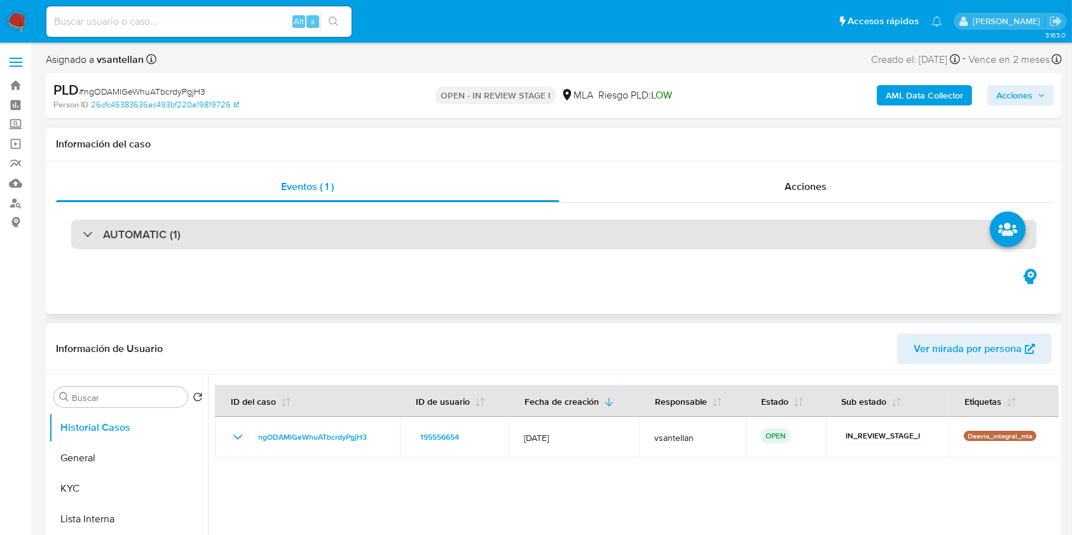
drag, startPoint x: 573, startPoint y: 267, endPoint x: 511, endPoint y: 221, distance: 77.2
click at [572, 267] on div "Eventos ( 1 ) Acciones AUTOMATIC (1)" at bounding box center [554, 238] width 1016 height 153
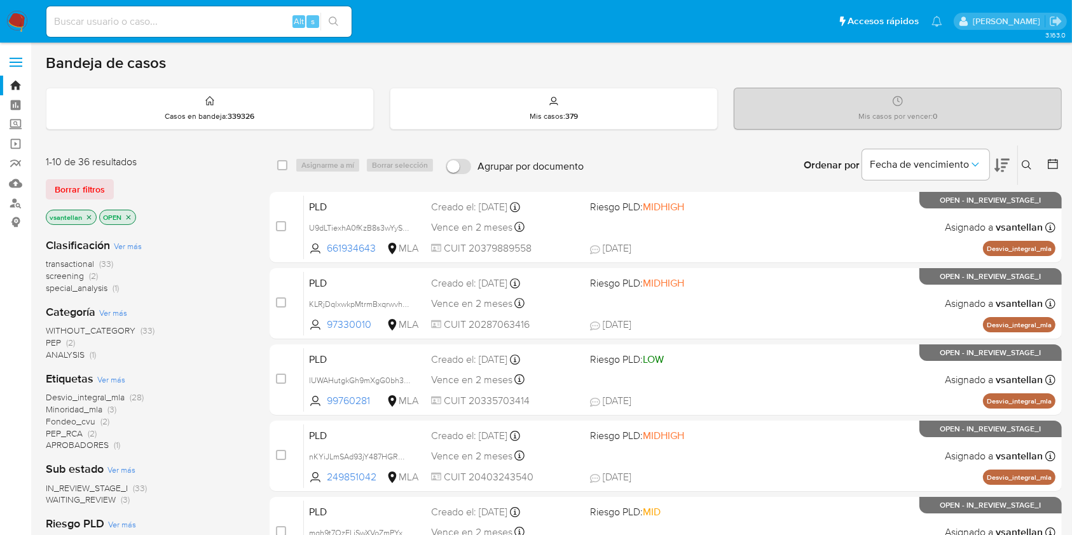
click at [1028, 158] on button at bounding box center [1028, 165] width 21 height 15
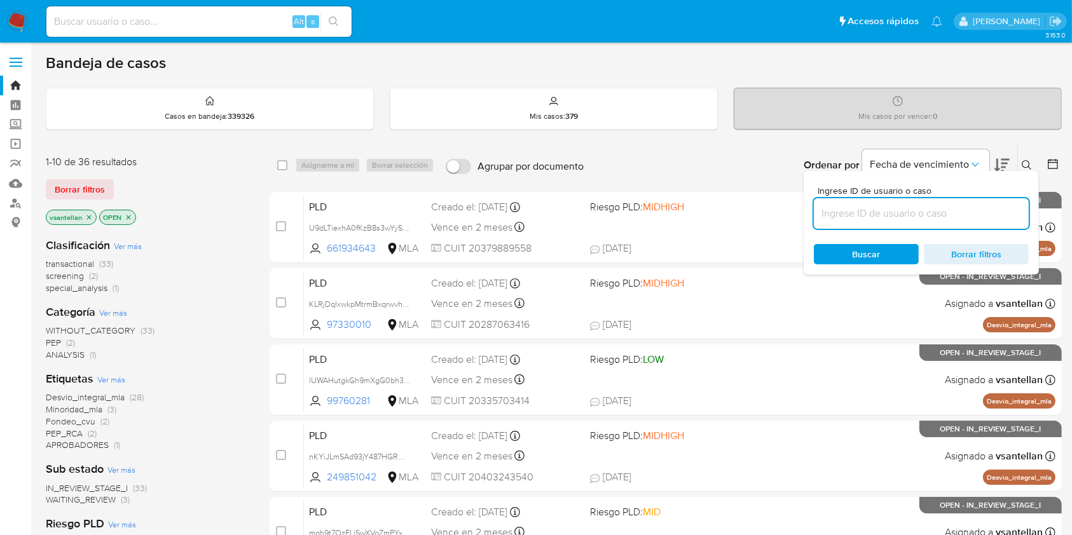
click at [931, 216] on input at bounding box center [921, 213] width 215 height 17
type input "75870727"
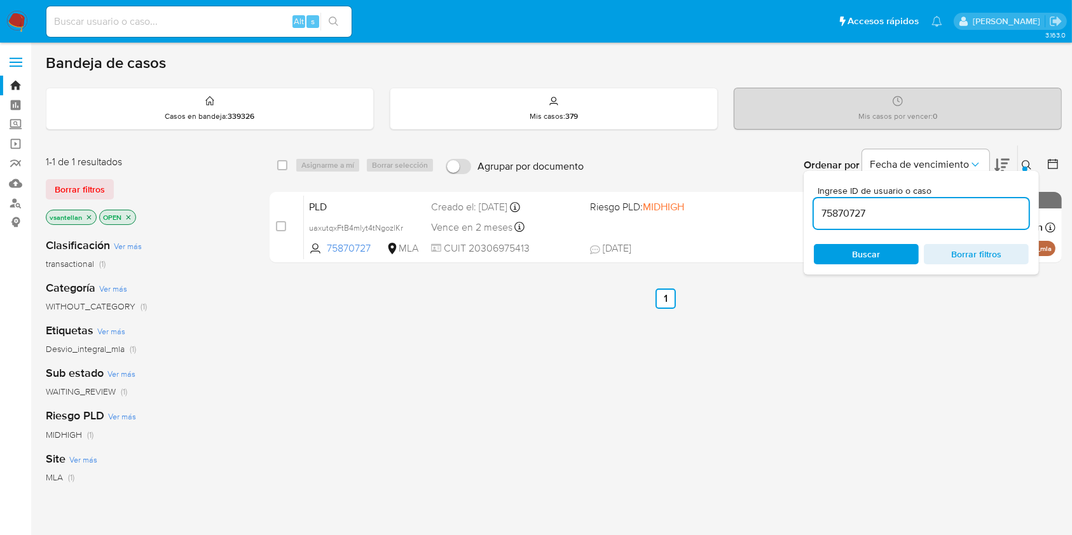
click at [1022, 160] on icon at bounding box center [1027, 165] width 10 height 10
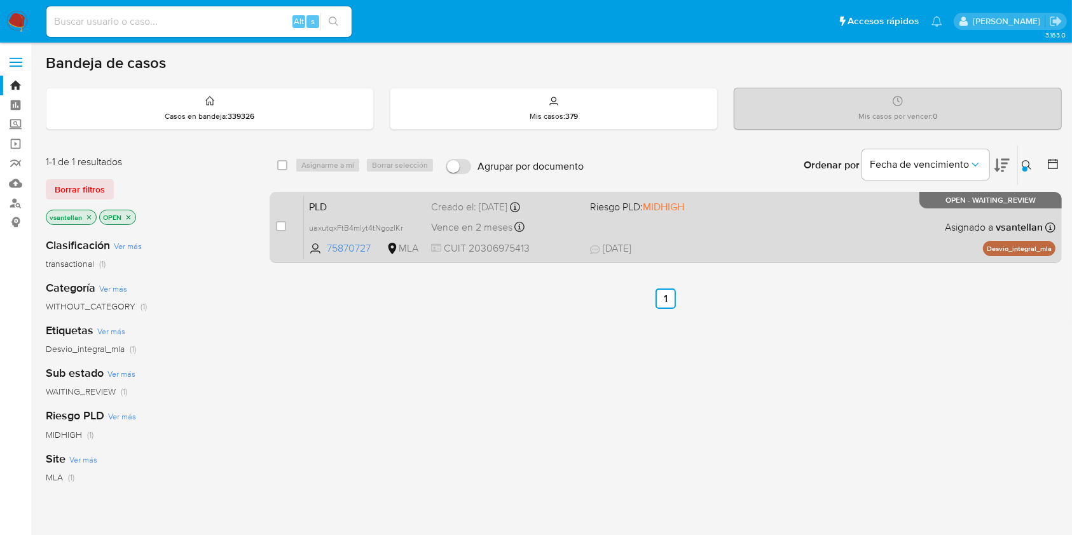
click at [780, 245] on span "[DATE] [DATE] 10:45" at bounding box center [743, 249] width 307 height 14
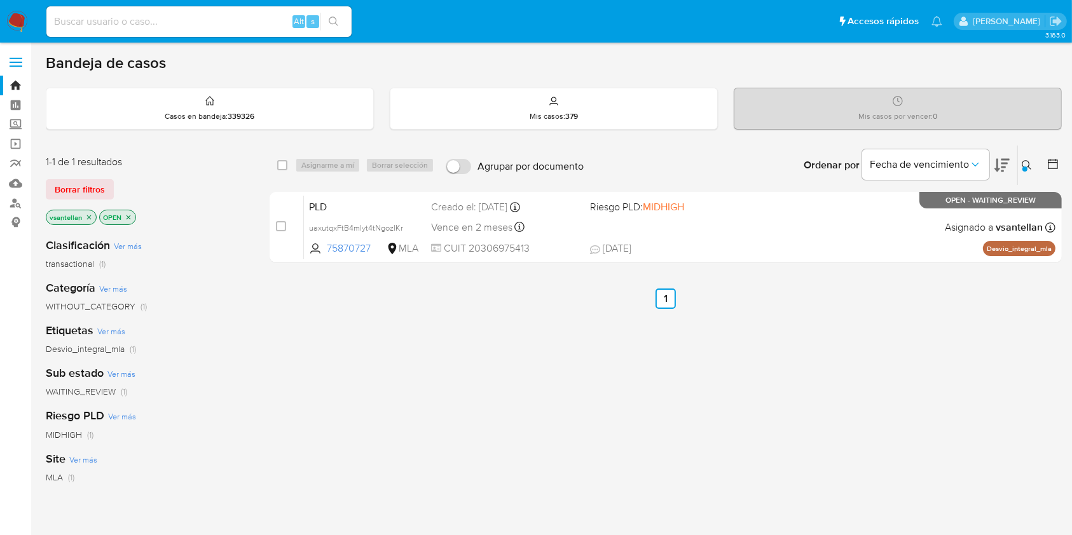
click at [90, 217] on icon "close-filter" at bounding box center [89, 218] width 8 height 8
click at [17, 25] on img at bounding box center [17, 22] width 22 height 22
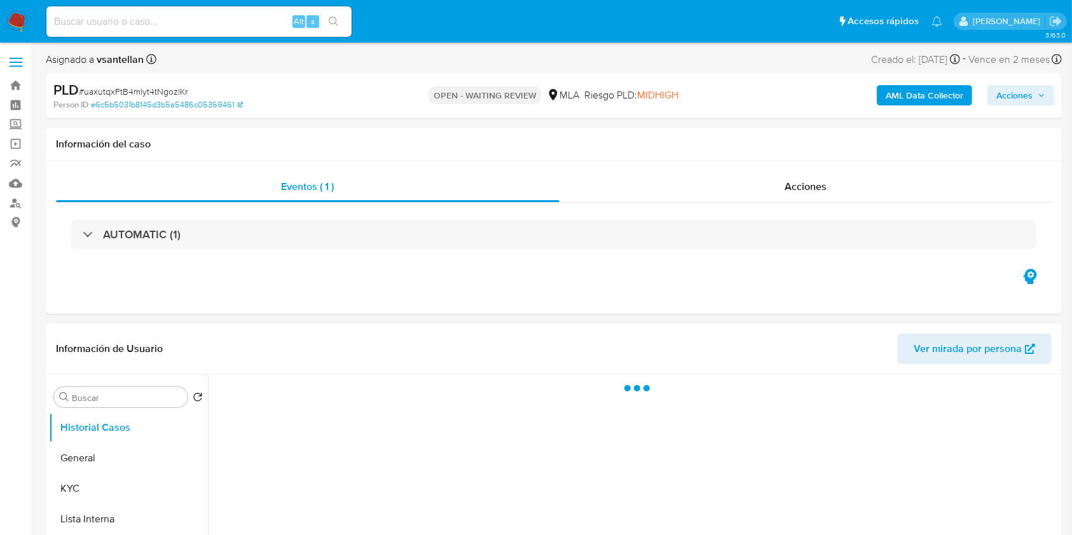
select select "10"
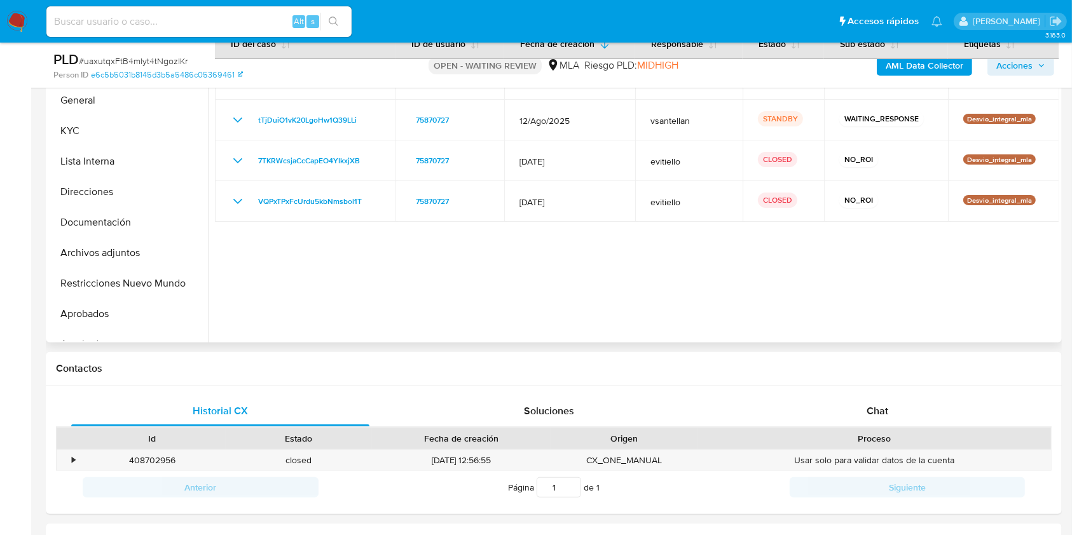
scroll to position [310, 0]
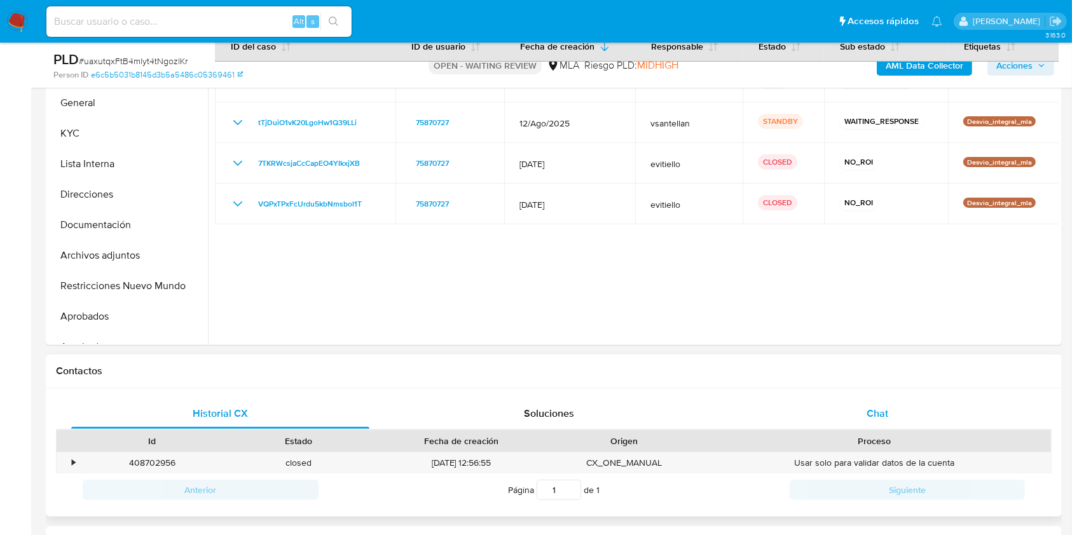
click at [890, 410] on div "Chat" at bounding box center [878, 414] width 298 height 31
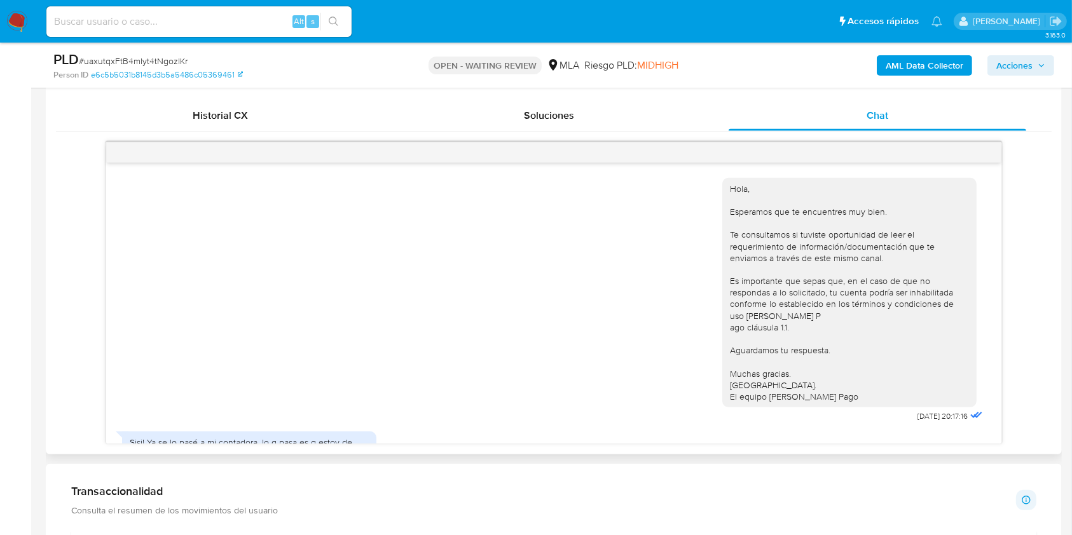
scroll to position [50, 0]
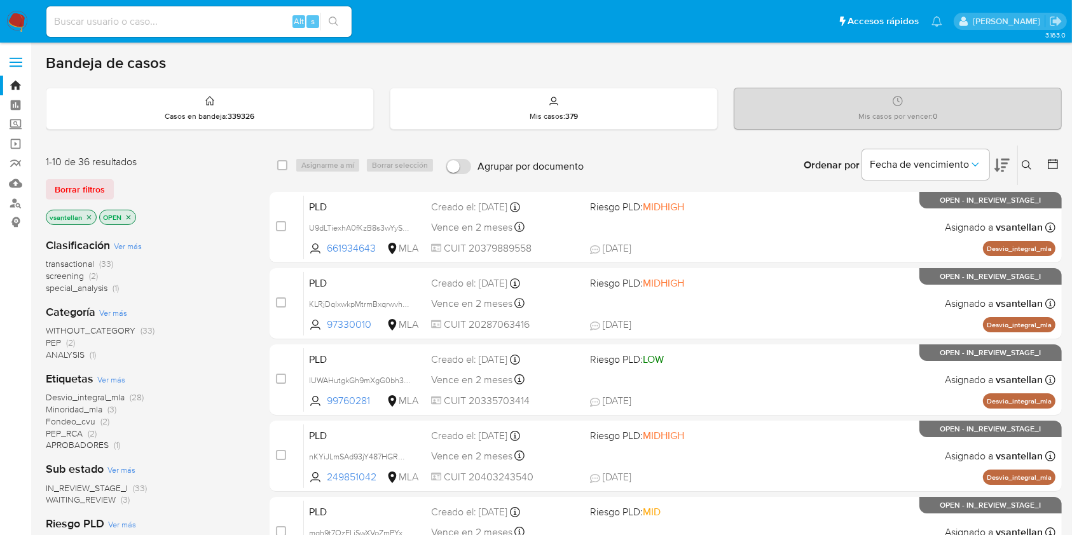
drag, startPoint x: 1028, startPoint y: 162, endPoint x: 1026, endPoint y: 170, distance: 8.4
click at [1028, 162] on icon at bounding box center [1027, 165] width 10 height 10
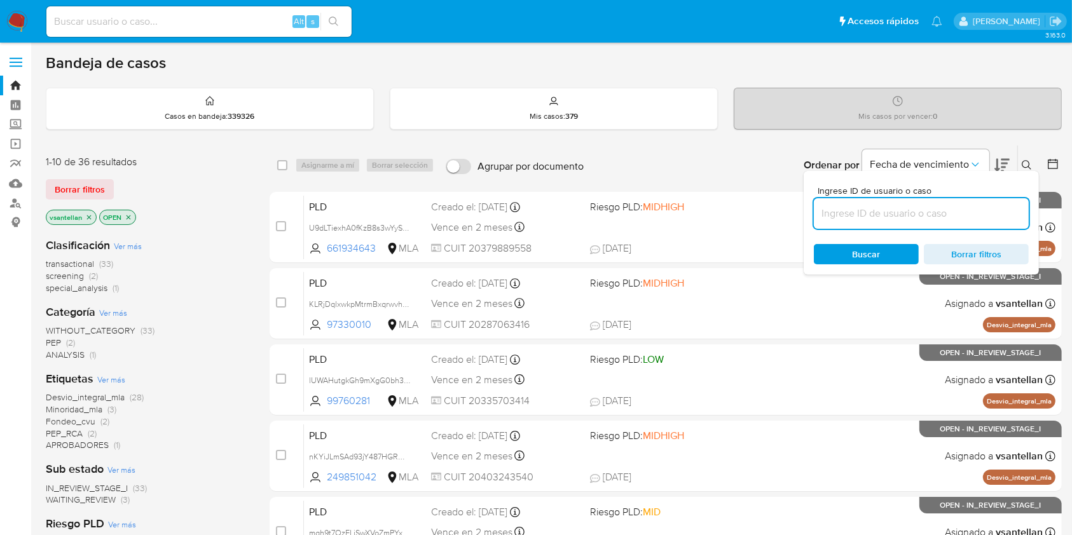
click at [928, 210] on input at bounding box center [921, 213] width 215 height 17
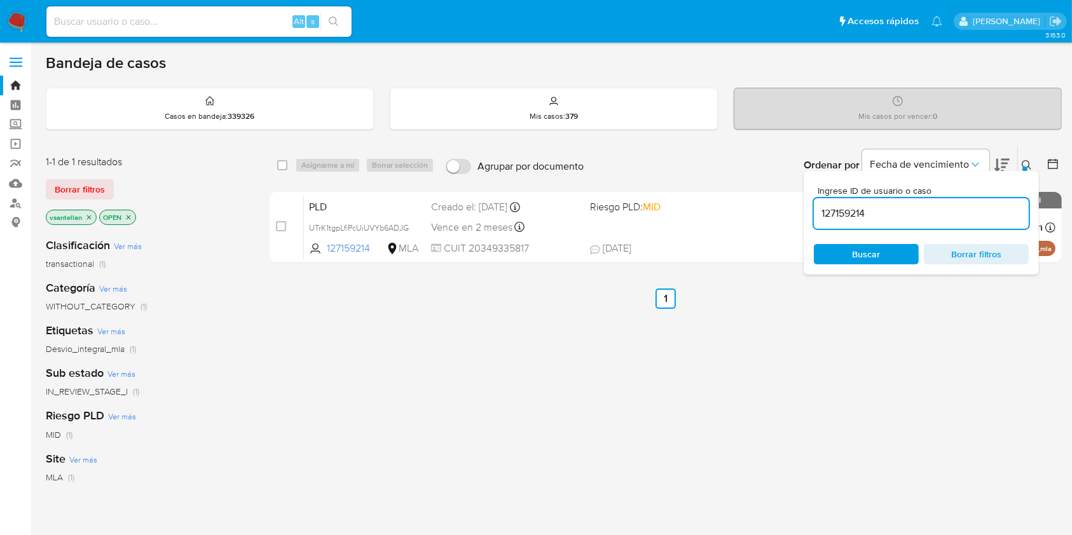
click at [1024, 164] on icon at bounding box center [1027, 165] width 10 height 10
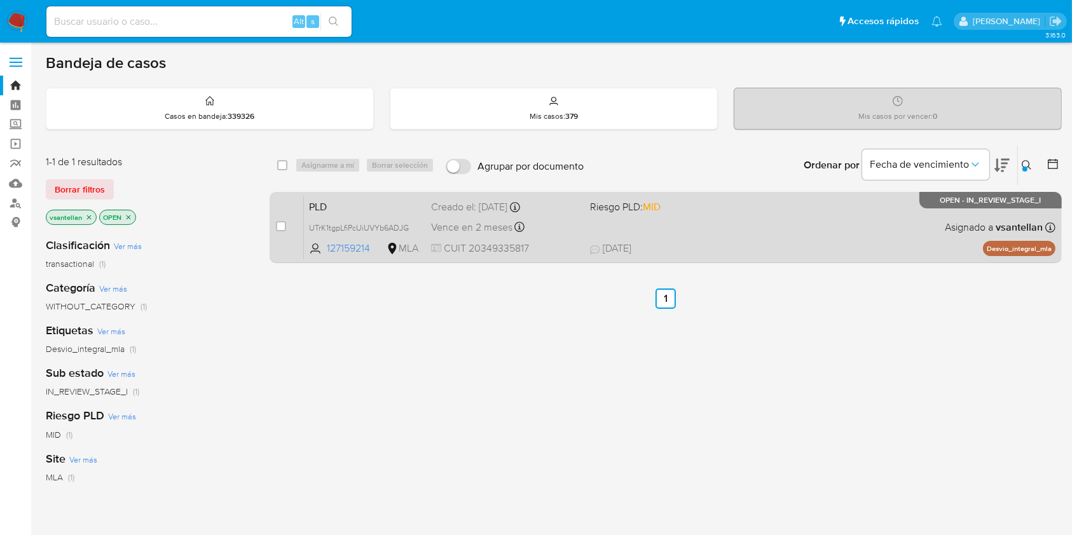
click at [750, 216] on div "PLD UTrK1tgpLfiPcUiUVYb6ADJG 127159214 MLA Riesgo PLD: MID Creado el: 12/09/202…" at bounding box center [680, 227] width 752 height 64
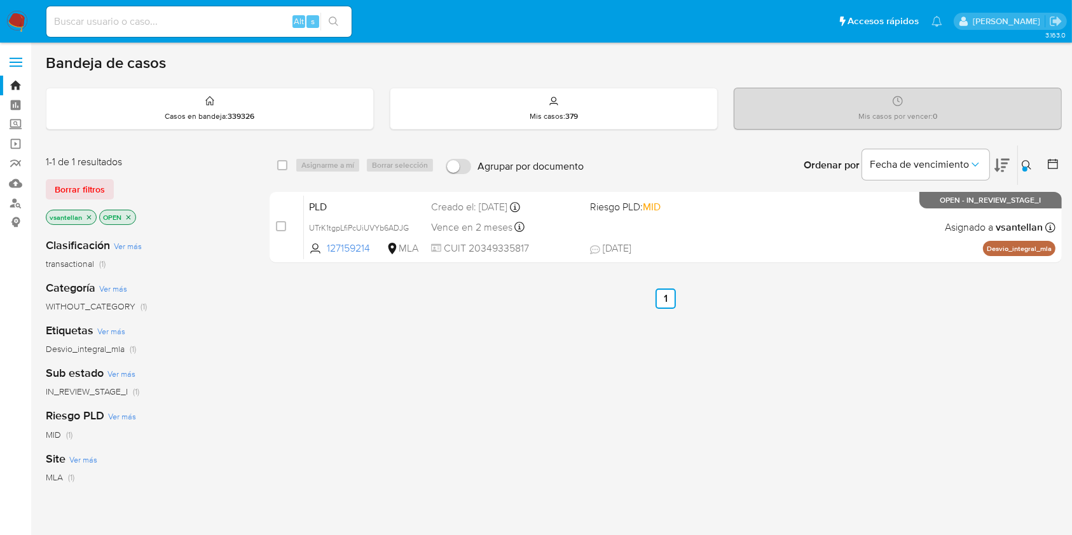
click at [1032, 161] on icon at bounding box center [1027, 165] width 10 height 10
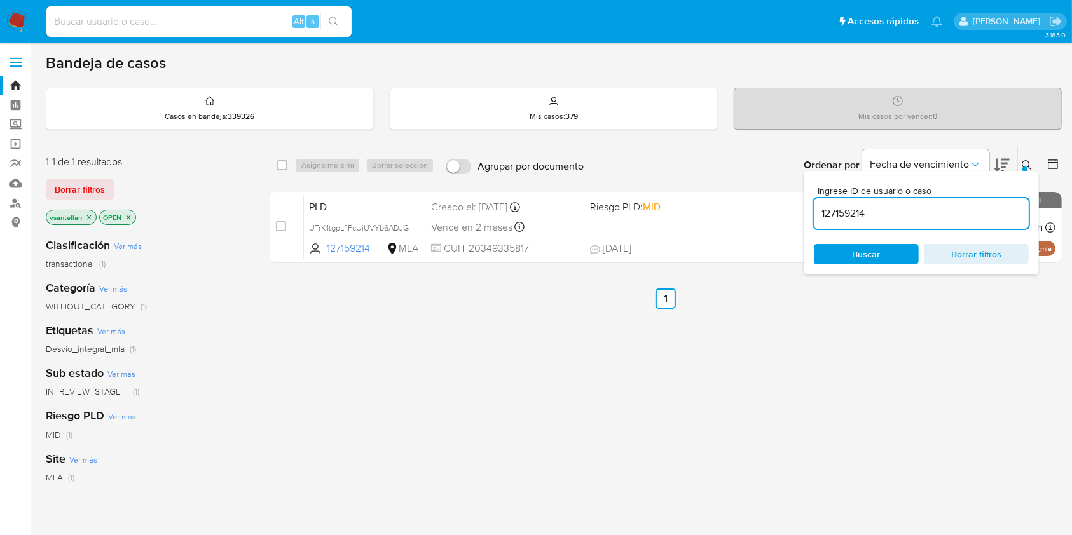
click at [876, 223] on div "127159214" at bounding box center [921, 213] width 215 height 31
click at [877, 219] on input "127159214" at bounding box center [921, 213] width 215 height 17
paste input "430753710"
type input "1430753710"
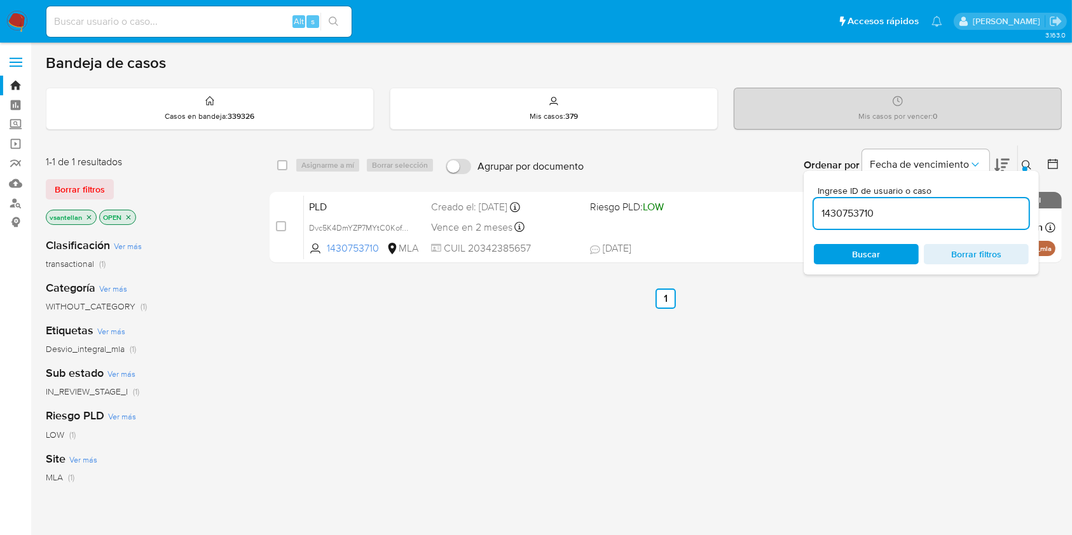
click at [1024, 164] on icon at bounding box center [1027, 165] width 10 height 10
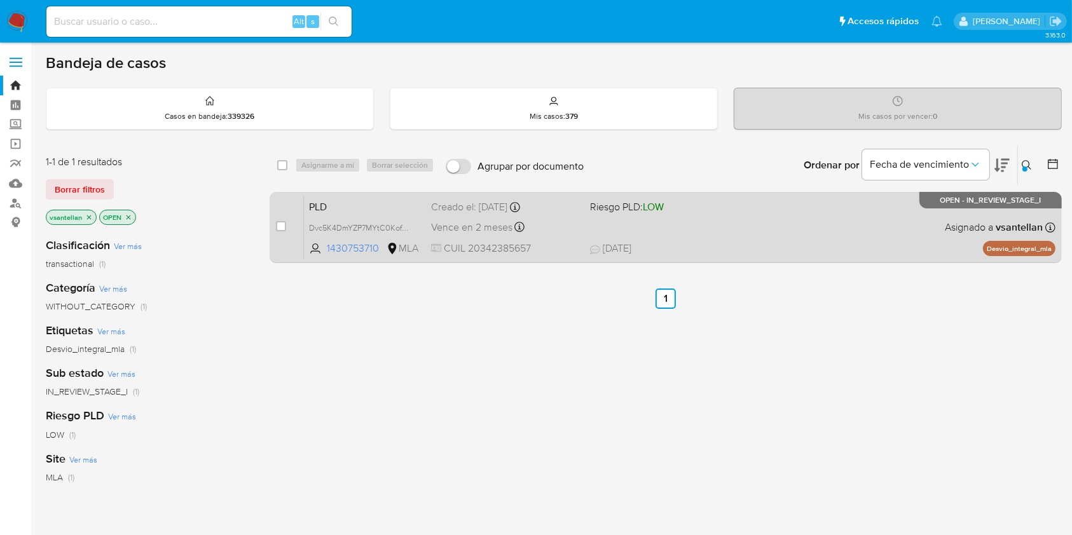
click at [853, 204] on div "PLD Dvc5K4DmYZP7MYtC0KofdcPn 1430753710 MLA Riesgo PLD: LOW Creado el: 12/09/20…" at bounding box center [680, 227] width 752 height 64
click at [285, 224] on input "checkbox" at bounding box center [281, 226] width 10 height 10
checkbox input "true"
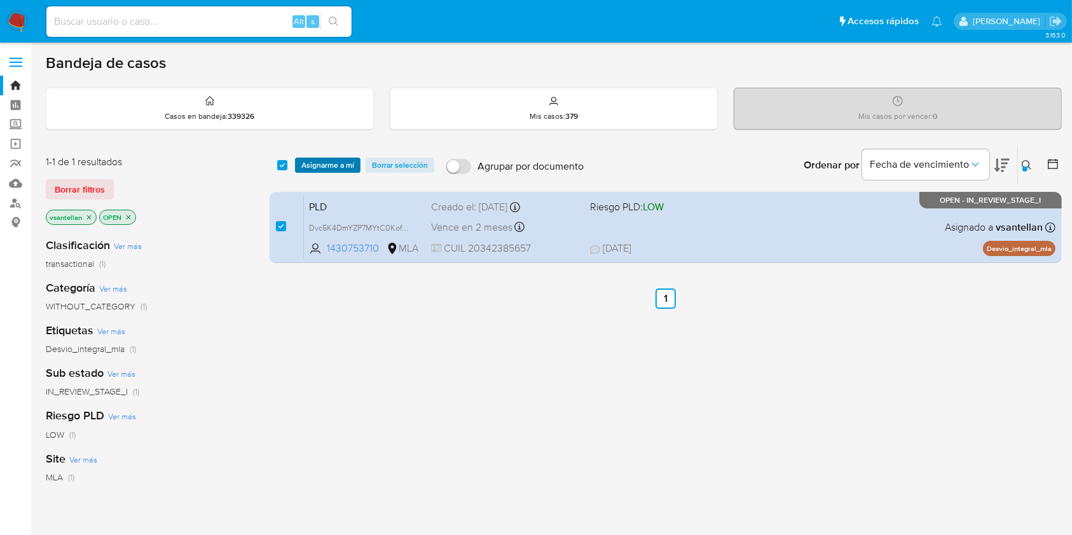
click at [337, 165] on span "Asignarme a mí" at bounding box center [327, 165] width 53 height 13
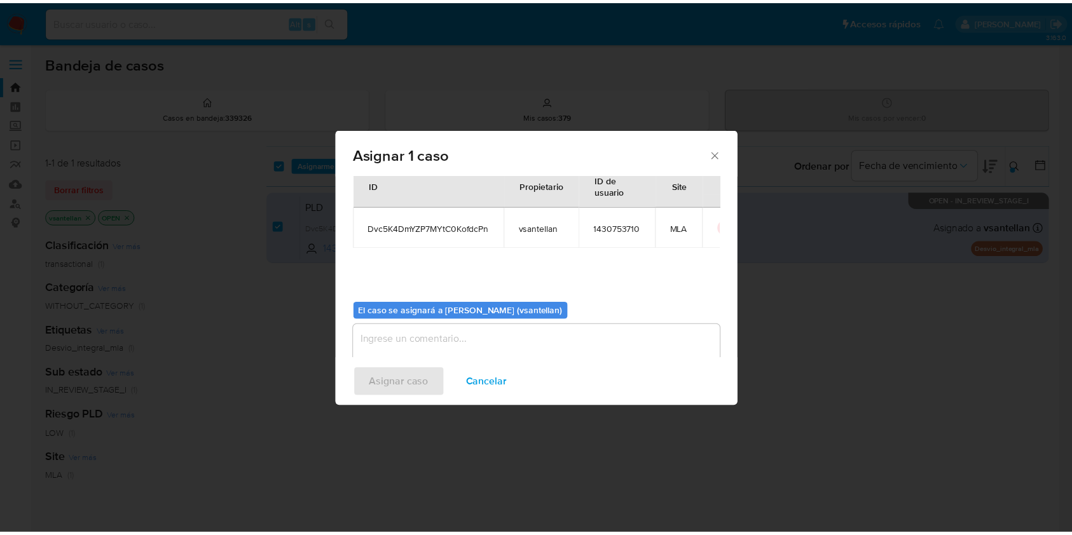
scroll to position [65, 0]
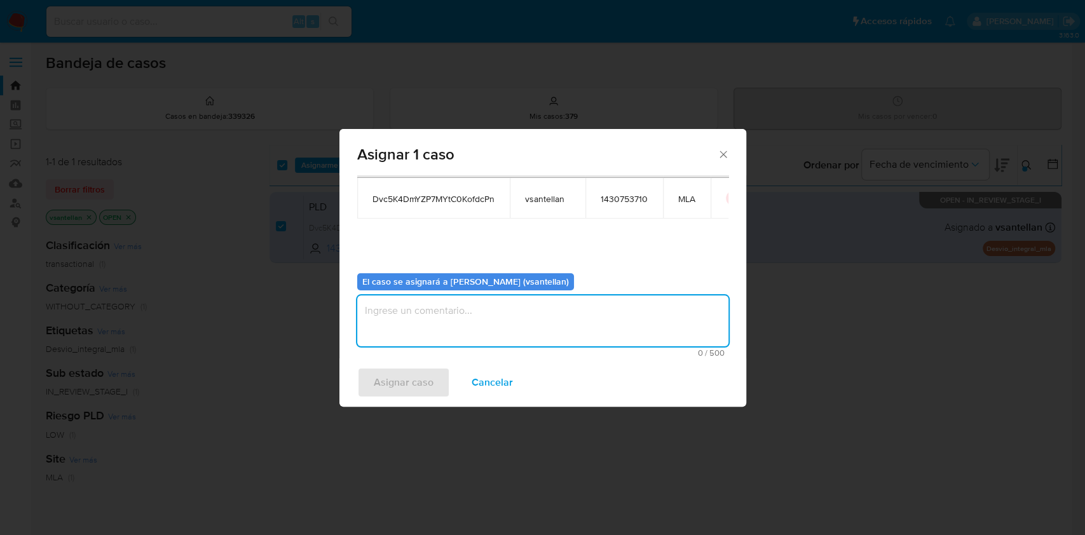
drag, startPoint x: 385, startPoint y: 333, endPoint x: 406, endPoint y: 387, distance: 57.4
click at [387, 333] on textarea "assign-modal" at bounding box center [542, 321] width 371 height 51
type textarea "1"
click at [412, 394] on span "Asignar caso" at bounding box center [404, 383] width 60 height 28
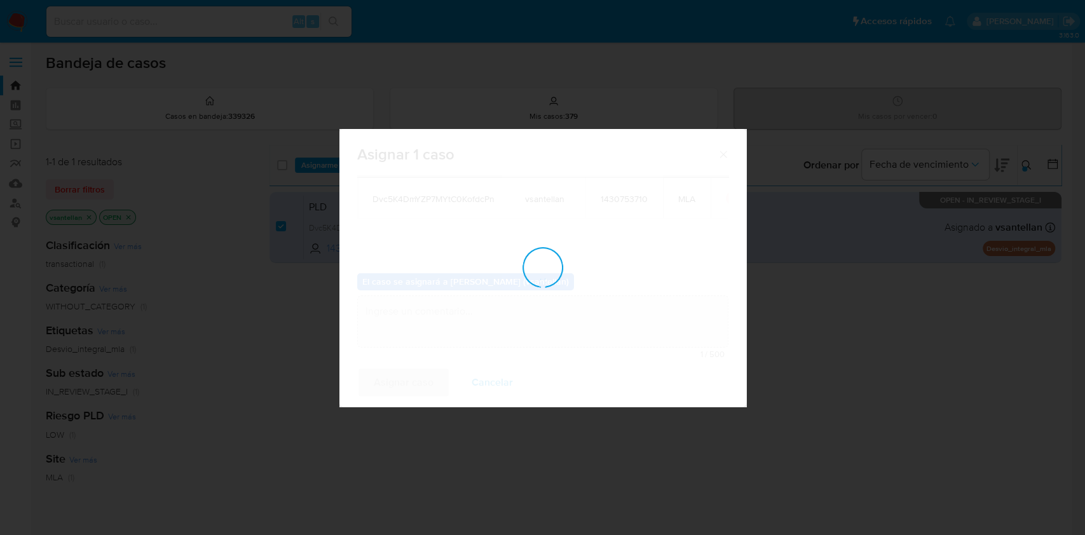
checkbox input "false"
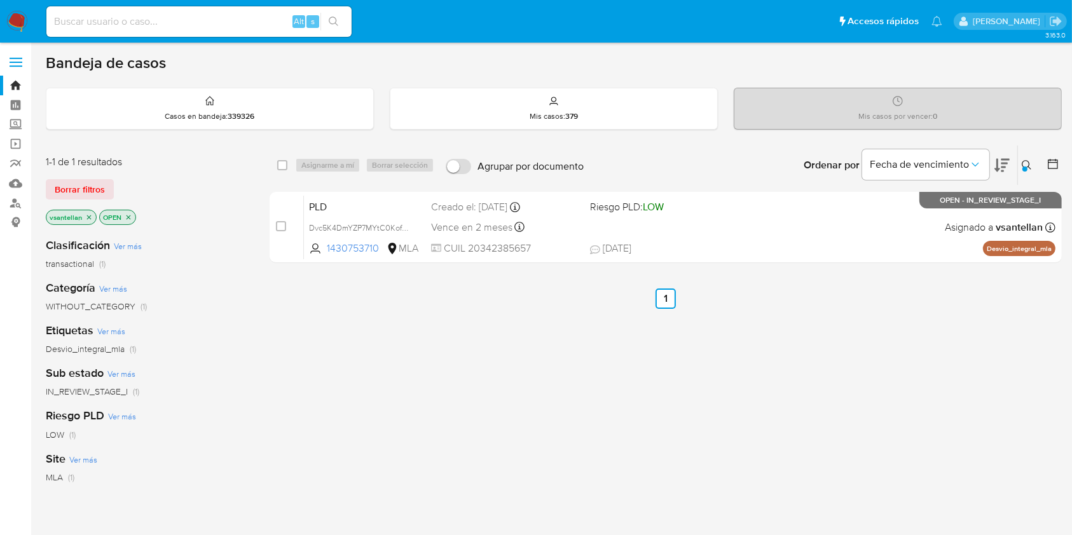
click at [856, 348] on div "select-all-cases-checkbox Asignarme a mí Borrar selección Agrupar por documento…" at bounding box center [666, 433] width 792 height 576
click at [24, 12] on img at bounding box center [17, 22] width 22 height 22
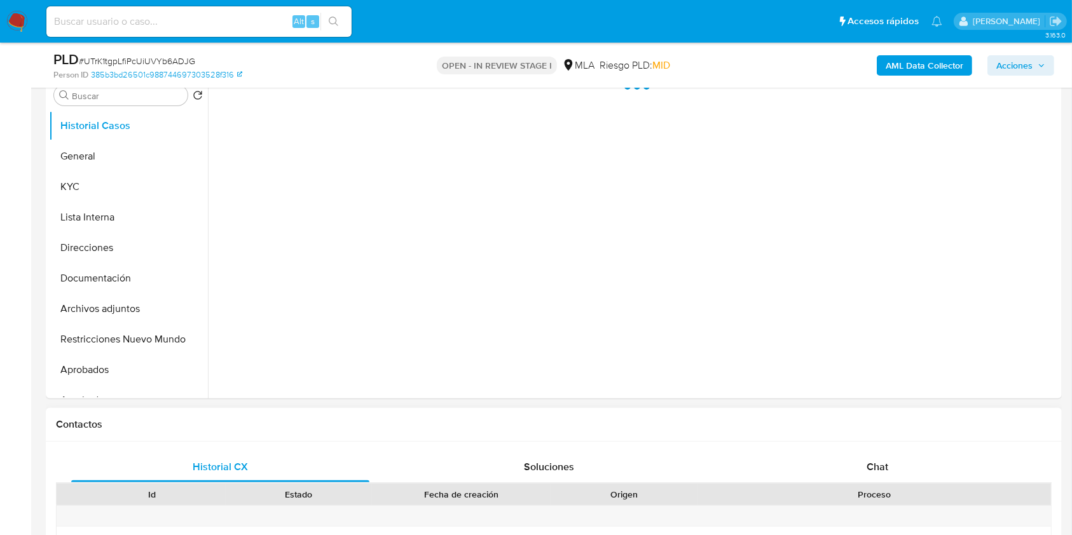
scroll to position [339, 0]
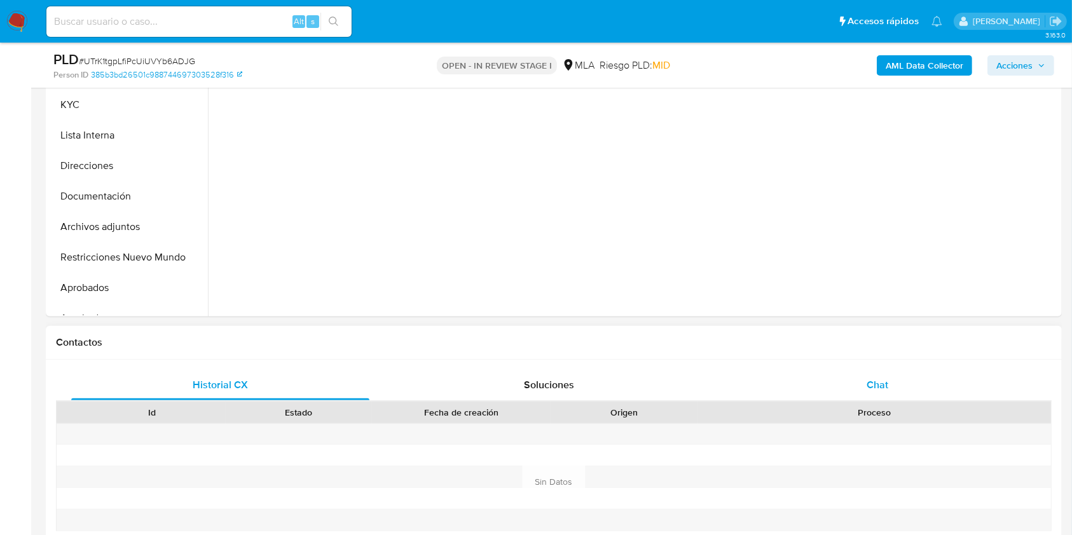
drag, startPoint x: 911, startPoint y: 372, endPoint x: 917, endPoint y: 369, distance: 6.5
click at [911, 373] on div "Chat" at bounding box center [878, 385] width 298 height 31
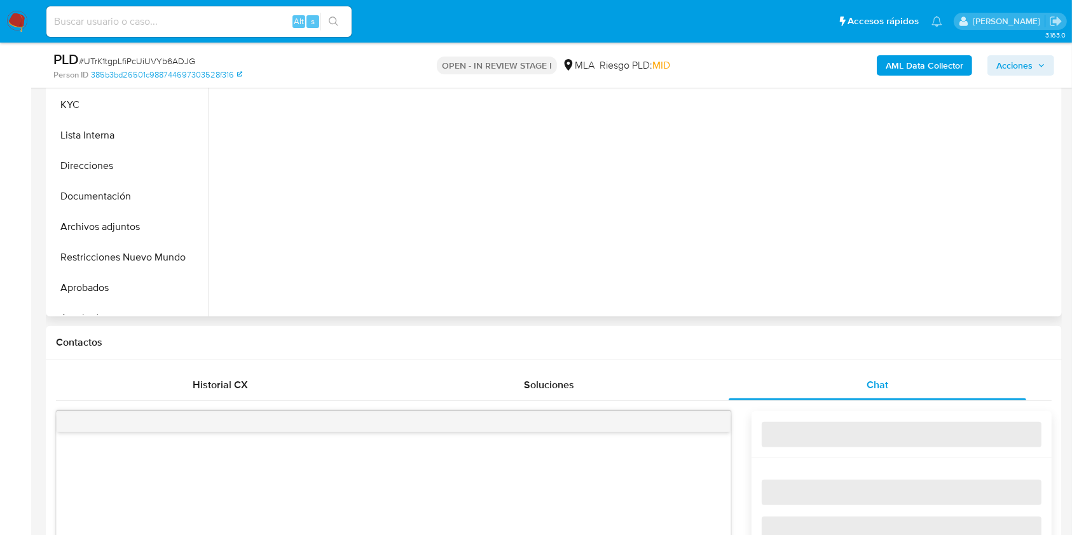
select select "10"
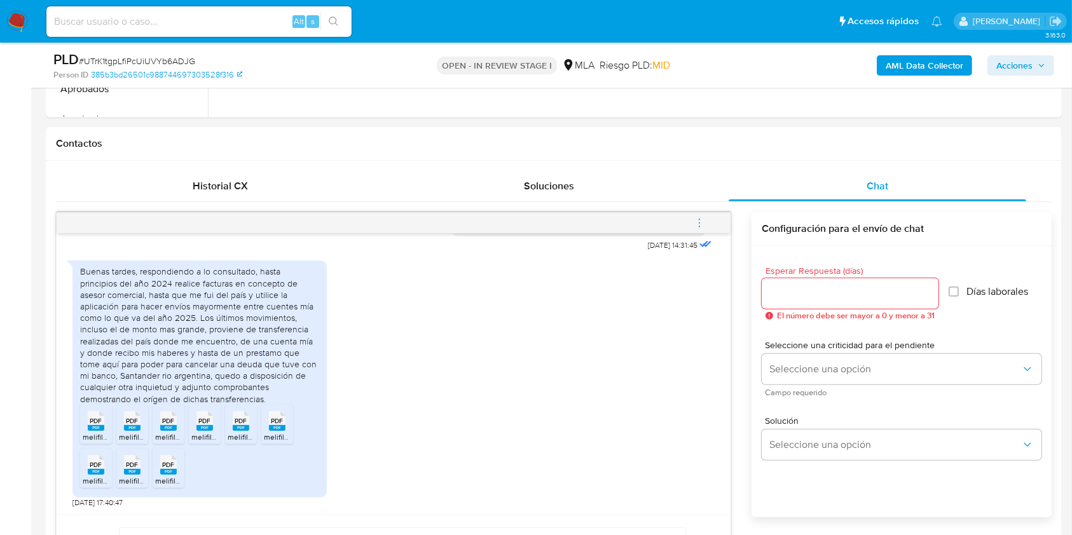
scroll to position [593, 0]
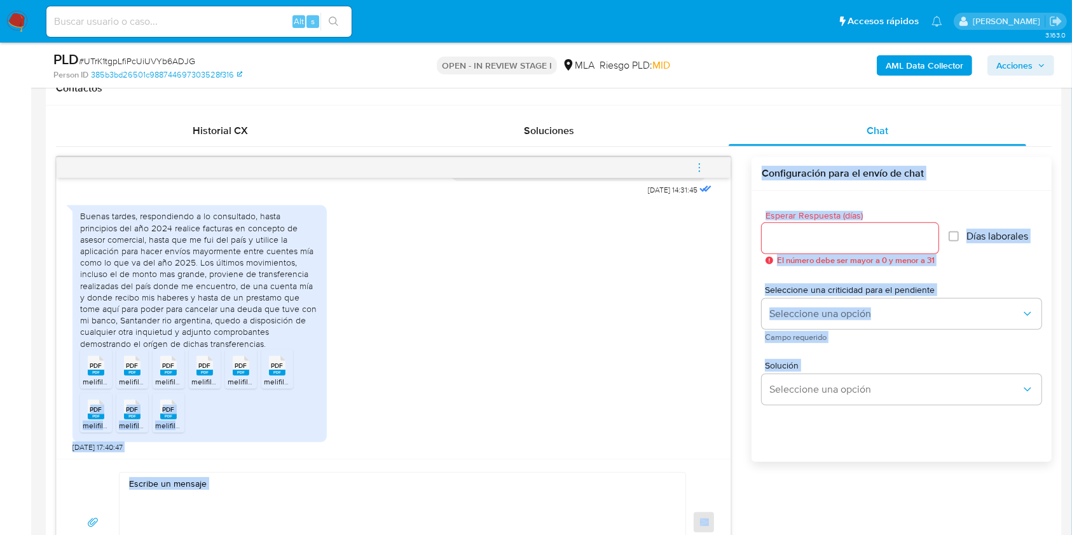
drag, startPoint x: 738, startPoint y: 416, endPoint x: 741, endPoint y: 375, distance: 41.5
click at [741, 375] on div "[DATE] 14:31:45 Buenas tardes, respondiendo a lo consultado, hasta principios d…" at bounding box center [554, 372] width 996 height 430
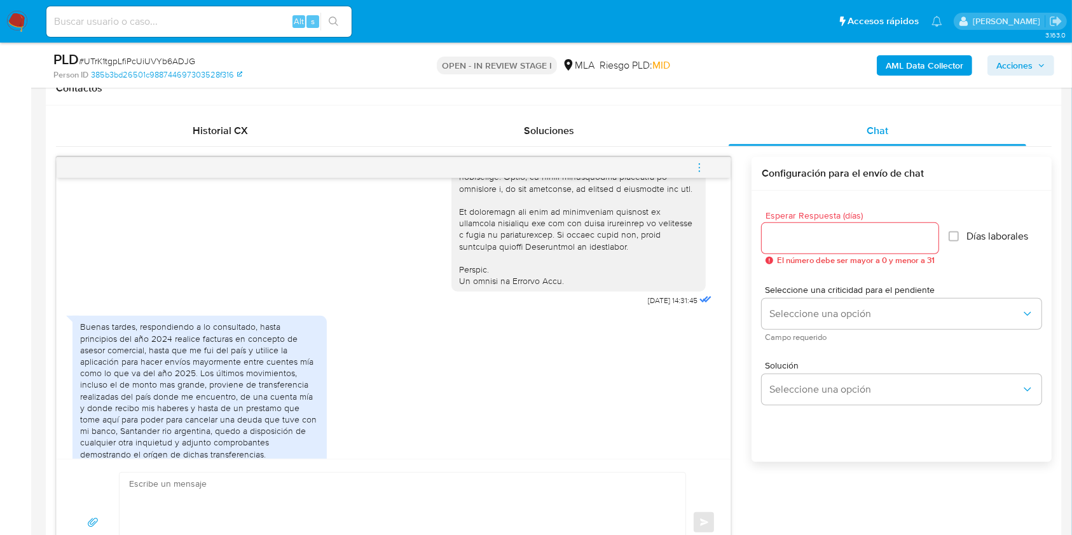
scroll to position [704, 0]
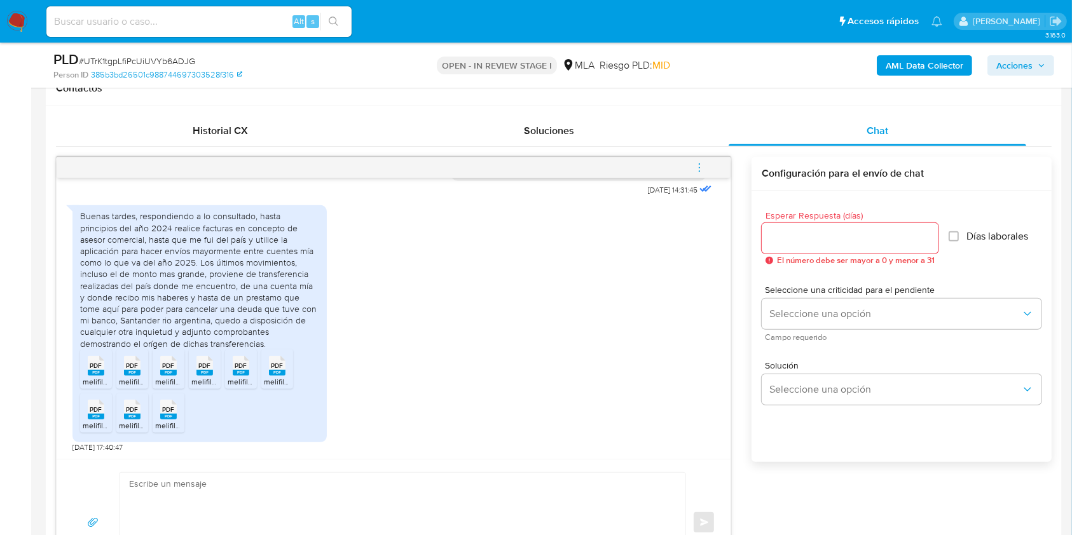
click at [99, 373] on rect at bounding box center [96, 373] width 17 height 6
click at [128, 372] on rect at bounding box center [132, 373] width 17 height 6
click at [184, 365] on ul "PDF PDF melifile8600223124596896292.pdf PDF PDF melifile7773678420230309684.pdf…" at bounding box center [199, 394] width 239 height 88
drag, startPoint x: 169, startPoint y: 369, endPoint x: 193, endPoint y: 373, distance: 24.6
click at [169, 369] on span "PDF" at bounding box center [169, 366] width 12 height 8
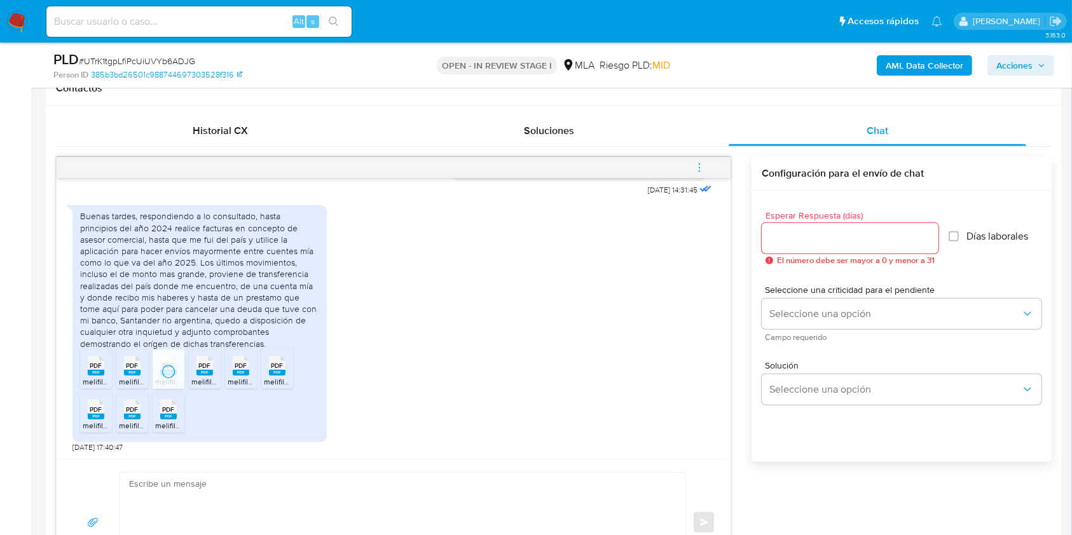
click at [195, 373] on div "PDF PDF" at bounding box center [204, 364] width 27 height 25
drag, startPoint x: 224, startPoint y: 373, endPoint x: 230, endPoint y: 371, distance: 6.6
click at [226, 372] on ul "PDF PDF melifile8600223124596896292.pdf PDF PDF melifile7773678420230309684.pdf…" at bounding box center [199, 394] width 239 height 88
click at [249, 369] on div "PDF PDF" at bounding box center [241, 364] width 27 height 25
drag, startPoint x: 271, startPoint y: 376, endPoint x: 239, endPoint y: 378, distance: 31.8
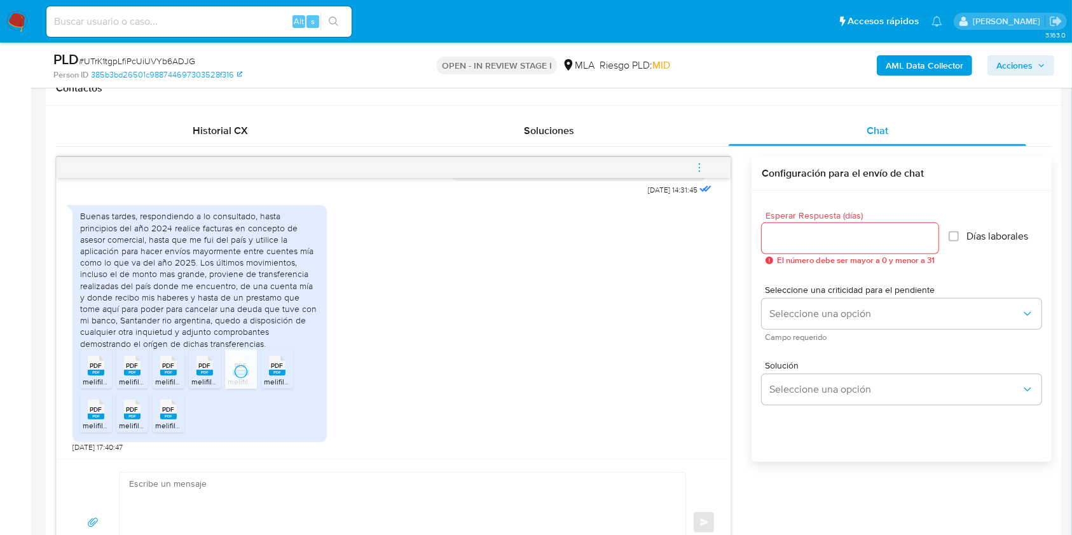
click at [272, 376] on icon "PDF" at bounding box center [277, 366] width 17 height 22
drag, startPoint x: 104, startPoint y: 410, endPoint x: 121, endPoint y: 412, distance: 17.3
click at [104, 410] on div "PDF PDF" at bounding box center [96, 408] width 27 height 25
drag, startPoint x: 134, startPoint y: 409, endPoint x: 156, endPoint y: 417, distance: 23.5
click at [134, 409] on span "PDF" at bounding box center [133, 410] width 12 height 8
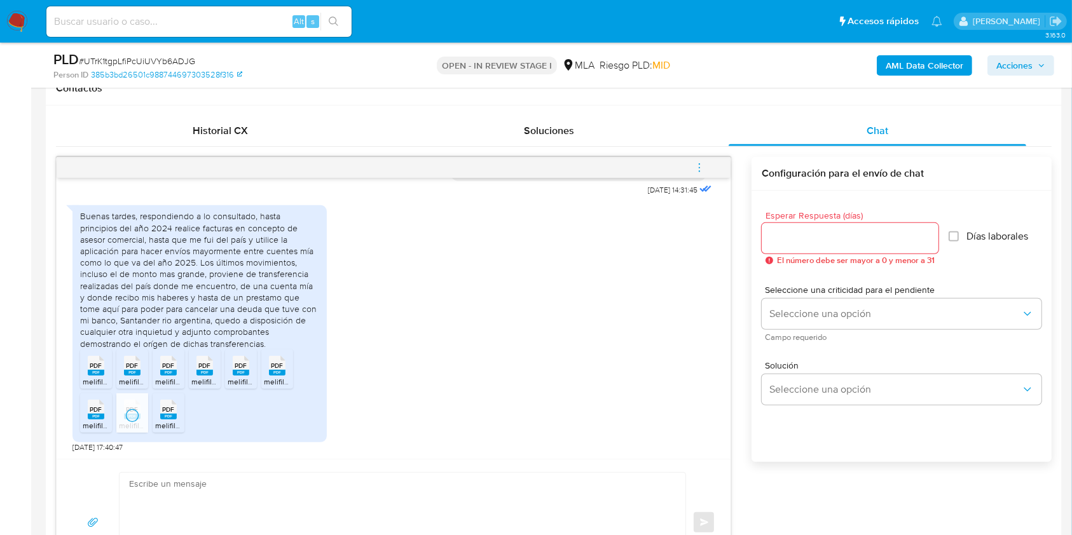
click at [156, 417] on div "PDF PDF" at bounding box center [168, 408] width 27 height 25
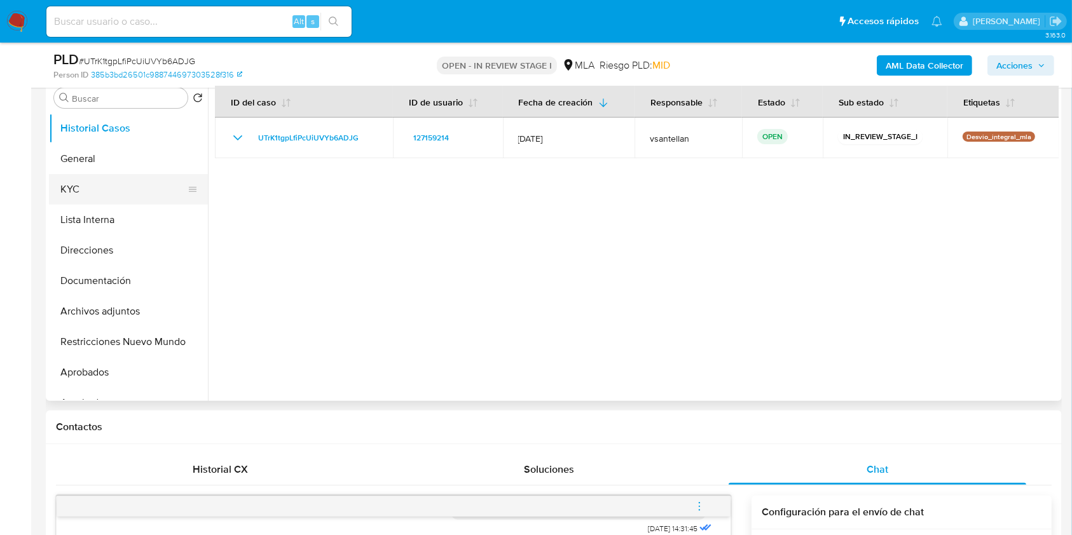
drag, startPoint x: 98, startPoint y: 179, endPoint x: 107, endPoint y: 181, distance: 9.1
click at [98, 179] on button "KYC" at bounding box center [123, 189] width 149 height 31
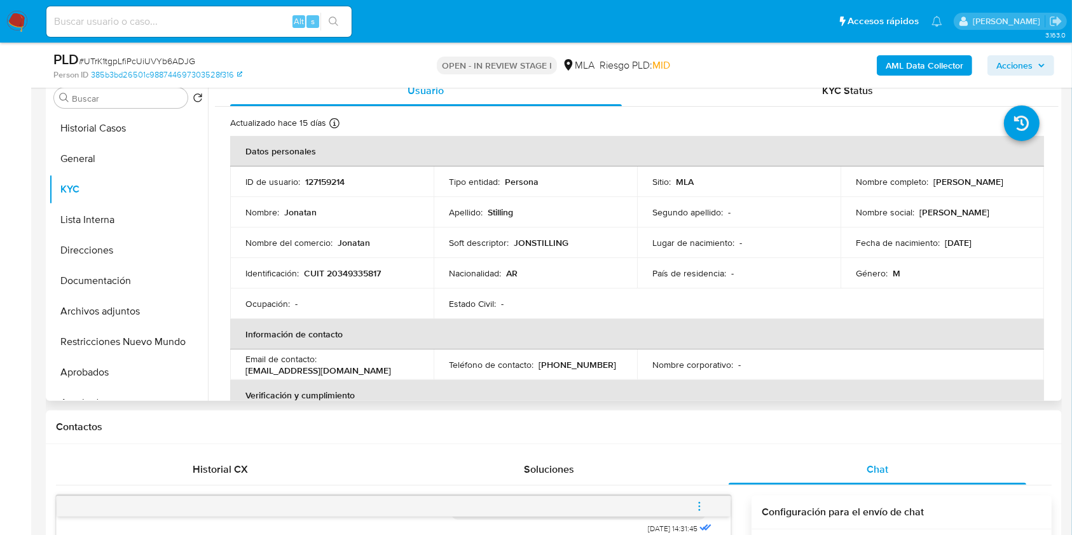
drag, startPoint x: 980, startPoint y: 182, endPoint x: 930, endPoint y: 184, distance: 49.6
click at [930, 184] on div "Nombre completo : Jonatan Stilling" at bounding box center [942, 181] width 173 height 11
copy p "Jonatan Stilling"
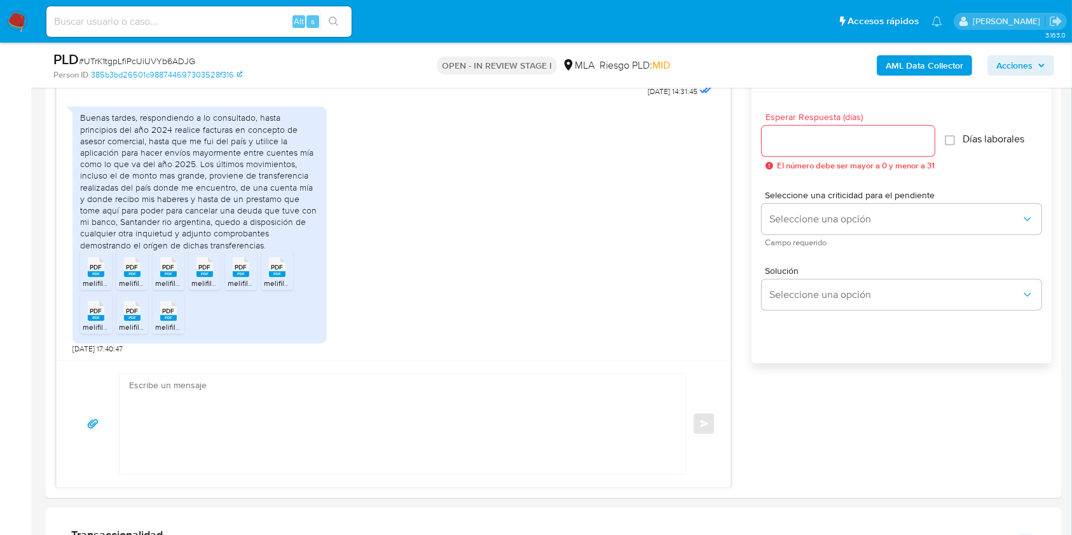
scroll to position [763, 0]
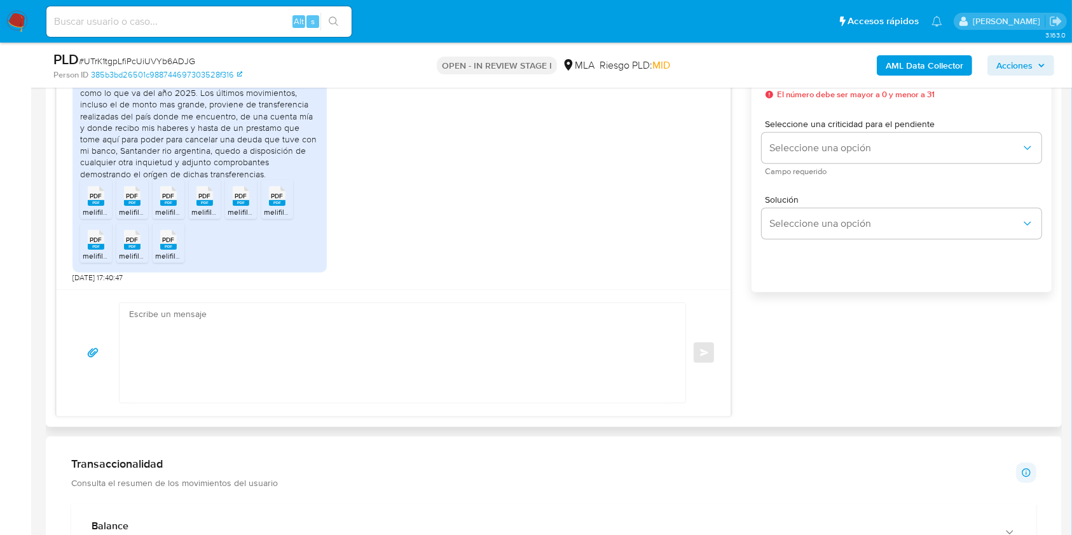
click at [301, 406] on div "Enviar" at bounding box center [394, 352] width 674 height 127
click at [291, 383] on textarea at bounding box center [399, 353] width 540 height 100
paste textarea "Hola Jonatan Stilling, Muchas gracias por tu respuesta. En este caso, te pedimo…"
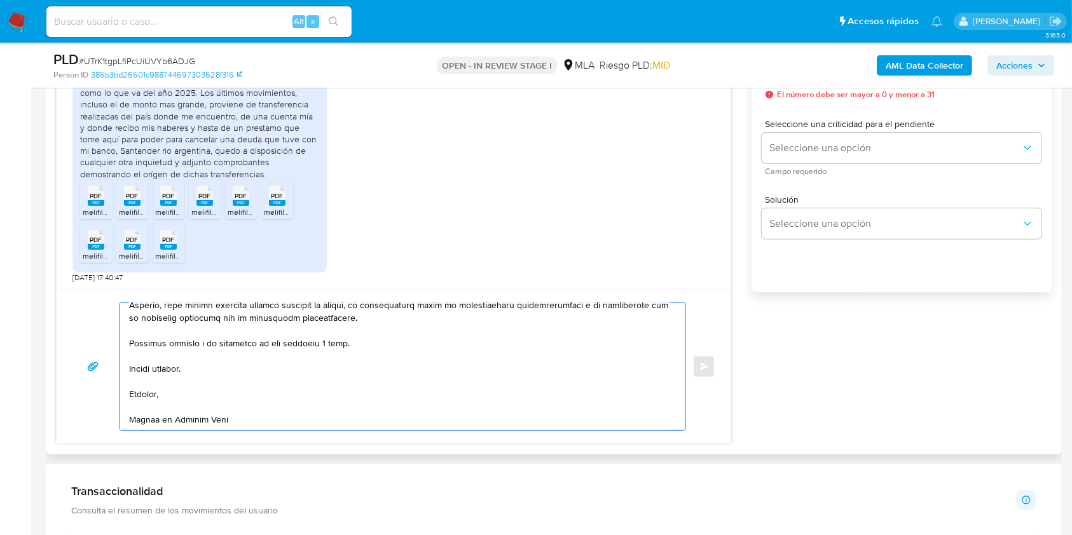
scroll to position [491, 0]
click at [332, 340] on textarea at bounding box center [399, 366] width 540 height 127
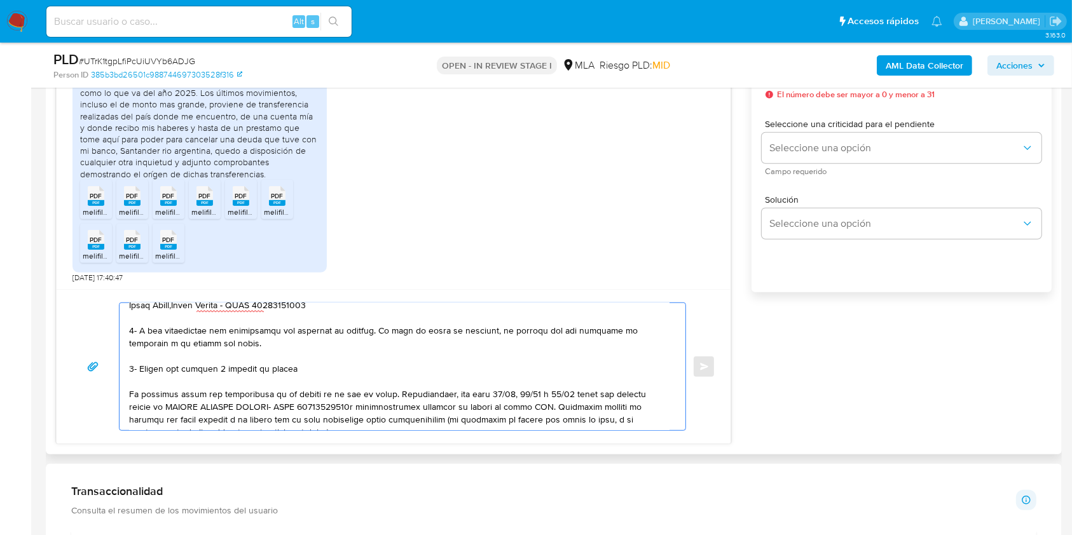
scroll to position [162, 0]
drag, startPoint x: 333, startPoint y: 346, endPoint x: 126, endPoint y: 335, distance: 206.9
click at [126, 335] on div at bounding box center [400, 366] width 560 height 127
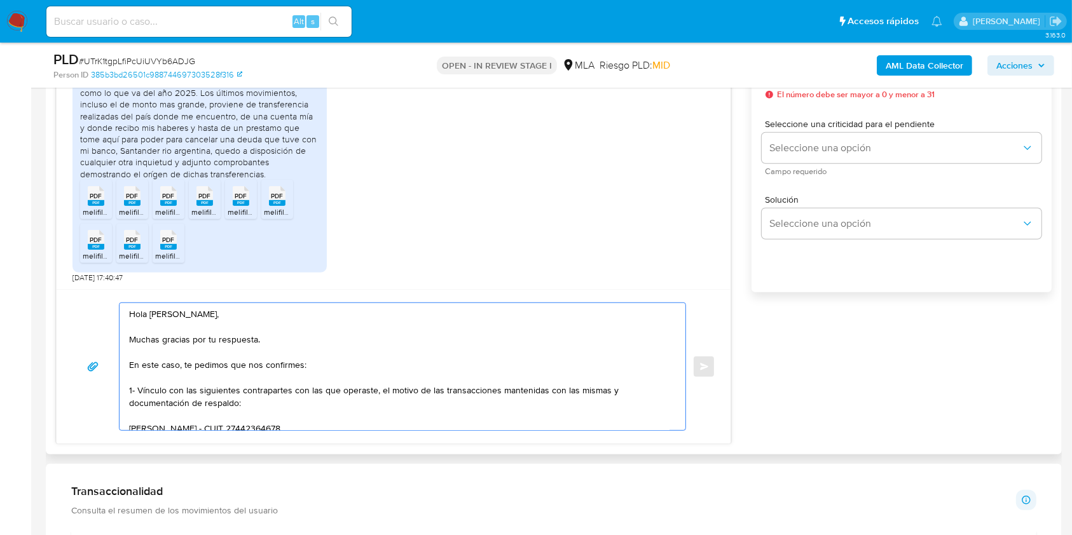
scroll to position [0, 0]
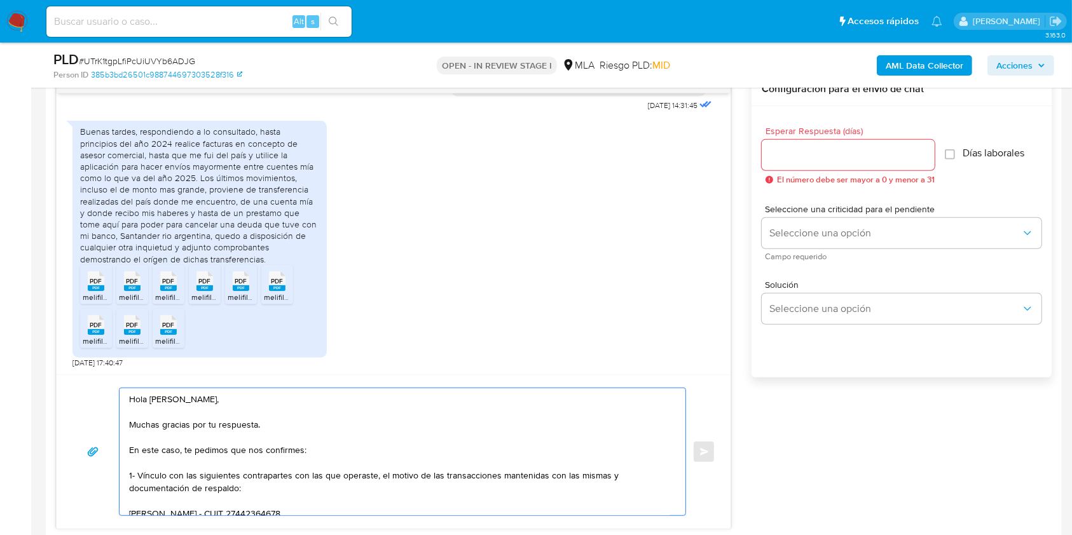
type textarea "Hola Jonatan Stilling, Muchas gracias por tu respuesta. En este caso, te pedimo…"
click at [811, 164] on div at bounding box center [848, 155] width 173 height 31
click at [804, 159] on input "2" at bounding box center [845, 155] width 167 height 17
type input "2"
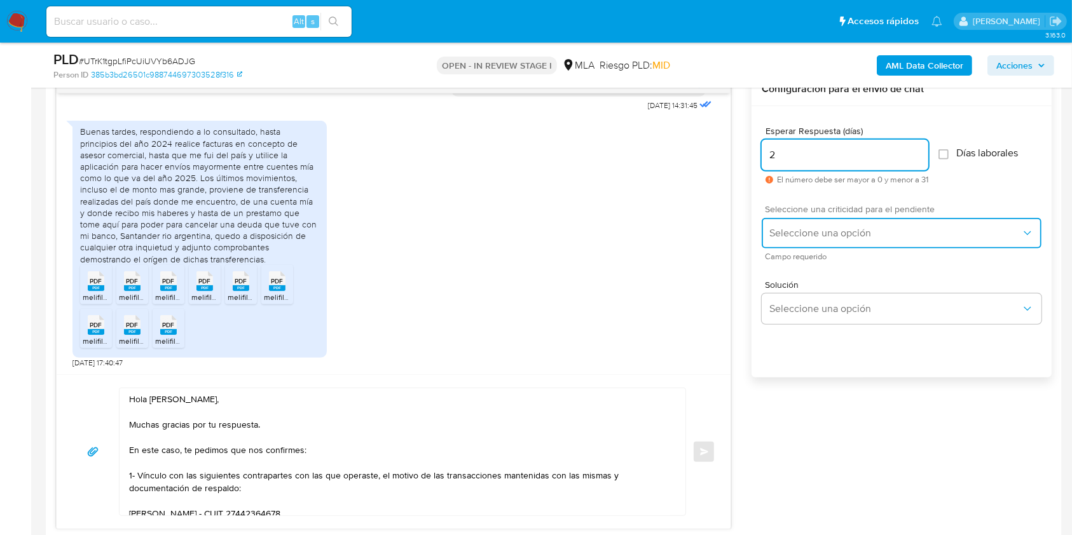
click at [788, 236] on span "Seleccione una opción" at bounding box center [895, 233] width 252 height 13
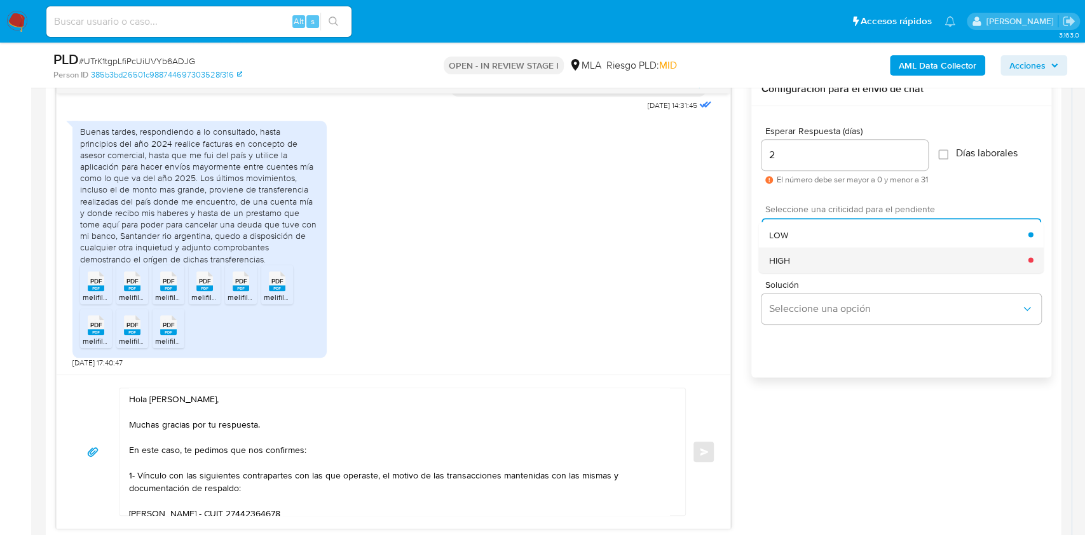
click at [795, 259] on div "HIGH" at bounding box center [898, 259] width 259 height 25
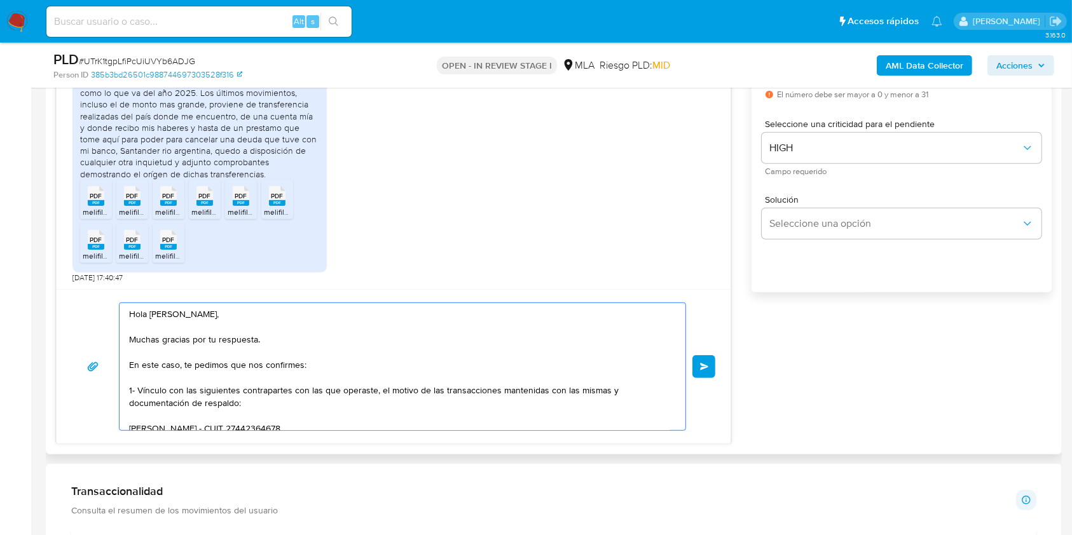
click at [702, 366] on span "Enviar" at bounding box center [704, 367] width 9 height 8
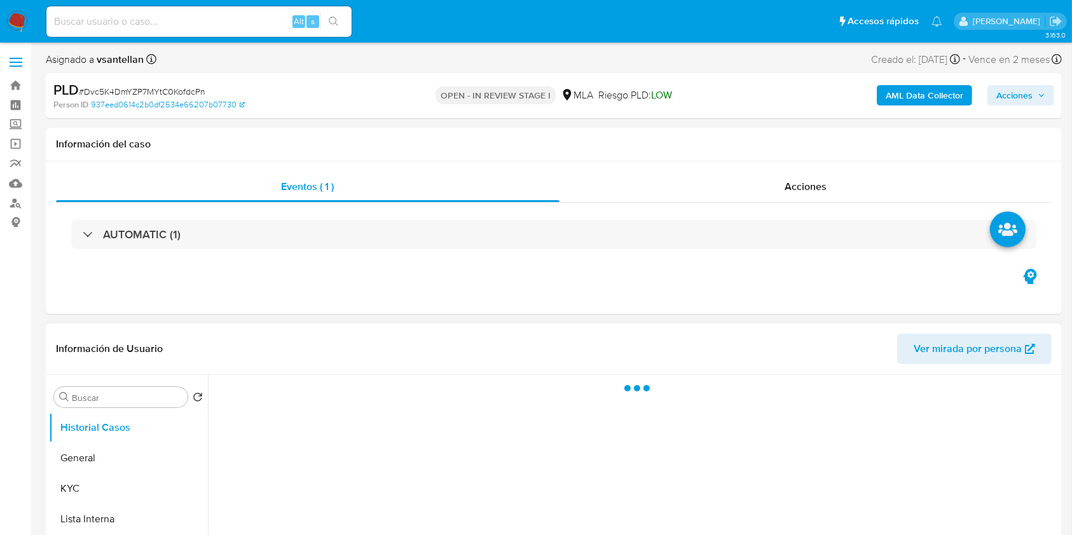
select select "10"
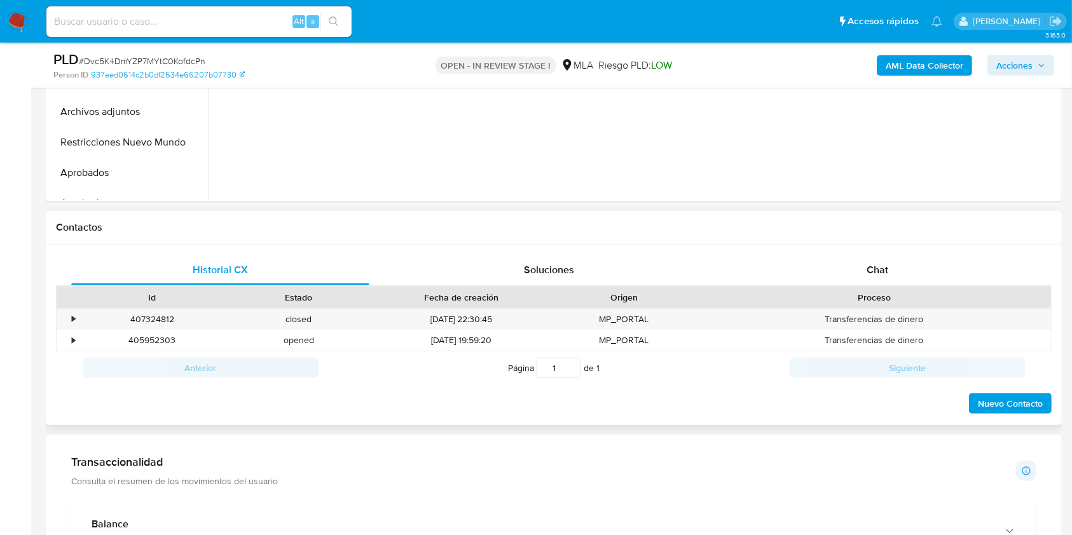
scroll to position [509, 0]
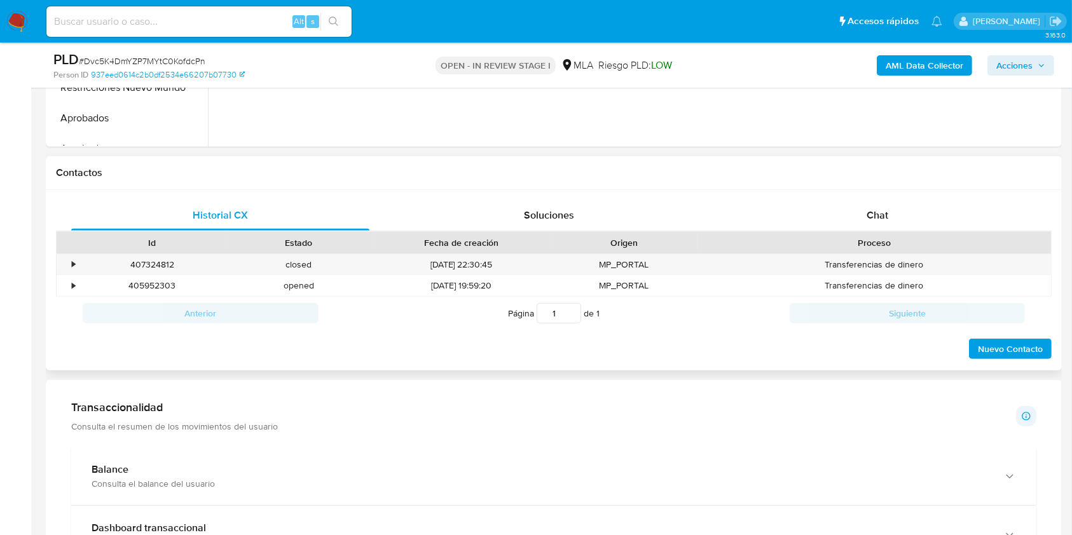
click at [895, 232] on div "Proceso" at bounding box center [875, 243] width 354 height 22
click at [895, 221] on div "Chat" at bounding box center [878, 215] width 298 height 31
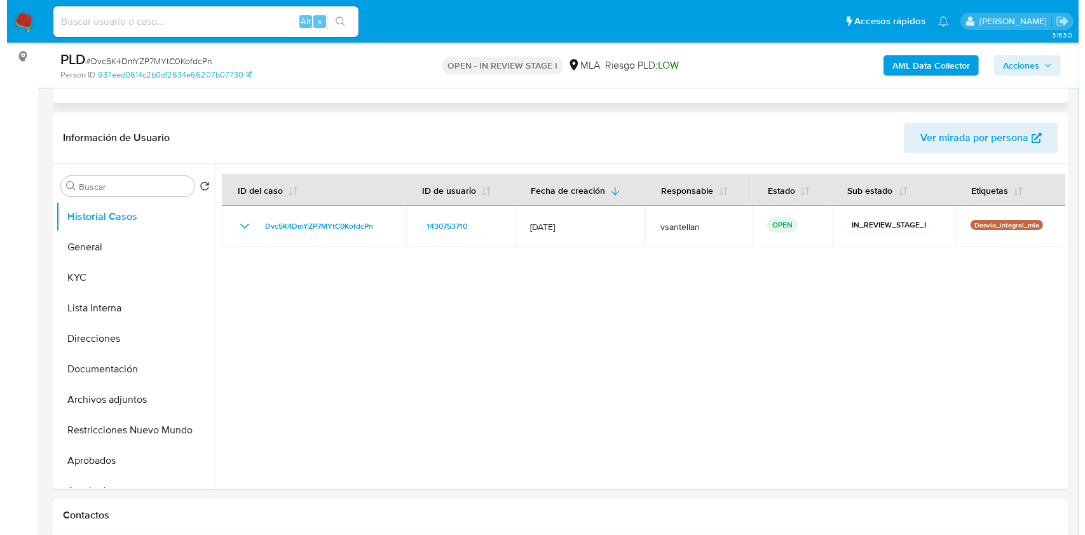
scroll to position [85, 0]
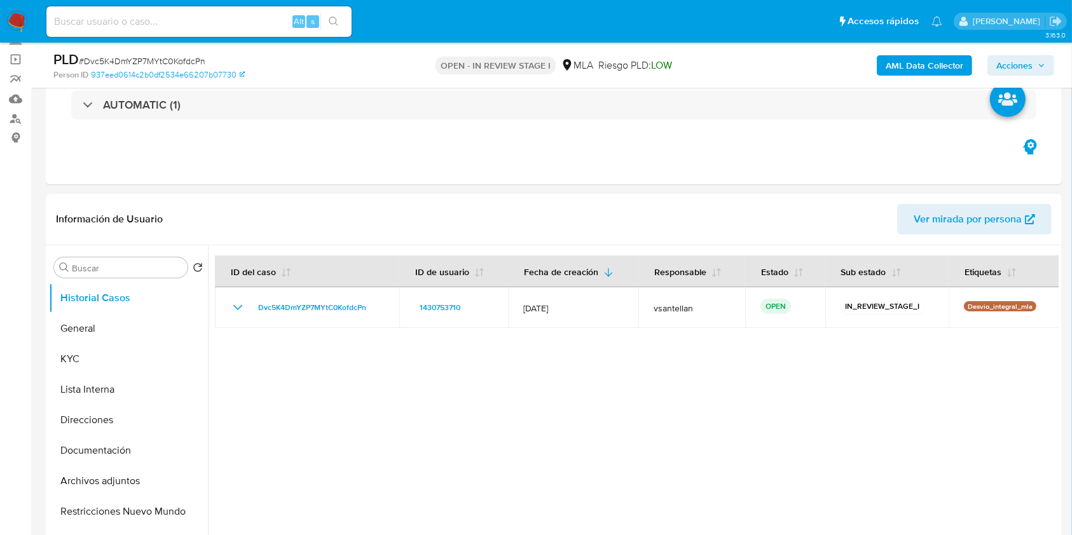
click at [901, 71] on b "AML Data Collector" at bounding box center [925, 65] width 78 height 20
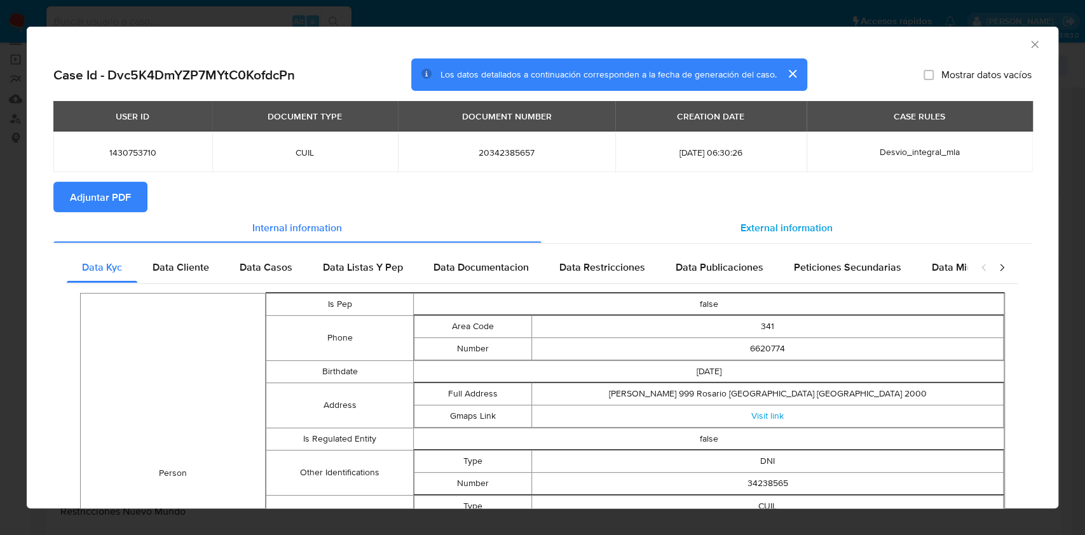
click at [755, 224] on span "External information" at bounding box center [787, 227] width 92 height 15
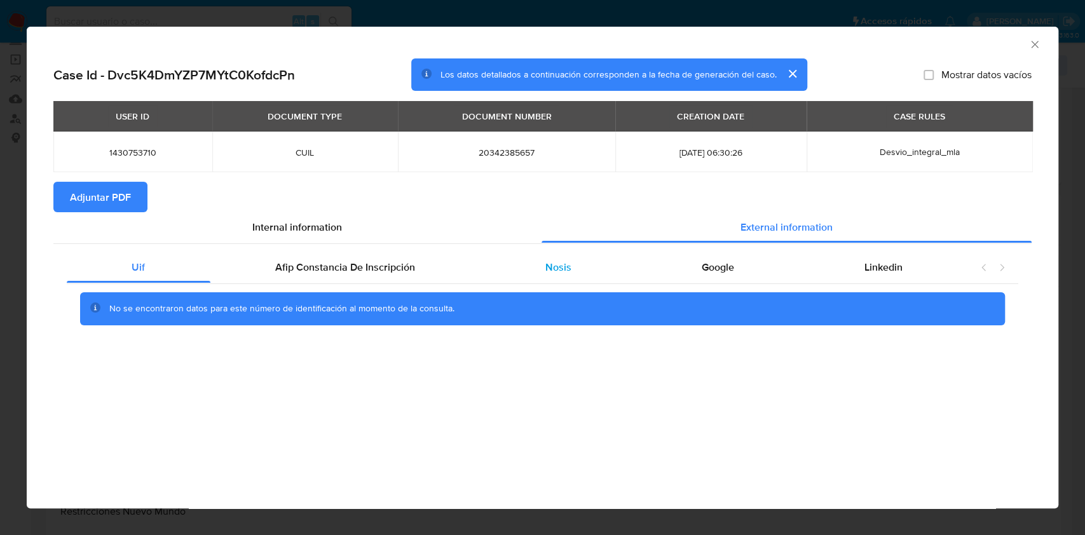
click at [580, 265] on div "Nosis" at bounding box center [559, 267] width 156 height 31
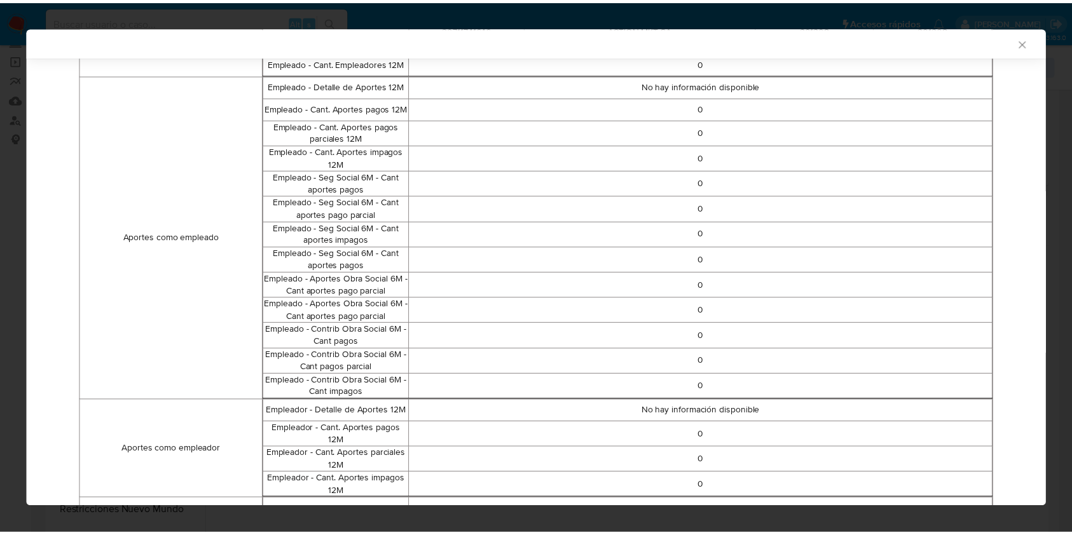
scroll to position [783, 0]
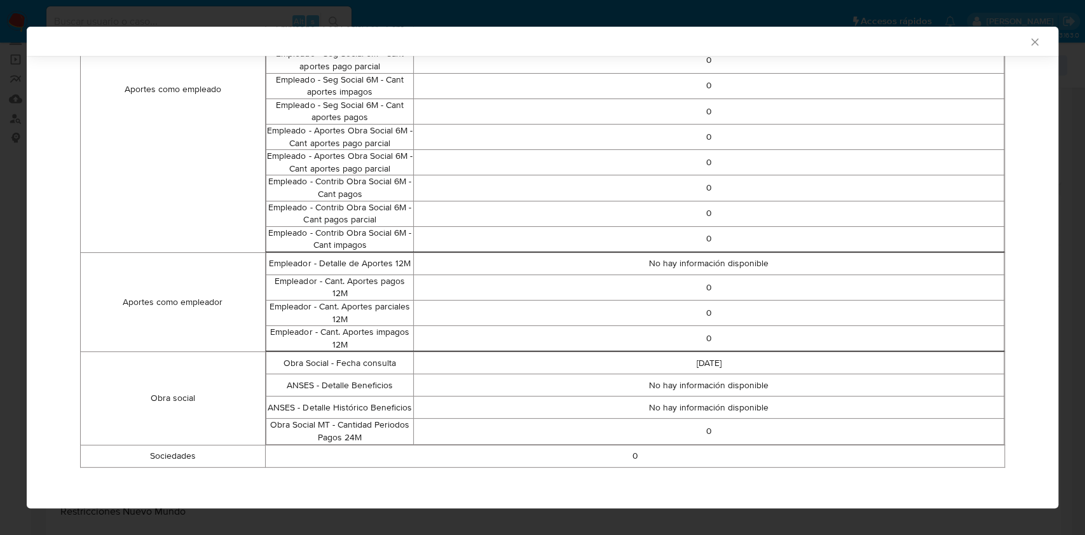
click at [1029, 38] on icon "Cerrar ventana" at bounding box center [1035, 42] width 13 height 13
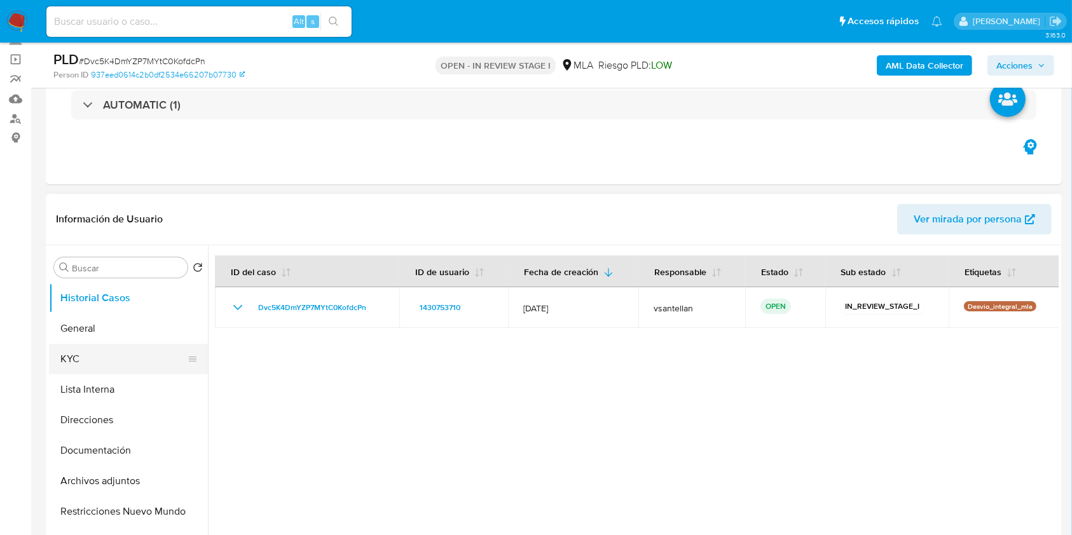
click at [120, 350] on button "KYC" at bounding box center [123, 359] width 149 height 31
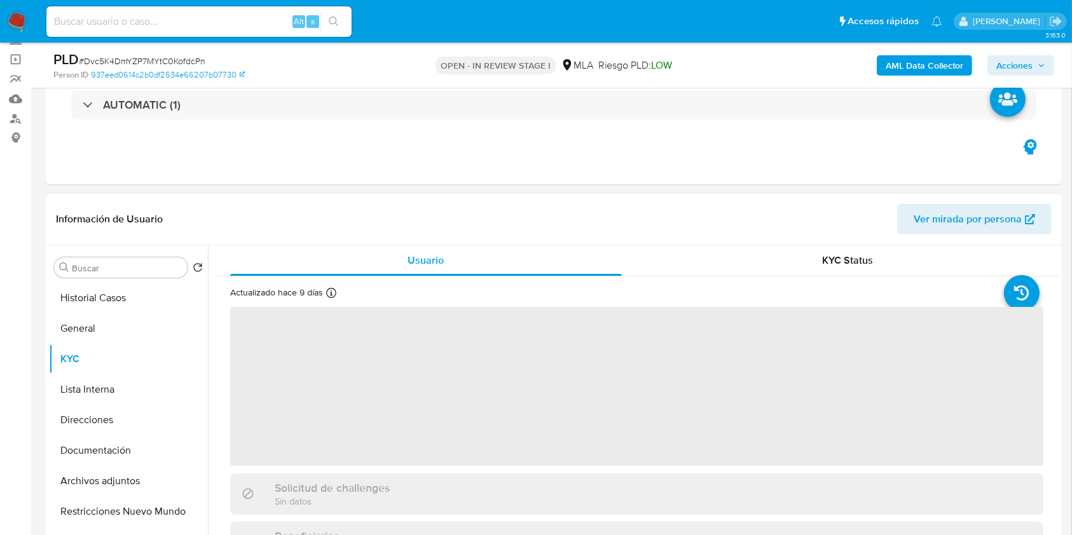
scroll to position [254, 0]
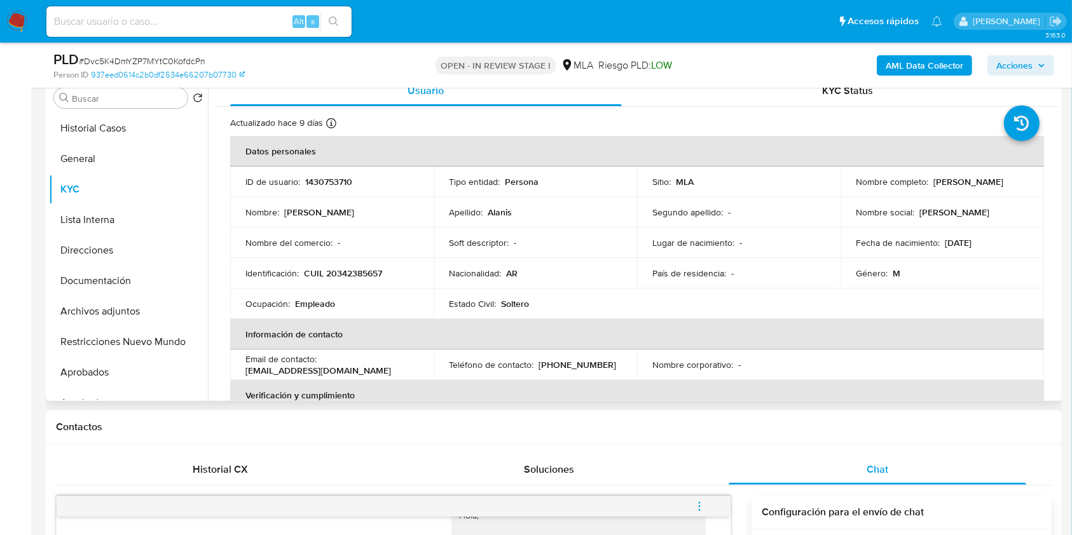
drag, startPoint x: 1014, startPoint y: 184, endPoint x: 932, endPoint y: 184, distance: 82.0
click at [932, 184] on div "Nombre completo : Adan Agustin Alanis" at bounding box center [942, 181] width 173 height 11
copy p "[PERSON_NAME]"
drag, startPoint x: 912, startPoint y: 233, endPoint x: 972, endPoint y: 201, distance: 68.6
click at [912, 233] on td "Fecha de nacimiento : 01/11/1988" at bounding box center [942, 243] width 203 height 31
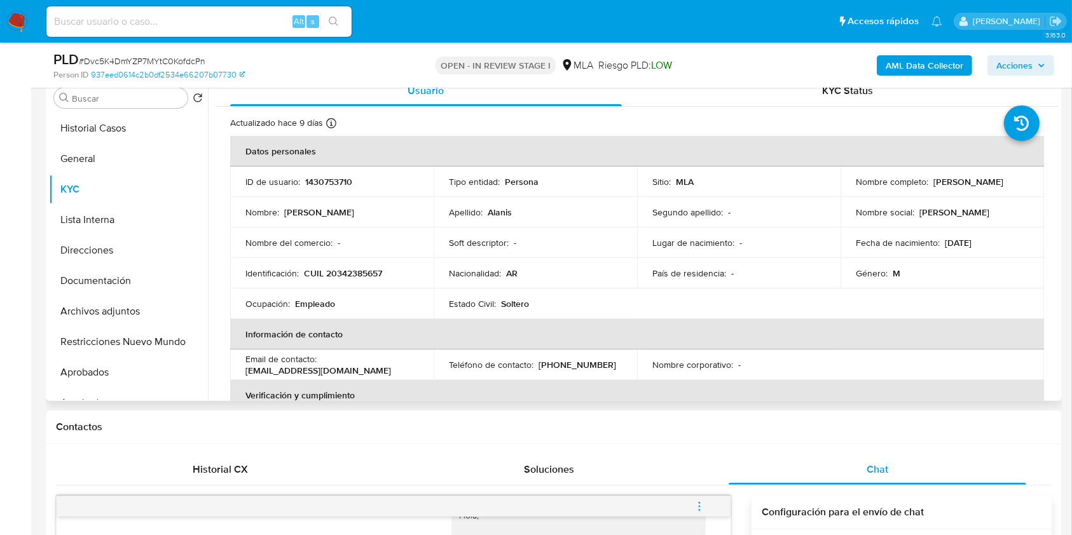
drag, startPoint x: 1010, startPoint y: 179, endPoint x: 932, endPoint y: 182, distance: 78.9
click at [932, 182] on div "Nombre completo : Adan Agustin Alanis" at bounding box center [942, 181] width 173 height 11
copy p "[PERSON_NAME]"
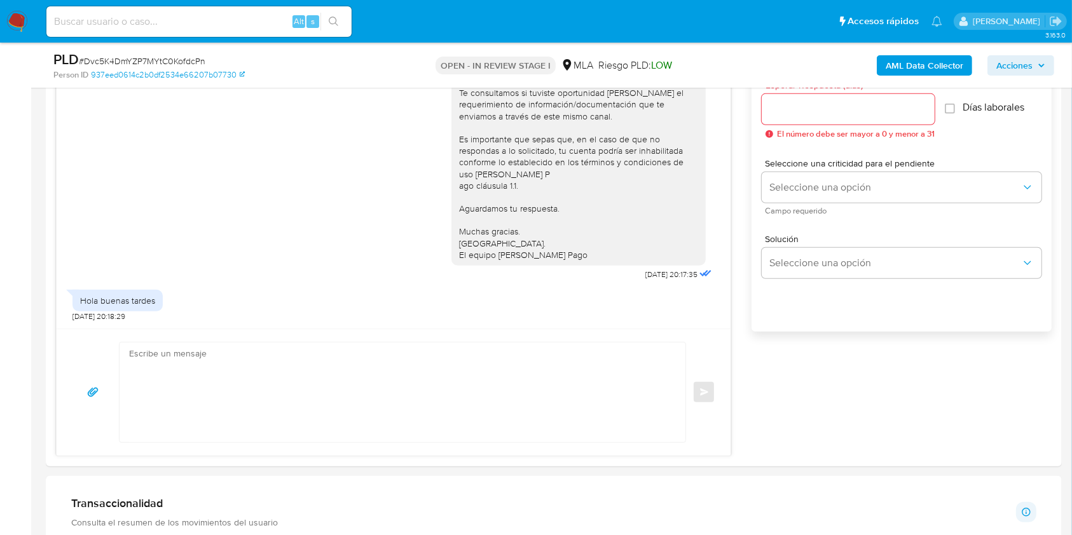
scroll to position [848, 0]
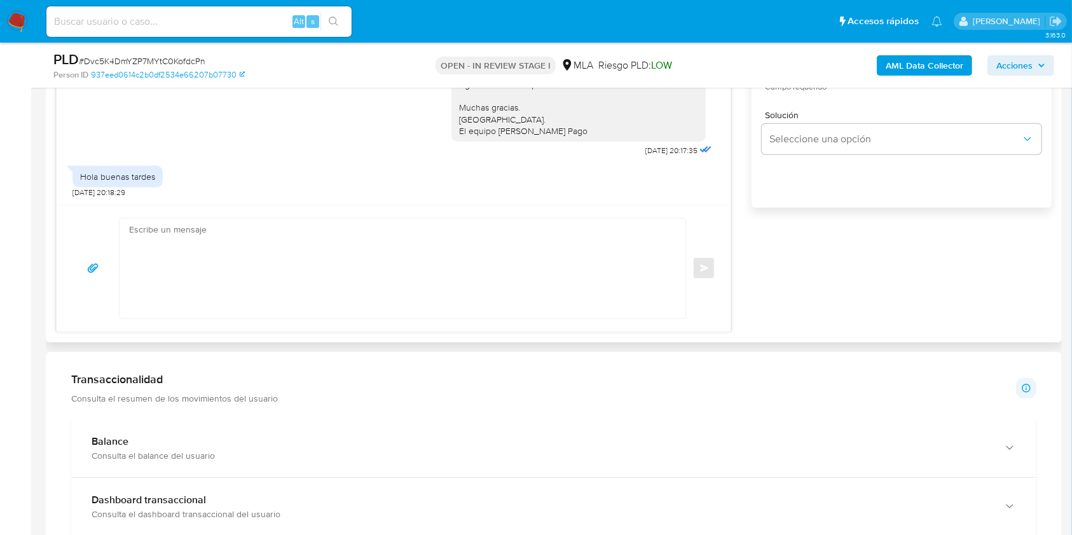
click at [201, 279] on textarea at bounding box center [399, 269] width 540 height 100
paste textarea "[PERSON_NAME], Muchas gracias por tu respuesta. Analizamos tu caso y verificamo…"
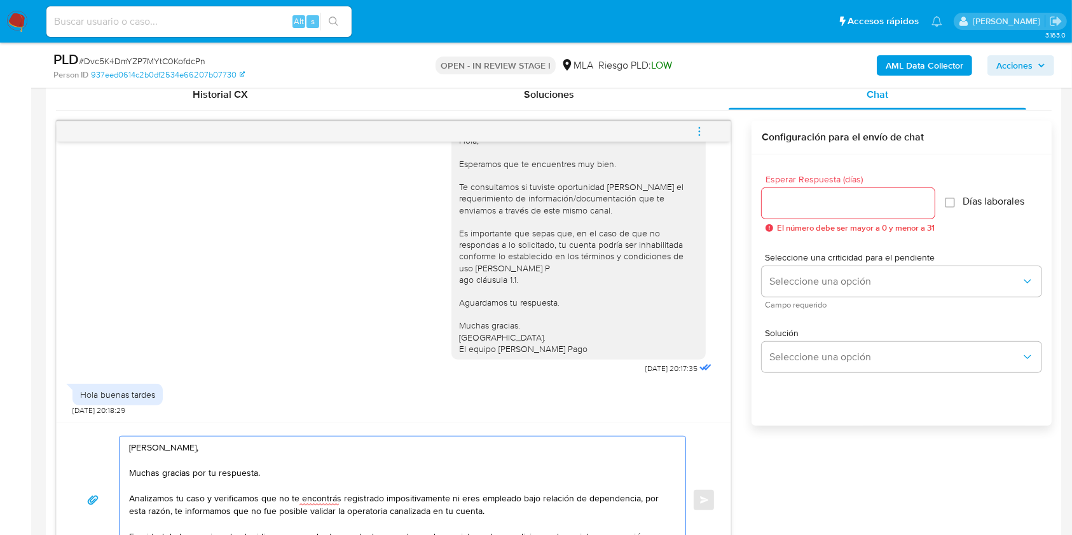
scroll to position [600, 0]
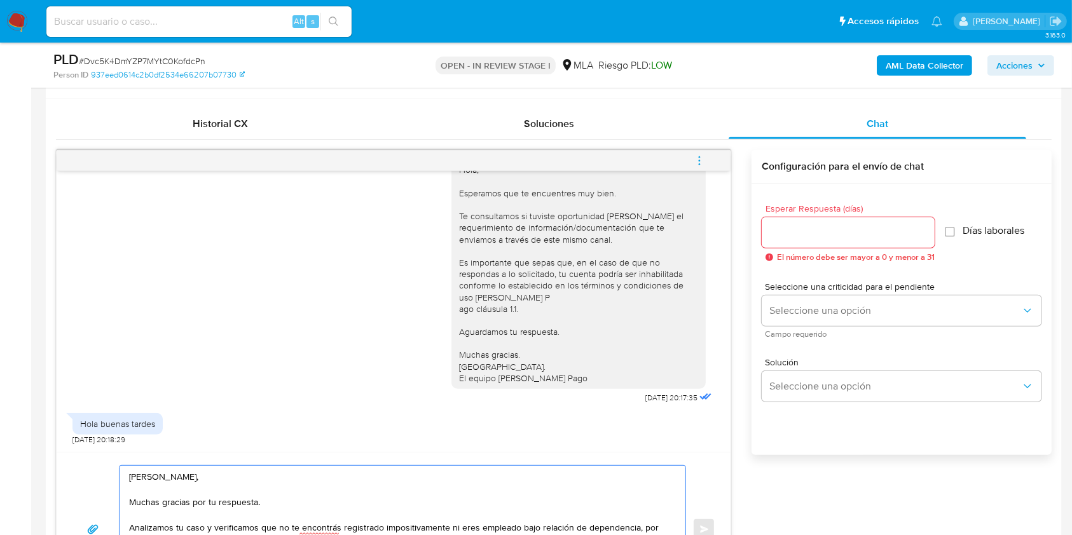
type textarea "[PERSON_NAME], Muchas gracias por tu respuesta. Analizamos tu caso y verificamo…"
click at [781, 232] on input "Esperar Respuesta (días)" at bounding box center [848, 232] width 173 height 17
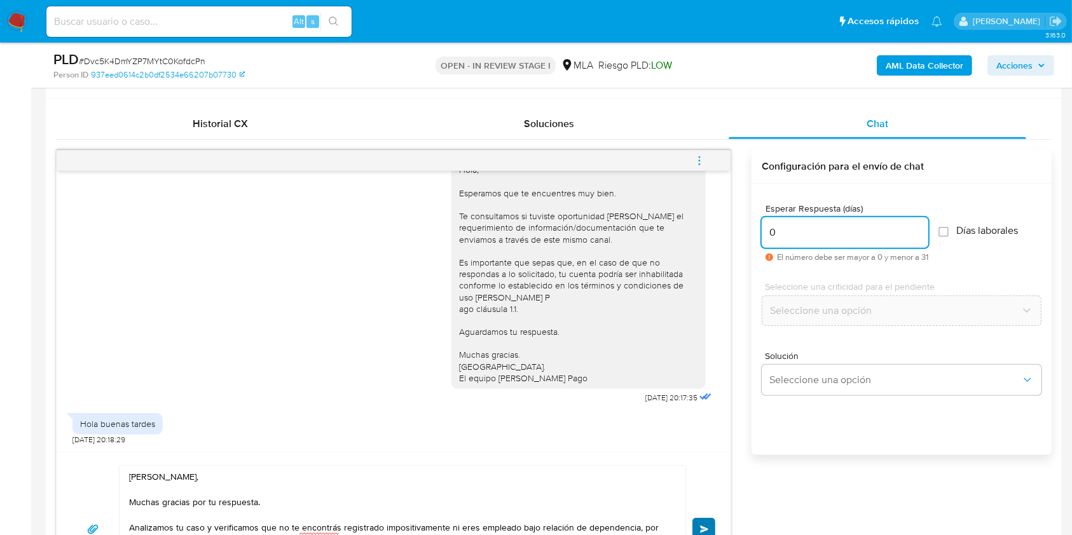
type input "0"
drag, startPoint x: 707, startPoint y: 518, endPoint x: 705, endPoint y: 509, distance: 9.1
click at [707, 519] on button "Enviar" at bounding box center [703, 529] width 23 height 23
click at [701, 155] on icon "menu-action" at bounding box center [699, 160] width 11 height 11
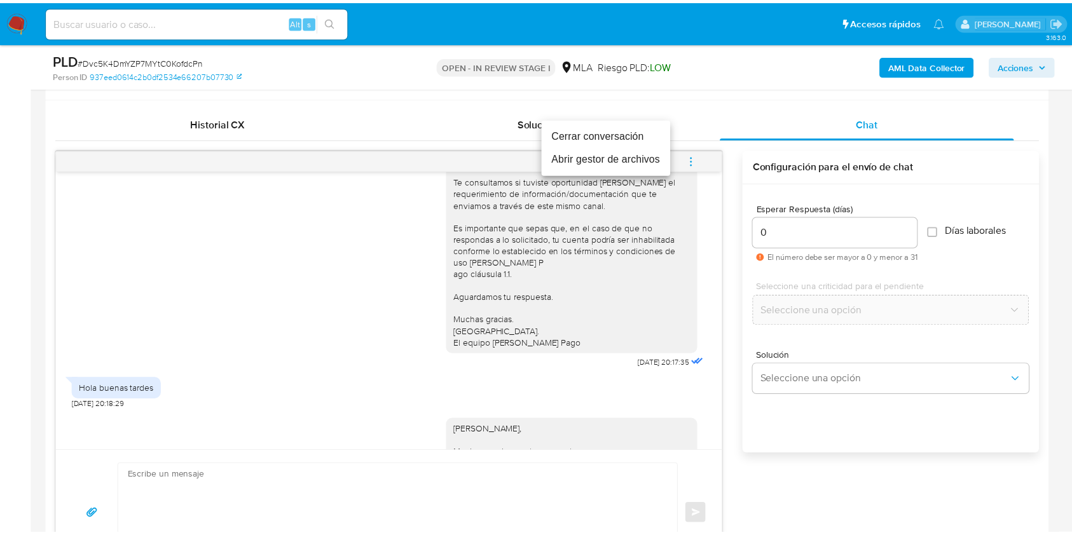
scroll to position [1014, 0]
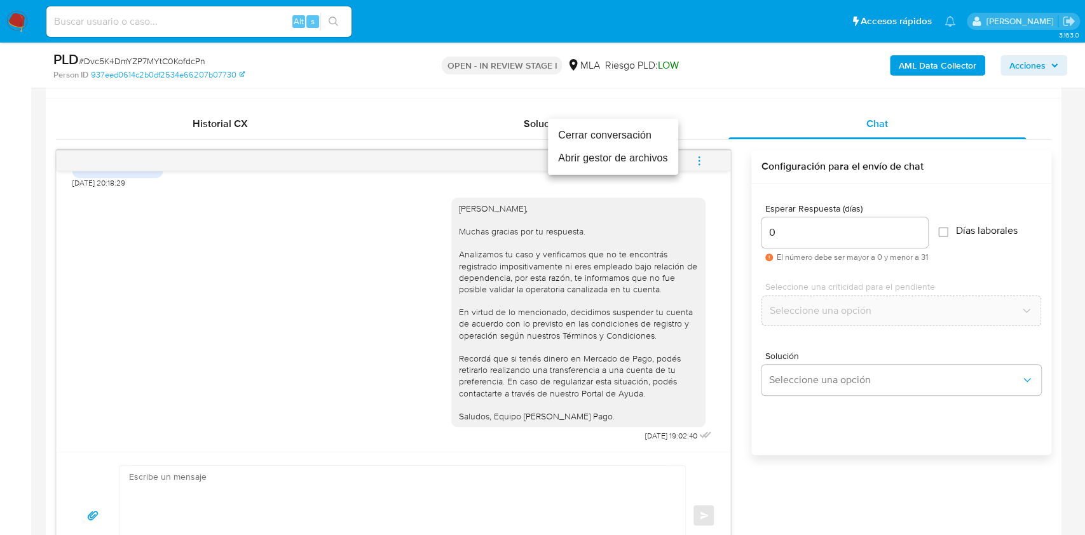
click at [627, 128] on li "Cerrar conversación" at bounding box center [613, 135] width 130 height 23
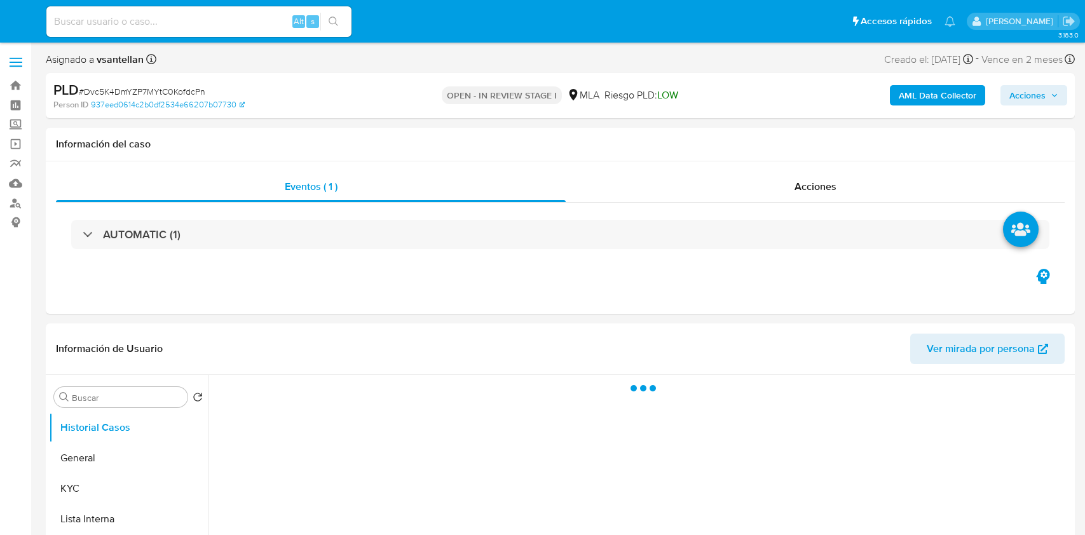
select select "10"
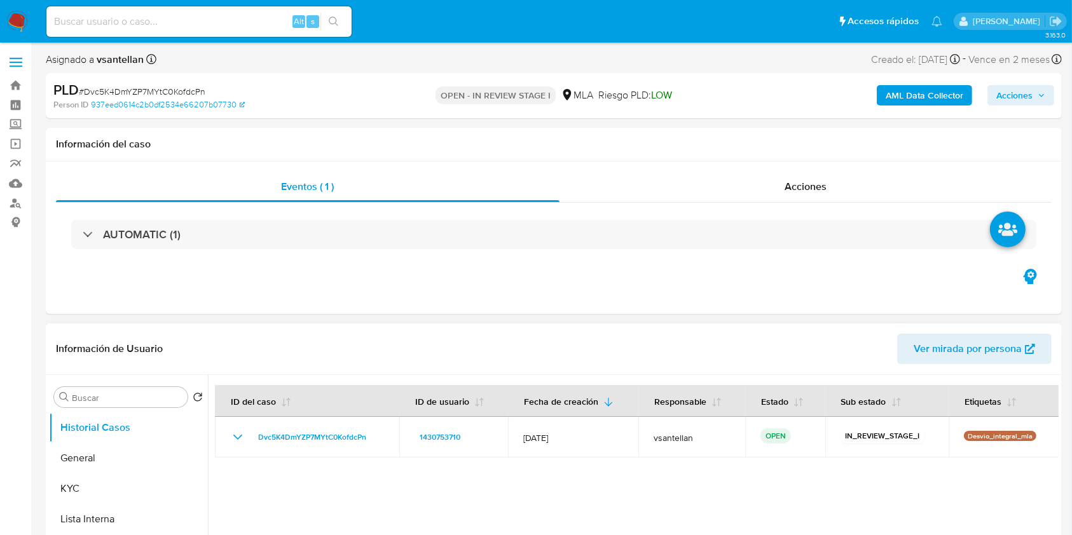
click at [914, 430] on div at bounding box center [633, 538] width 851 height 326
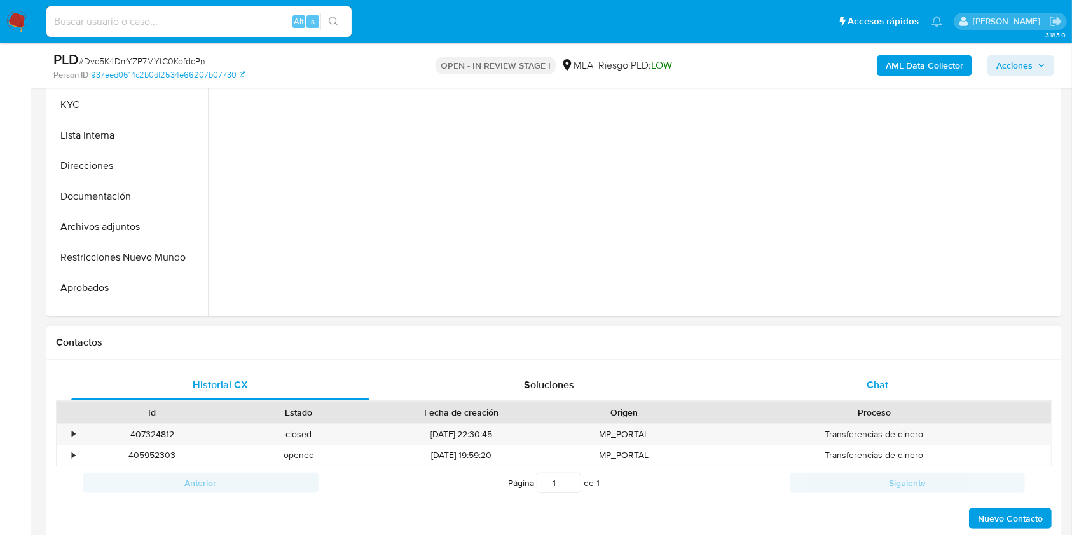
click at [895, 395] on div "Chat" at bounding box center [878, 385] width 298 height 31
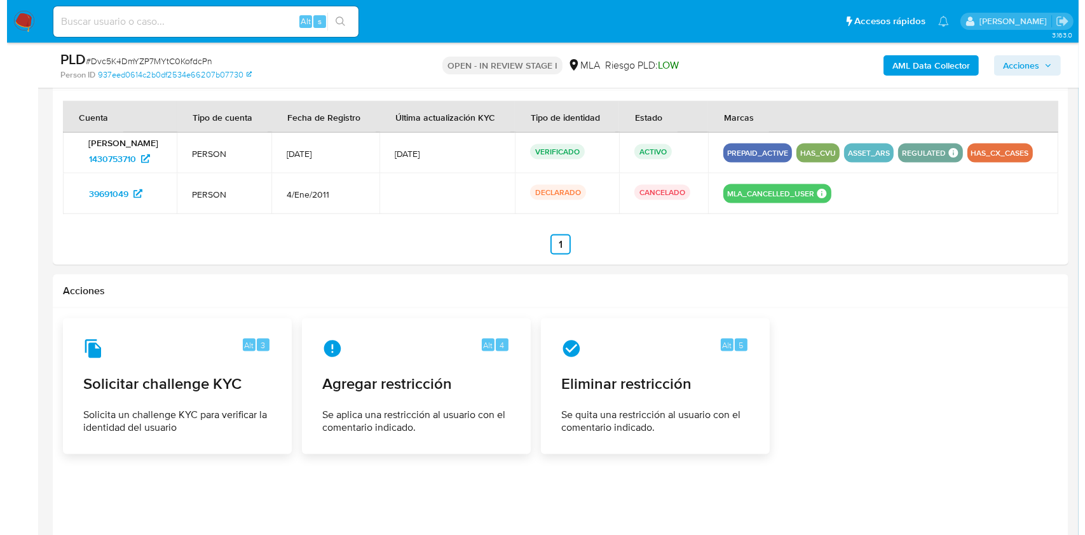
scroll to position [1887, 0]
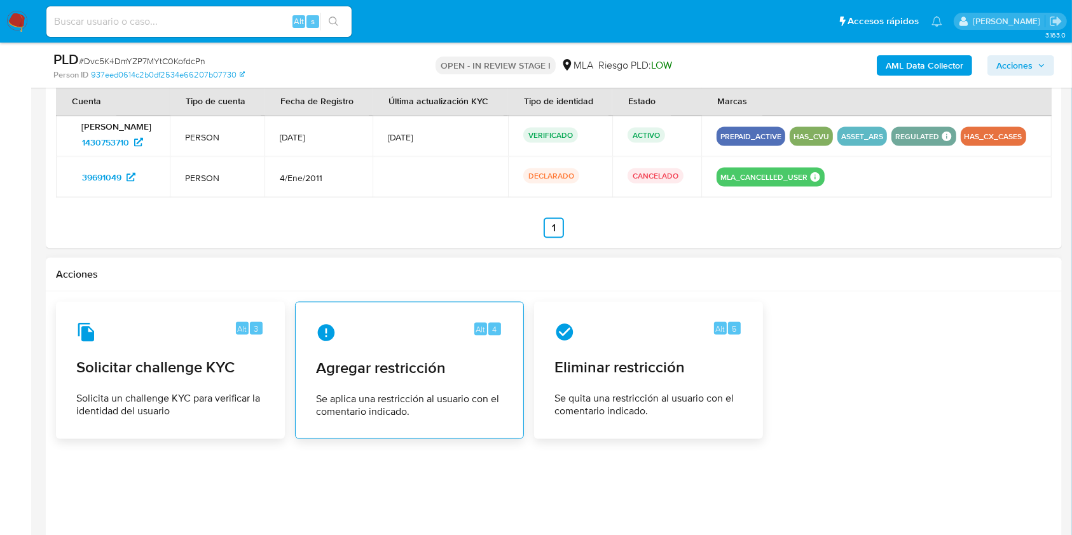
click at [358, 359] on span "Agregar restricción" at bounding box center [409, 368] width 187 height 19
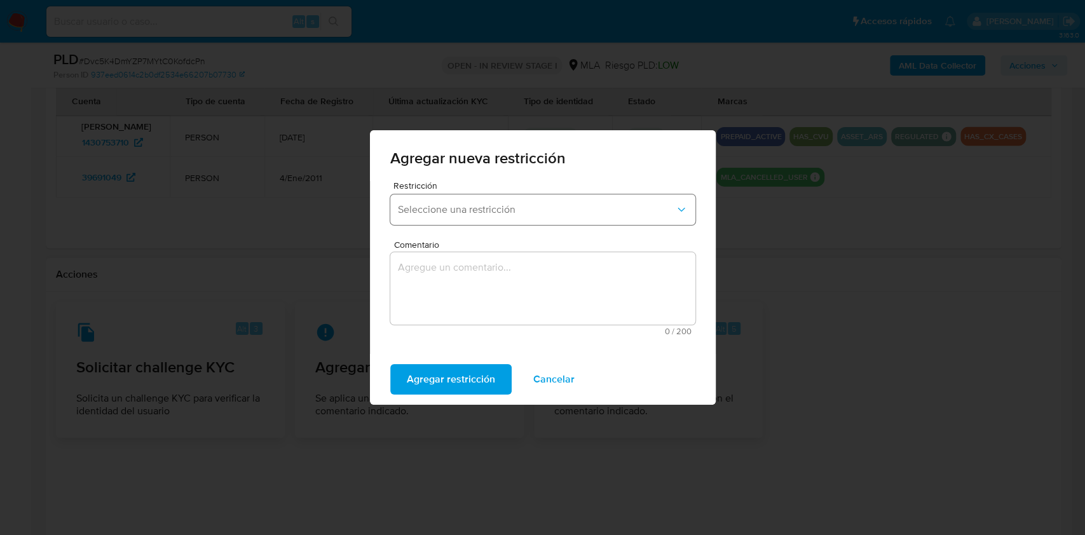
click at [493, 205] on span "Seleccione una restricción" at bounding box center [536, 209] width 277 height 13
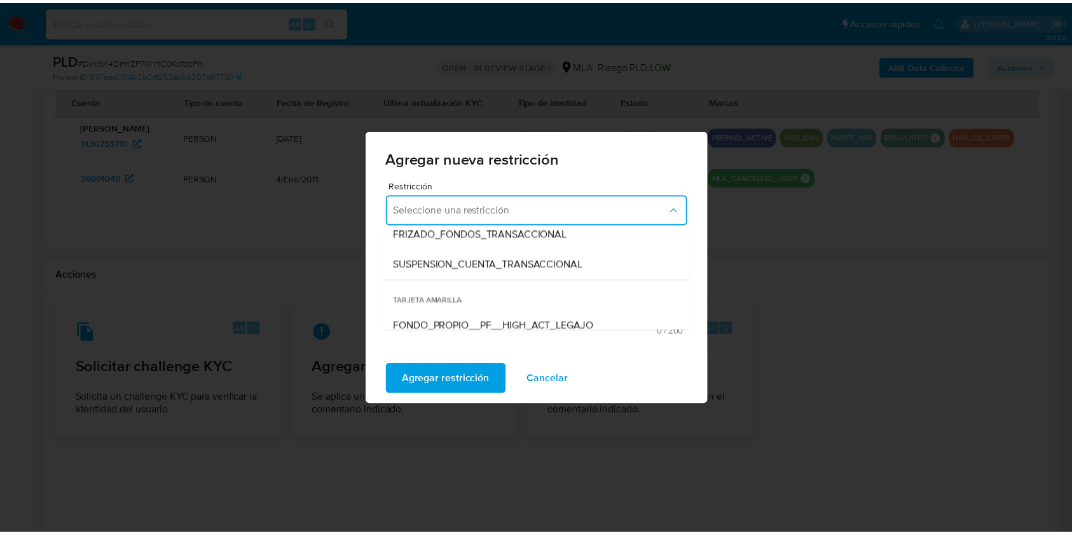
scroll to position [159, 0]
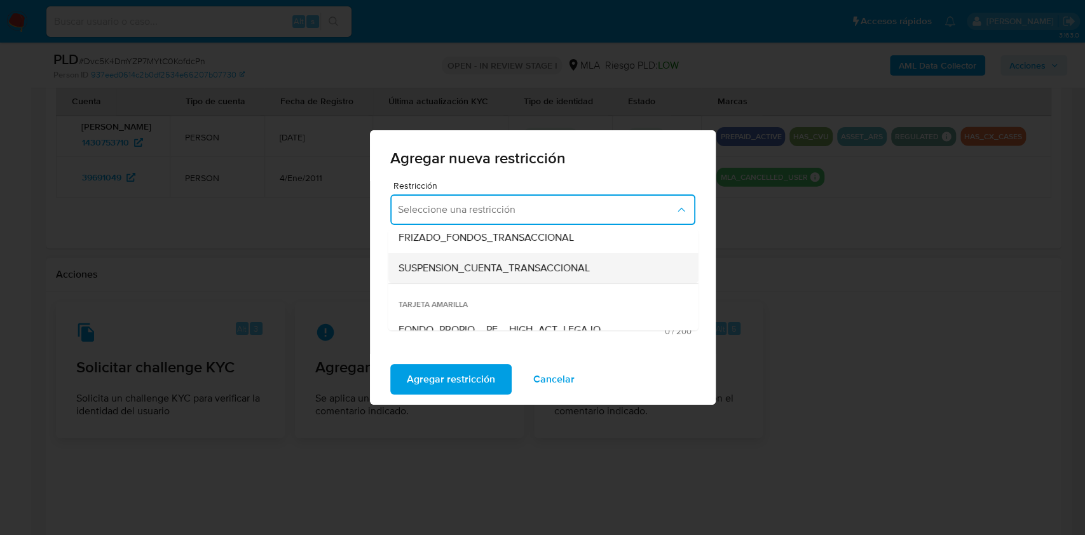
click at [589, 266] on span "SUSPENSION_CUENTA_TRANSACCIONAL" at bounding box center [493, 268] width 191 height 13
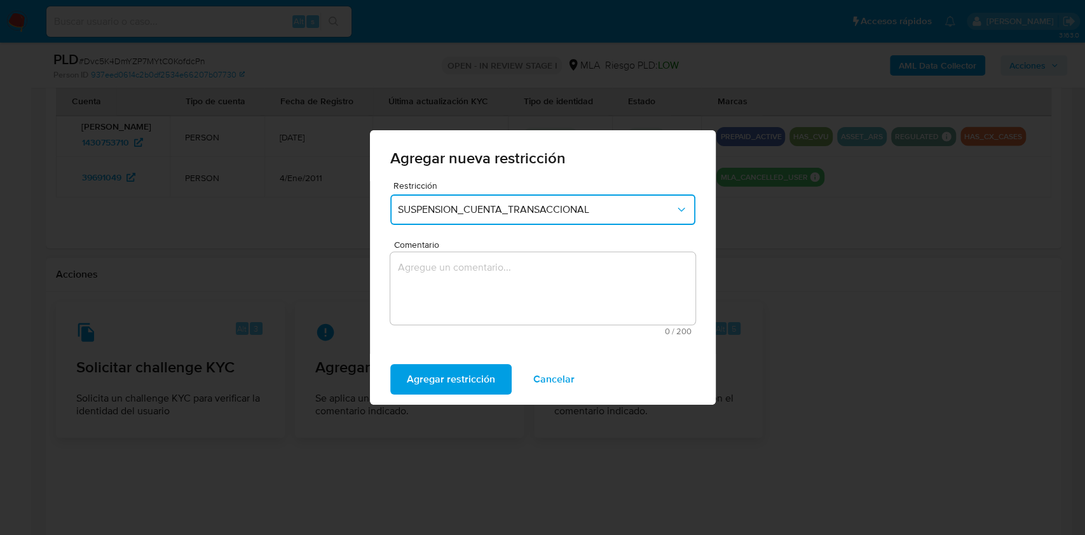
click at [564, 289] on textarea "Comentario" at bounding box center [542, 288] width 305 height 72
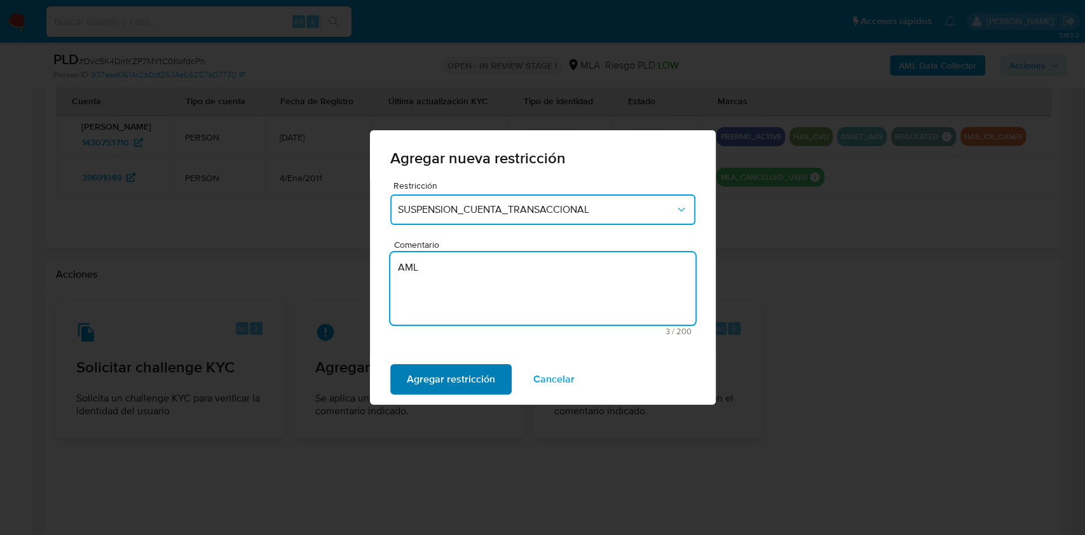
type textarea "AML"
click at [468, 387] on span "Agregar restricción" at bounding box center [451, 380] width 88 height 28
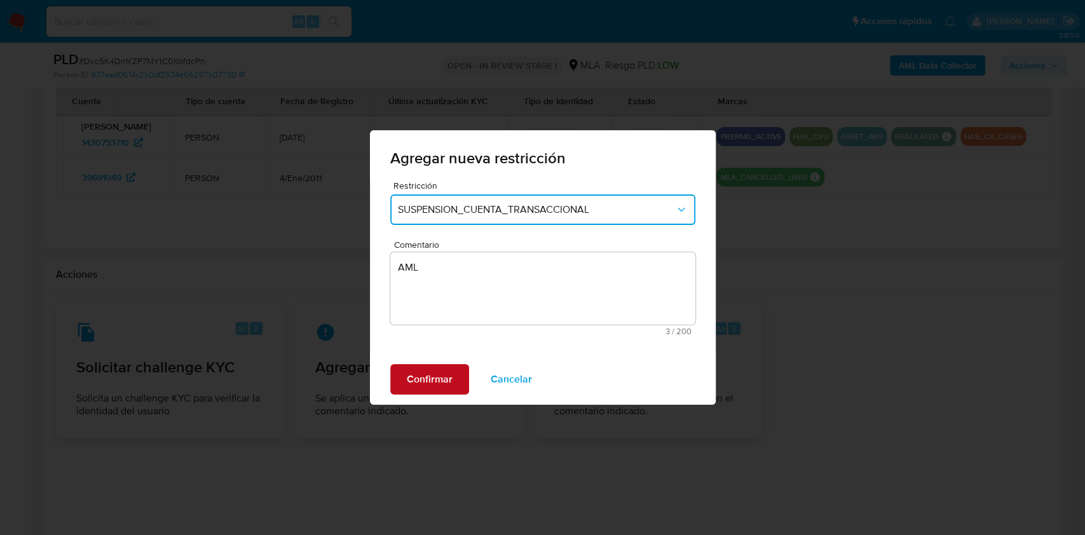
click at [430, 392] on span "Confirmar" at bounding box center [430, 380] width 46 height 28
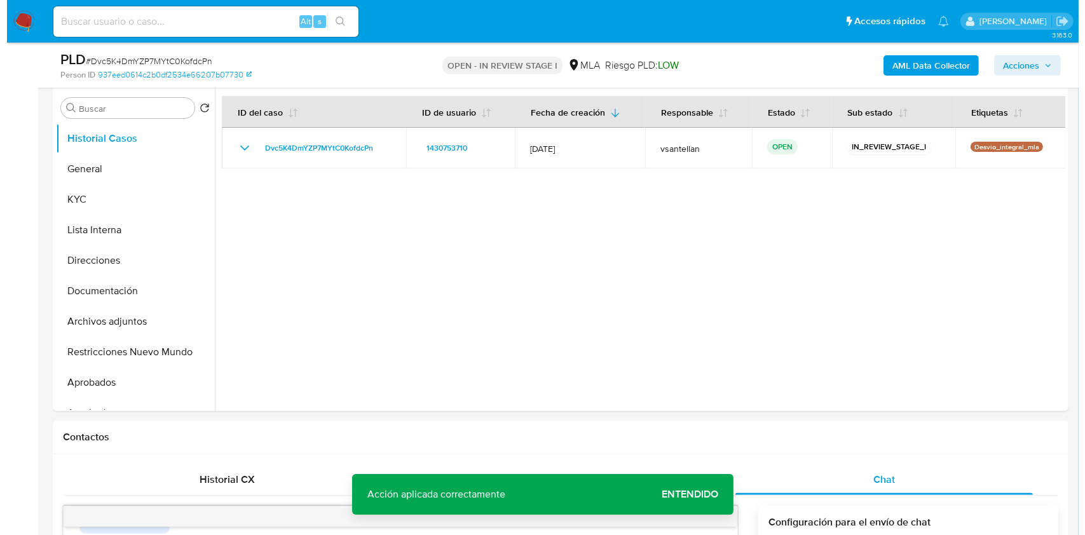
scroll to position [241, 0]
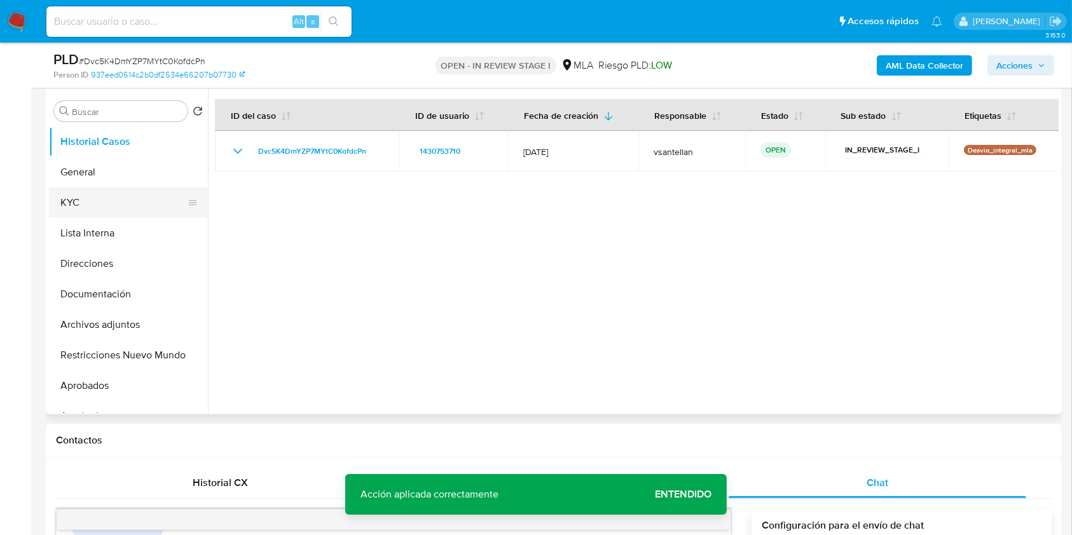
click at [70, 193] on button "KYC" at bounding box center [123, 203] width 149 height 31
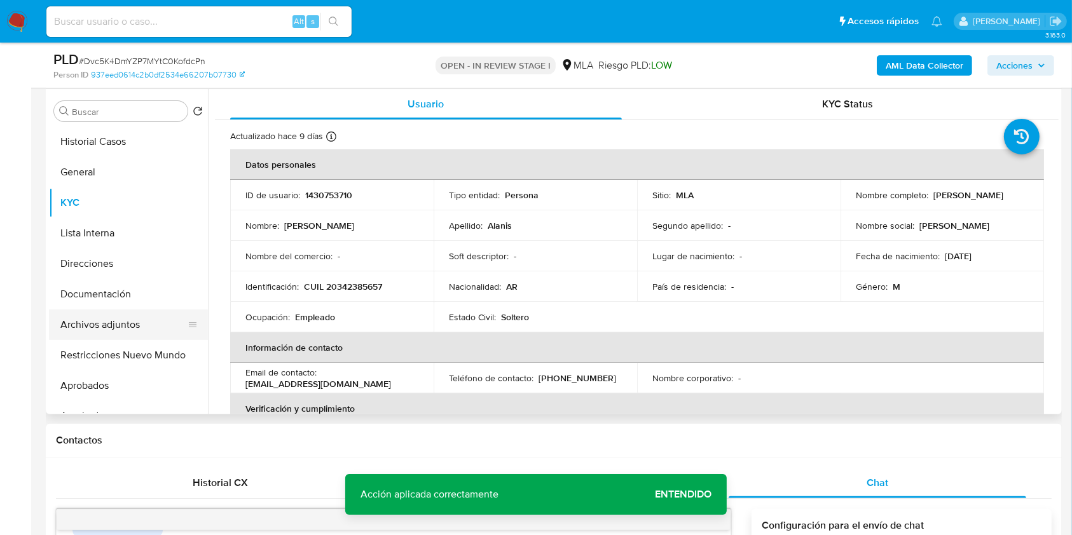
click at [122, 324] on button "Archivos adjuntos" at bounding box center [123, 325] width 149 height 31
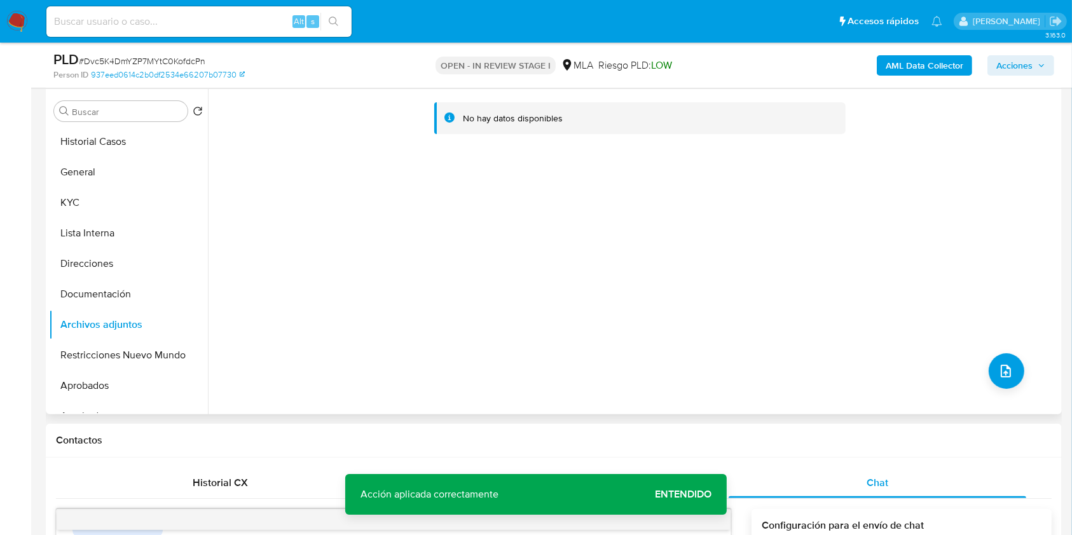
click at [1016, 359] on div "No hay datos disponibles" at bounding box center [633, 252] width 851 height 326
click at [916, 60] on b "AML Data Collector" at bounding box center [925, 65] width 78 height 20
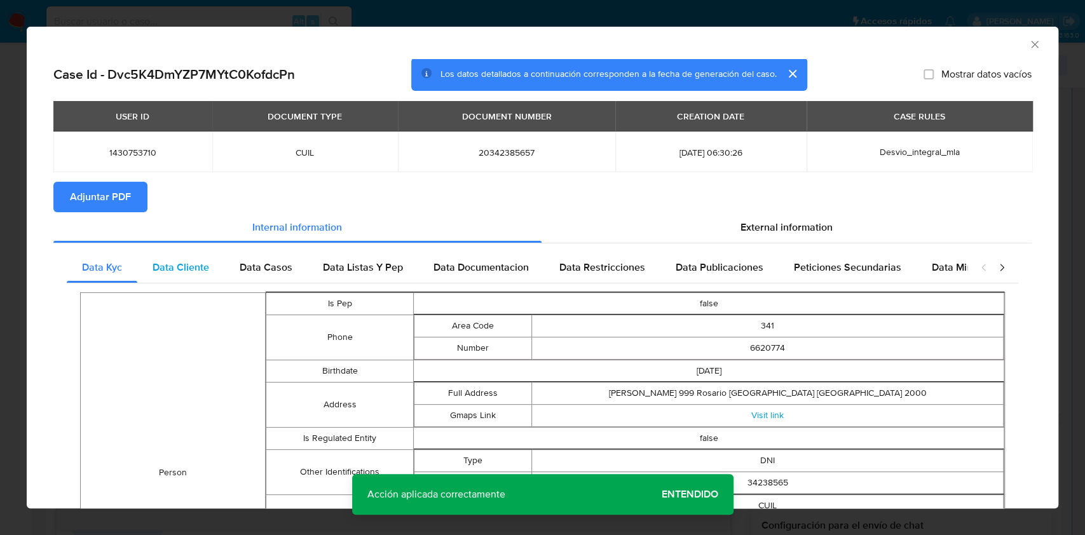
drag, startPoint x: 194, startPoint y: 262, endPoint x: 203, endPoint y: 263, distance: 9.0
click at [193, 262] on span "Data Cliente" at bounding box center [181, 267] width 57 height 15
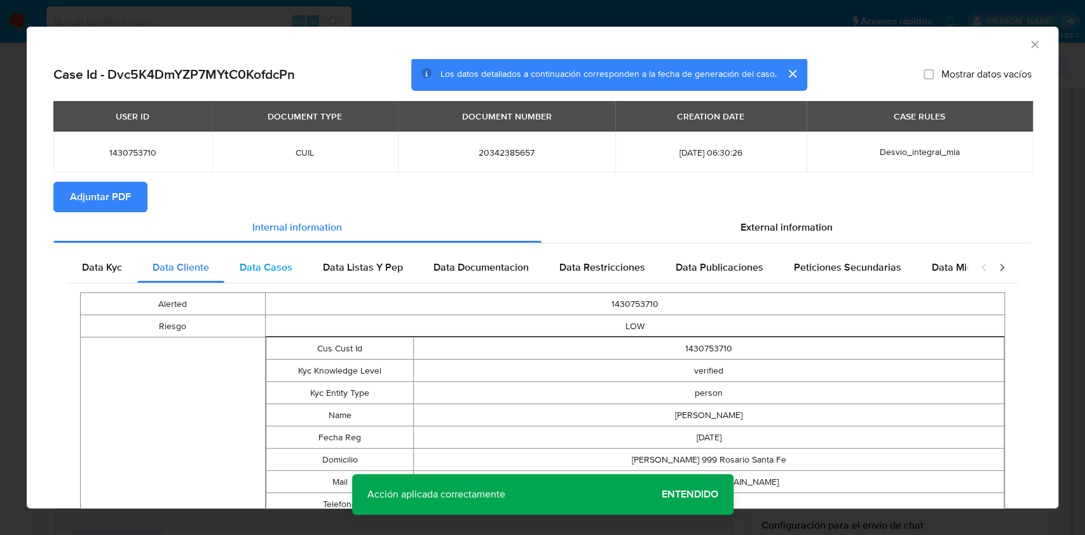
click at [262, 263] on span "Data Casos" at bounding box center [266, 267] width 53 height 15
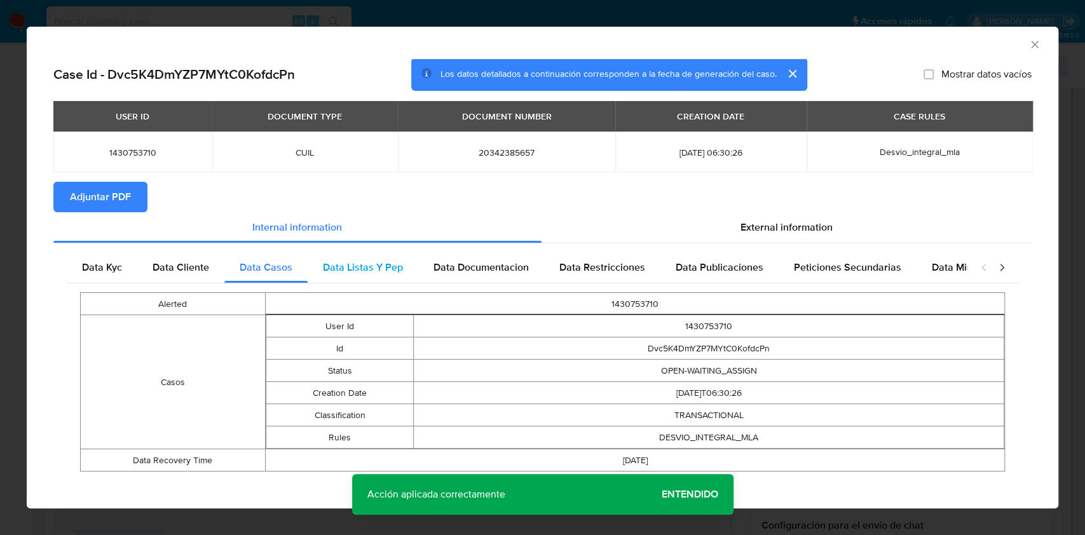
click at [392, 279] on div "Data Listas Y Pep" at bounding box center [363, 267] width 111 height 31
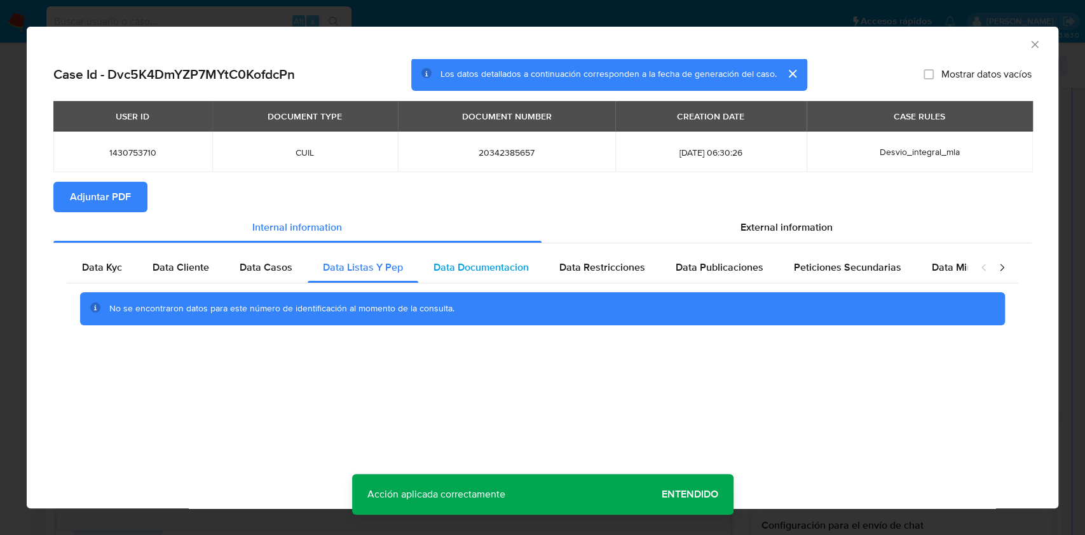
click at [504, 267] on span "Data Documentacion" at bounding box center [481, 267] width 95 height 15
drag, startPoint x: 616, startPoint y: 280, endPoint x: 627, endPoint y: 277, distance: 11.3
click at [619, 279] on div "Data Restricciones" at bounding box center [602, 267] width 116 height 31
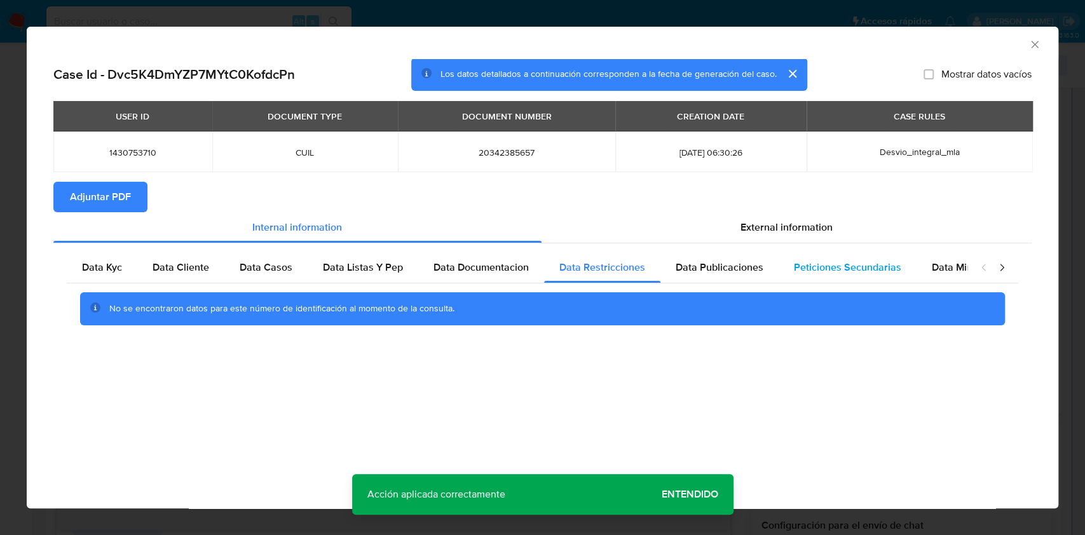
drag, startPoint x: 727, startPoint y: 273, endPoint x: 831, endPoint y: 269, distance: 104.3
click at [735, 270] on span "Data Publicaciones" at bounding box center [720, 267] width 88 height 15
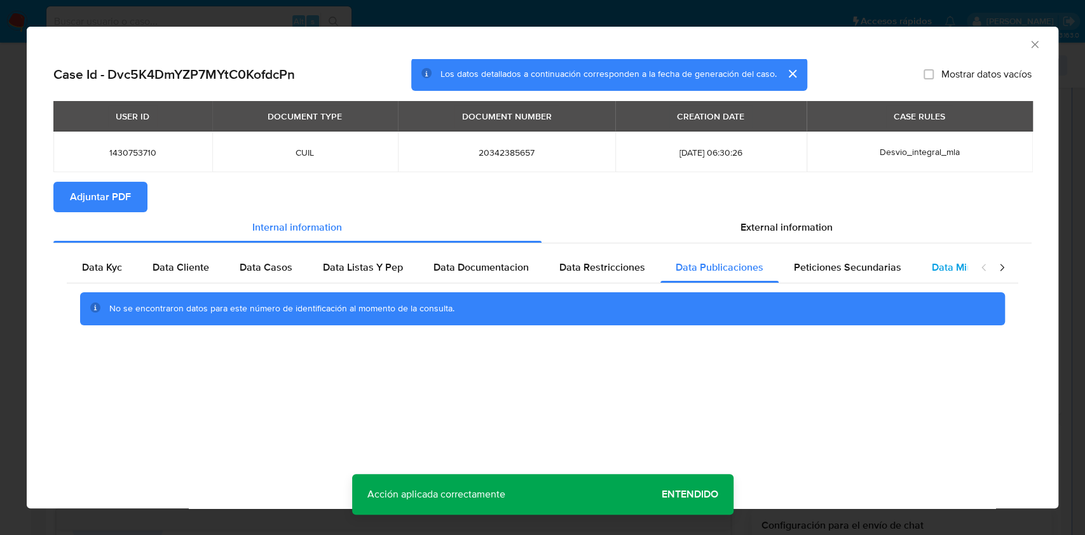
drag, startPoint x: 850, startPoint y: 268, endPoint x: 943, endPoint y: 254, distance: 93.8
click at [850, 267] on span "Peticiones Secundarias" at bounding box center [847, 267] width 107 height 15
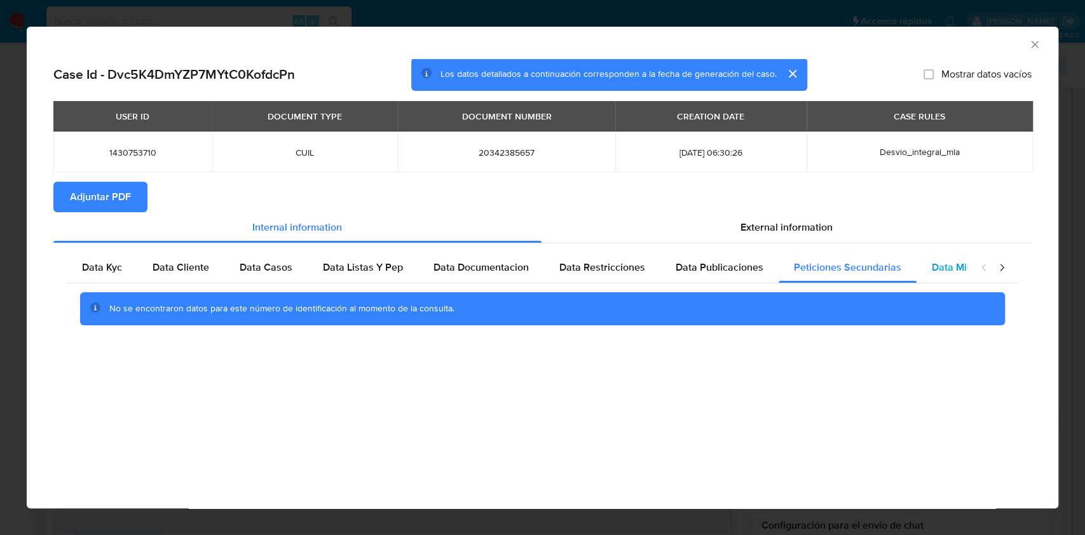
click at [945, 254] on div "Data Minoridad" at bounding box center [967, 267] width 100 height 31
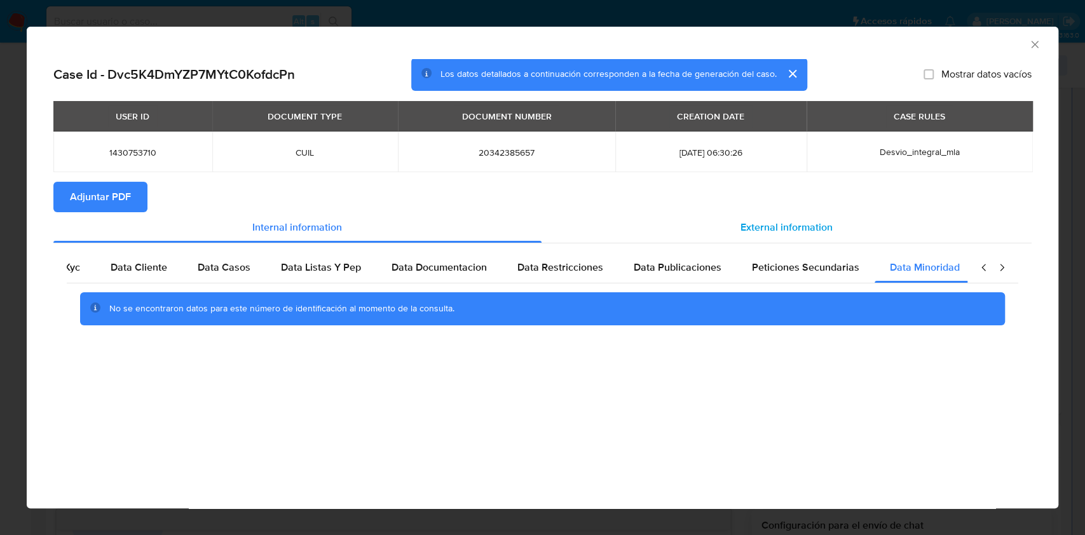
scroll to position [0, 43]
click at [820, 228] on span "External information" at bounding box center [787, 227] width 92 height 15
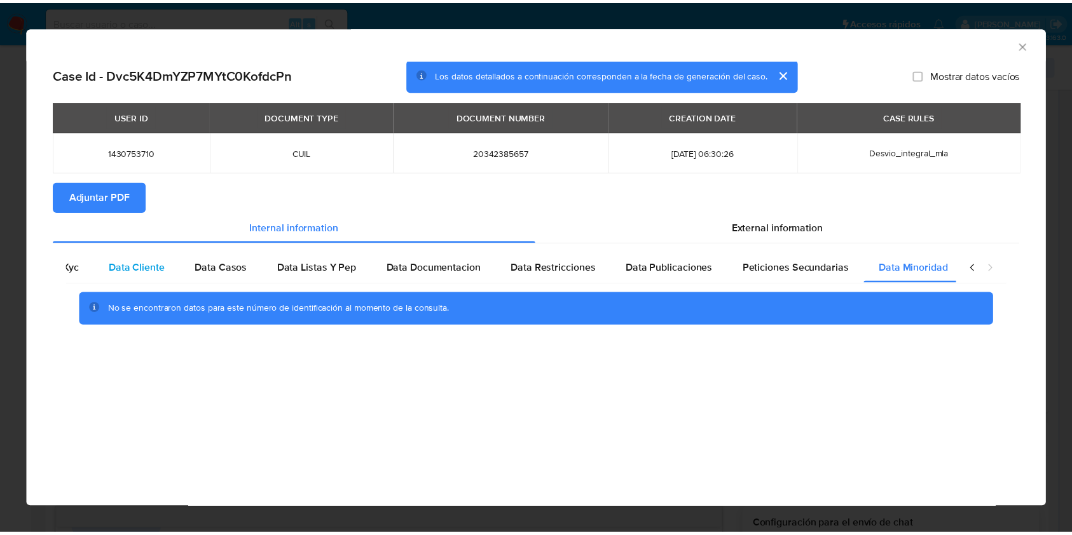
scroll to position [0, 0]
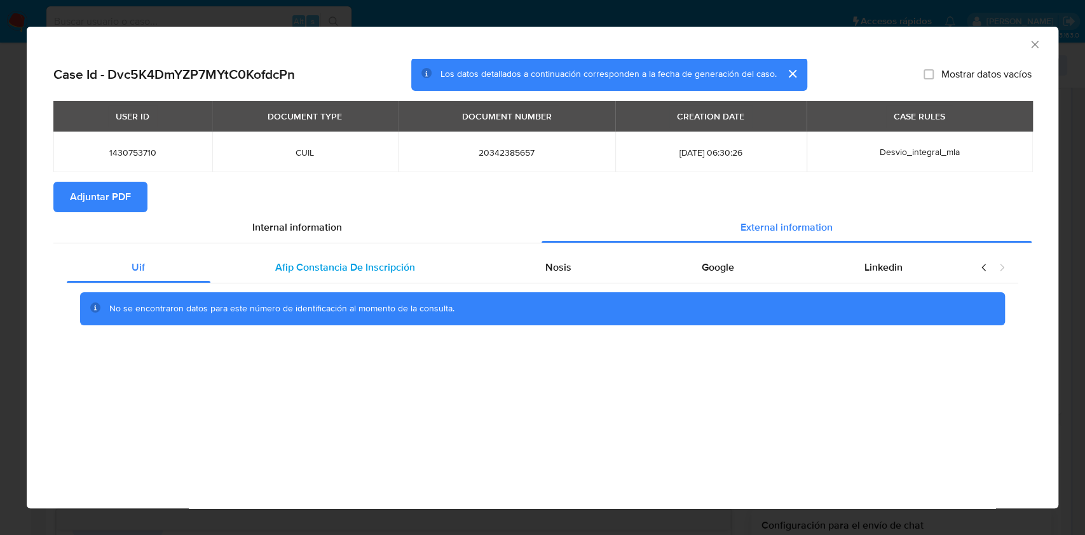
click at [285, 276] on div "Afip Constancia De Inscripción" at bounding box center [345, 267] width 270 height 31
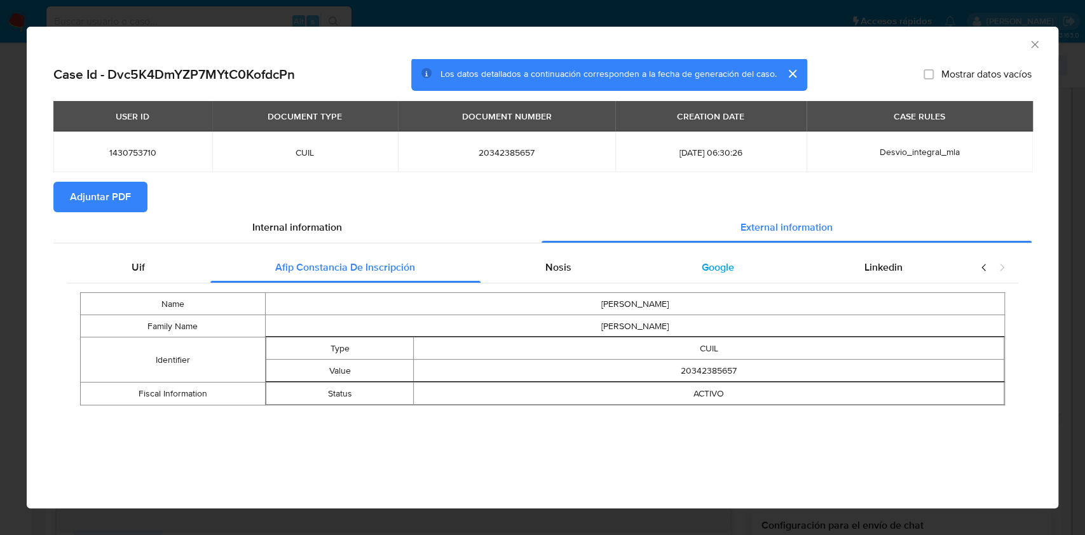
drag, startPoint x: 574, startPoint y: 267, endPoint x: 722, endPoint y: 275, distance: 149.0
click at [574, 266] on div "Nosis" at bounding box center [559, 267] width 156 height 31
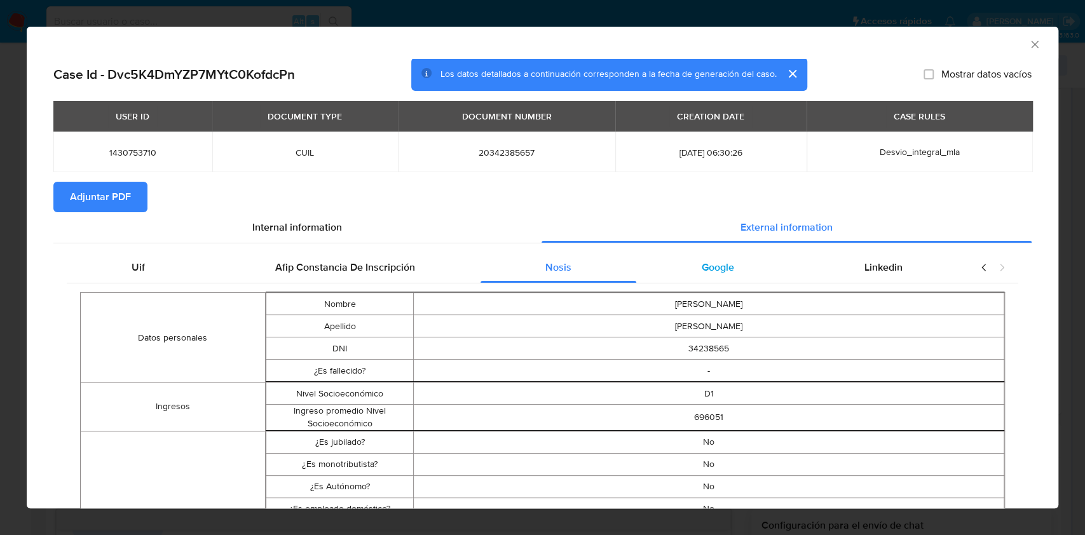
click at [732, 271] on div "Google" at bounding box center [717, 267] width 163 height 31
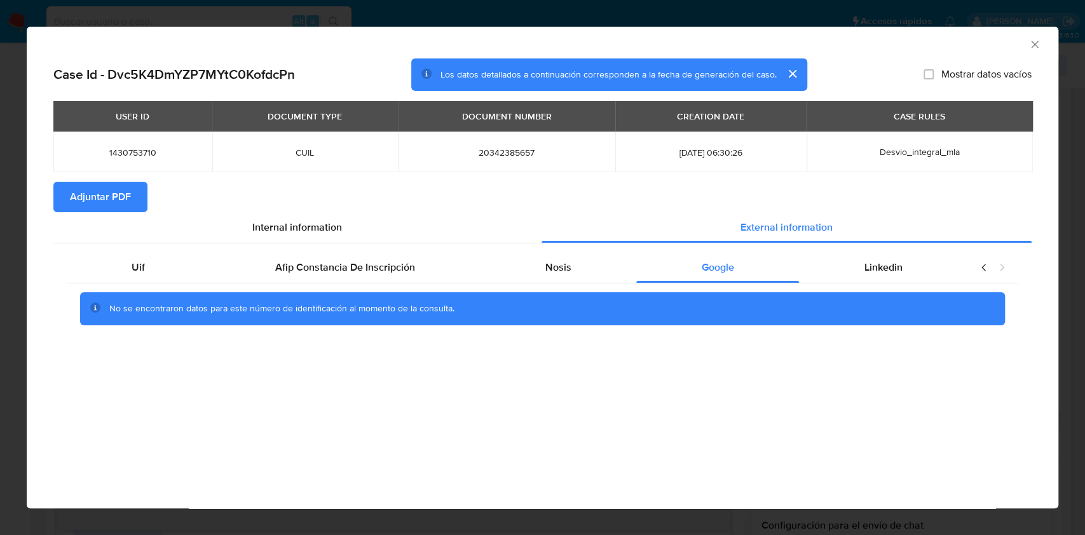
click at [81, 198] on span "Adjuntar PDF" at bounding box center [100, 197] width 61 height 28
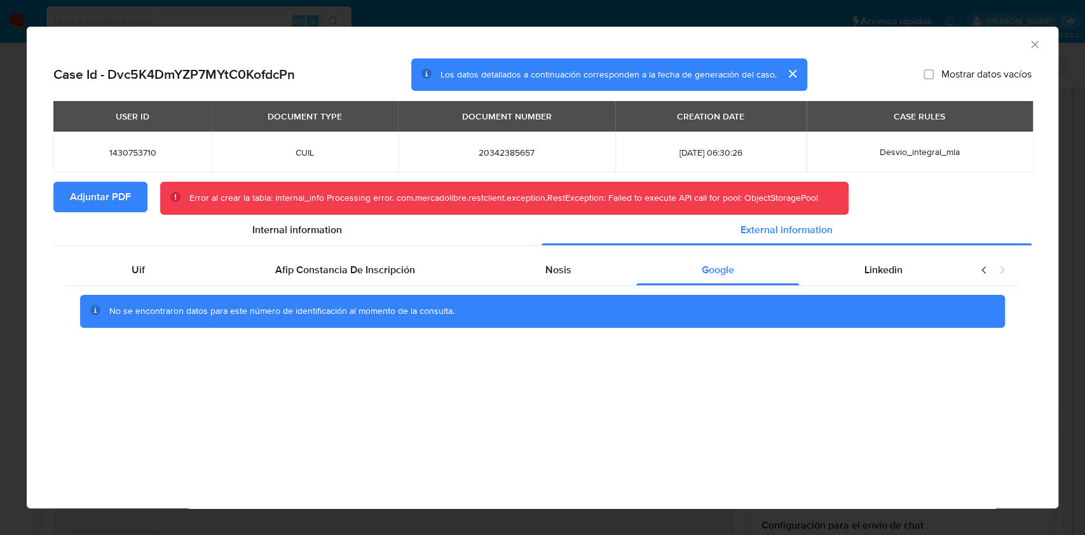
click at [1038, 46] on icon "Cerrar ventana" at bounding box center [1035, 44] width 13 height 13
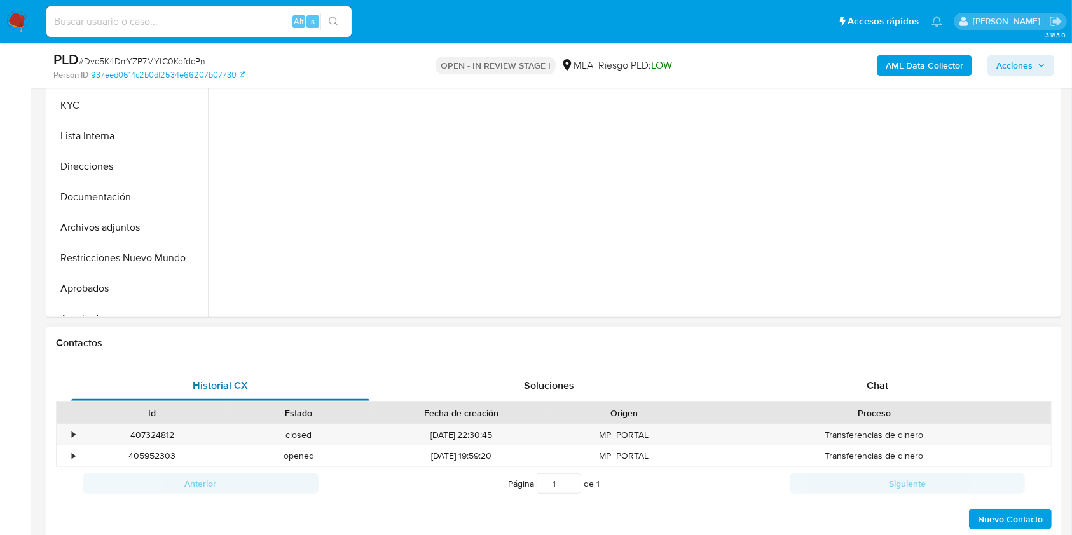
scroll to position [339, 0]
click at [134, 232] on button "Archivos adjuntos" at bounding box center [123, 227] width 149 height 31
select select "10"
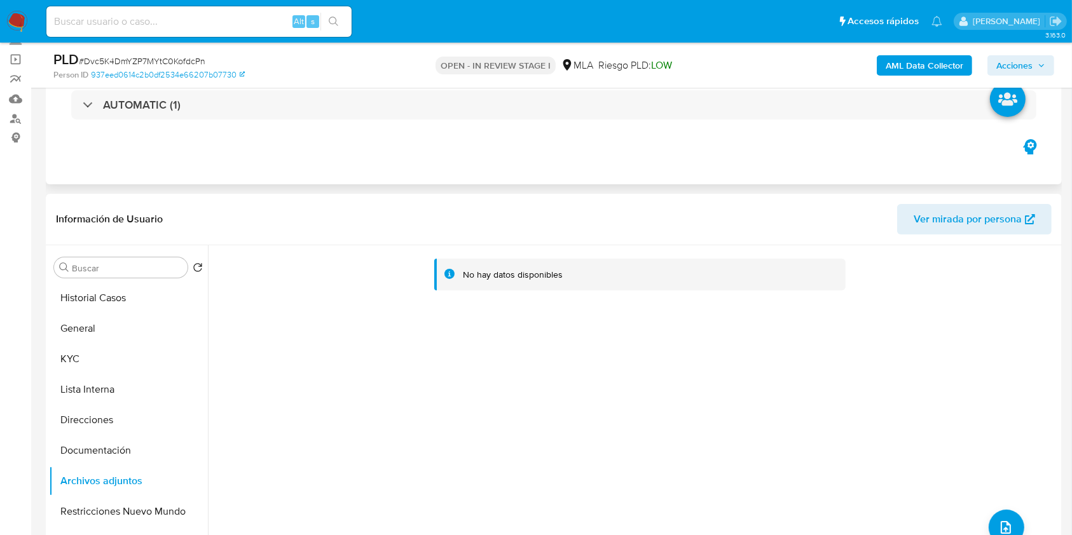
scroll to position [0, 0]
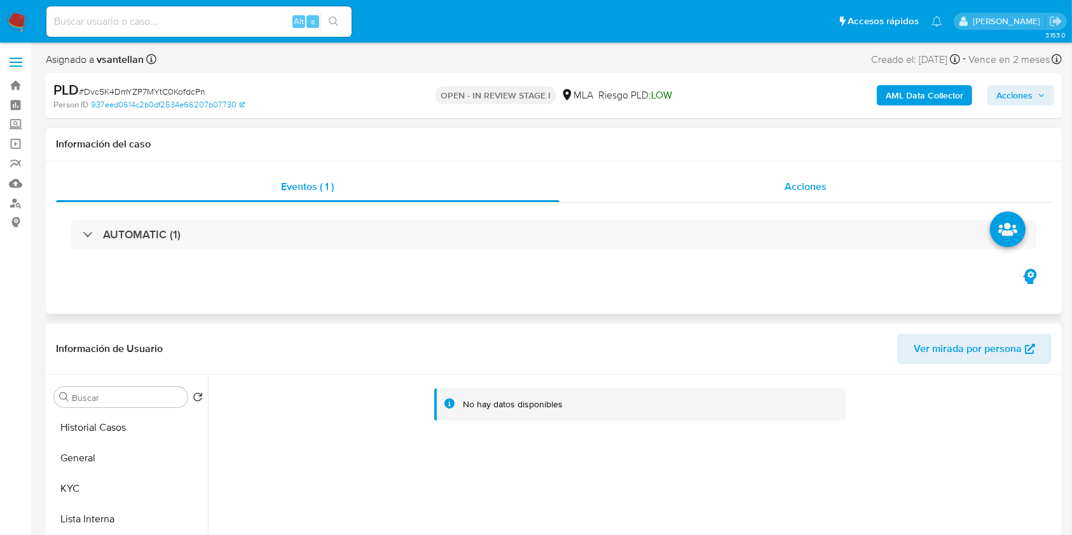
click at [795, 192] on span "Acciones" at bounding box center [806, 186] width 42 height 15
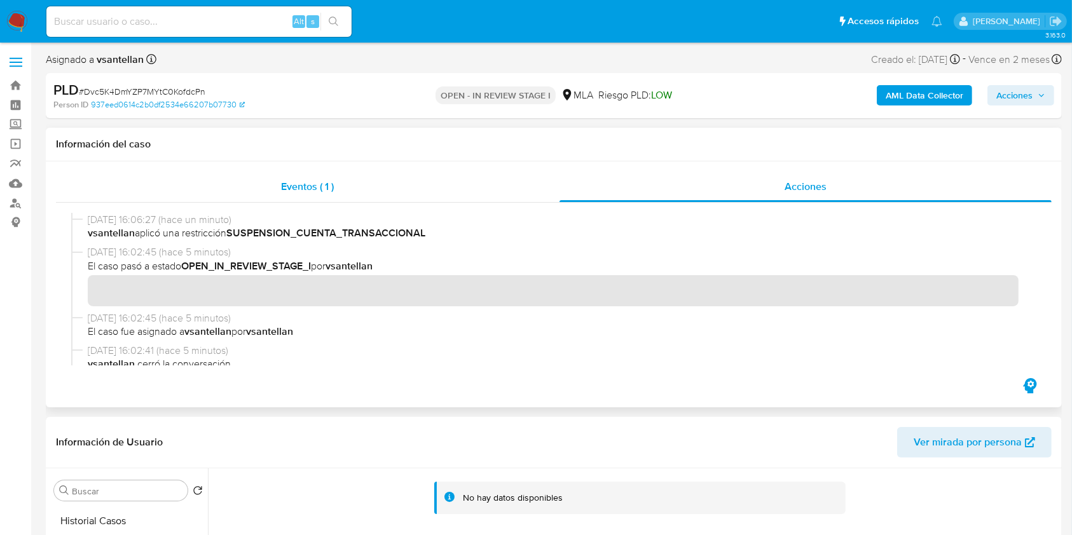
click at [308, 189] on span "Eventos ( 1 )" at bounding box center [307, 186] width 53 height 15
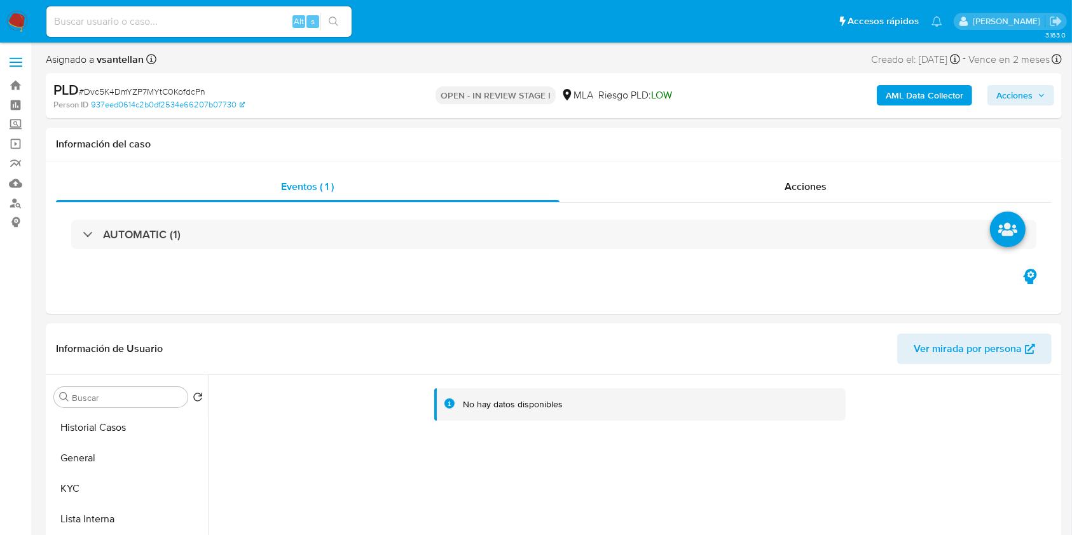
click at [879, 99] on button "AML Data Collector" at bounding box center [924, 95] width 95 height 20
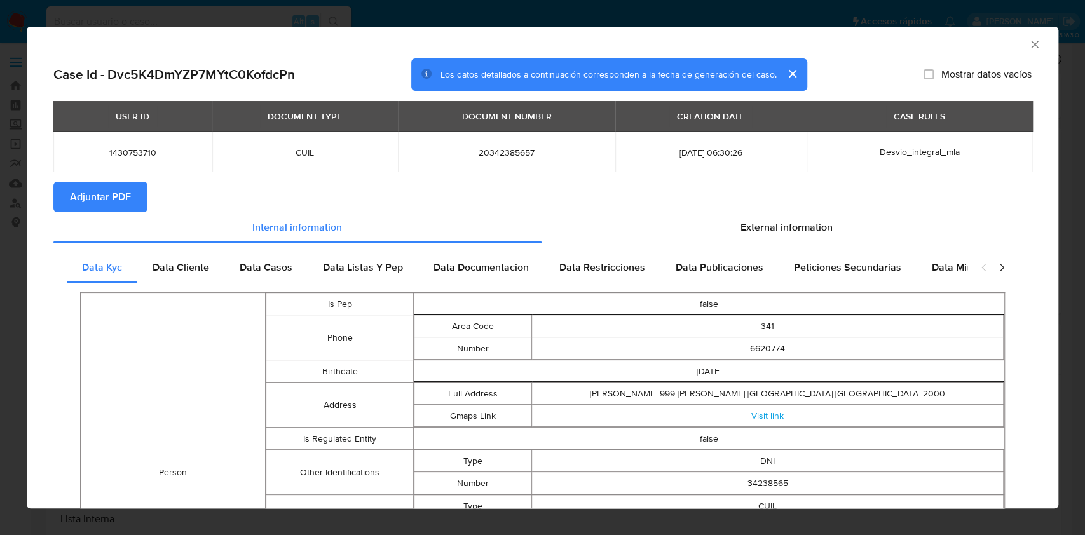
click at [99, 193] on span "Adjuntar PDF" at bounding box center [100, 197] width 61 height 28
click at [686, 231] on div "External information" at bounding box center [787, 230] width 491 height 31
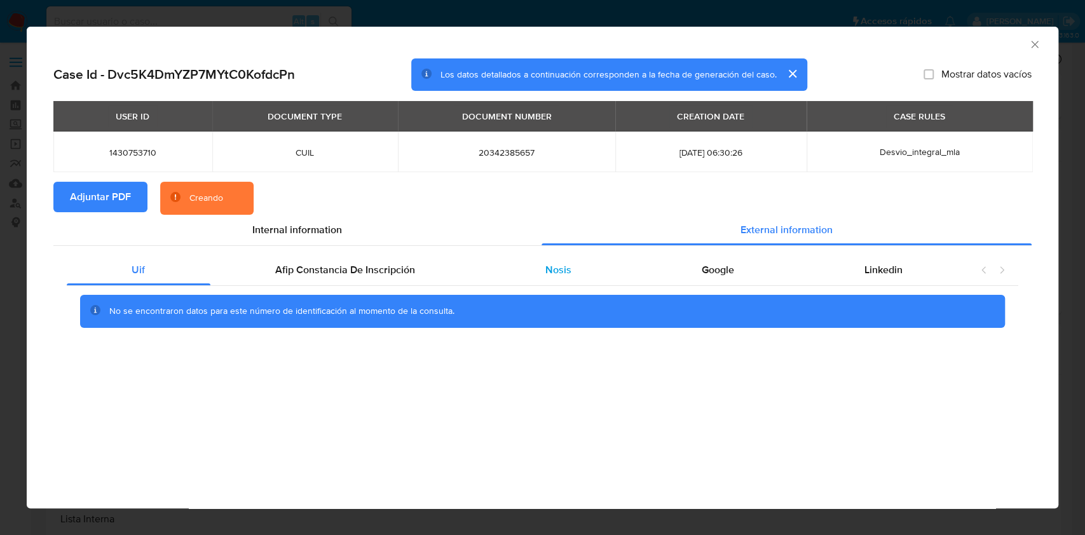
click at [587, 271] on div "Nosis" at bounding box center [559, 270] width 156 height 31
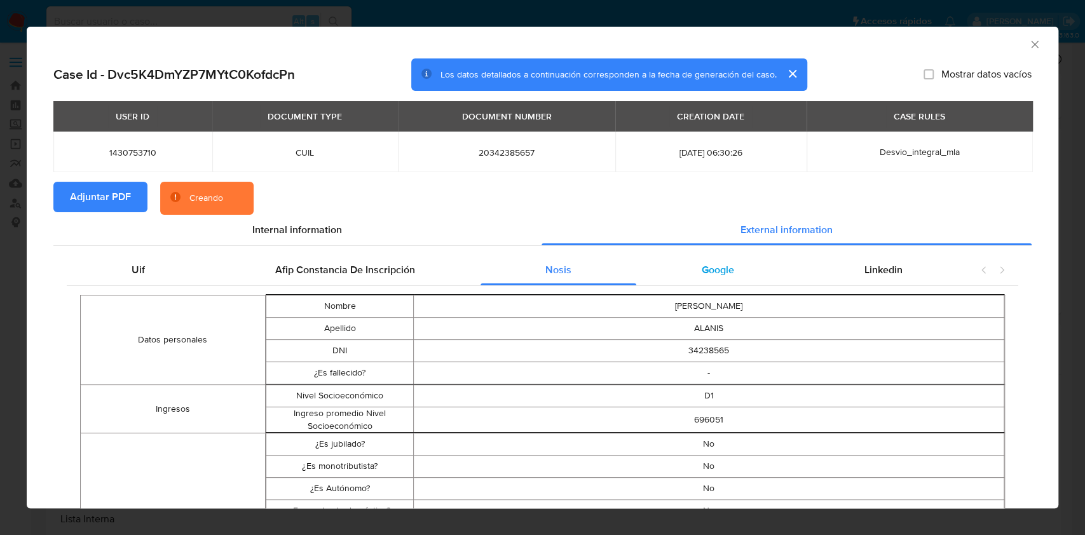
click at [702, 270] on span "Google" at bounding box center [718, 270] width 32 height 15
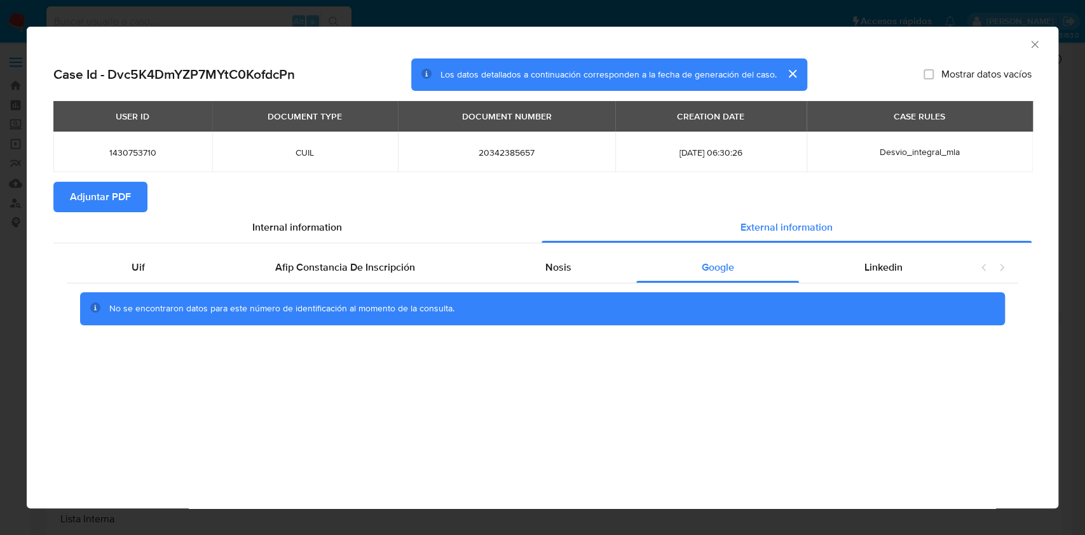
click at [1033, 42] on icon "Cerrar ventana" at bounding box center [1034, 44] width 7 height 7
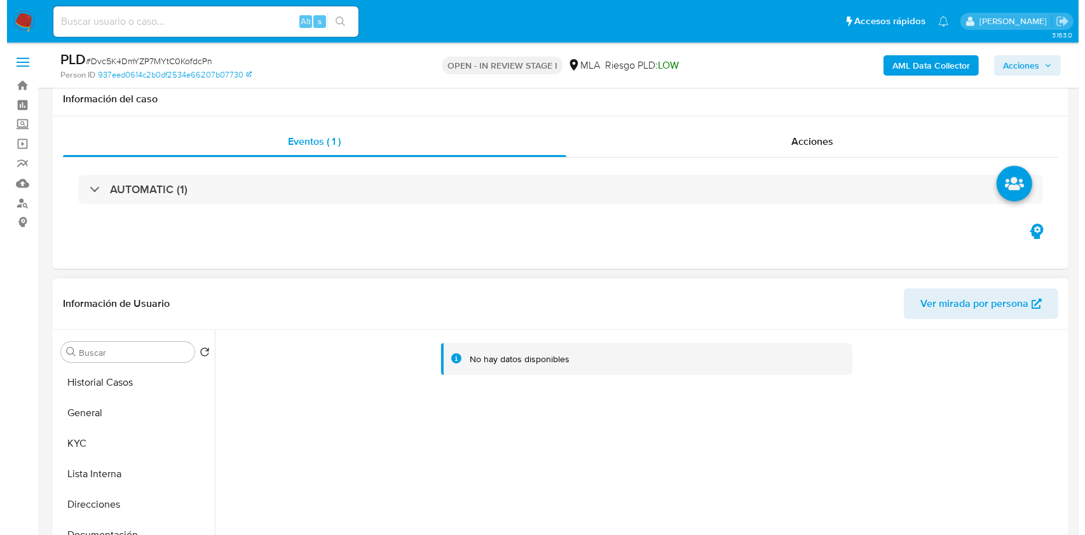
scroll to position [169, 0]
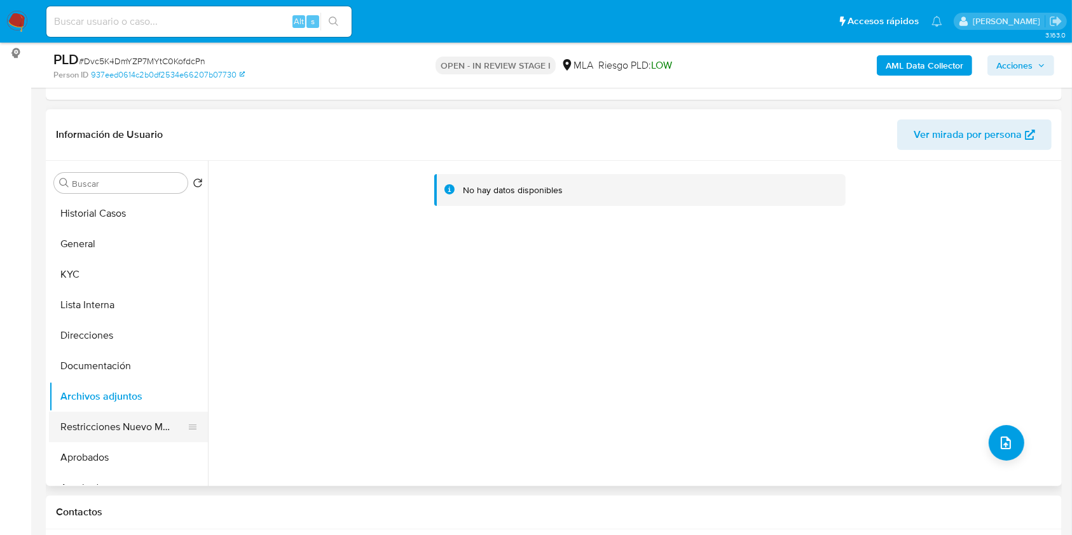
click at [134, 425] on button "Restricciones Nuevo Mundo" at bounding box center [123, 427] width 149 height 31
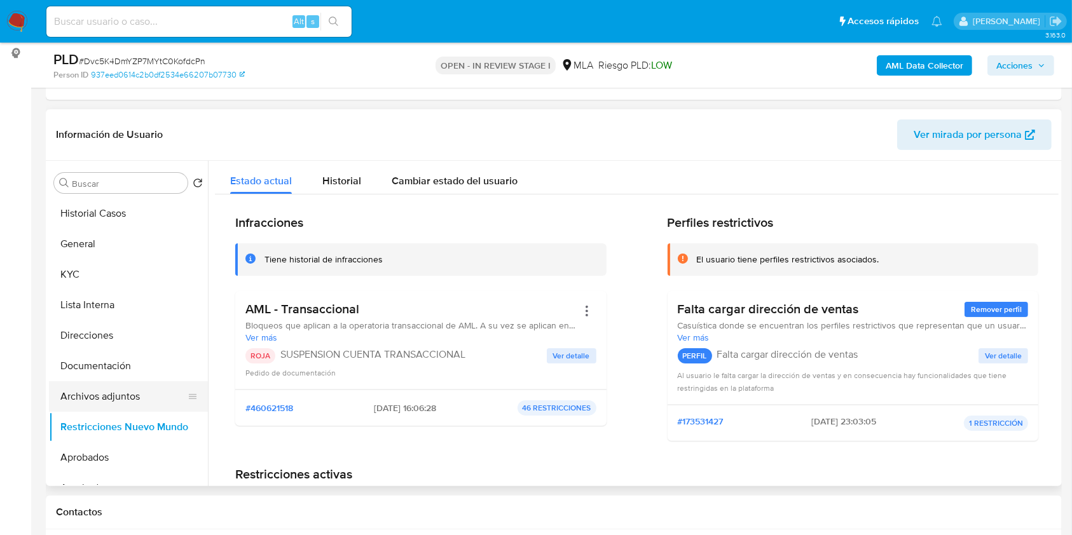
click at [141, 389] on button "Archivos adjuntos" at bounding box center [123, 397] width 149 height 31
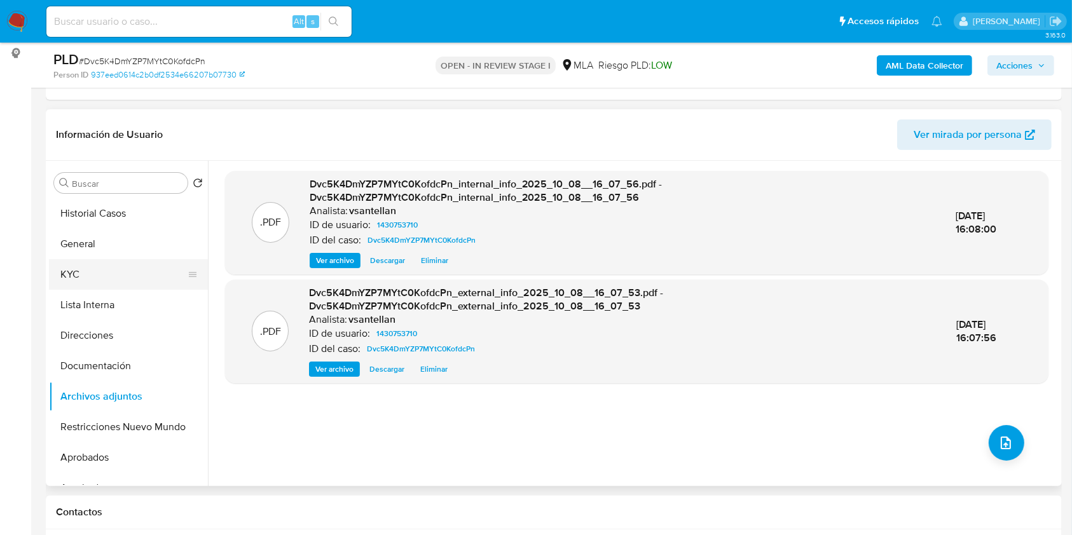
click at [87, 270] on button "KYC" at bounding box center [123, 274] width 149 height 31
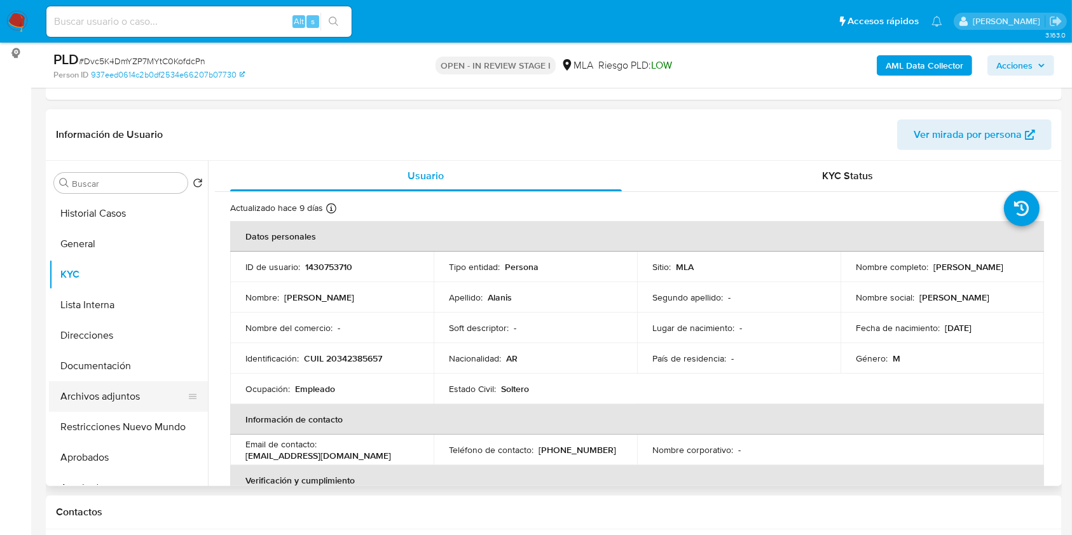
click at [128, 404] on button "Archivos adjuntos" at bounding box center [123, 397] width 149 height 31
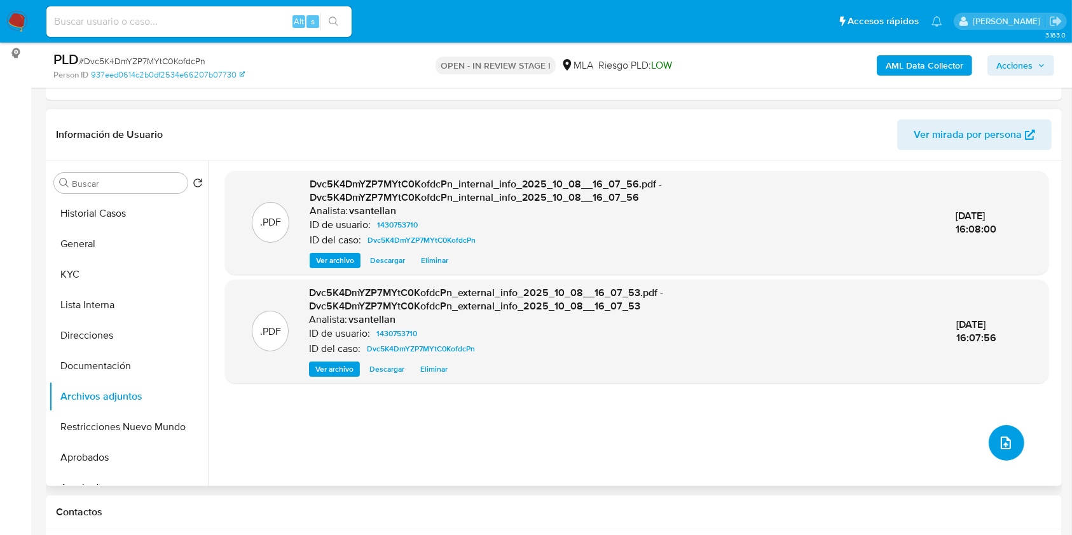
click at [1010, 441] on button "upload-file" at bounding box center [1007, 443] width 36 height 36
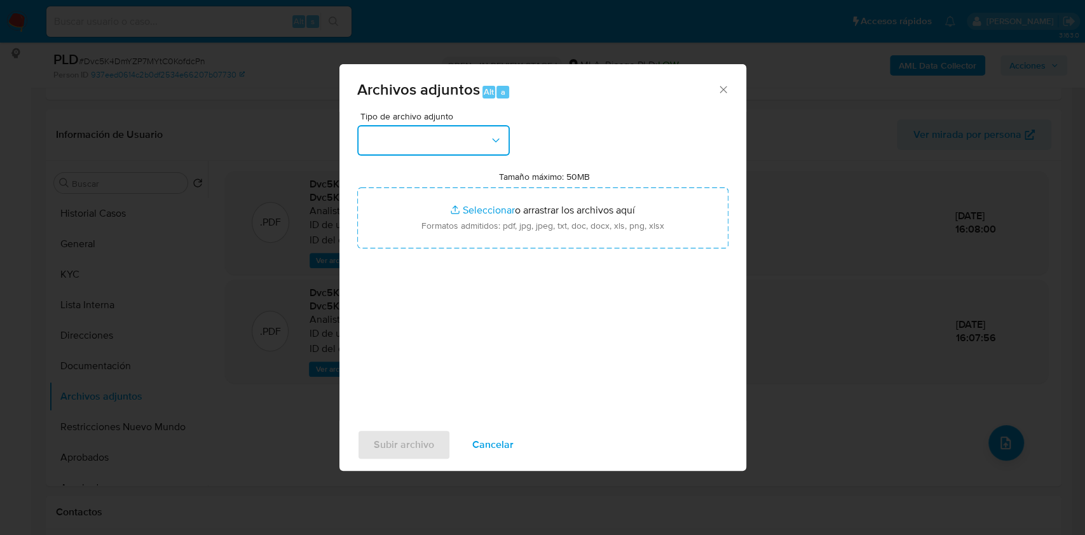
click at [425, 148] on button "button" at bounding box center [433, 140] width 153 height 31
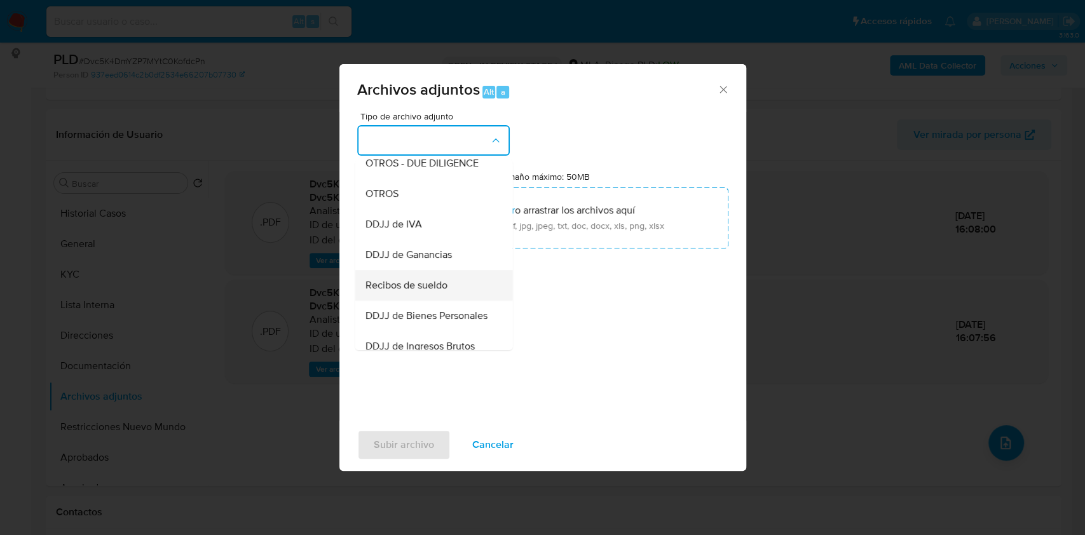
scroll to position [254, 0]
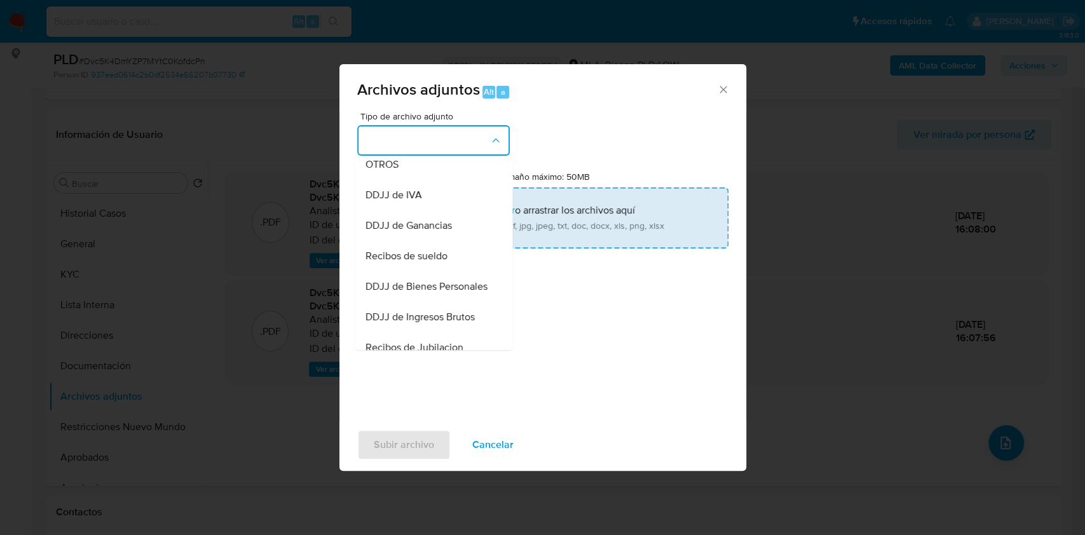
drag, startPoint x: 402, startPoint y: 175, endPoint x: 452, endPoint y: 214, distance: 63.1
click at [402, 175] on div "OTROS" at bounding box center [430, 164] width 130 height 31
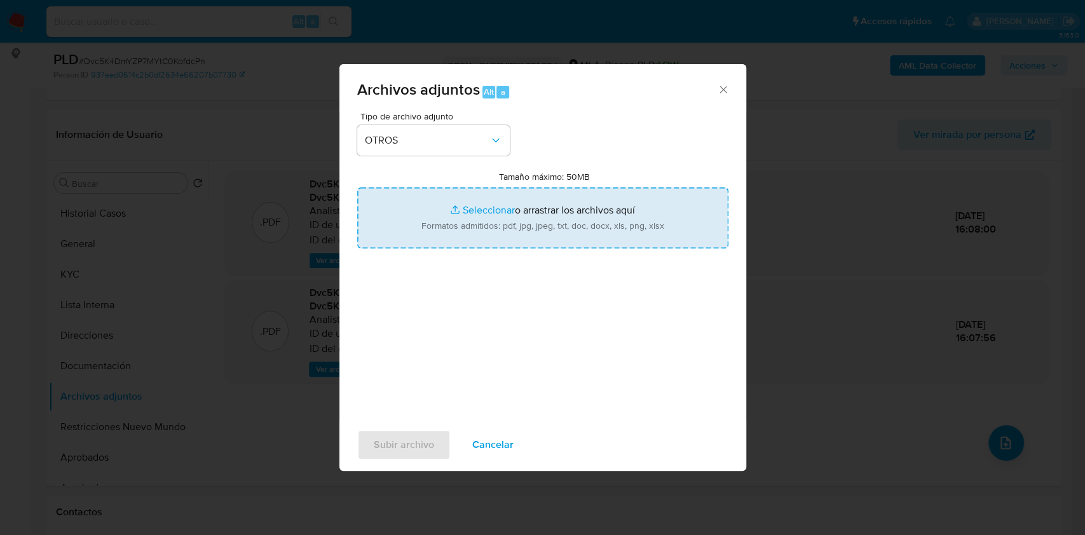
click at [458, 225] on input "Tamaño máximo: 50MB Seleccionar archivos" at bounding box center [542, 218] width 371 height 61
type input "C:\fakepath\Caselog Dvc5K4DmYZP7MYtC0KofdcPn_2025_09_17_15_09_03.docx"
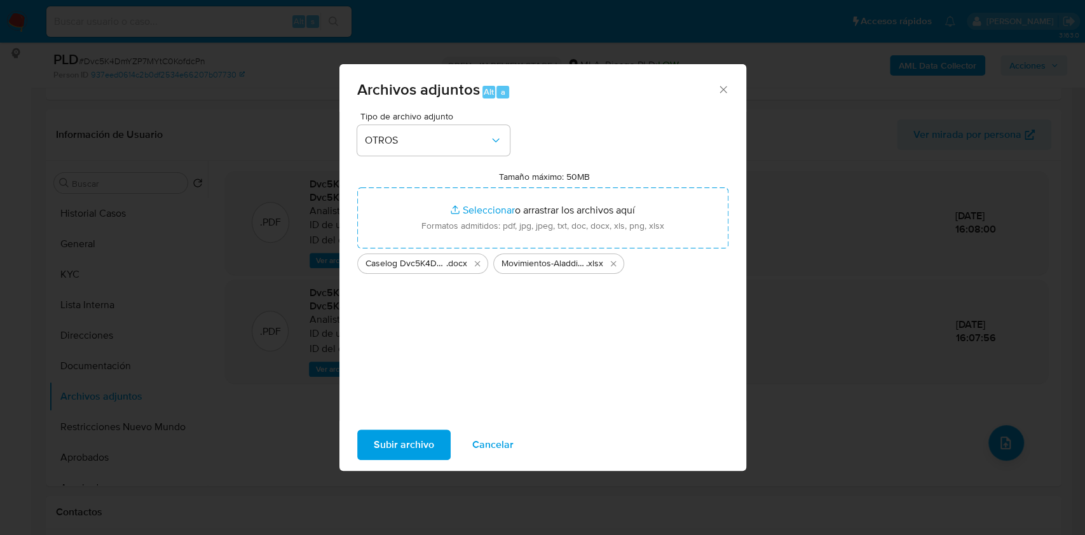
click at [413, 443] on span "Subir archivo" at bounding box center [404, 445] width 60 height 28
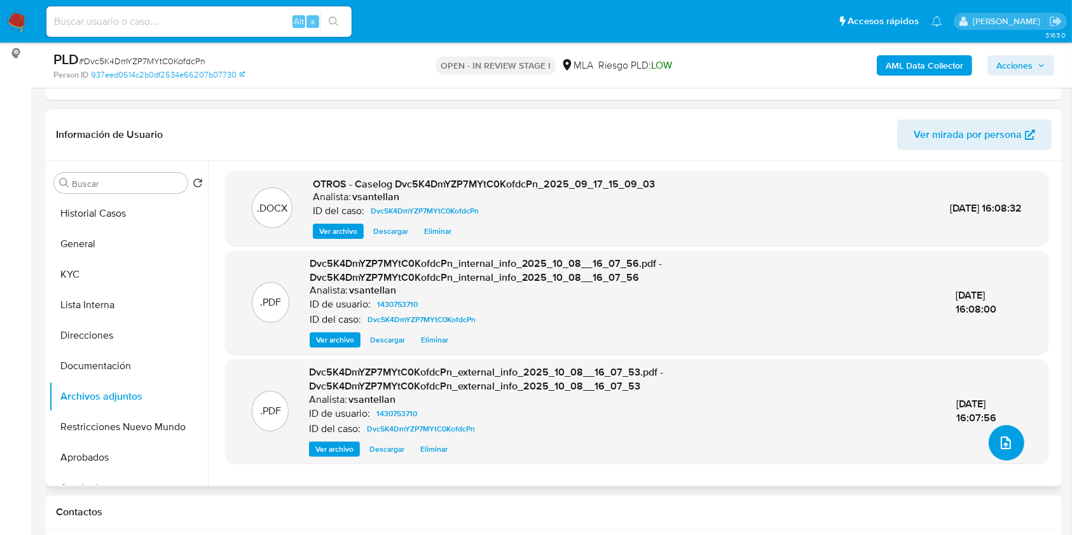
click at [1002, 440] on icon "upload-file" at bounding box center [1005, 443] width 15 height 15
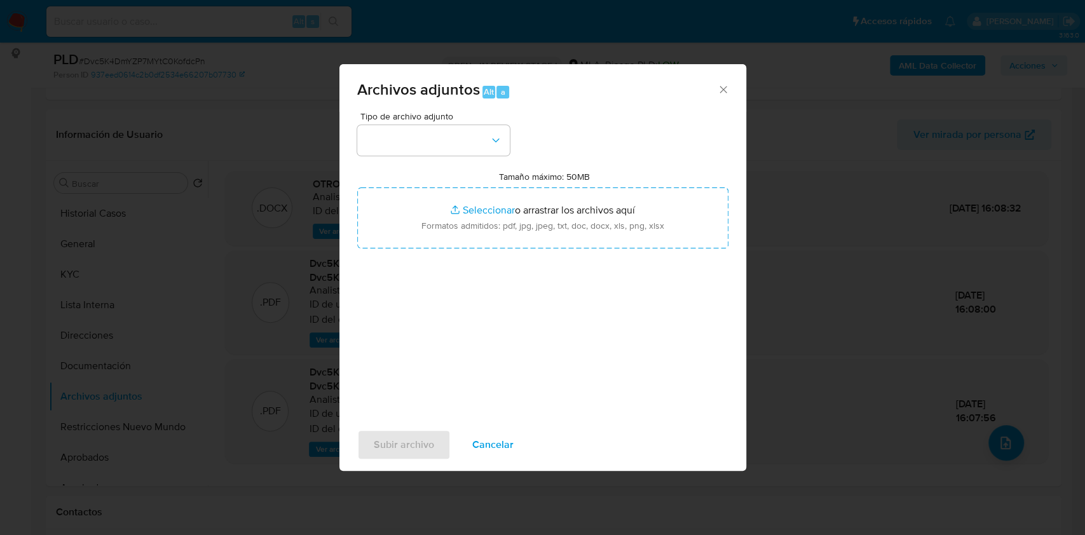
click at [424, 155] on div "Tipo de archivo adjunto Tamaño máximo: 50MB Seleccionar archivos Seleccionar o …" at bounding box center [542, 262] width 371 height 300
click at [422, 145] on button "button" at bounding box center [433, 140] width 153 height 31
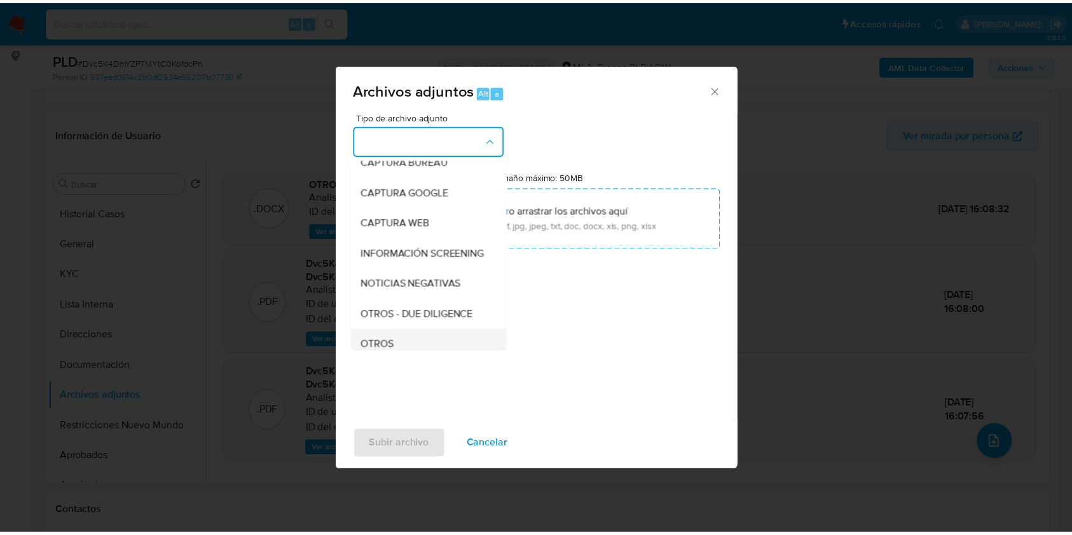
scroll to position [169, 0]
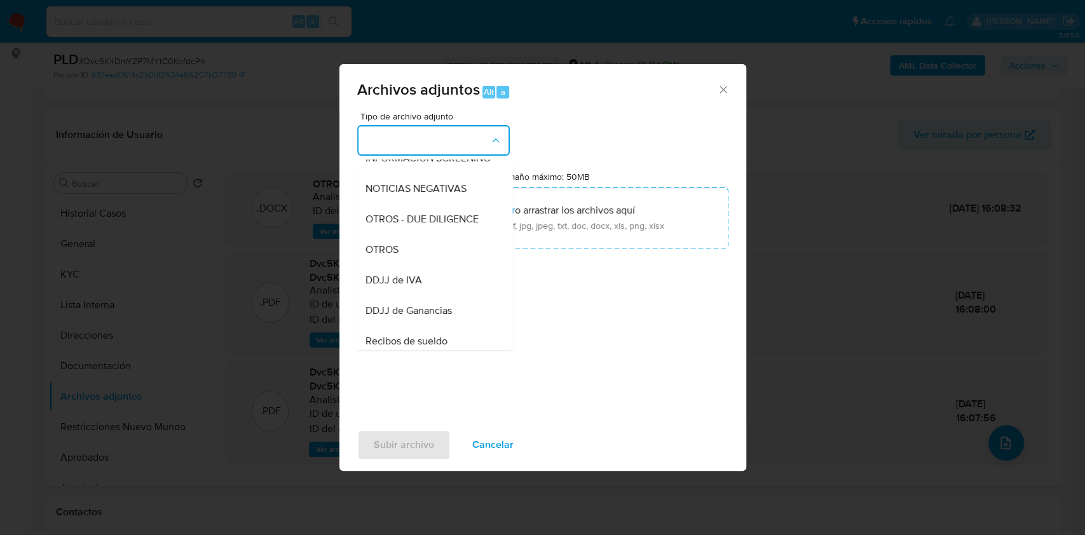
click at [406, 253] on div "OTROS" at bounding box center [430, 250] width 130 height 31
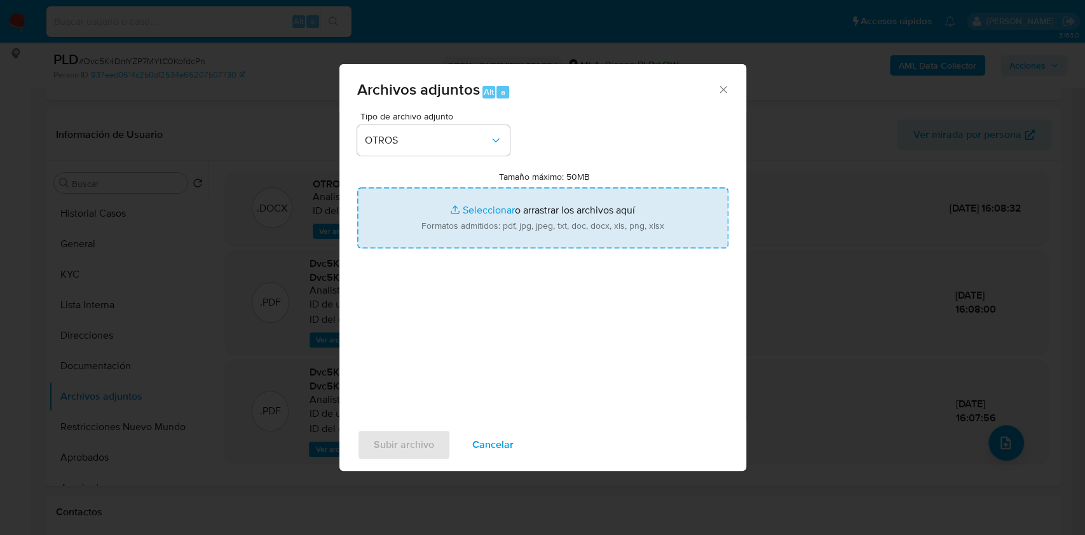
click at [457, 195] on input "Tamaño máximo: 50MB Seleccionar archivos" at bounding box center [542, 218] width 371 height 61
type input "C:\fakepath\Movimientos-Aladdin-1430753710.xlsx"
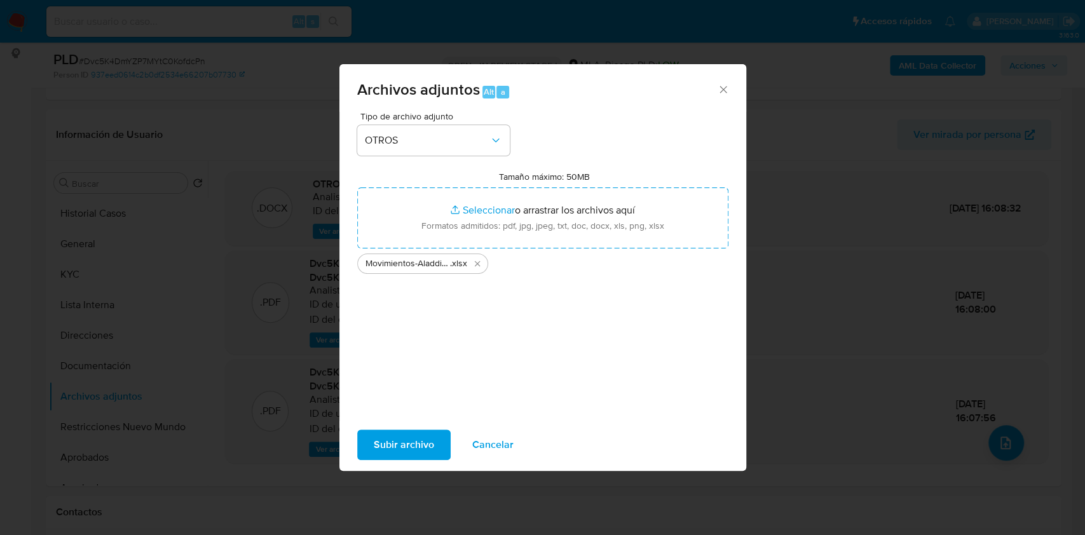
click at [411, 433] on span "Subir archivo" at bounding box center [404, 445] width 60 height 28
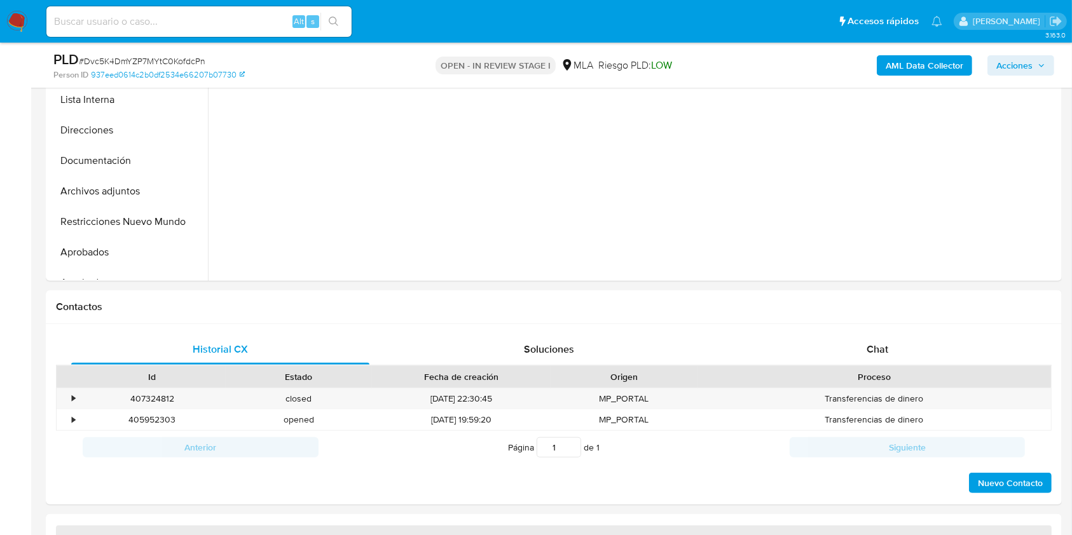
scroll to position [405, 0]
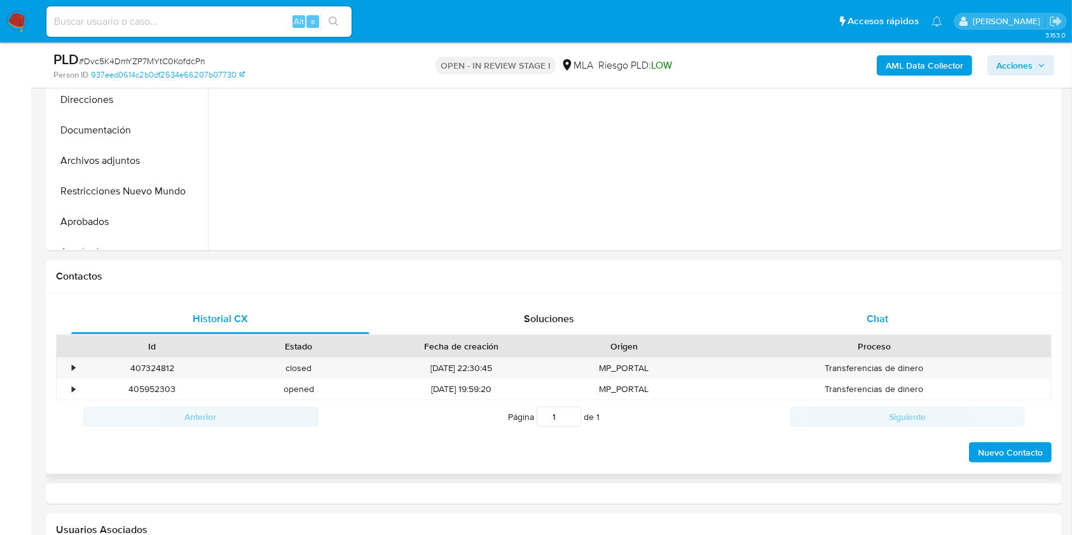
select select "10"
click at [918, 321] on div "Chat" at bounding box center [878, 319] width 298 height 31
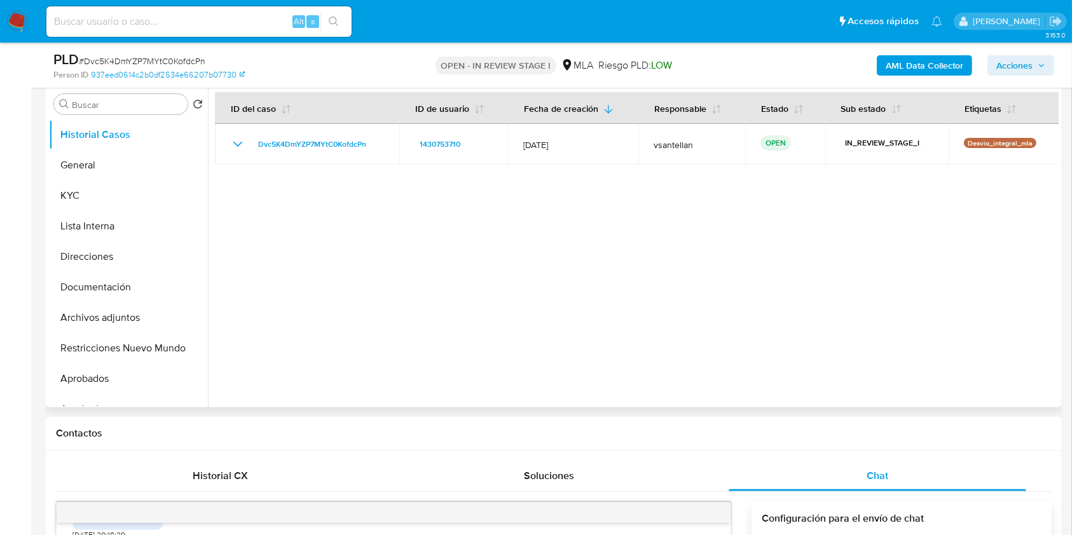
scroll to position [234, 0]
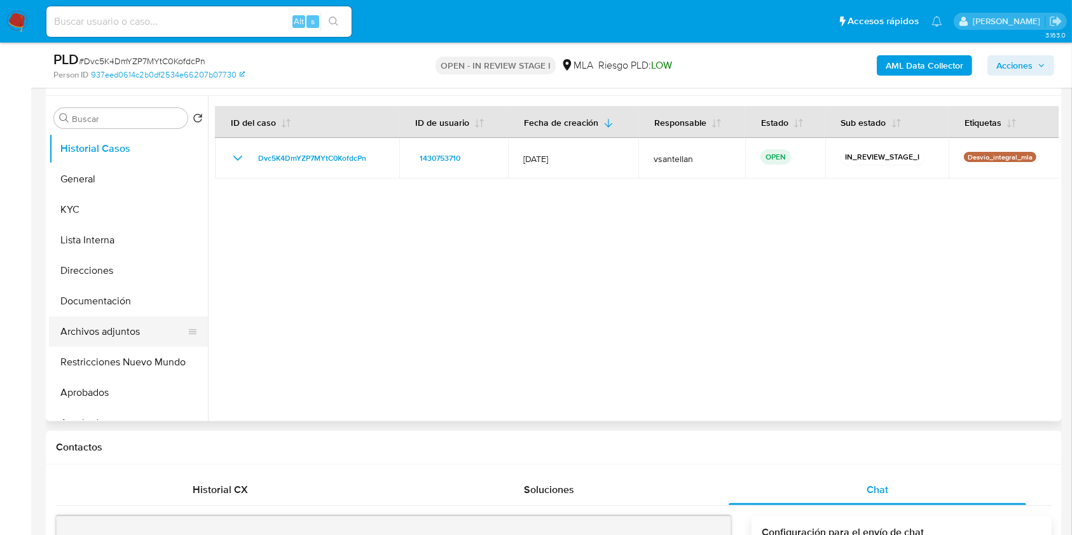
drag, startPoint x: 103, startPoint y: 366, endPoint x: 149, endPoint y: 345, distance: 50.4
click at [105, 366] on button "Restricciones Nuevo Mundo" at bounding box center [128, 362] width 159 height 31
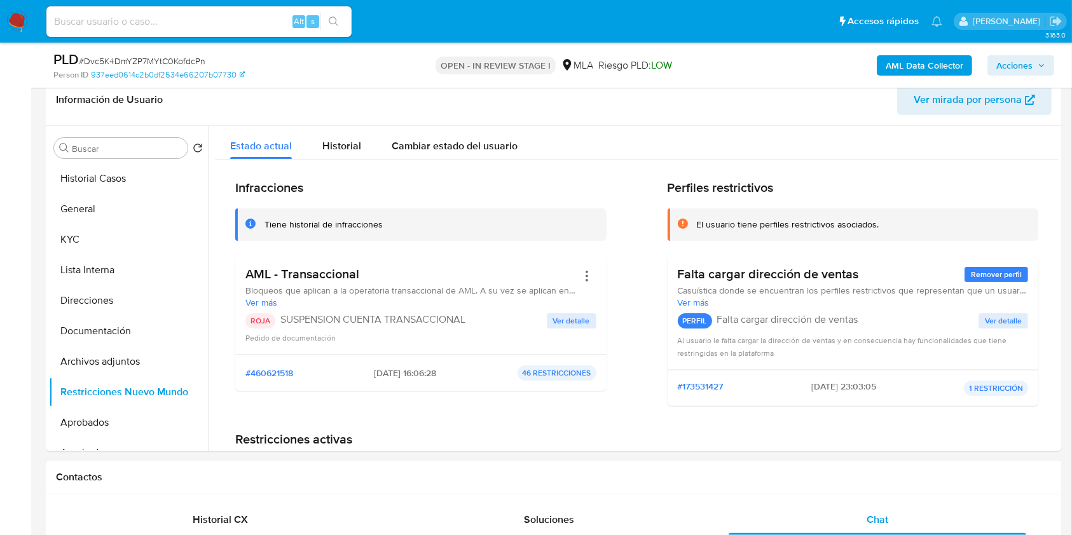
scroll to position [188, 0]
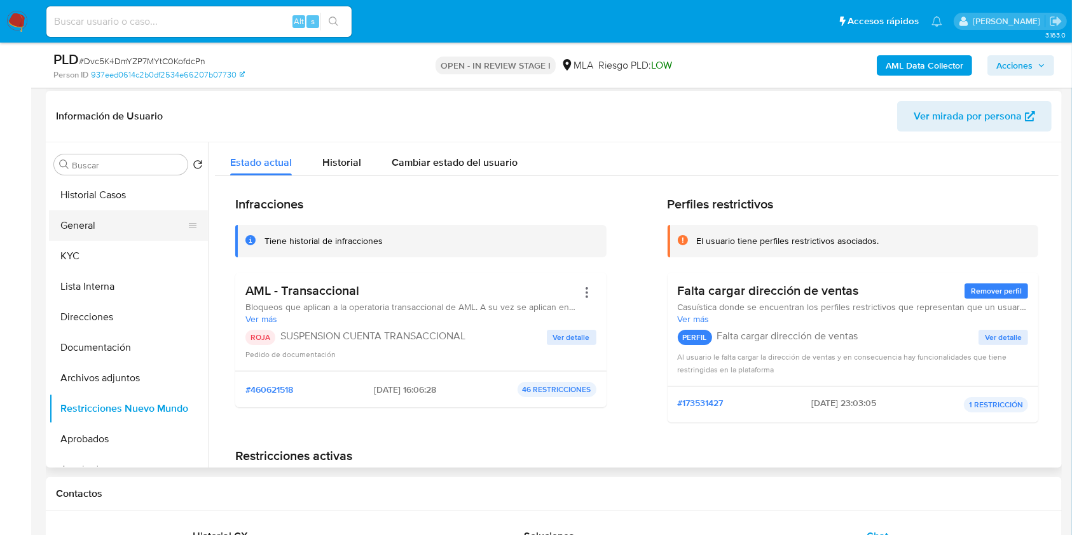
click at [97, 219] on button "General" at bounding box center [123, 225] width 149 height 31
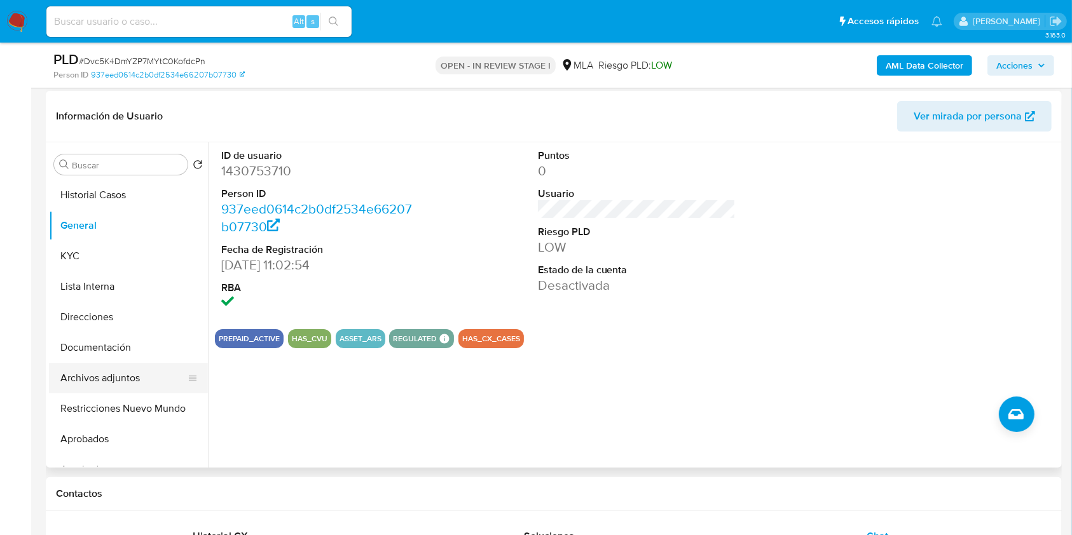
click at [136, 377] on button "Archivos adjuntos" at bounding box center [123, 378] width 149 height 31
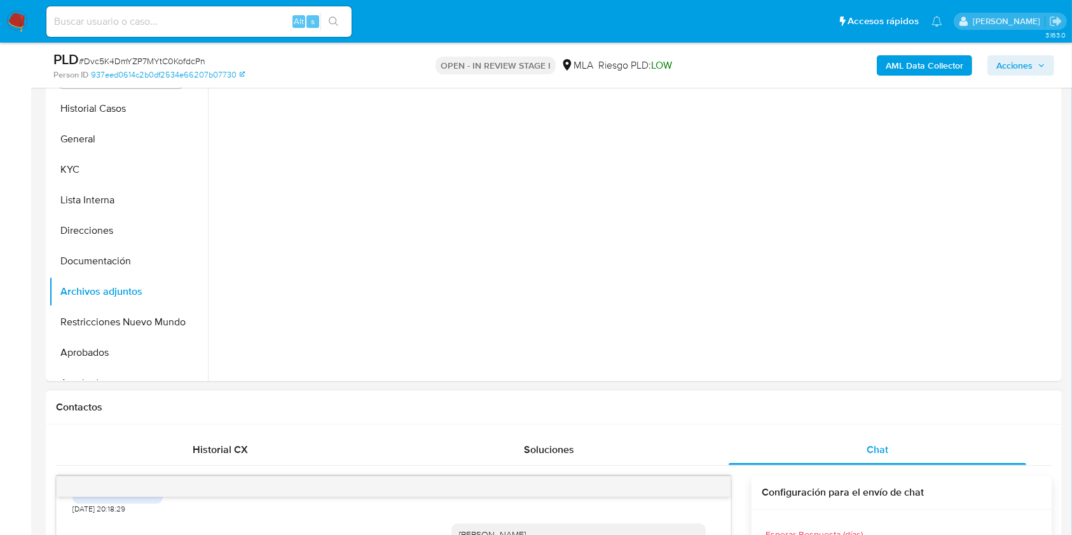
scroll to position [357, 0]
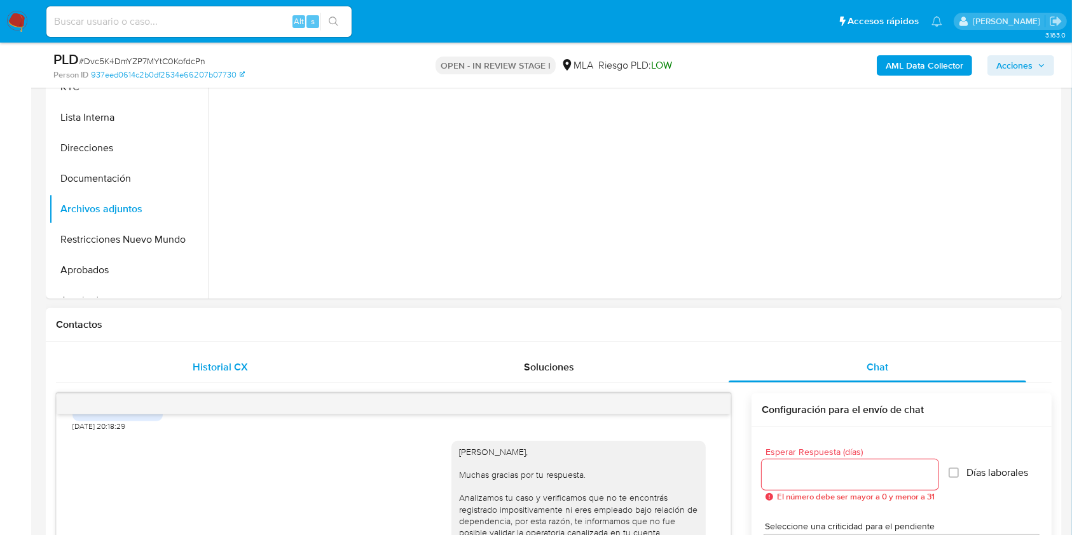
click at [231, 378] on div "Historial CX" at bounding box center [220, 367] width 298 height 31
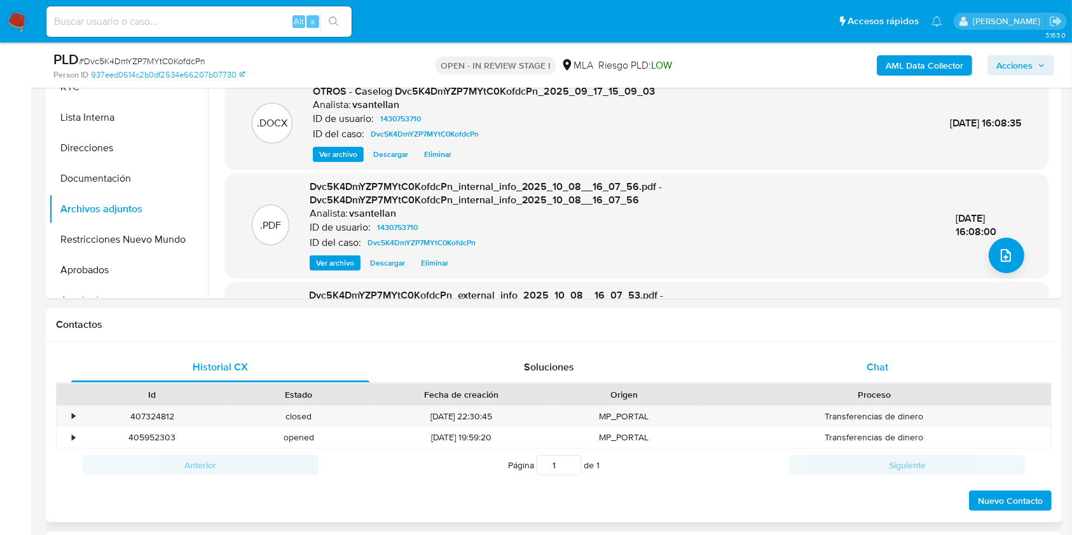
click at [842, 362] on div "Chat" at bounding box center [878, 367] width 298 height 31
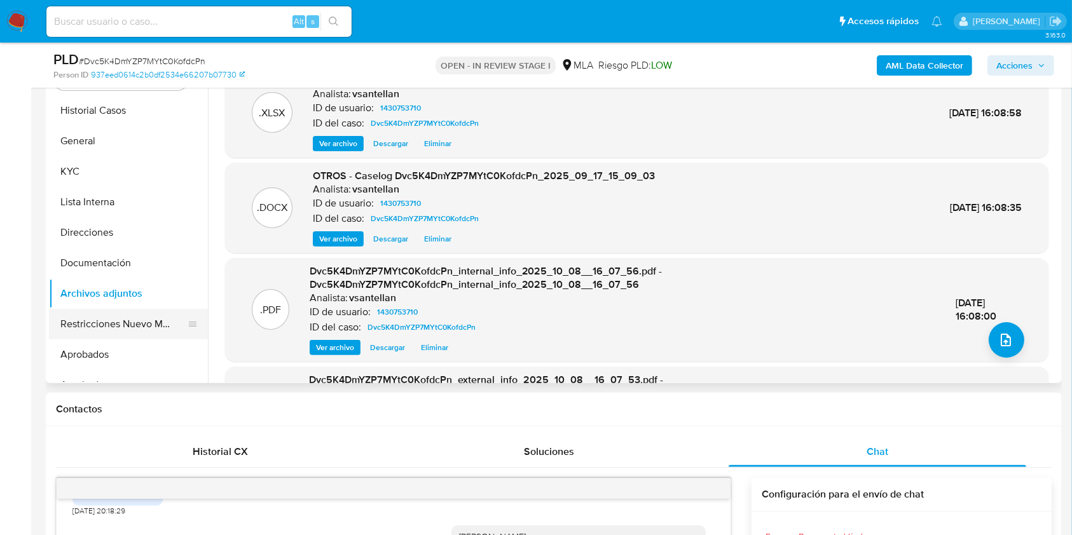
click at [97, 320] on button "Restricciones Nuevo Mundo" at bounding box center [123, 324] width 149 height 31
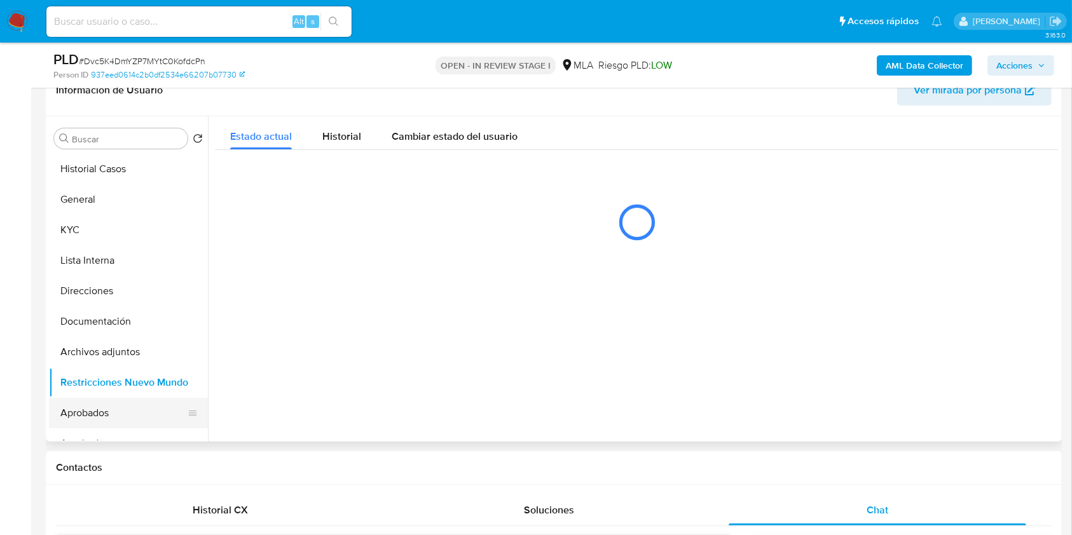
scroll to position [188, 0]
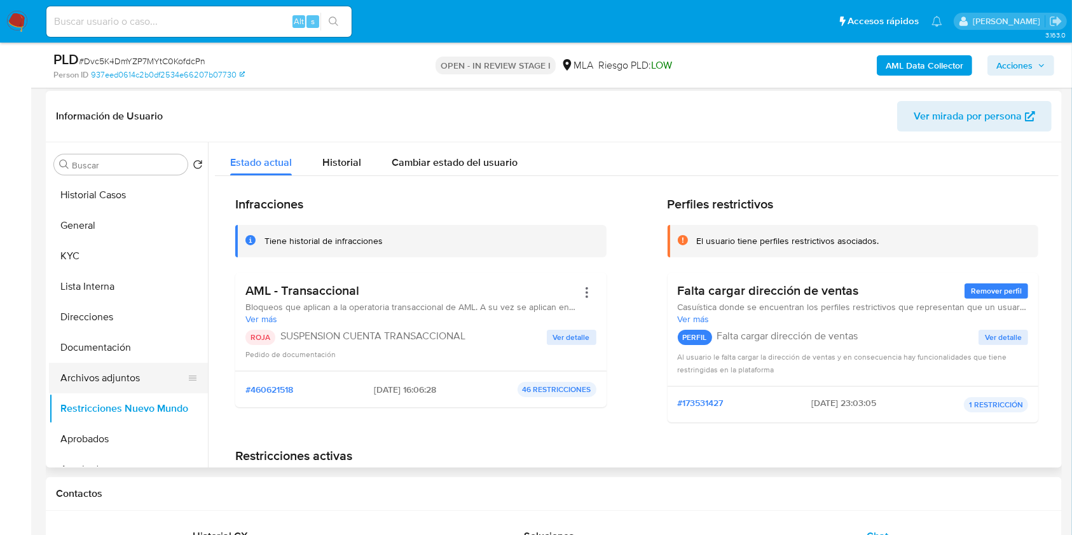
click at [128, 375] on button "Archivos adjuntos" at bounding box center [123, 378] width 149 height 31
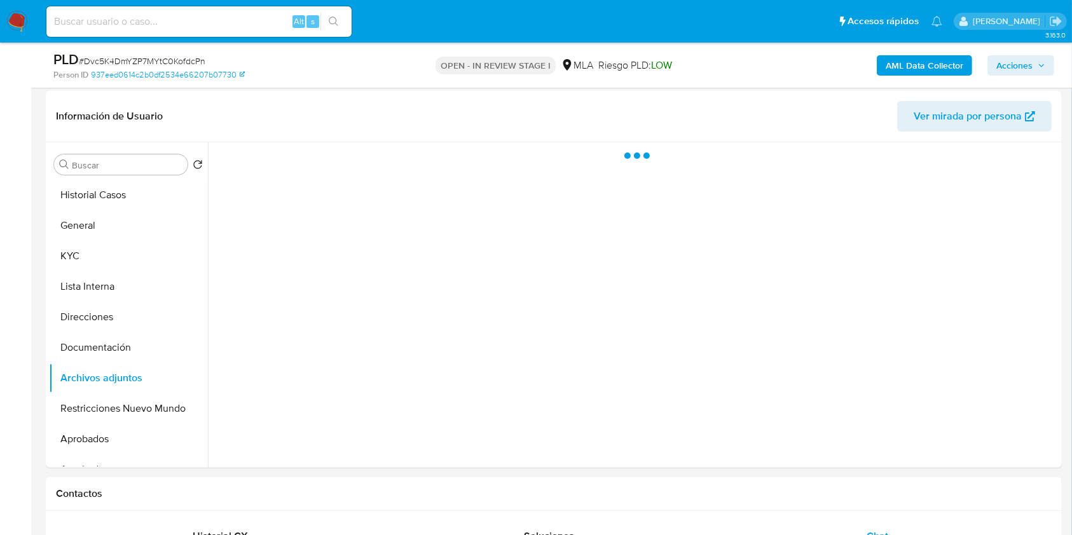
click at [1033, 64] on span "Acciones" at bounding box center [1014, 65] width 36 height 20
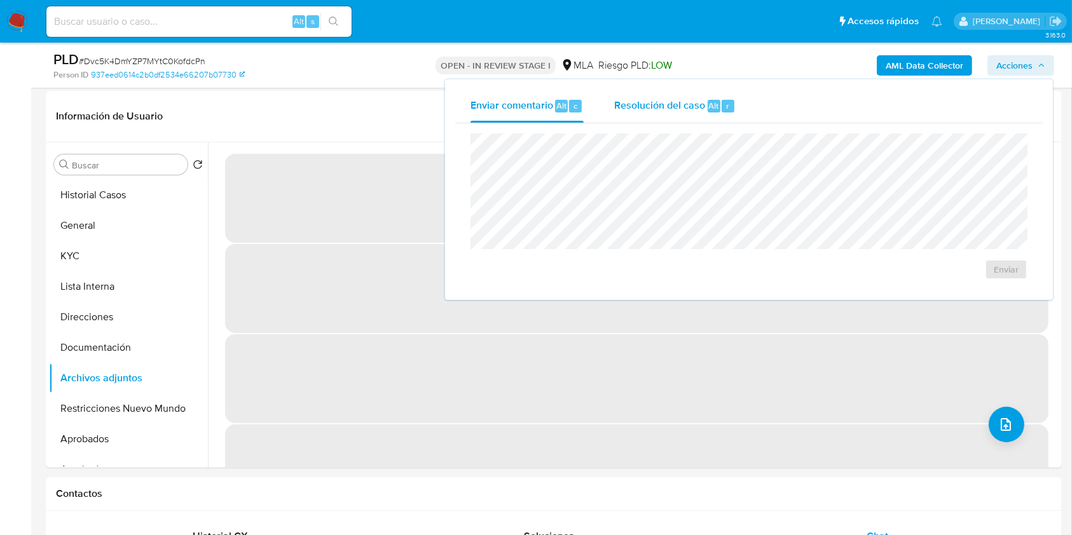
click at [631, 109] on span "Resolución del caso" at bounding box center [659, 105] width 91 height 15
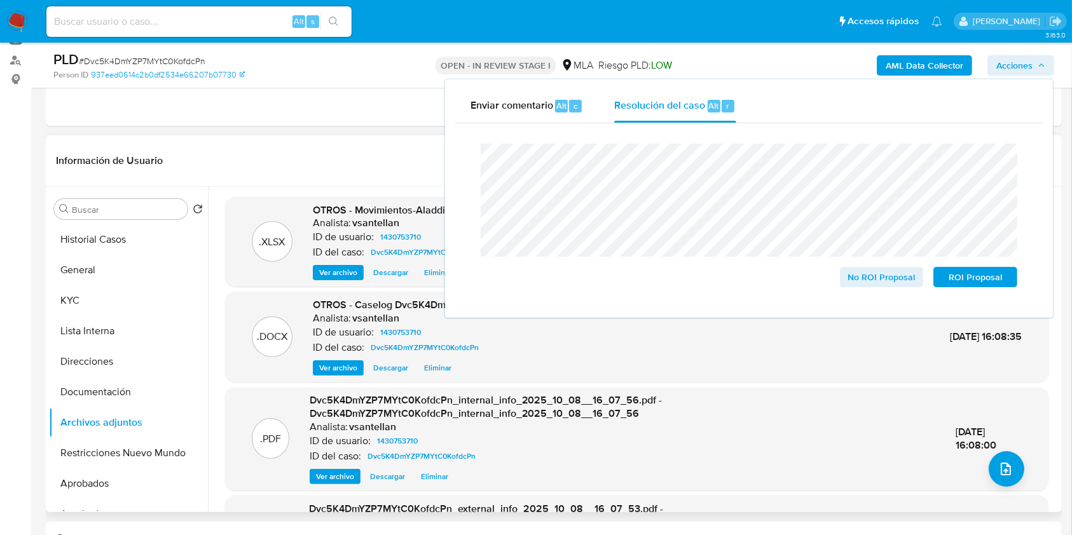
scroll to position [169, 0]
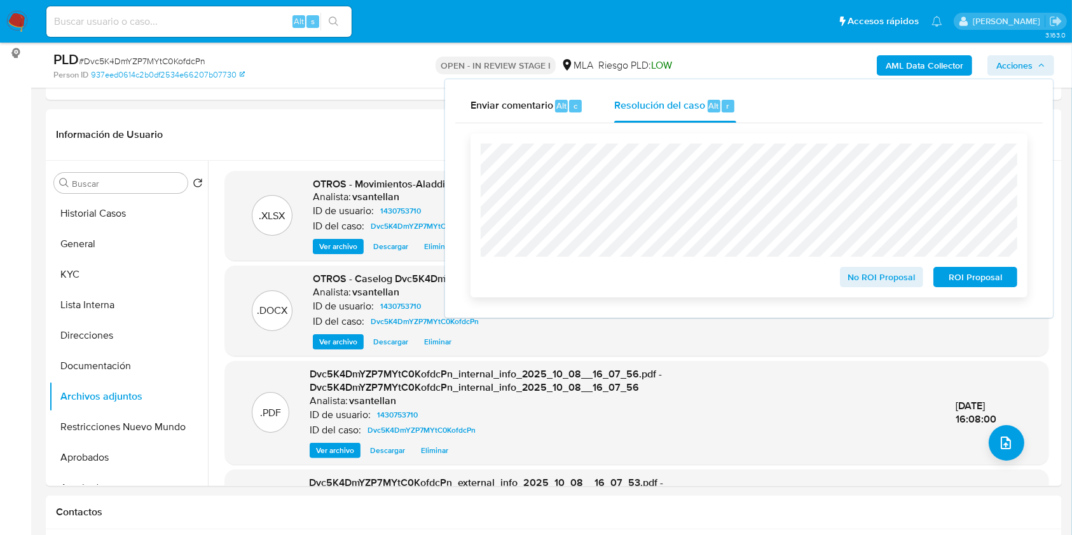
click at [982, 272] on span "ROI Proposal" at bounding box center [975, 277] width 66 height 18
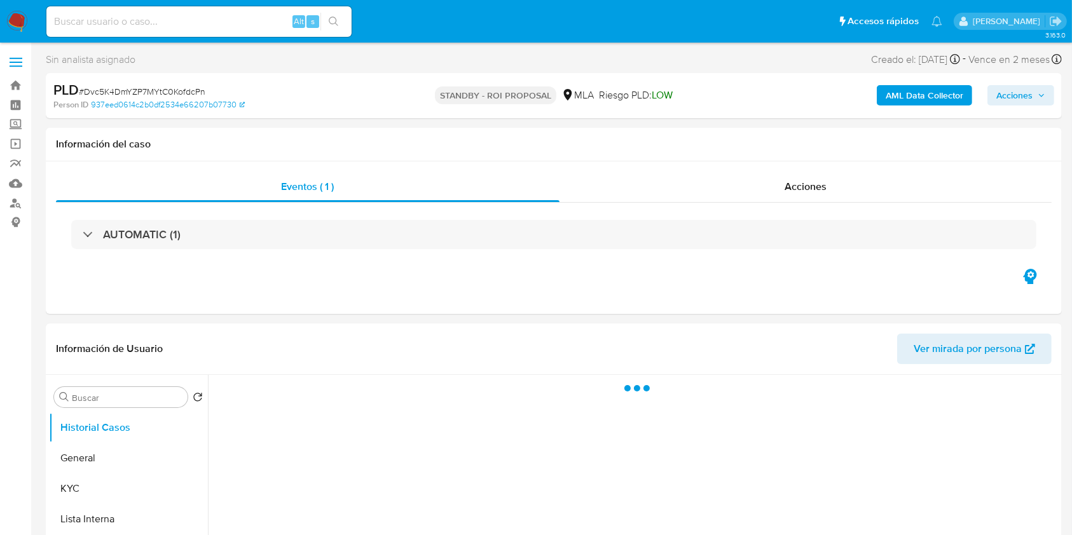
select select "10"
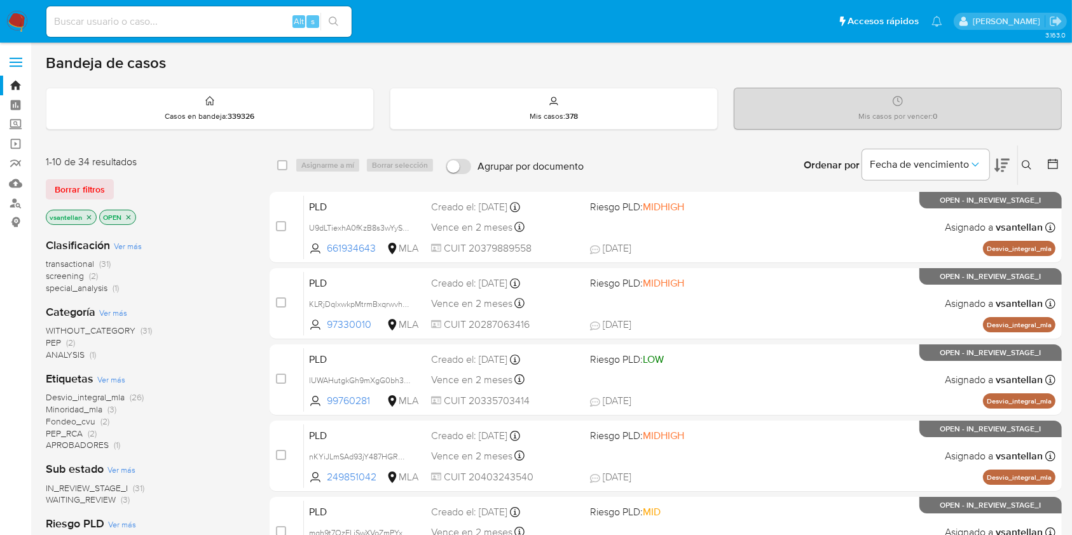
click at [1023, 166] on icon at bounding box center [1027, 165] width 10 height 10
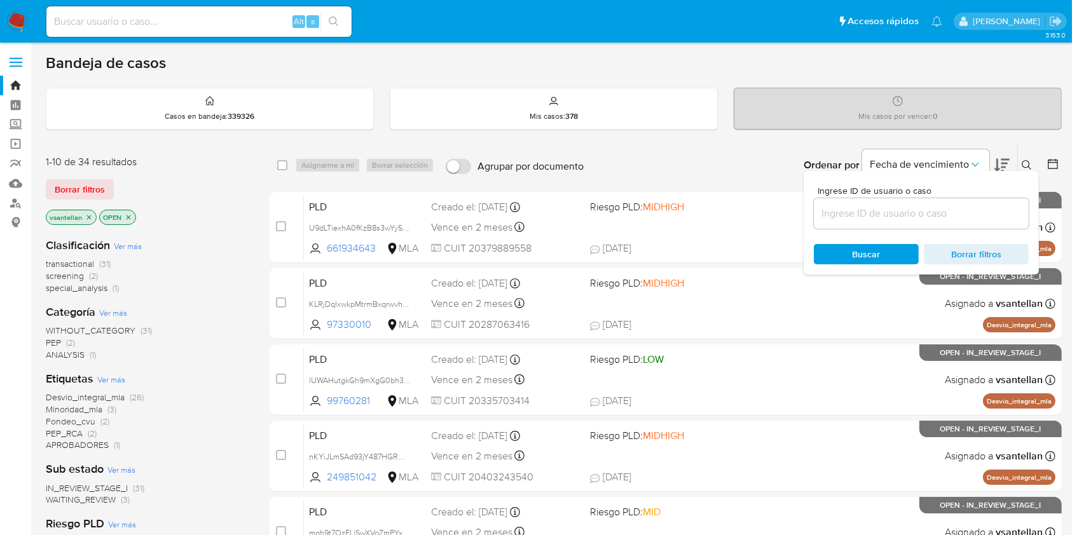
click at [897, 212] on input at bounding box center [921, 213] width 215 height 17
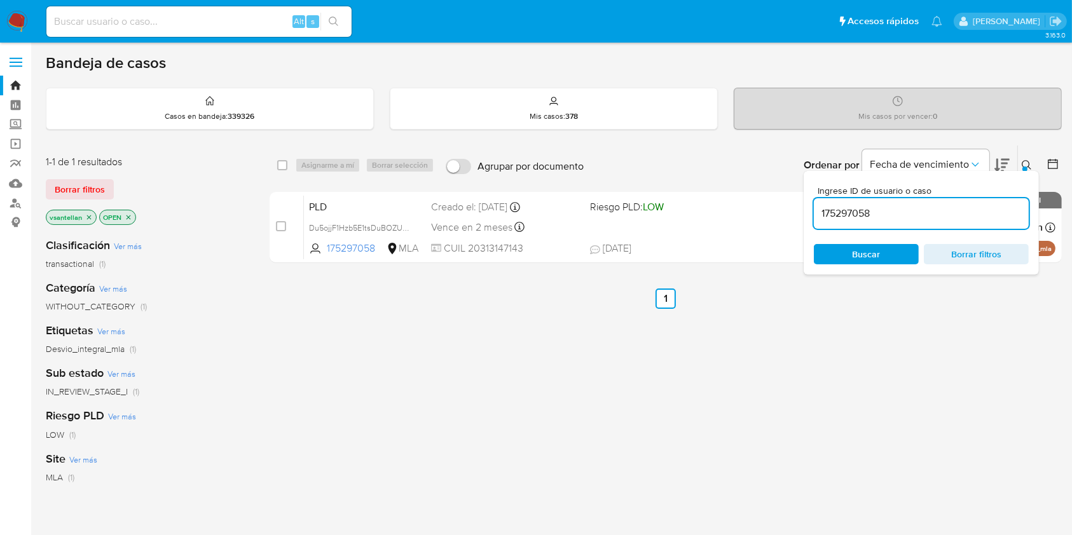
drag, startPoint x: 1022, startPoint y: 160, endPoint x: 1023, endPoint y: 170, distance: 10.8
click at [1021, 160] on button at bounding box center [1028, 165] width 21 height 15
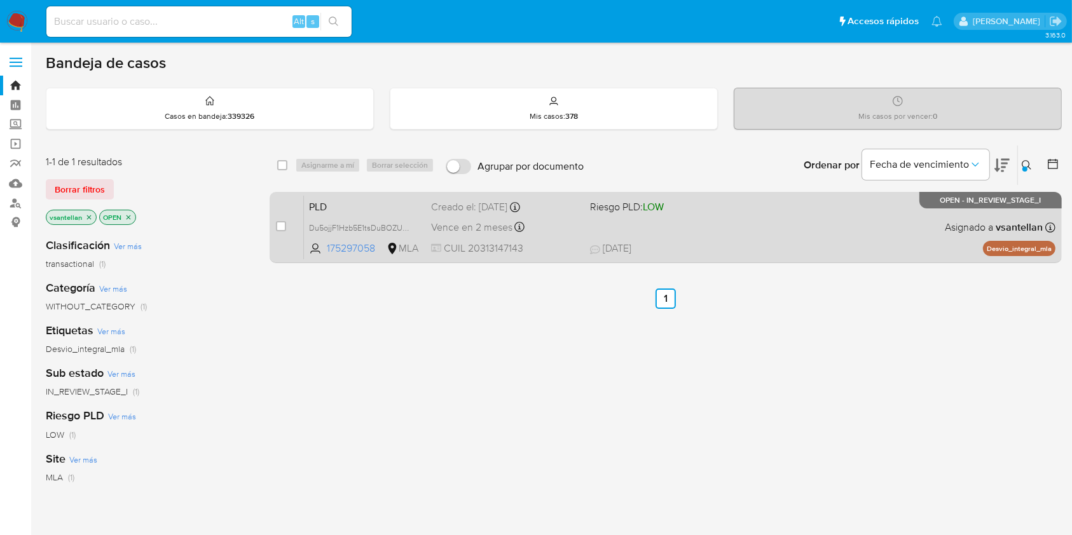
drag, startPoint x: 853, startPoint y: 240, endPoint x: 860, endPoint y: 237, distance: 7.1
click at [860, 237] on div "PLD Du5ojjF1Hzb5E1tsDuBOZUyN 175297058 MLA Riesgo PLD: LOW Creado el: [DATE] Cr…" at bounding box center [680, 227] width 752 height 64
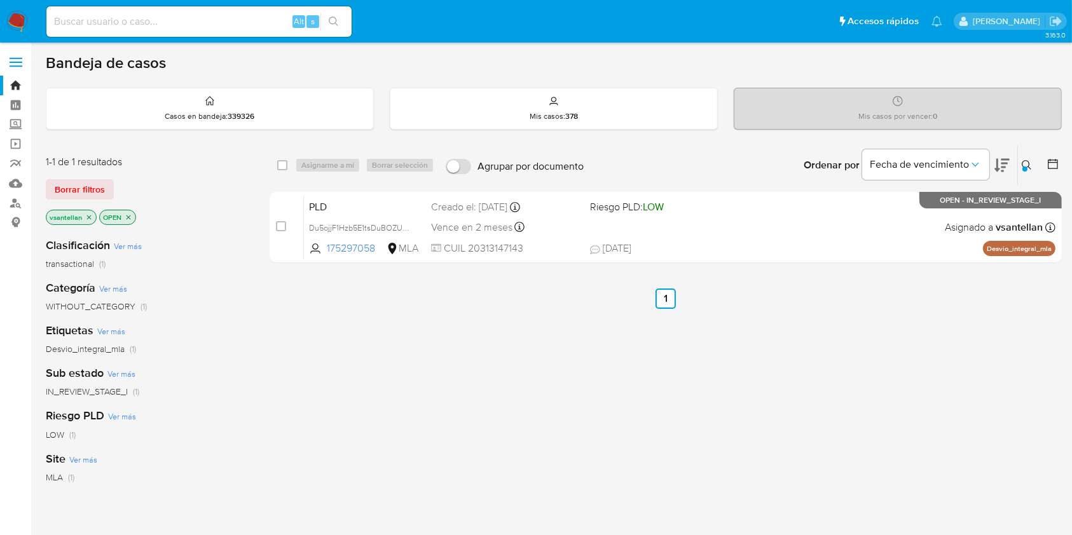
click at [1022, 165] on icon at bounding box center [1027, 165] width 10 height 10
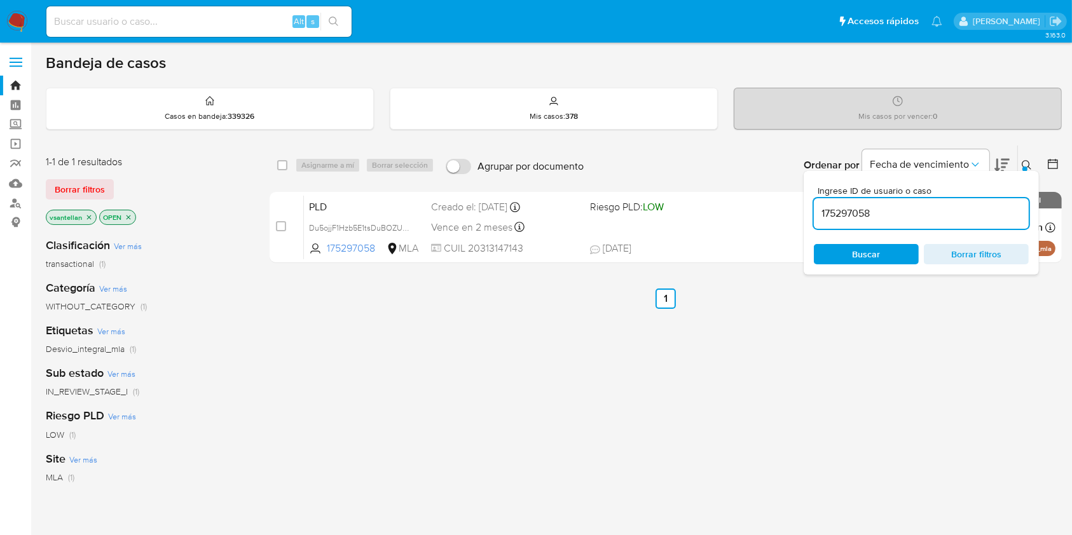
click at [925, 213] on input "175297058" at bounding box center [921, 213] width 215 height 17
type input "2214149253"
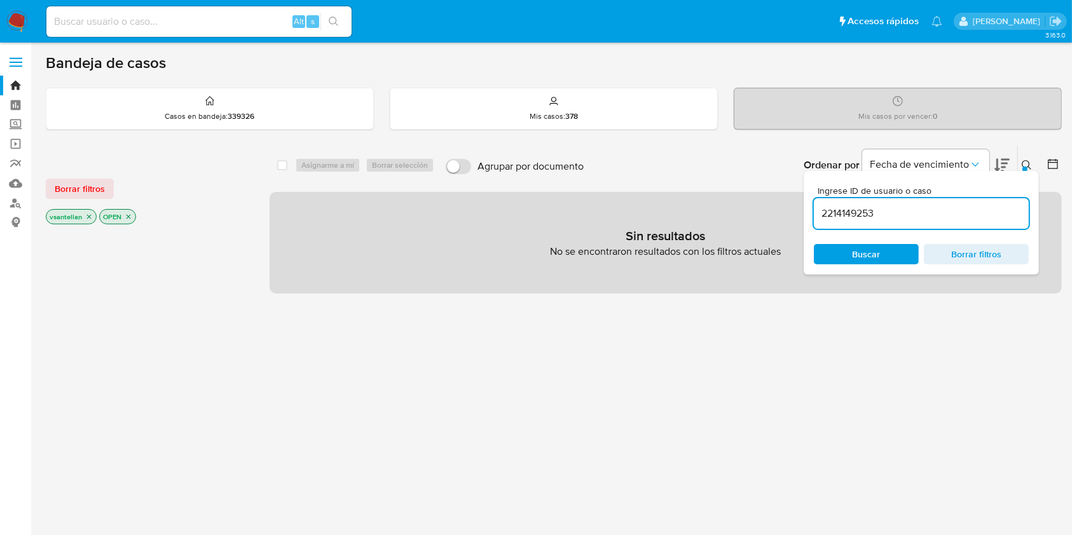
click at [1027, 162] on icon at bounding box center [1027, 165] width 10 height 10
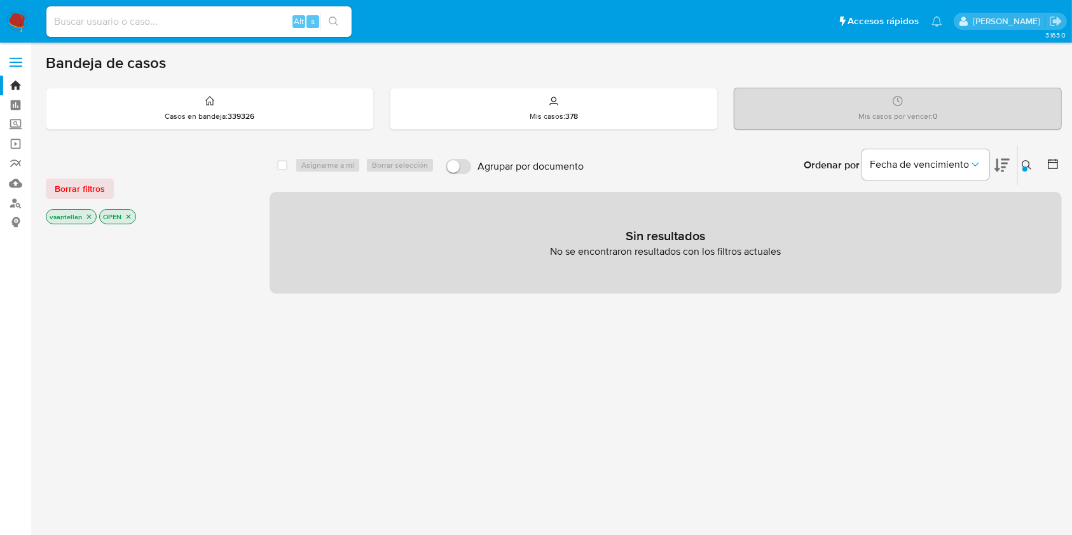
click at [86, 219] on icon "close-filter" at bounding box center [89, 217] width 8 height 8
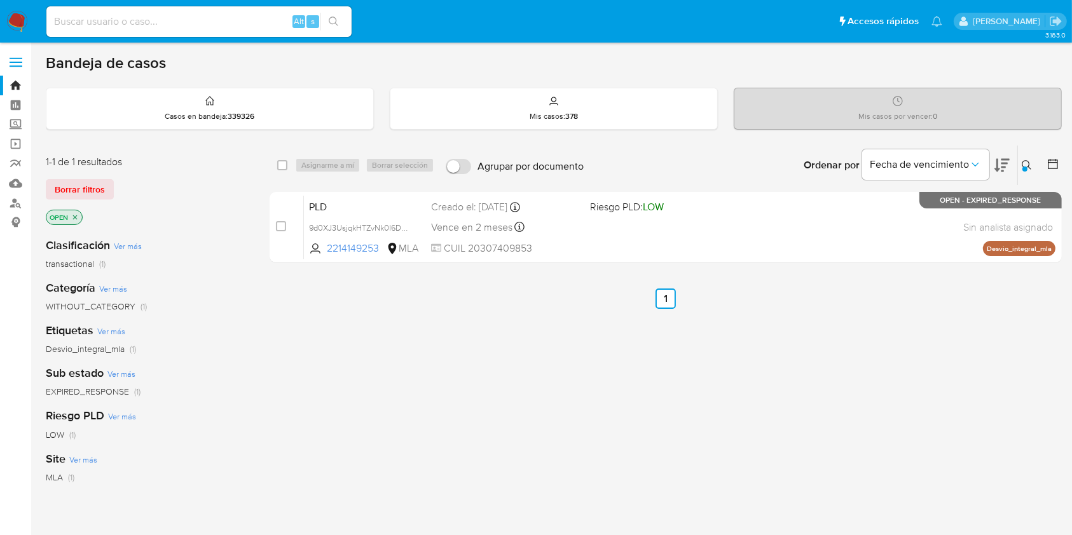
click at [16, 24] on img at bounding box center [17, 22] width 22 height 22
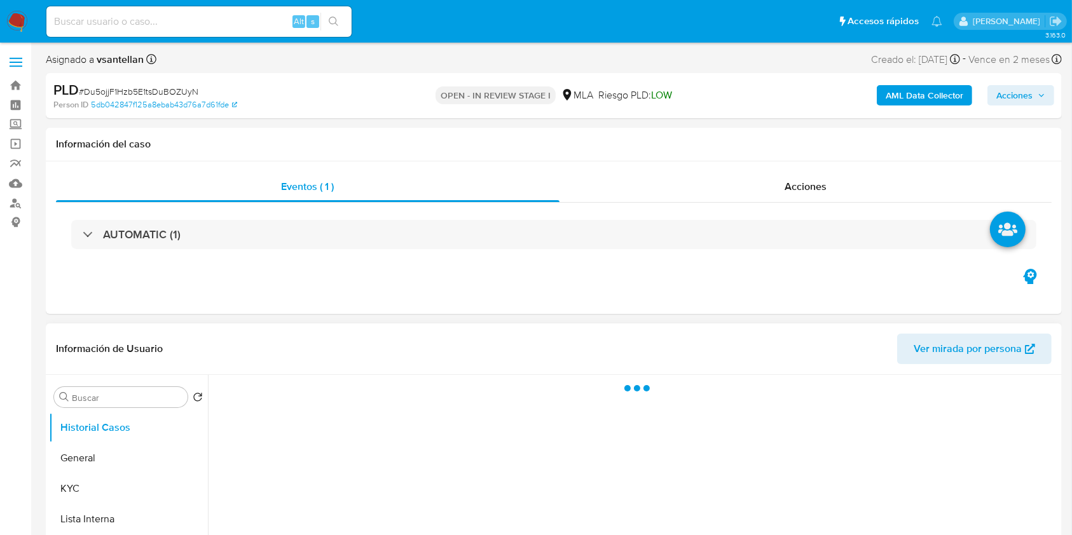
select select "10"
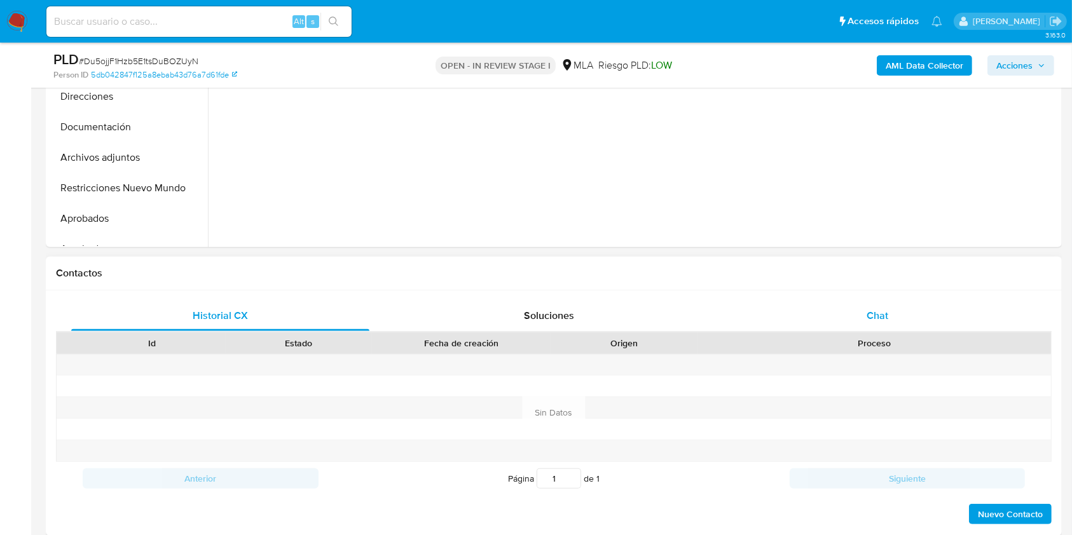
scroll to position [423, 0]
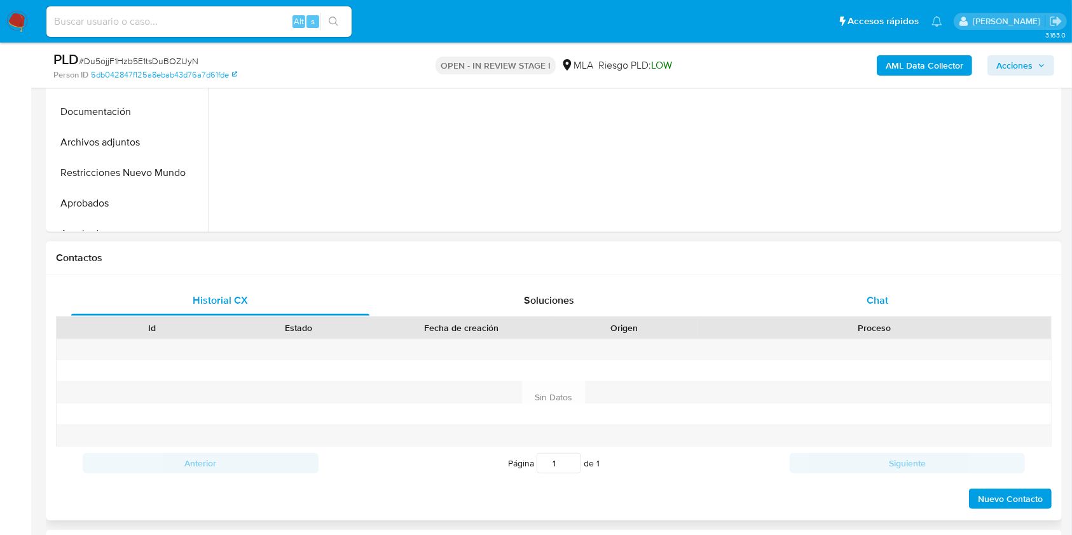
drag, startPoint x: 875, startPoint y: 273, endPoint x: 873, endPoint y: 292, distance: 19.8
click at [875, 275] on div "Contactos Historial CX Soluciones Chat Id Estado Fecha de creación Origen Proce…" at bounding box center [554, 381] width 1016 height 279
click at [874, 298] on span "Chat" at bounding box center [878, 300] width 22 height 15
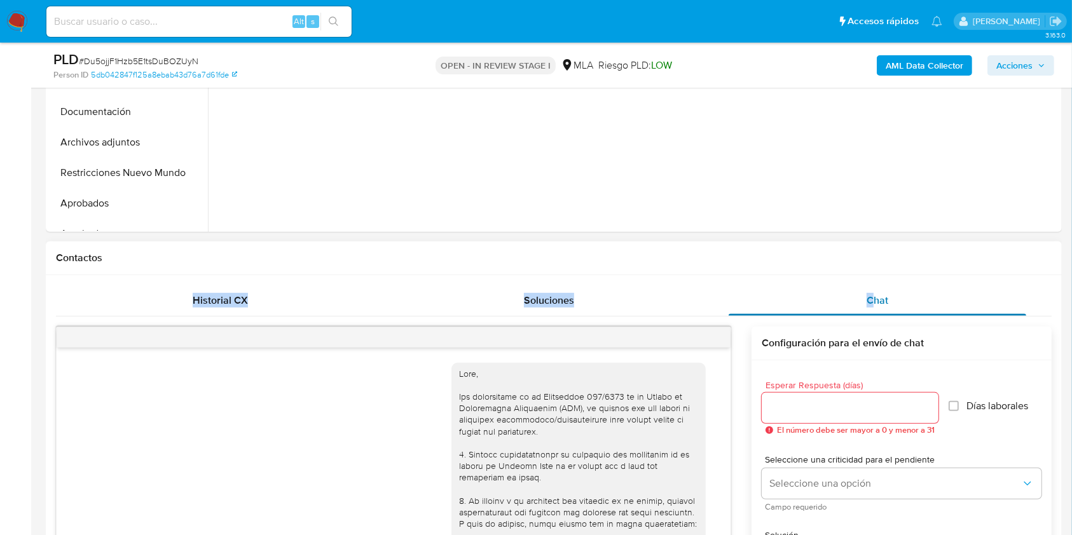
scroll to position [489, 0]
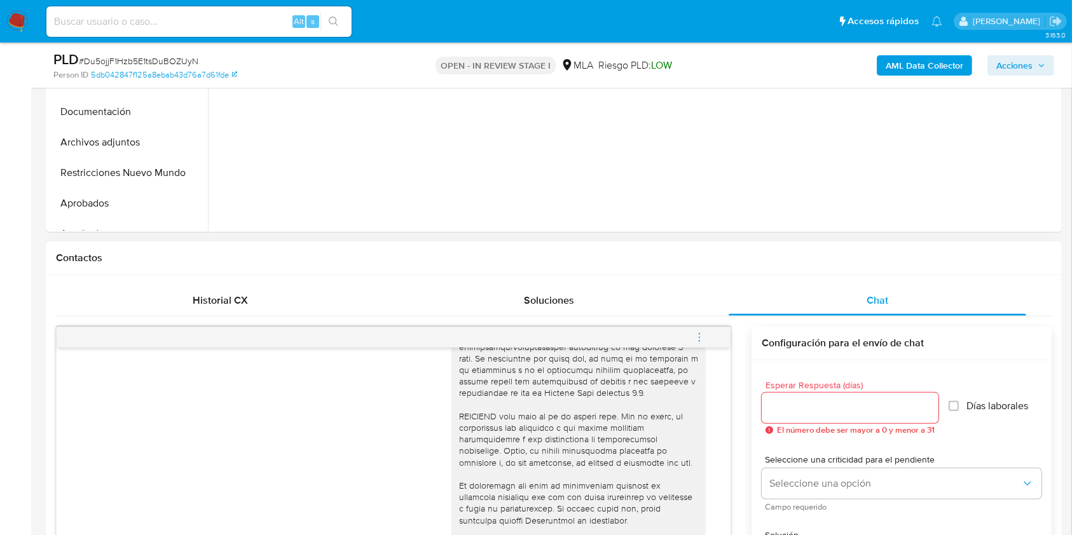
drag, startPoint x: 1068, startPoint y: 193, endPoint x: 1038, endPoint y: 261, distance: 74.1
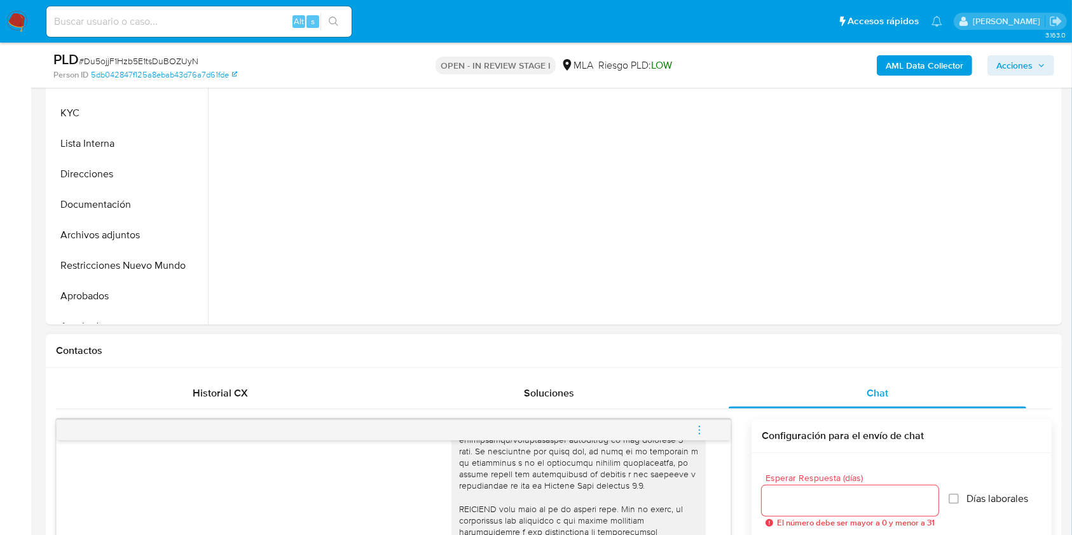
scroll to position [253, 0]
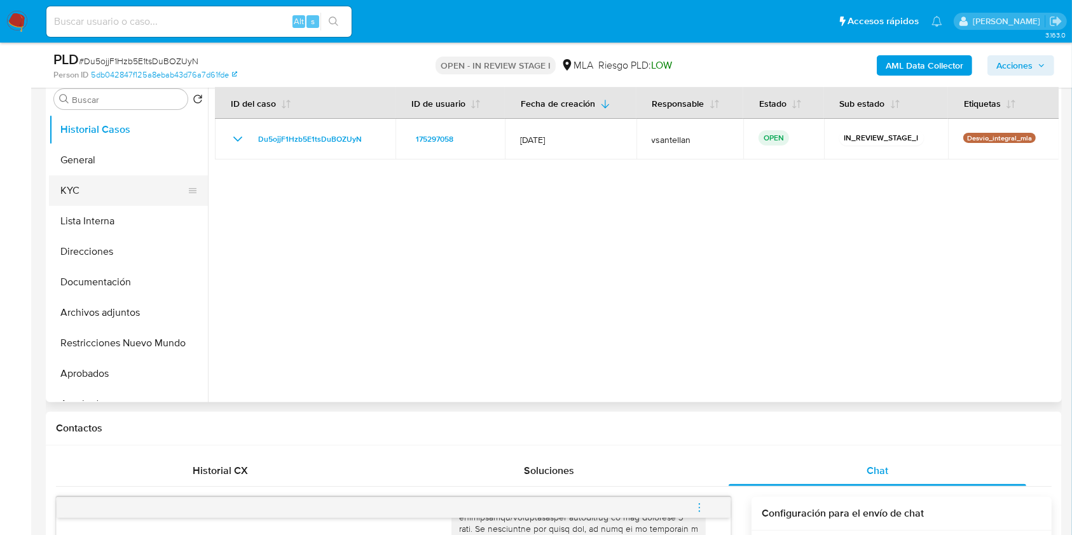
click at [107, 191] on button "KYC" at bounding box center [123, 190] width 149 height 31
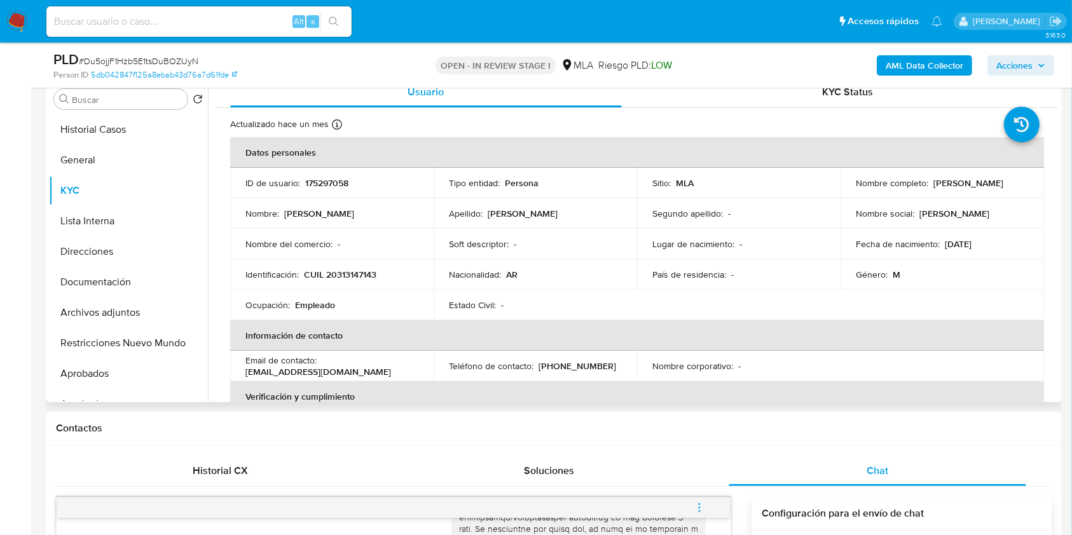
click at [948, 196] on td "Nombre completo : Cristian David Martinez" at bounding box center [942, 183] width 203 height 31
drag, startPoint x: 911, startPoint y: 190, endPoint x: 845, endPoint y: 189, distance: 65.5
click at [845, 189] on td "Nombre completo : Cristian David Martinez" at bounding box center [942, 183] width 203 height 31
copy p "Cristian David Martinez"
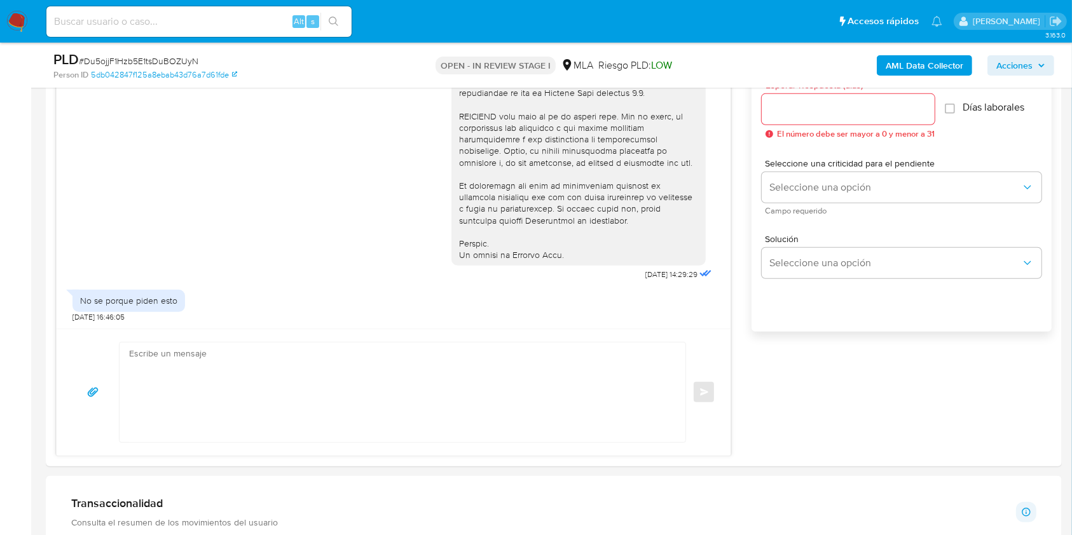
scroll to position [762, 0]
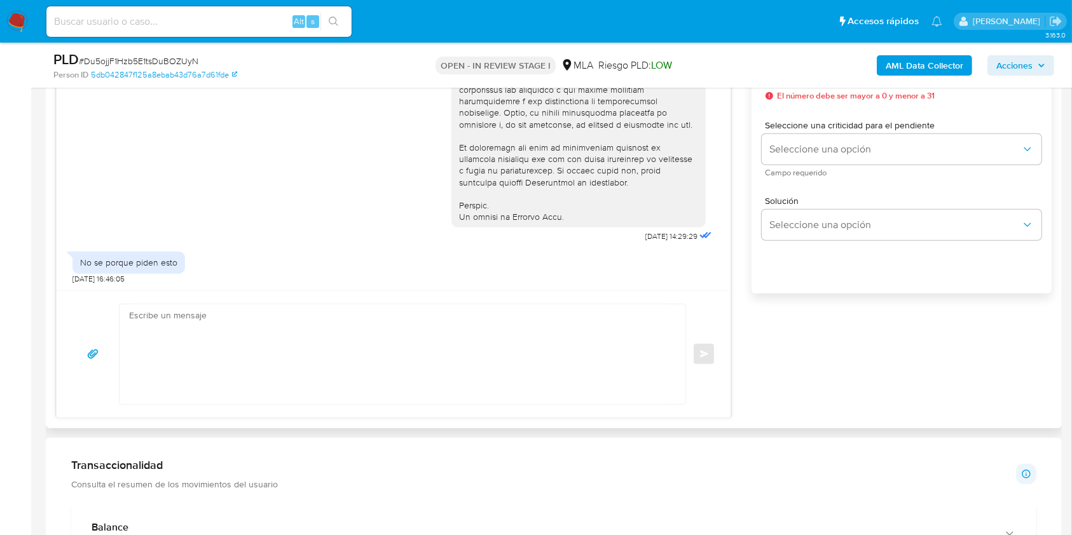
click at [443, 352] on textarea at bounding box center [399, 355] width 540 height 100
paste textarea "Hola Cristian David Martinez, Muchas gracias por la respuesta. La información y…"
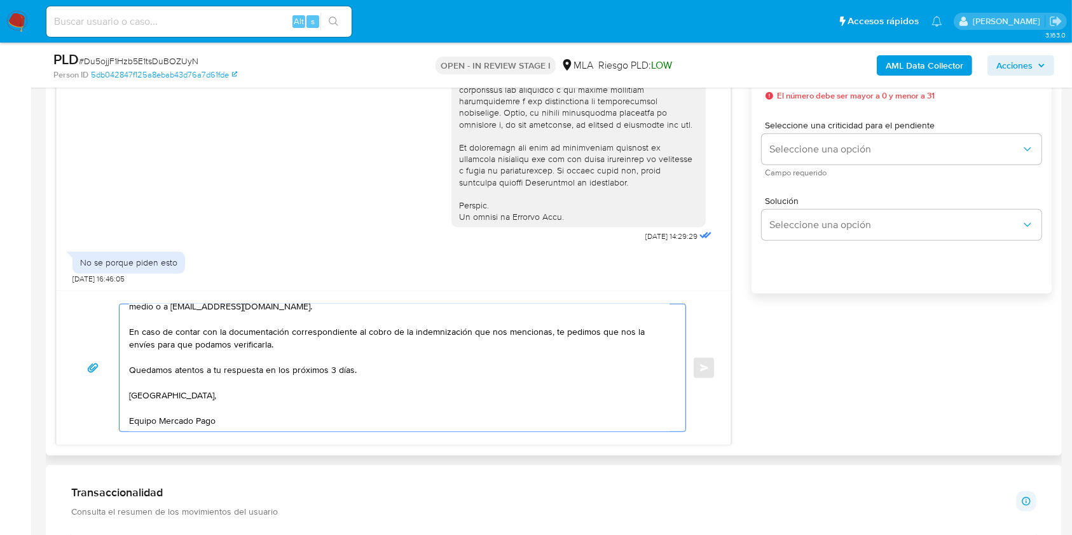
scroll to position [128, 0]
click at [331, 366] on textarea "Hola Cristian David Martinez, Muchas gracias por la respuesta. La información y…" at bounding box center [399, 368] width 540 height 127
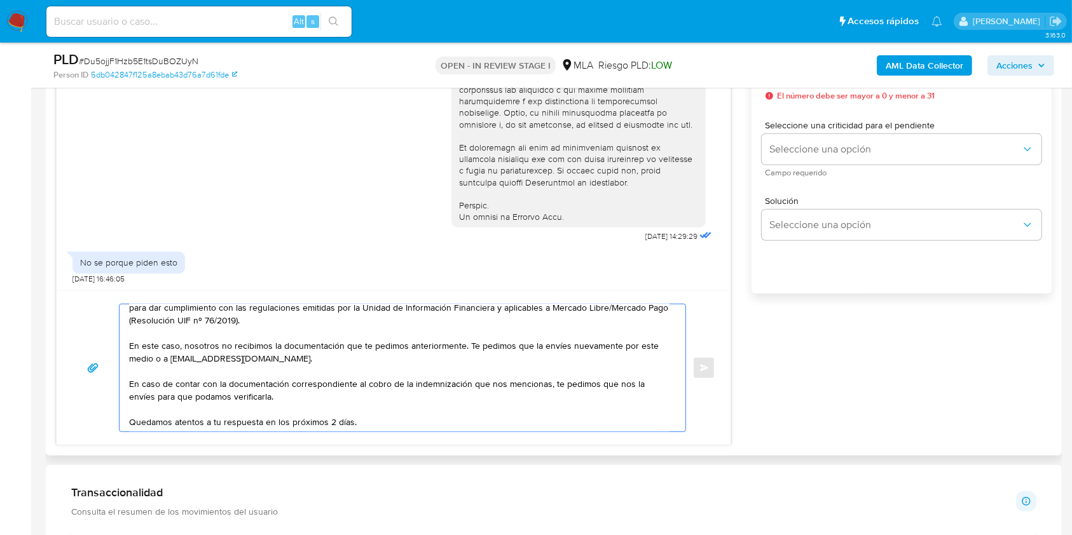
scroll to position [61, 0]
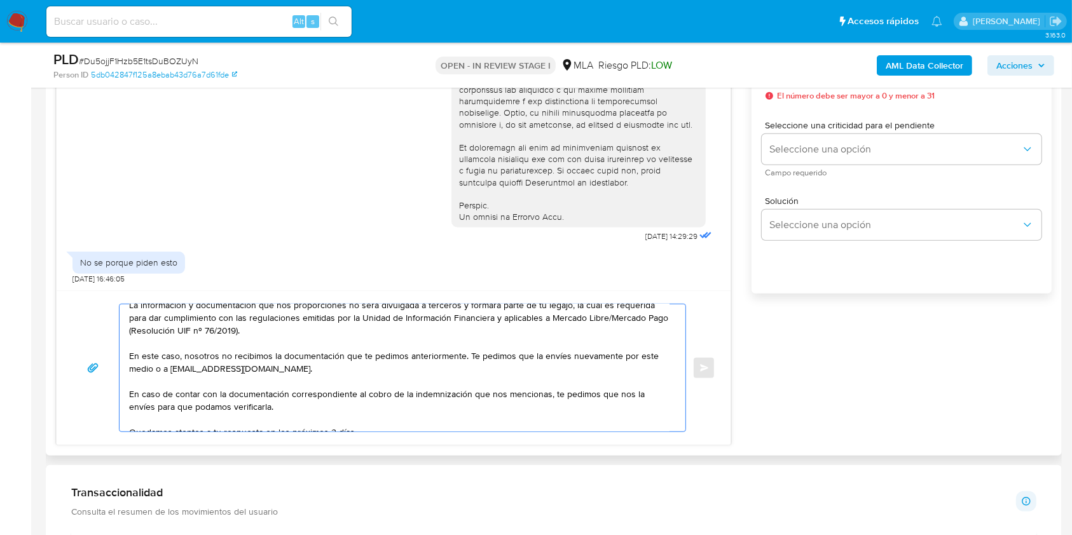
drag, startPoint x: 291, startPoint y: 409, endPoint x: 116, endPoint y: 355, distance: 182.4
click at [116, 355] on div "Hola Cristian David Martinez, Muchas gracias por la respuesta. La información y…" at bounding box center [393, 368] width 643 height 128
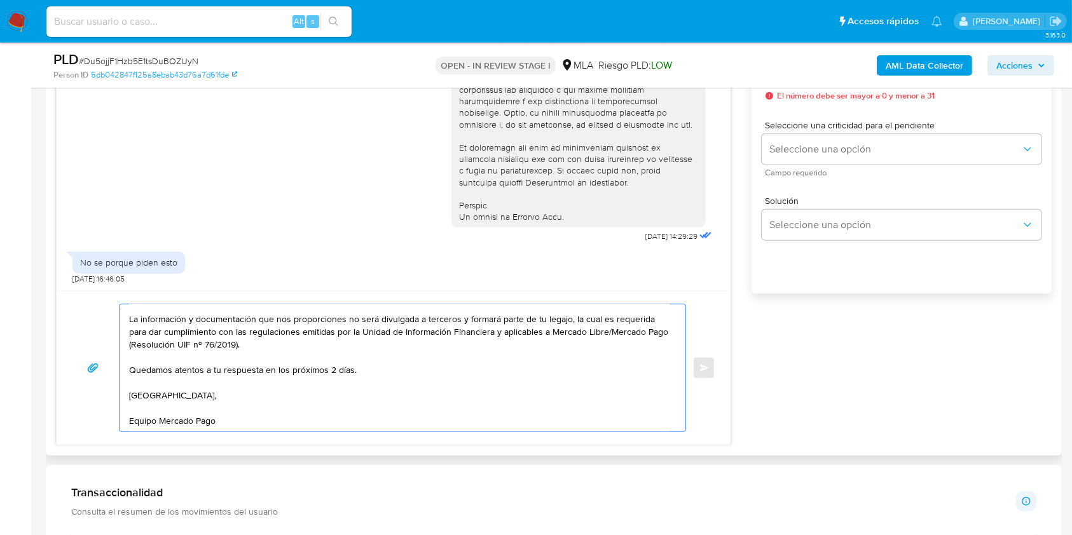
scroll to position [36, 0]
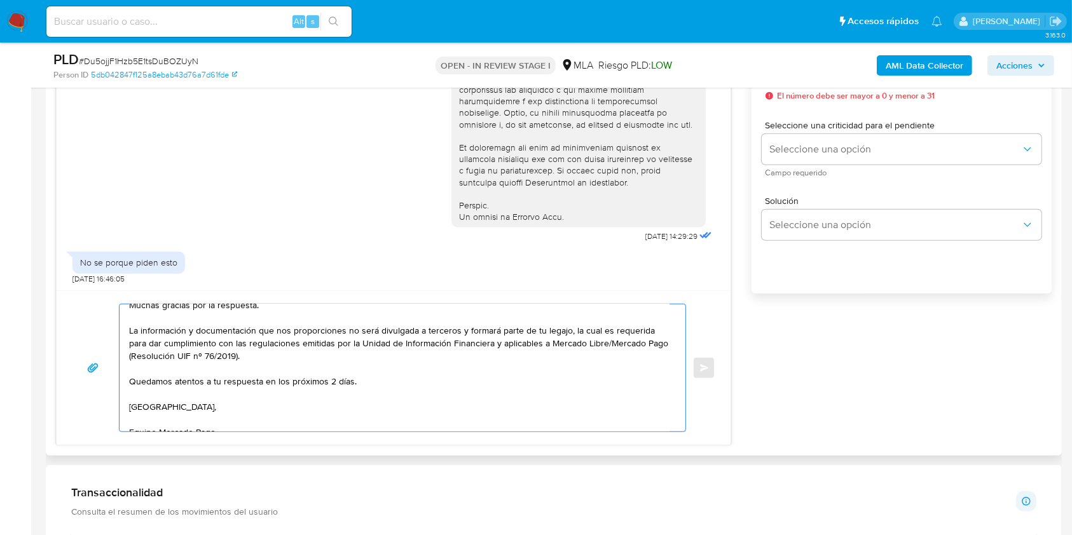
type textarea "Hola Cristian David Martinez, Muchas gracias por la respuesta. La información y…"
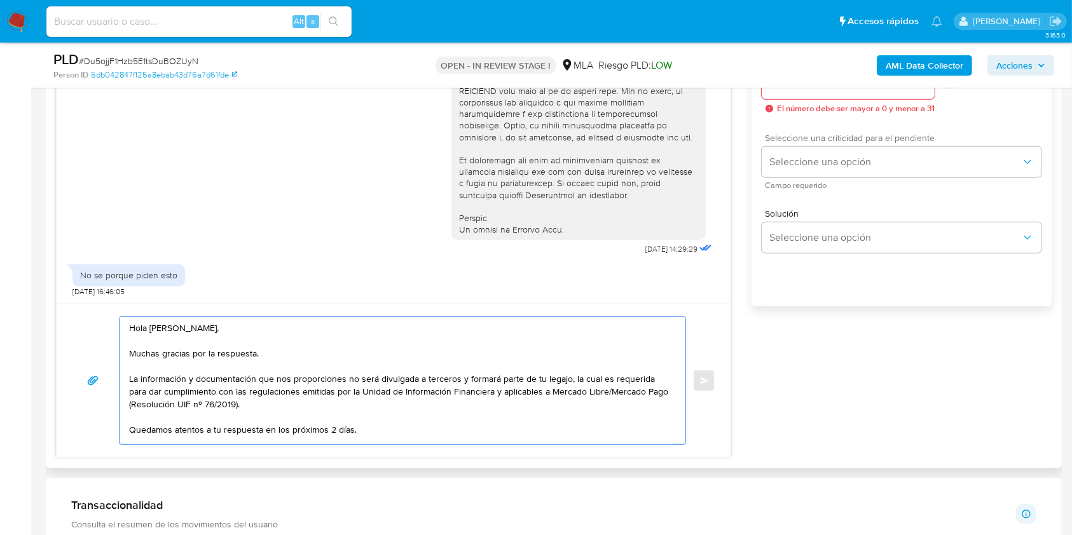
scroll to position [677, 0]
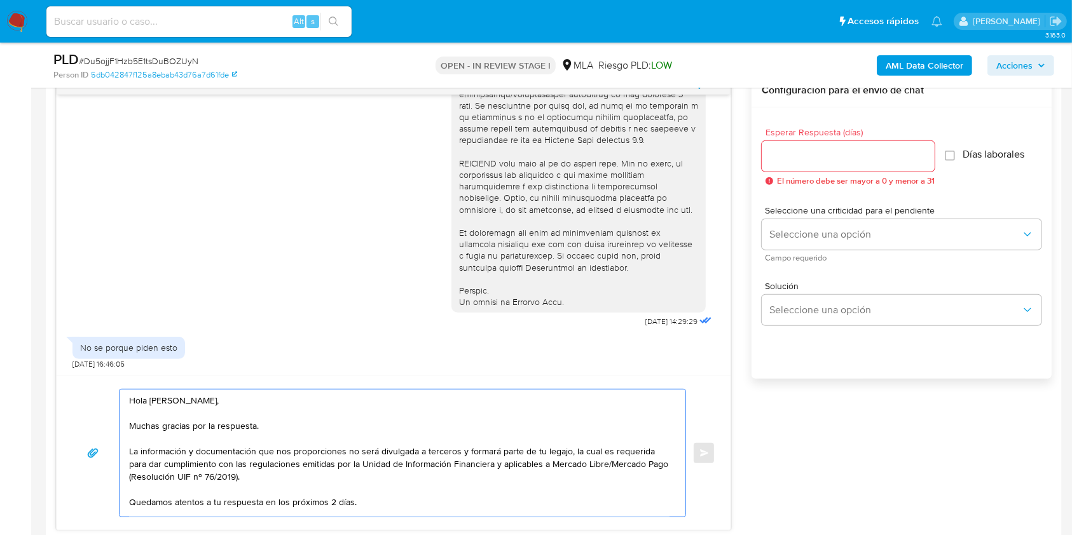
click at [794, 149] on input "Esperar Respuesta (días)" at bounding box center [848, 156] width 173 height 17
type input "2"
click at [802, 216] on div "Seleccione una criticidad para el pendiente Seleccione una opción Campo requeri…" at bounding box center [902, 233] width 280 height 55
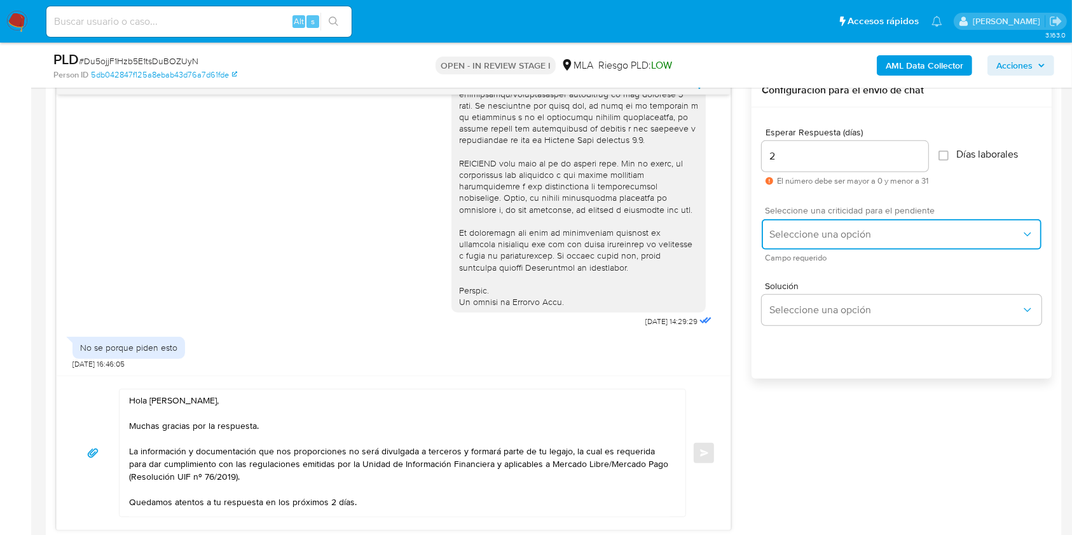
click at [794, 247] on button "Seleccione una opción" at bounding box center [902, 234] width 280 height 31
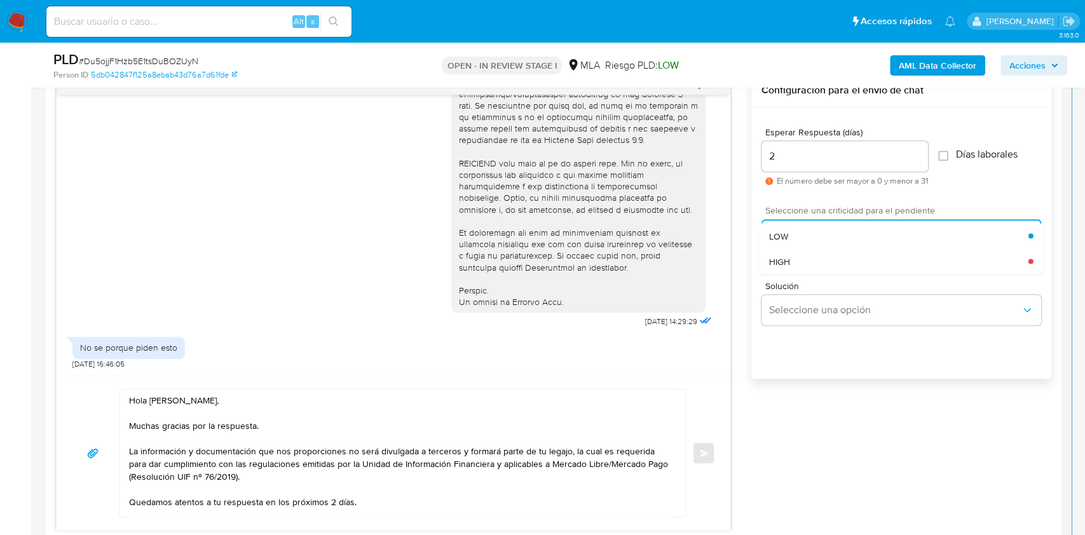
click at [793, 256] on div "HIGH" at bounding box center [898, 261] width 259 height 25
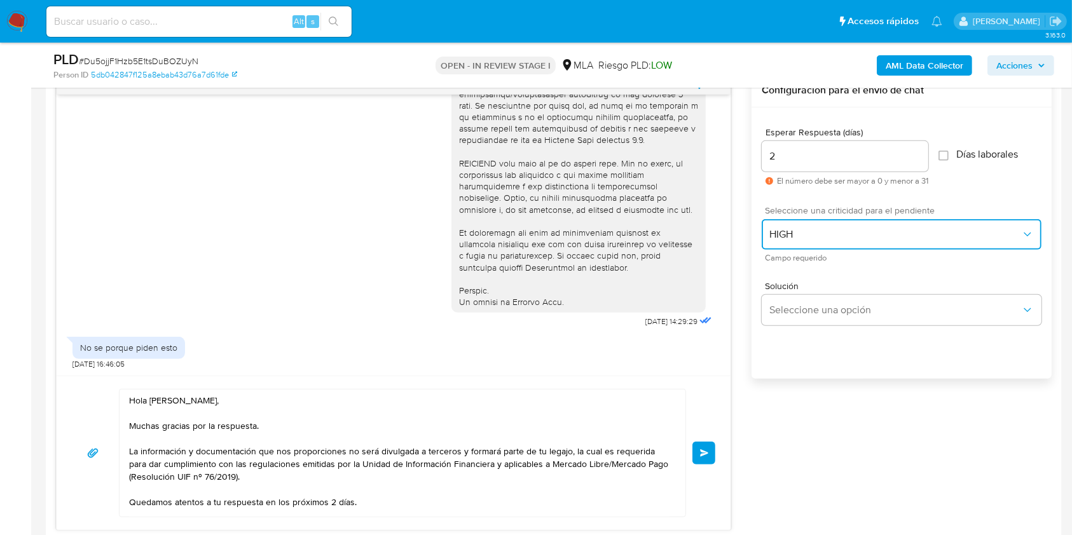
click at [792, 225] on button "HIGH" at bounding box center [902, 234] width 280 height 31
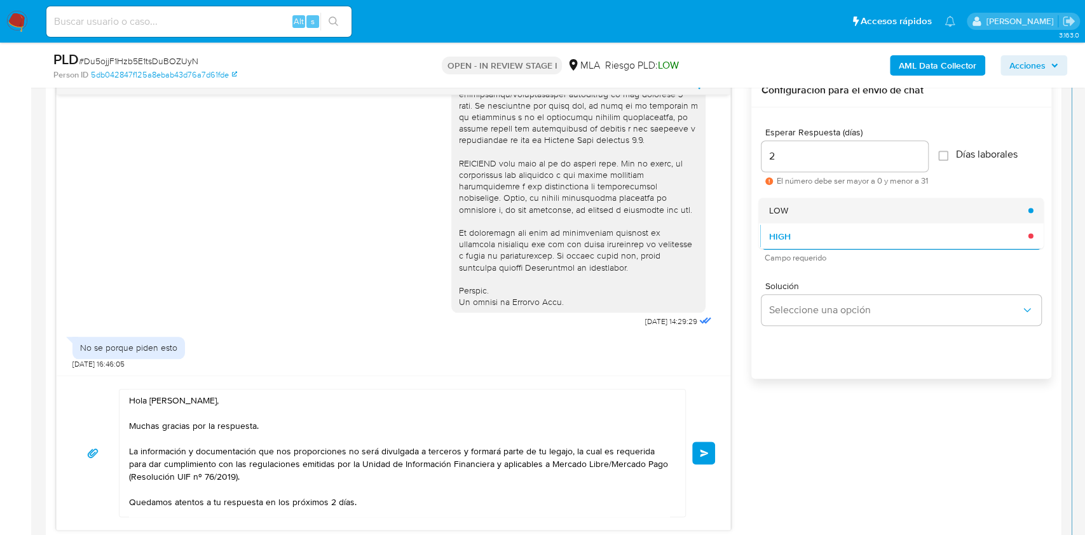
click at [786, 209] on span "LOW" at bounding box center [778, 210] width 19 height 11
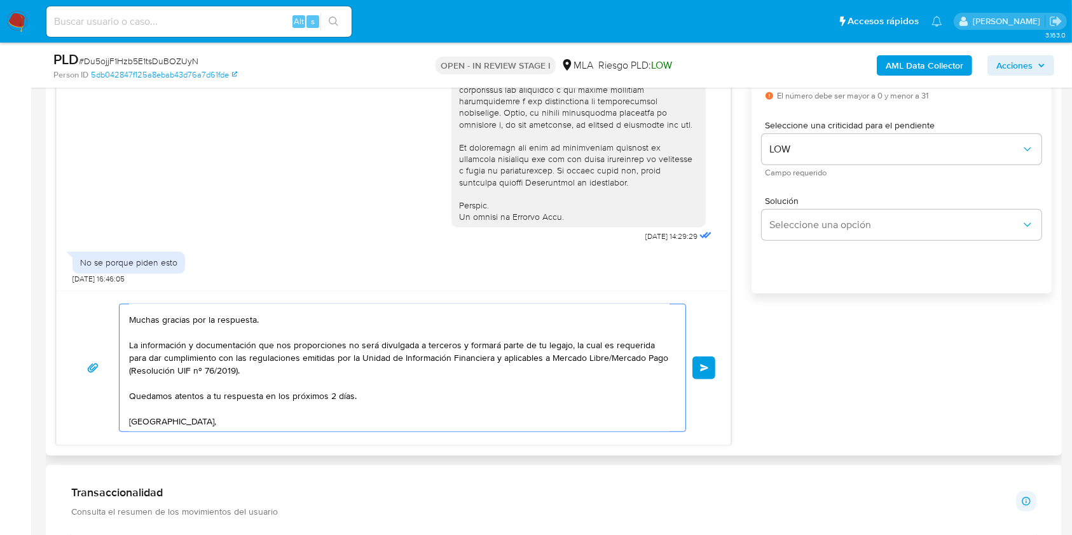
scroll to position [0, 0]
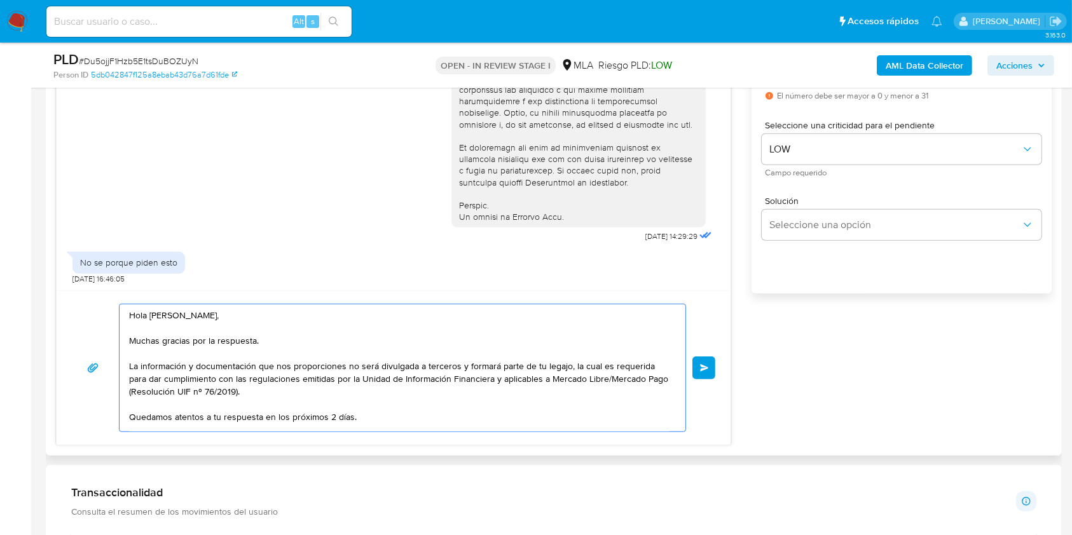
click at [706, 364] on span "Enviar" at bounding box center [704, 368] width 9 height 8
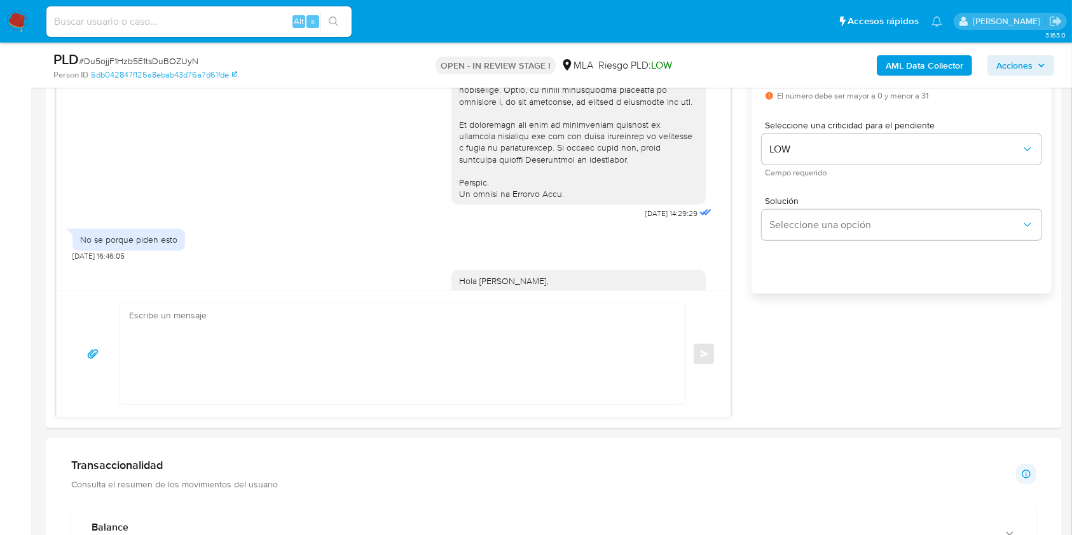
scroll to position [699, 0]
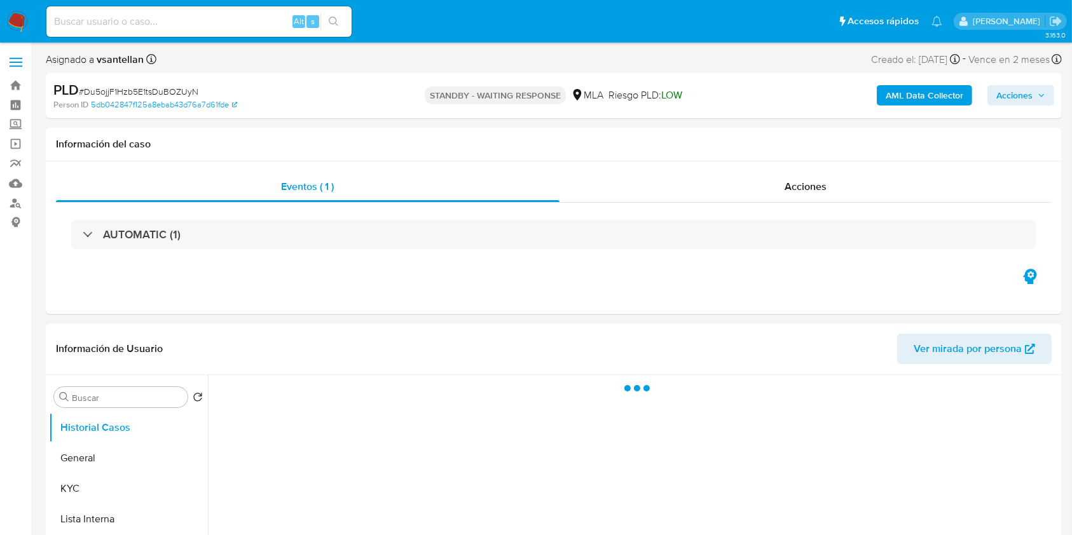
select select "10"
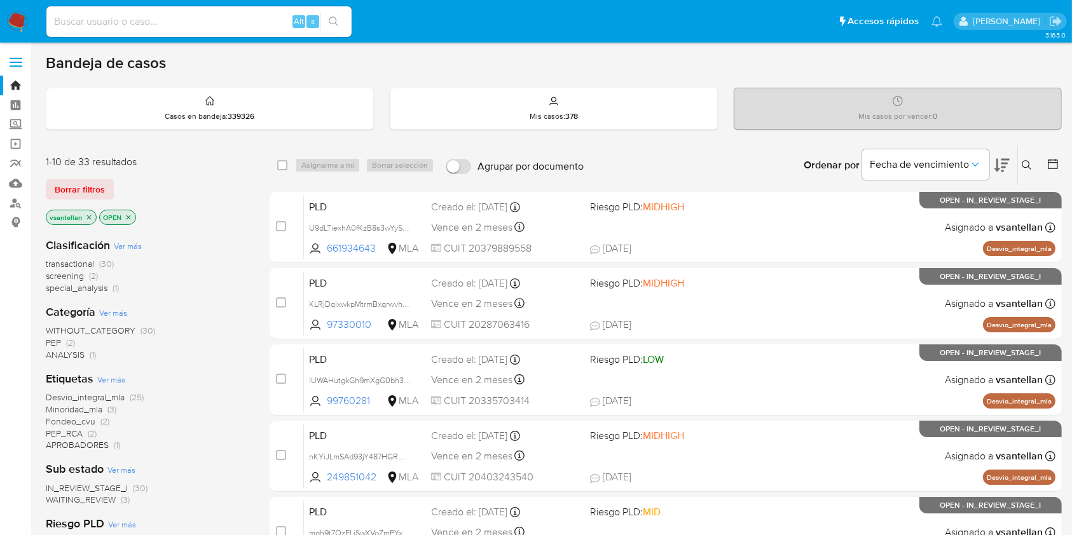
click at [1025, 166] on icon at bounding box center [1027, 165] width 10 height 10
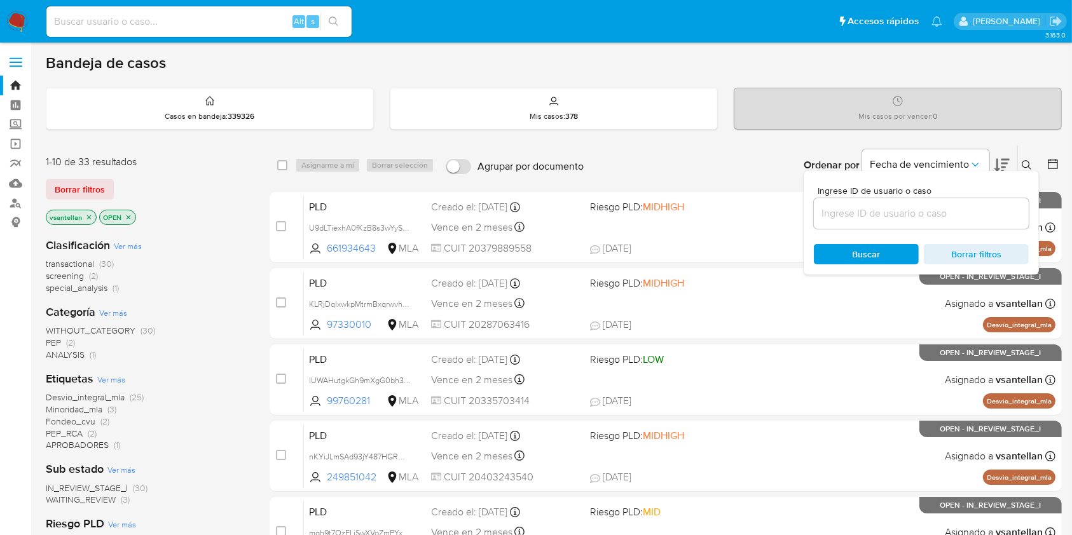
drag, startPoint x: 912, startPoint y: 216, endPoint x: 919, endPoint y: 216, distance: 7.6
click at [912, 216] on input at bounding box center [921, 213] width 215 height 17
type input "339976388"
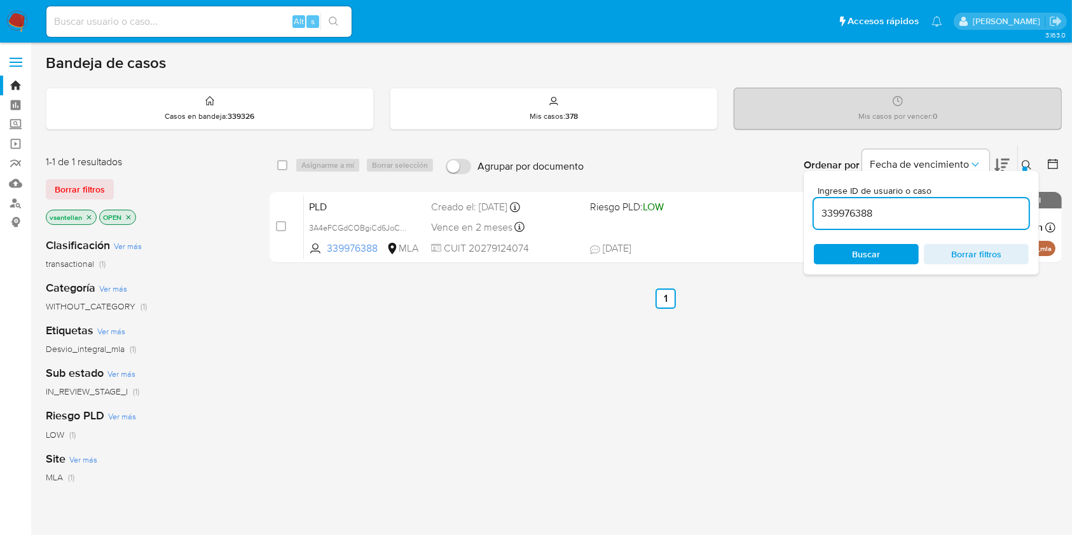
click at [1024, 165] on icon at bounding box center [1027, 165] width 10 height 10
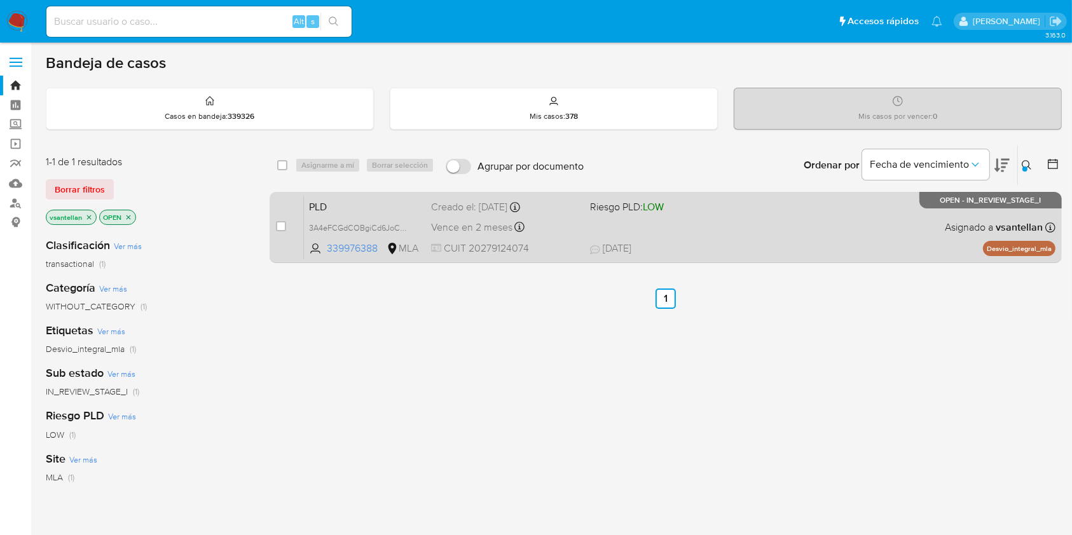
click at [928, 233] on div "PLD 3A4eFCGdCOBgiCd6JoCCYYCh 339976388 MLA Riesgo PLD: LOW Creado el: [DATE] Cr…" at bounding box center [680, 227] width 752 height 64
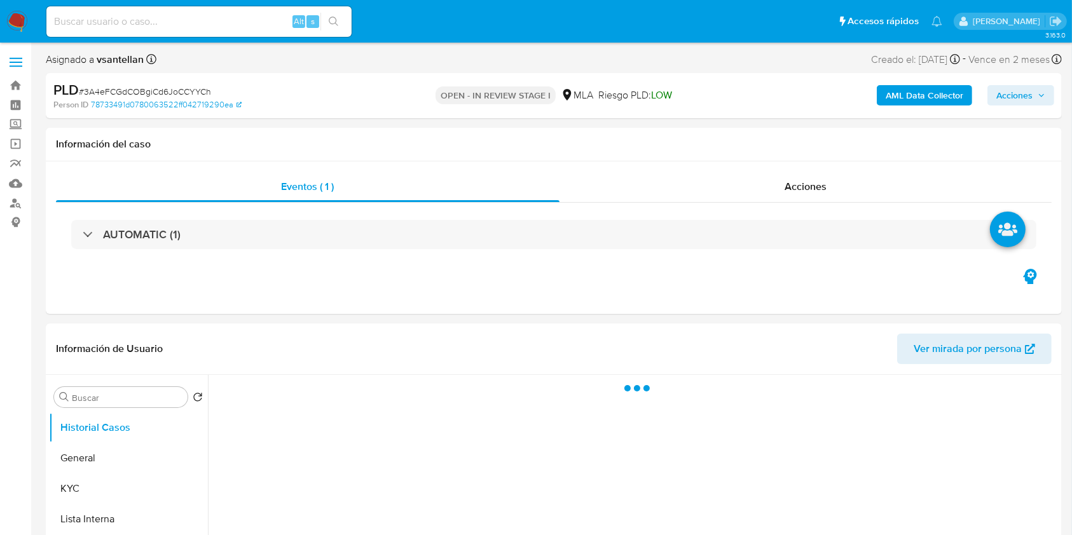
select select "10"
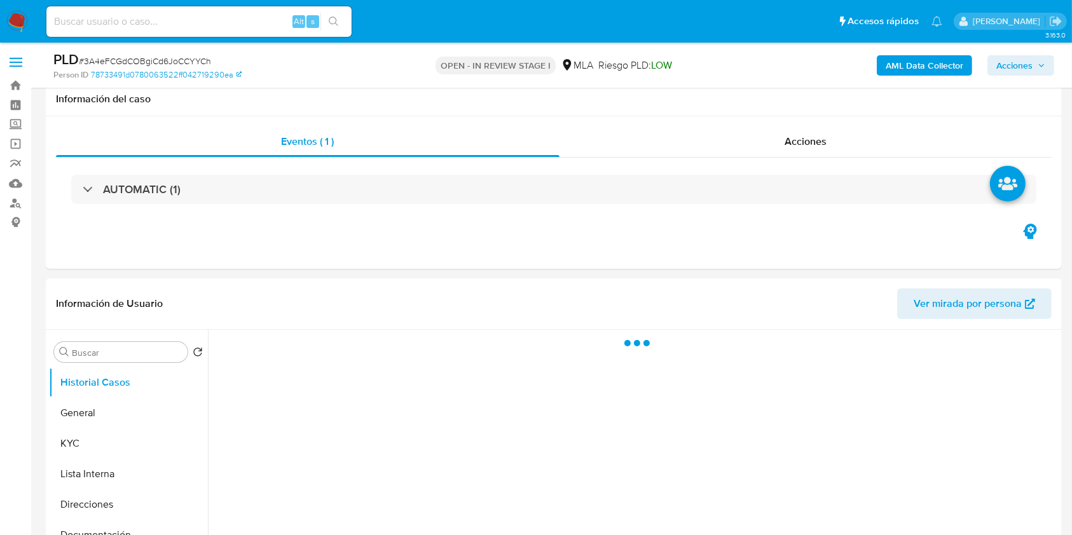
scroll to position [389, 0]
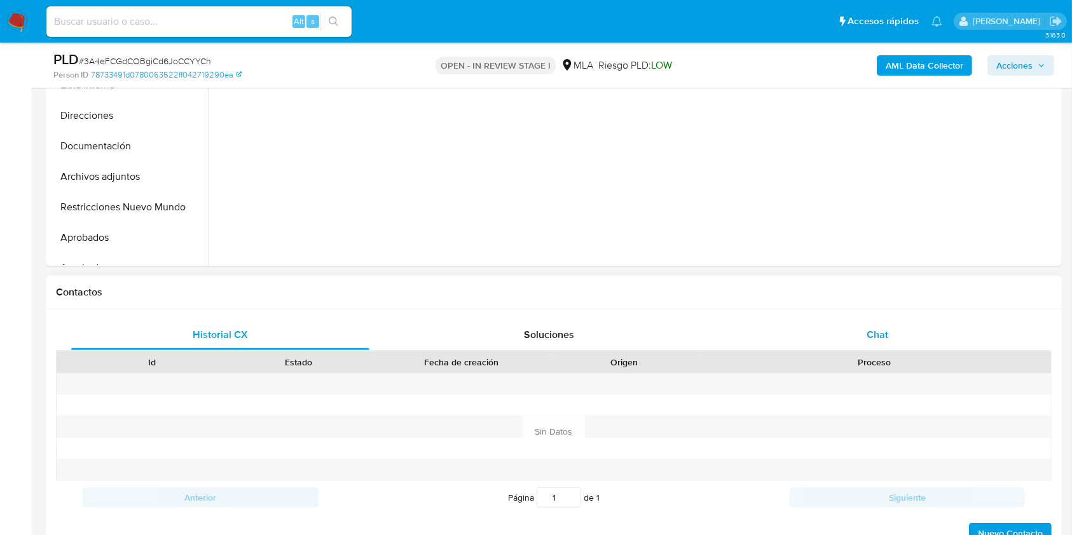
drag, startPoint x: 925, startPoint y: 340, endPoint x: 932, endPoint y: 324, distance: 16.8
click at [924, 340] on div "Chat" at bounding box center [878, 335] width 298 height 31
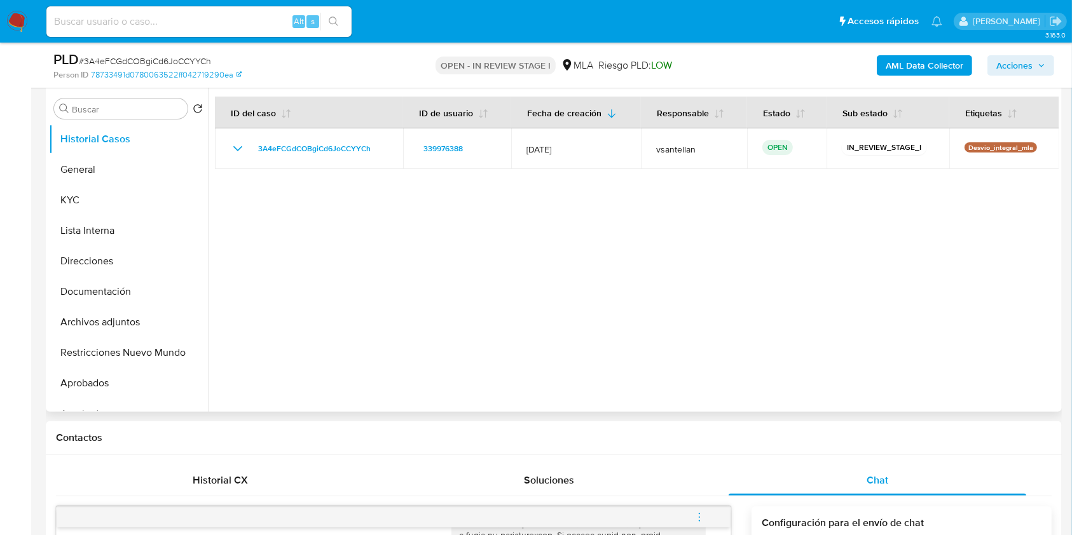
scroll to position [254, 0]
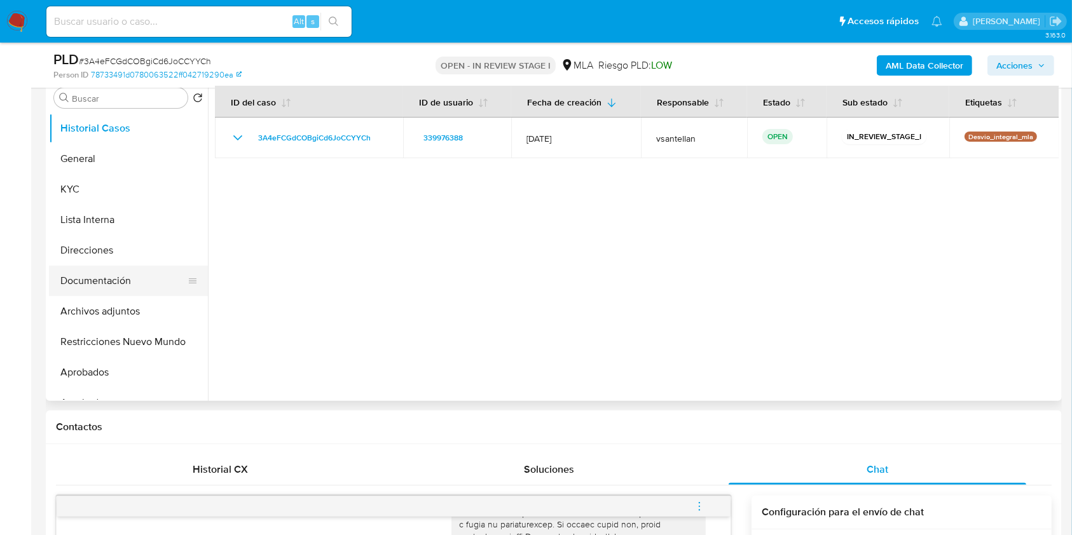
click at [142, 285] on button "Documentación" at bounding box center [123, 281] width 149 height 31
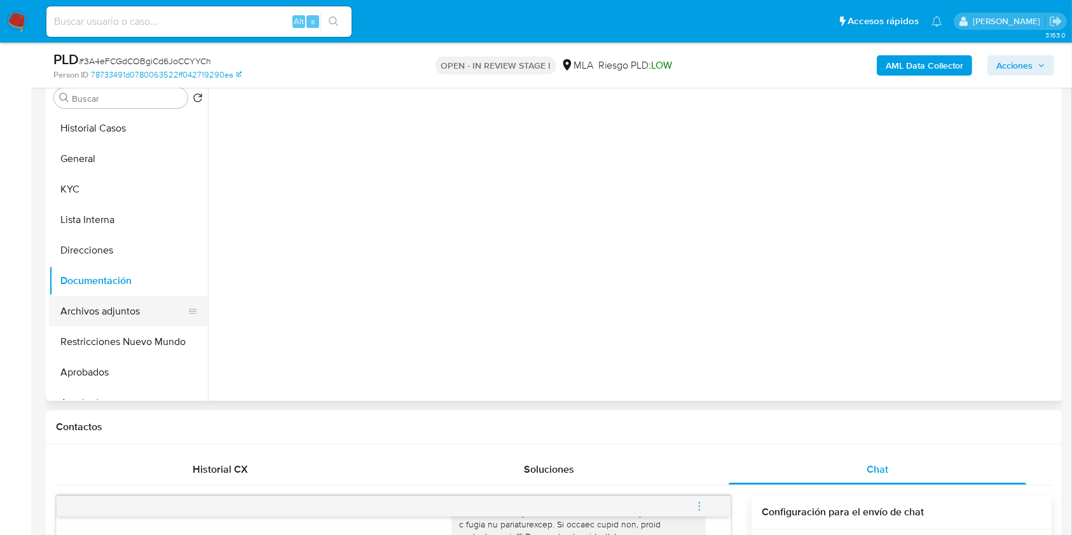
click at [143, 308] on button "Archivos adjuntos" at bounding box center [123, 311] width 149 height 31
click at [137, 289] on button "Documentación" at bounding box center [123, 281] width 149 height 31
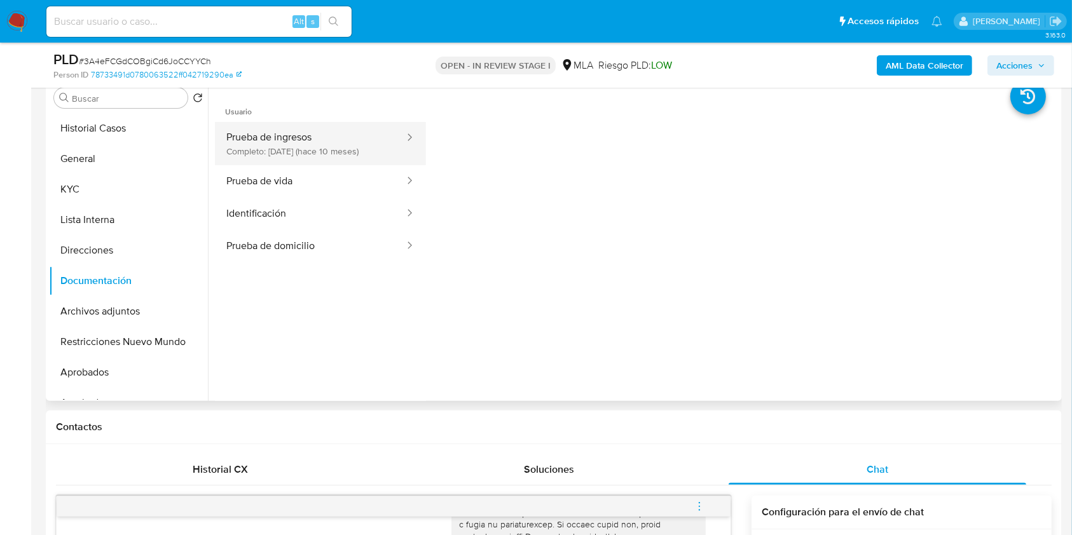
click at [350, 141] on button "Prueba de ingresos Completo: [DATE] (hace 10 meses)" at bounding box center [310, 143] width 191 height 43
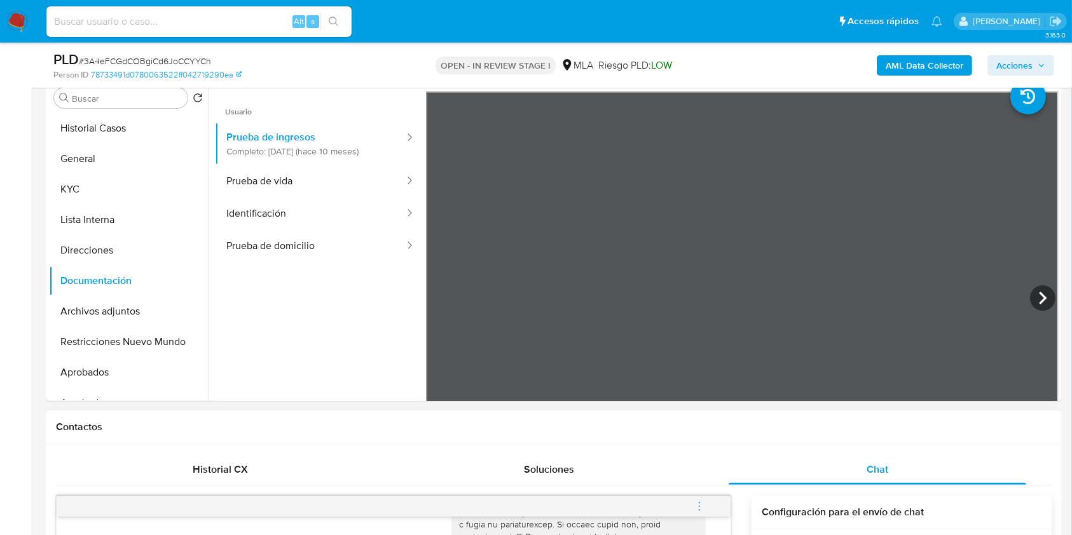
scroll to position [169, 0]
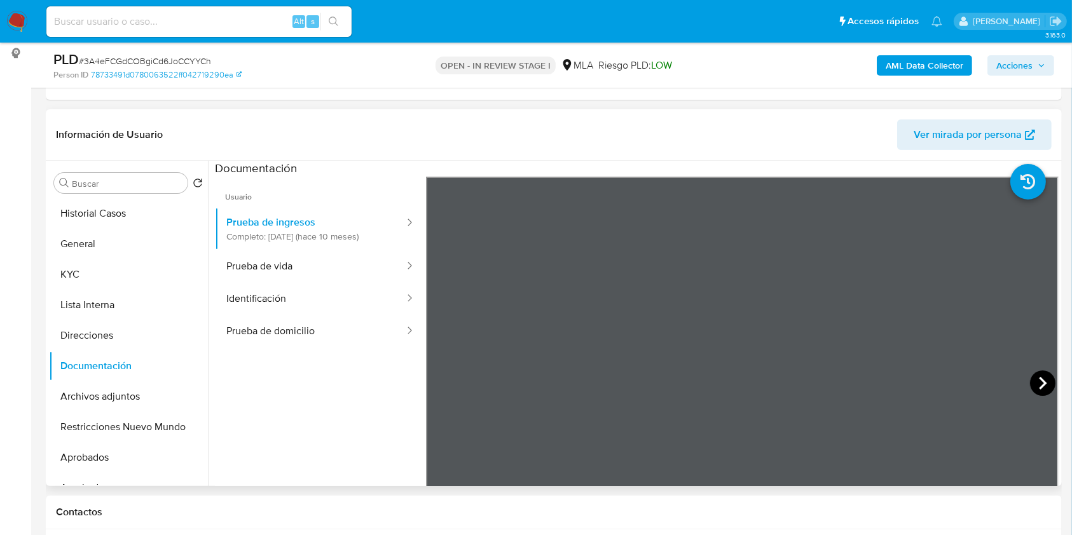
click at [1033, 387] on icon at bounding box center [1042, 383] width 25 height 25
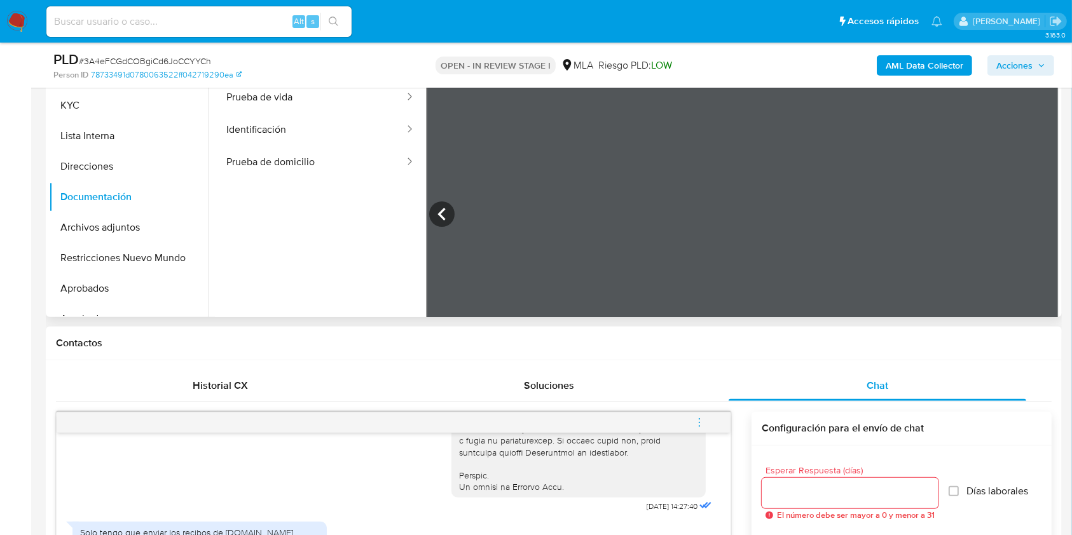
scroll to position [339, 0]
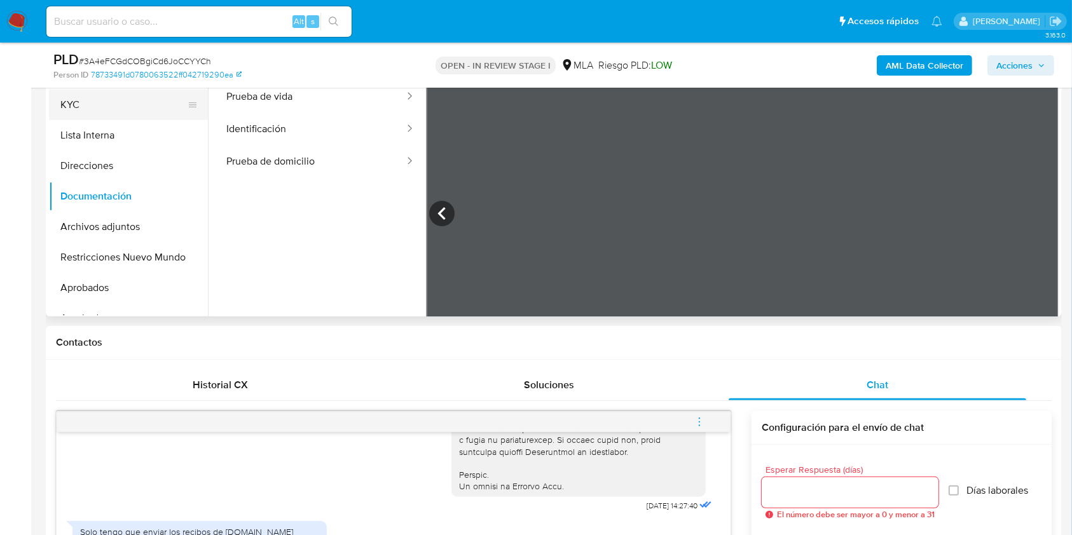
click at [107, 113] on button "KYC" at bounding box center [123, 105] width 149 height 31
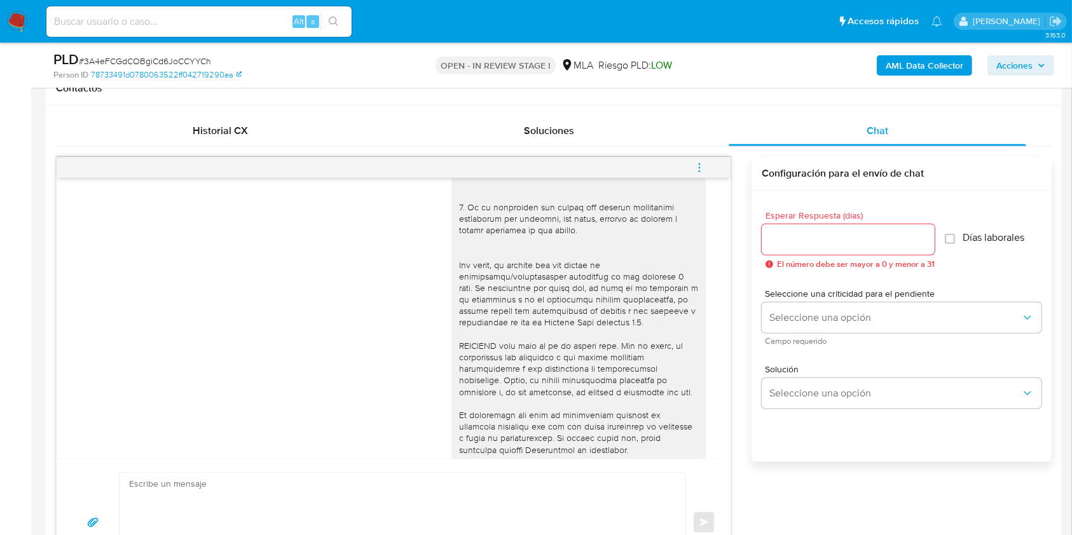
scroll to position [642, 0]
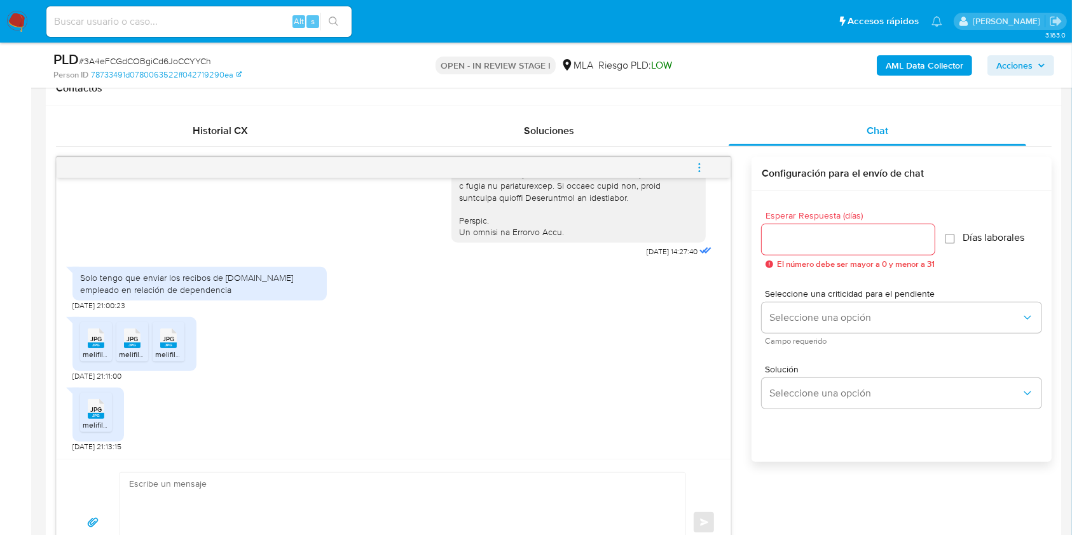
click at [112, 20] on input at bounding box center [198, 21] width 305 height 17
paste input "379098011"
type input "379098011"
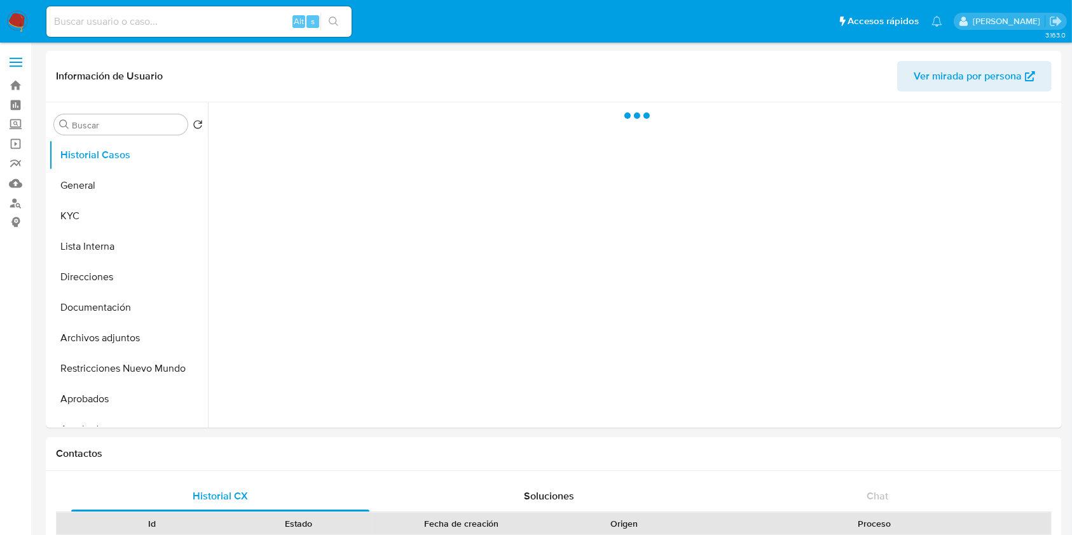
select select "10"
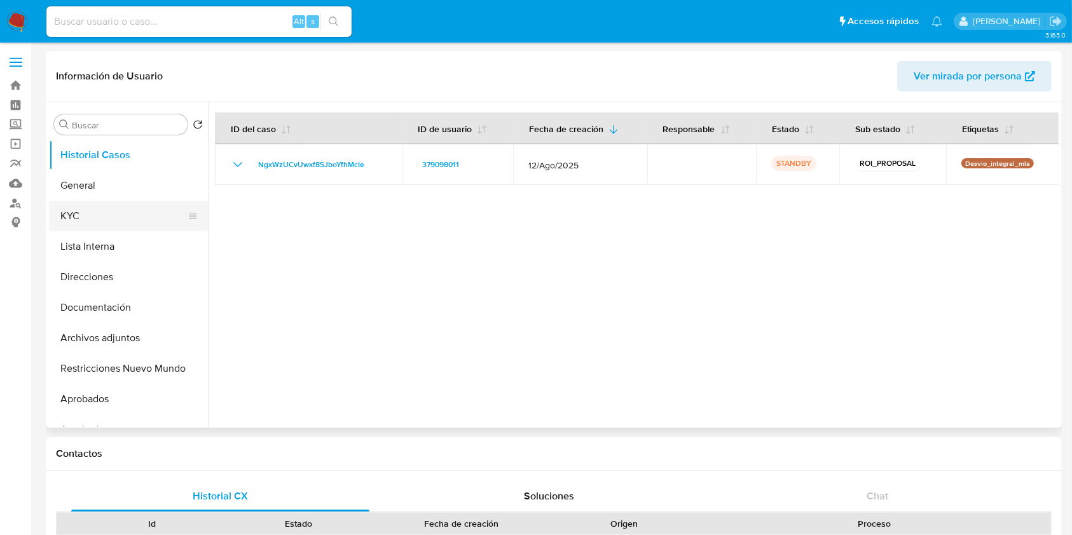
click at [90, 216] on button "KYC" at bounding box center [123, 216] width 149 height 31
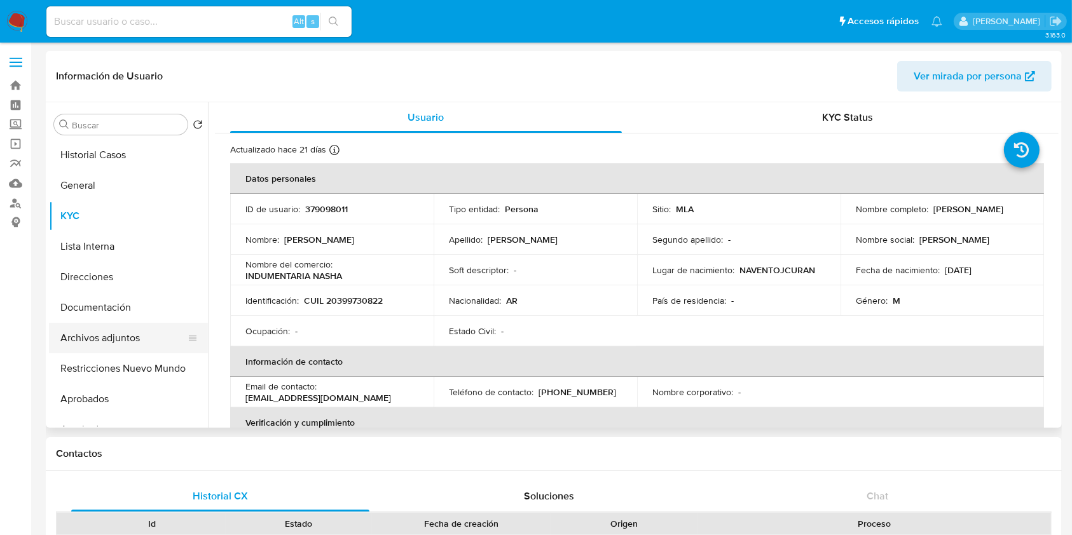
click at [128, 338] on button "Archivos adjuntos" at bounding box center [123, 338] width 149 height 31
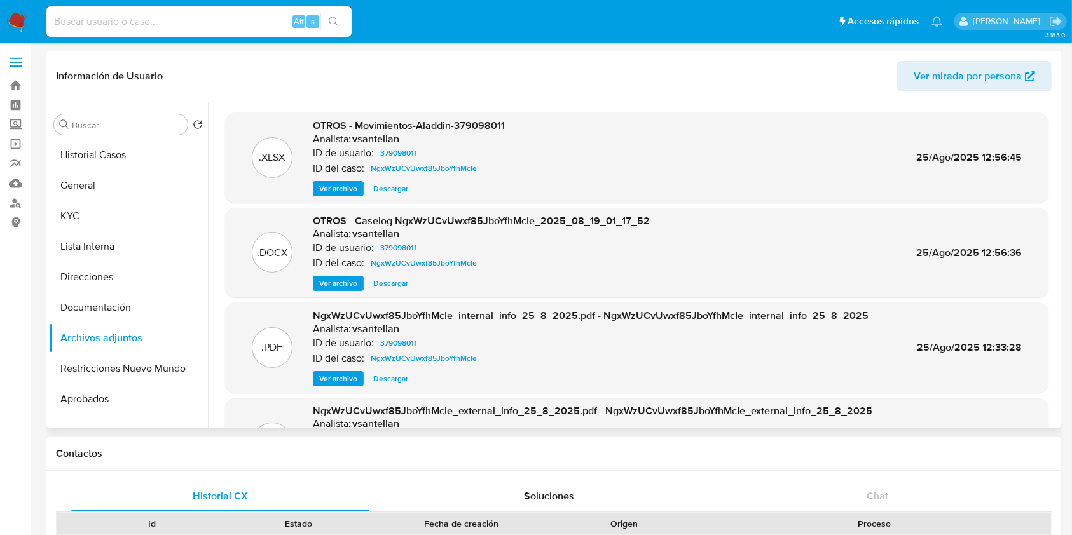
click at [398, 282] on span "Descargar" at bounding box center [390, 283] width 35 height 13
click at [244, 20] on input at bounding box center [198, 21] width 305 height 17
paste input "390875677"
type input "390875677"
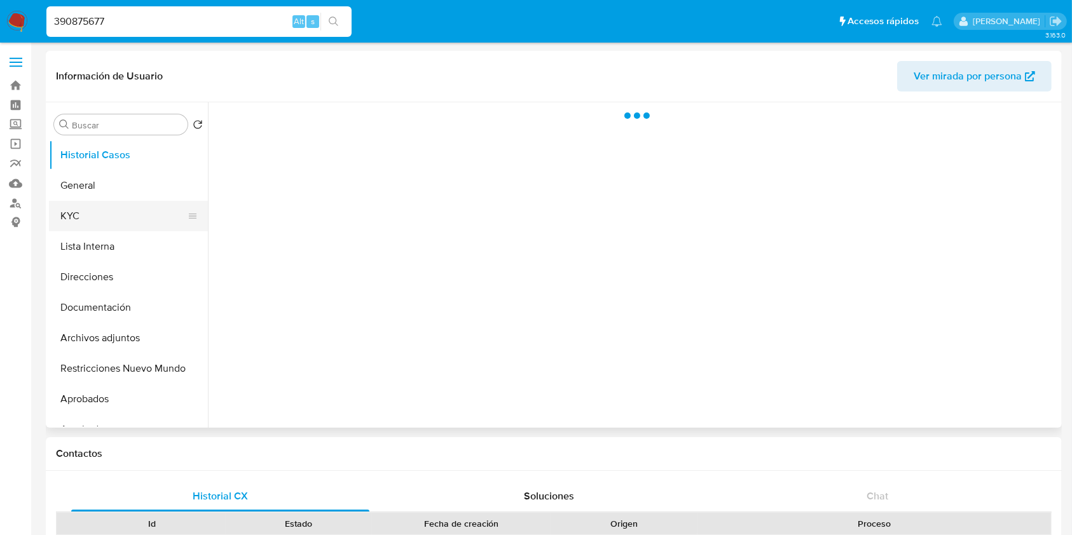
select select "10"
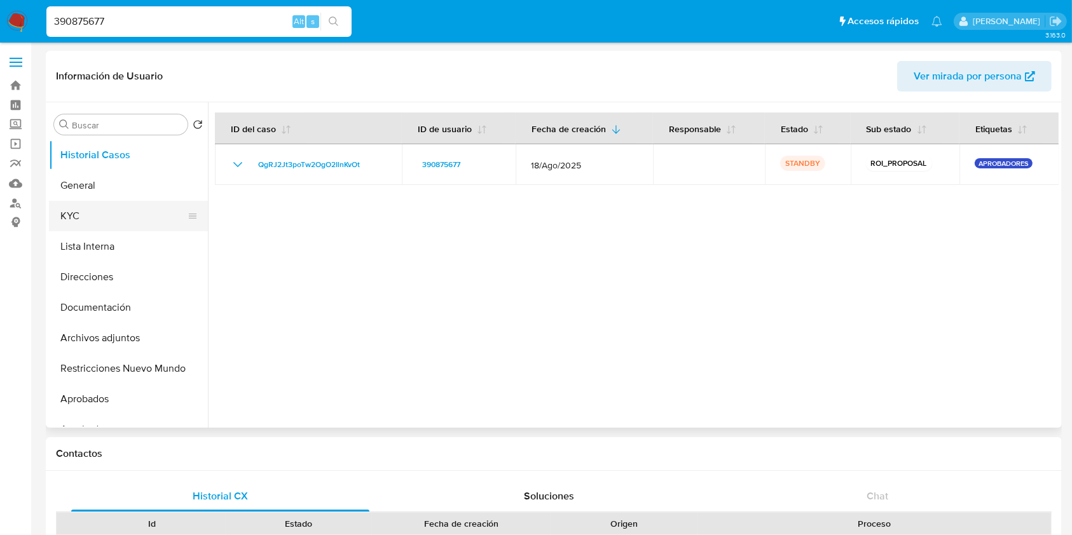
click at [103, 220] on button "KYC" at bounding box center [123, 216] width 149 height 31
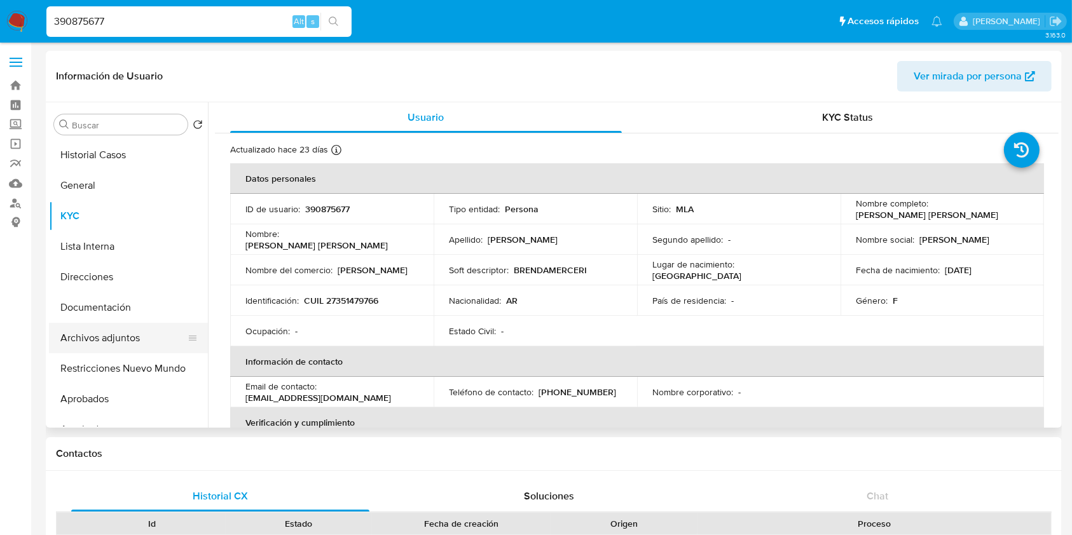
click at [128, 338] on button "Archivos adjuntos" at bounding box center [123, 338] width 149 height 31
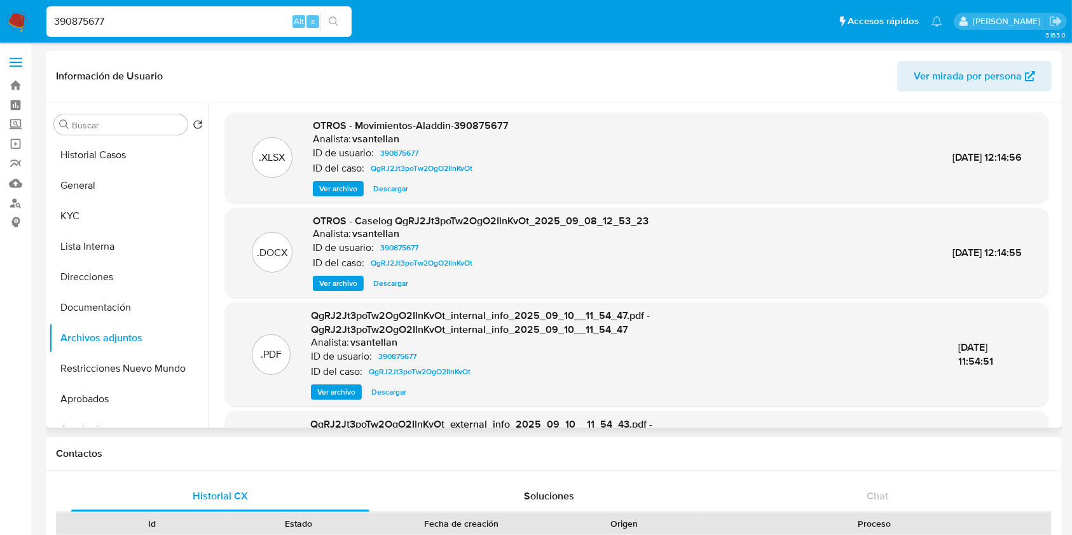
click at [397, 280] on span "Descargar" at bounding box center [390, 283] width 35 height 13
click at [142, 163] on button "Historial Casos" at bounding box center [123, 155] width 149 height 31
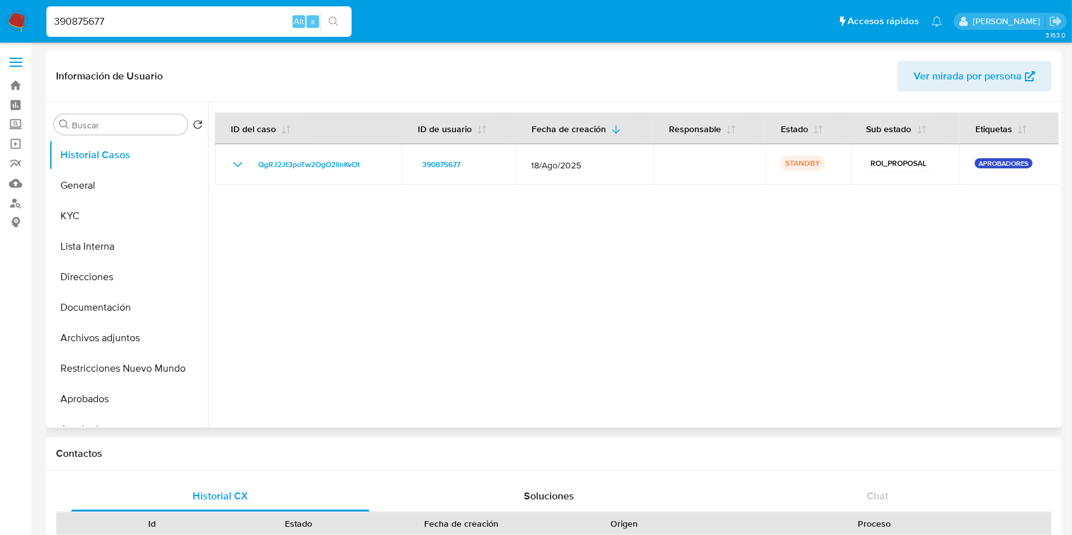
click at [315, 263] on div at bounding box center [633, 265] width 851 height 326
click at [114, 404] on button "Aprobados" at bounding box center [123, 399] width 149 height 31
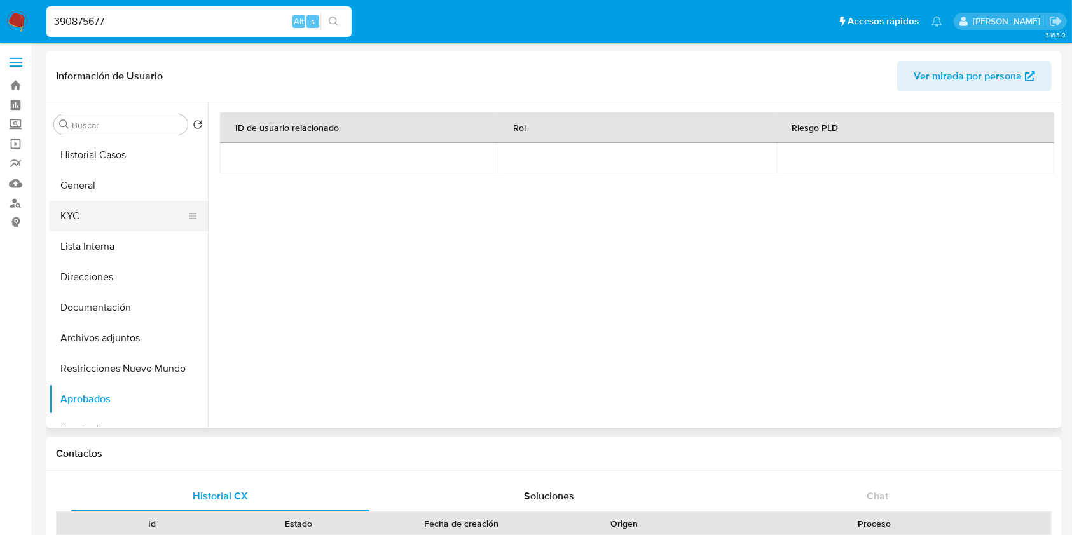
click at [81, 206] on button "KYC" at bounding box center [123, 216] width 149 height 31
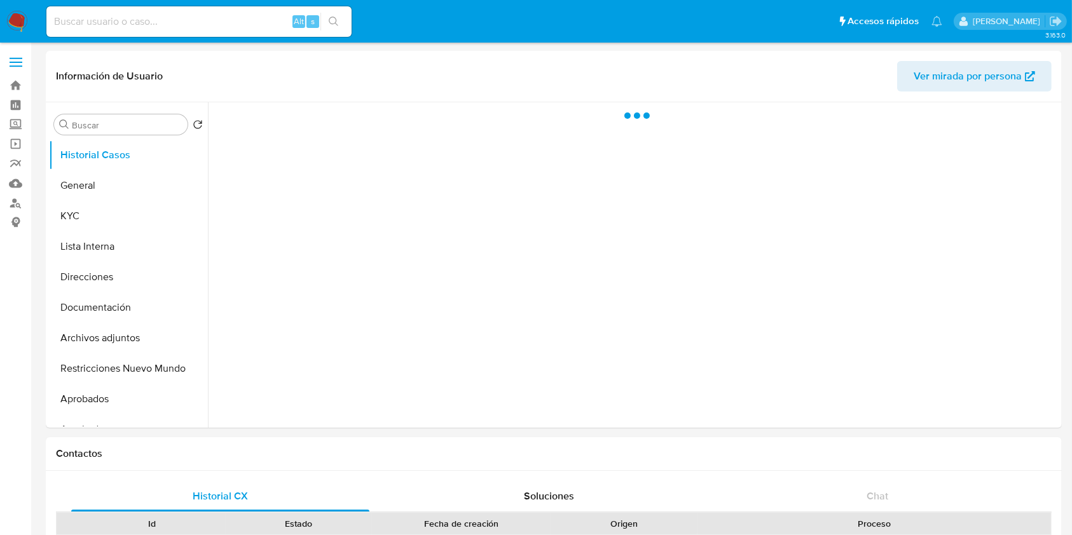
select select "10"
